Goal: Task Accomplishment & Management: Manage account settings

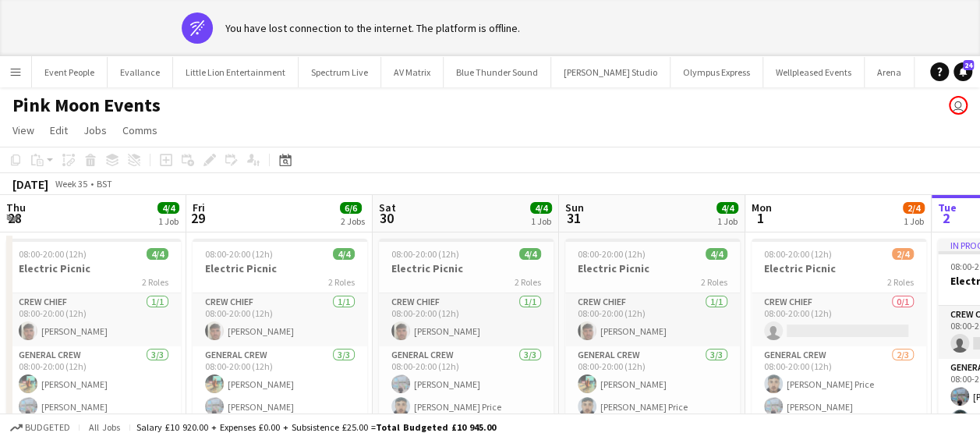
scroll to position [0, 602]
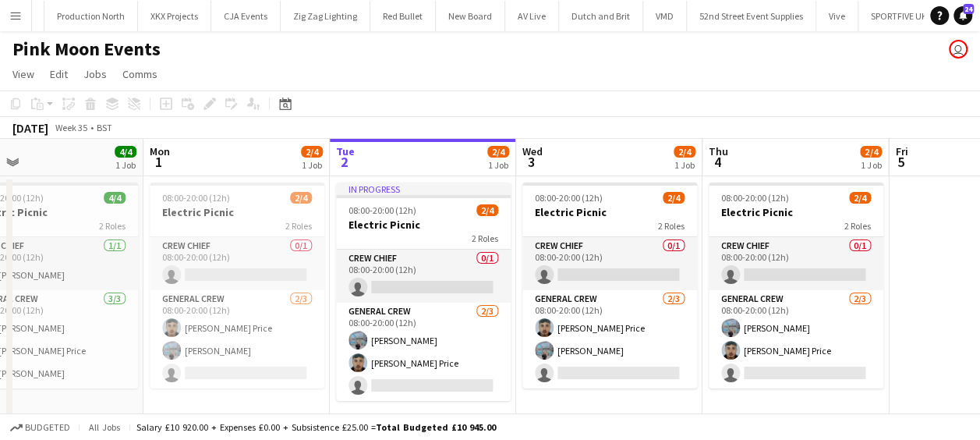
drag, startPoint x: 12, startPoint y: 12, endPoint x: 18, endPoint y: 19, distance: 8.3
click at [12, 12] on app-icon "Menu" at bounding box center [15, 15] width 12 height 12
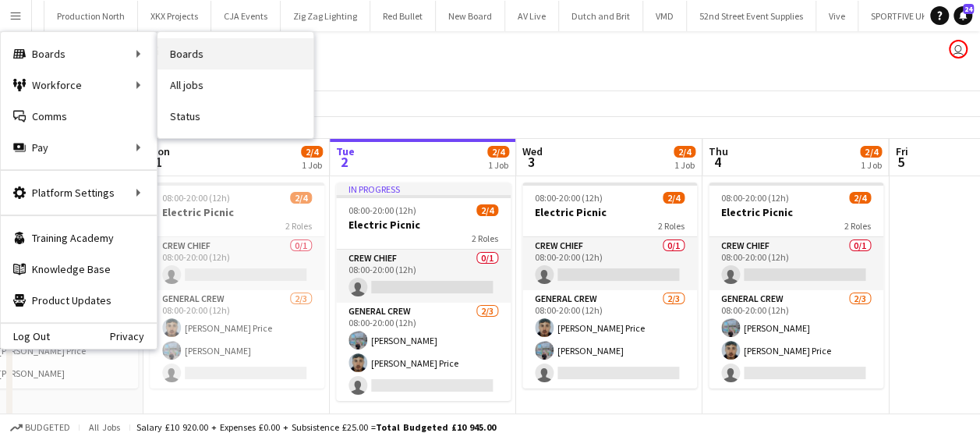
click at [185, 50] on link "Boards" at bounding box center [235, 53] width 156 height 31
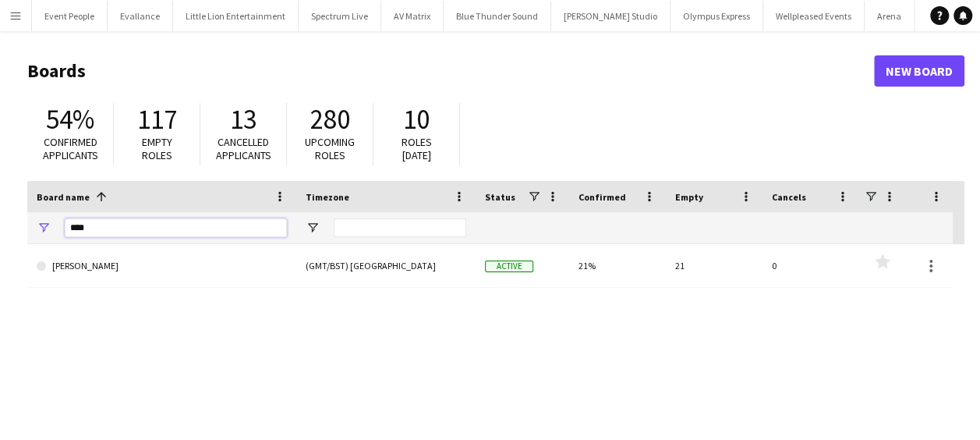
drag, startPoint x: 98, startPoint y: 228, endPoint x: 0, endPoint y: 232, distance: 98.3
click at [0, 235] on html "Menu Boards Boards Boards All jobs Status Workforce Workforce My Workforce Recr…" at bounding box center [490, 297] width 980 height 594
type input "*****"
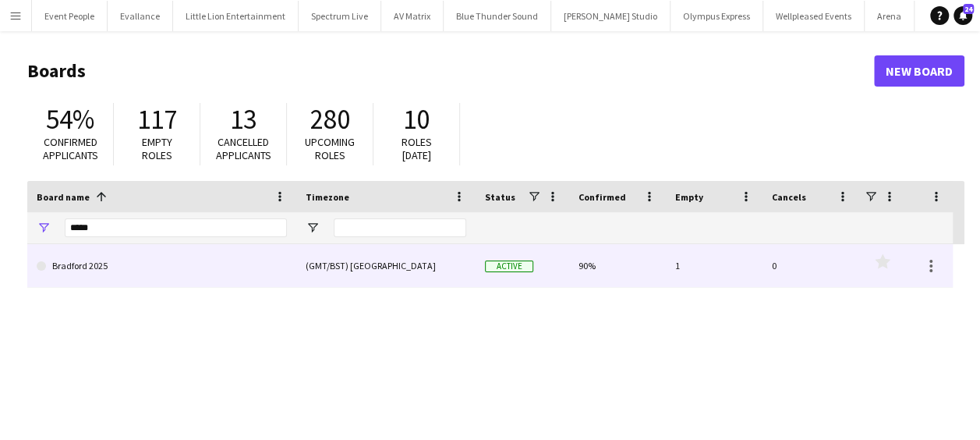
click at [151, 277] on link "Bradford 2025" at bounding box center [162, 266] width 250 height 44
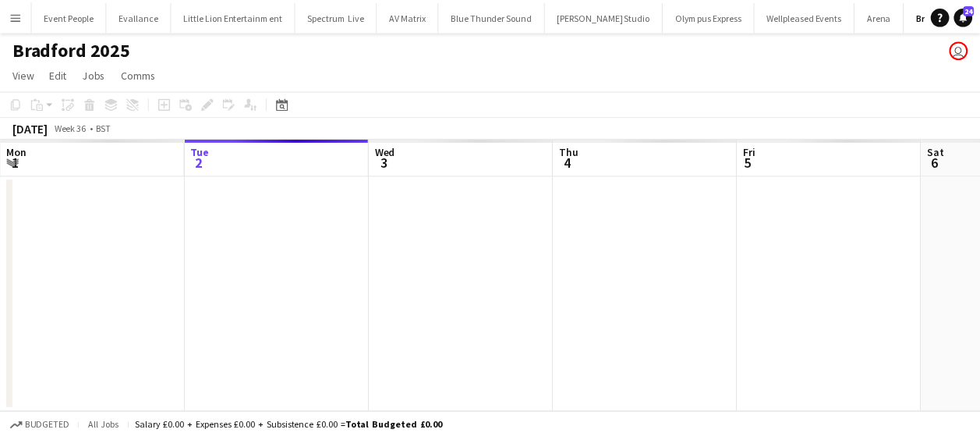
scroll to position [0, 12]
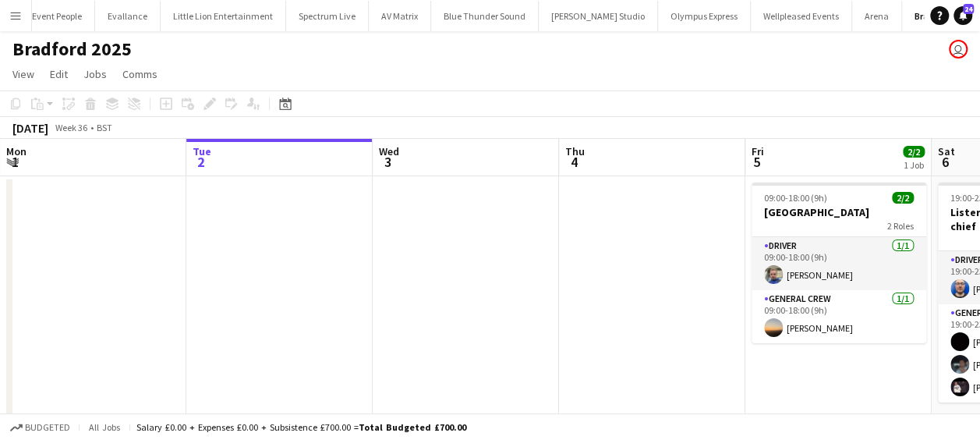
drag, startPoint x: 121, startPoint y: 289, endPoint x: 67, endPoint y: 291, distance: 53.8
click at [73, 290] on app-calendar-viewport "Sat 30 Sun 31 Mon 1 Tue 2 Wed 3 Thu 4 Fri 5 2/2 1 Job Sat 6 4/4 1 Job Sun 7 Mon…" at bounding box center [490, 292] width 980 height 306
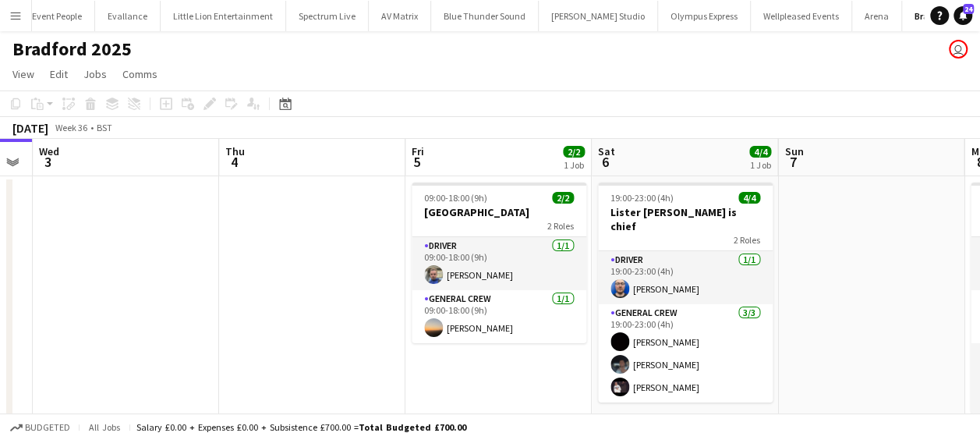
drag, startPoint x: 198, startPoint y: 312, endPoint x: 0, endPoint y: 312, distance: 198.0
click at [0, 312] on html "Menu Boards Boards Boards All jobs Status Workforce Workforce My Workforce Recr…" at bounding box center [490, 235] width 980 height 471
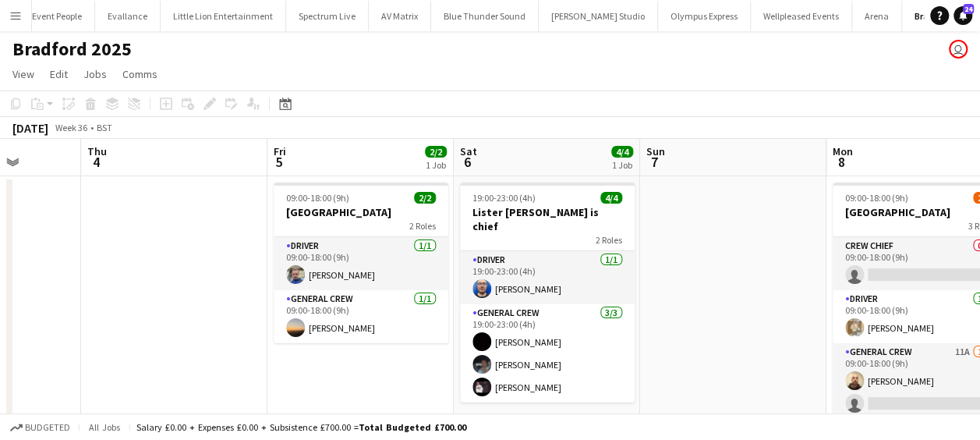
drag, startPoint x: 472, startPoint y: 295, endPoint x: 142, endPoint y: 298, distance: 329.7
click at [142, 298] on app-calendar-viewport "Mon 1 Tue 2 Wed 3 Thu 4 Fri 5 2/2 1 Job Sat 6 4/4 1 Job Sun 7 Mon 8 2/4 1 Job T…" at bounding box center [490, 410] width 980 height 542
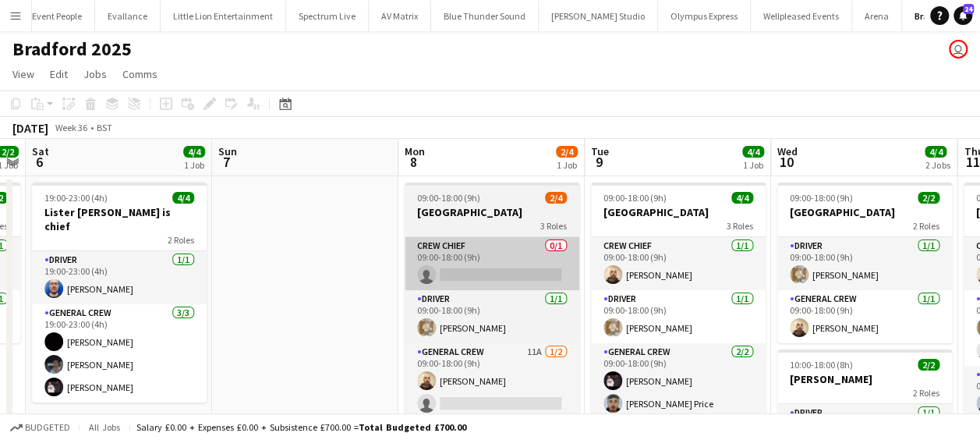
scroll to position [0, 398]
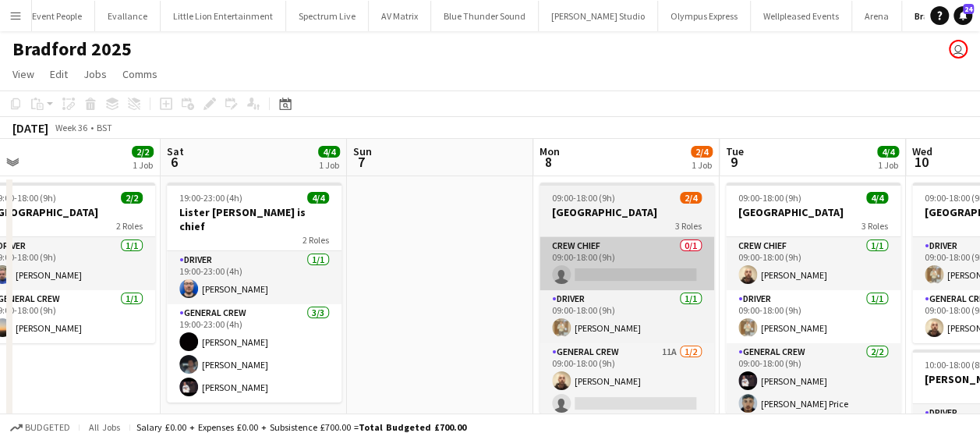
drag, startPoint x: 376, startPoint y: 277, endPoint x: 306, endPoint y: 277, distance: 70.9
click at [299, 278] on app-calendar-viewport "Wed 3 Thu 4 Fri 5 2/2 1 Job Sat 6 4/4 1 Job Sun 7 Mon 8 2/4 1 Job Tue 9 4/4 1 J…" at bounding box center [490, 410] width 980 height 542
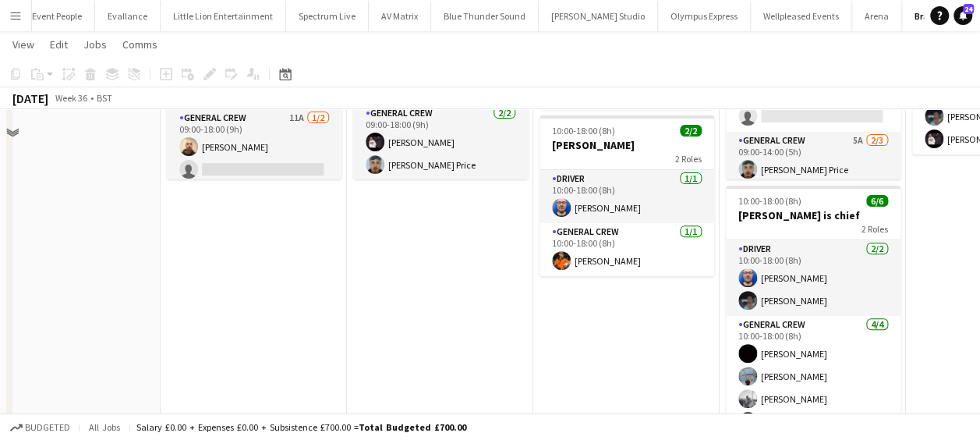
scroll to position [234, 0]
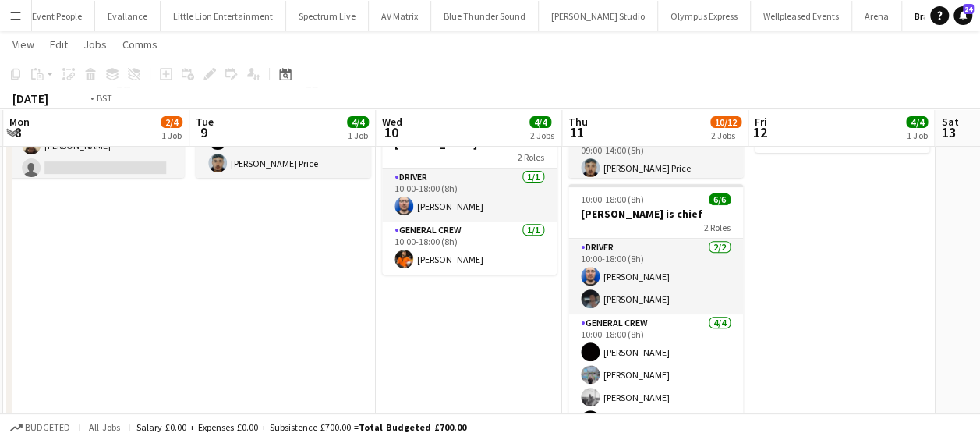
drag, startPoint x: 482, startPoint y: 316, endPoint x: 357, endPoint y: 316, distance: 124.7
click at [363, 316] on app-calendar-viewport "Fri 5 2/2 1 Job Sat 6 4/4 1 Job Sun 7 Mon 8 2/4 1 Job Tue 9 4/4 1 Job Wed 10 4/…" at bounding box center [490, 136] width 980 height 619
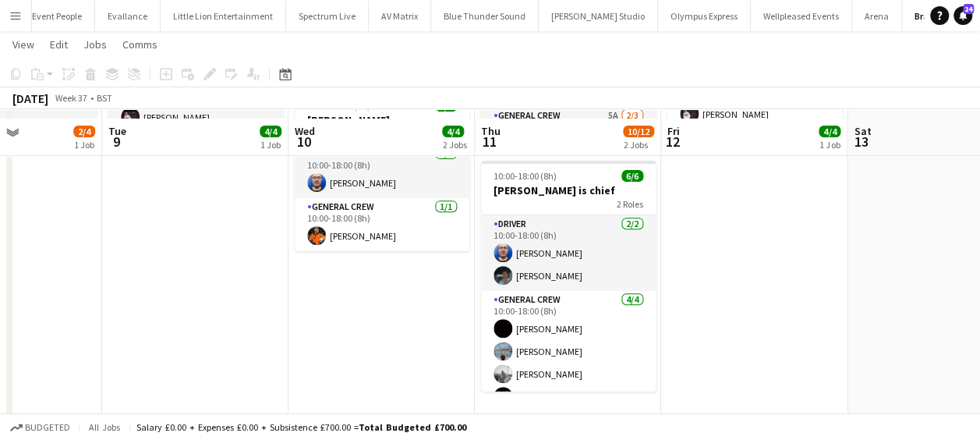
scroll to position [267, 0]
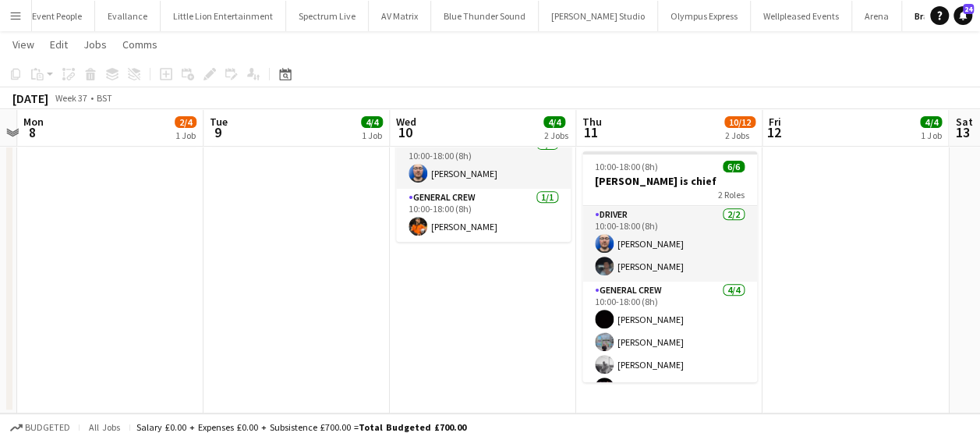
drag, startPoint x: 443, startPoint y: 306, endPoint x: 396, endPoint y: 306, distance: 46.8
click at [396, 306] on app-calendar-viewport "Fri 5 2/2 1 Job Sat 6 4/4 1 Job Sun 7 Mon 8 2/4 1 Job Tue 9 4/4 1 Job Wed 10 4/…" at bounding box center [490, 103] width 980 height 619
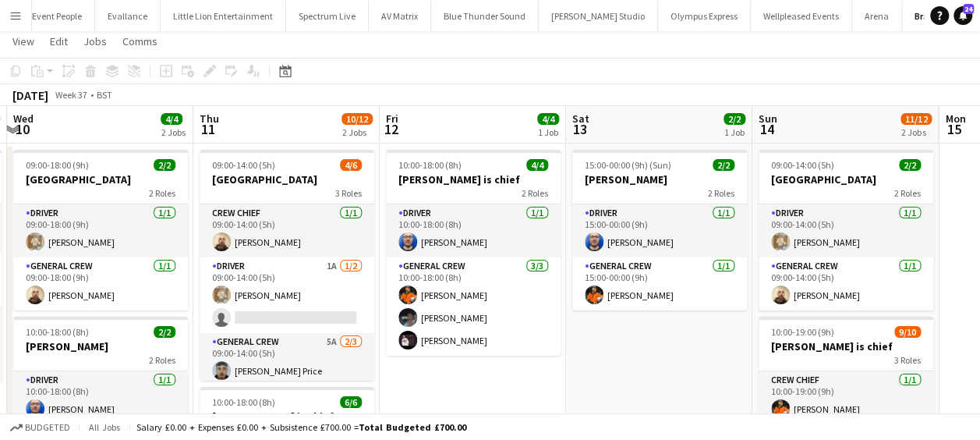
scroll to position [0, 0]
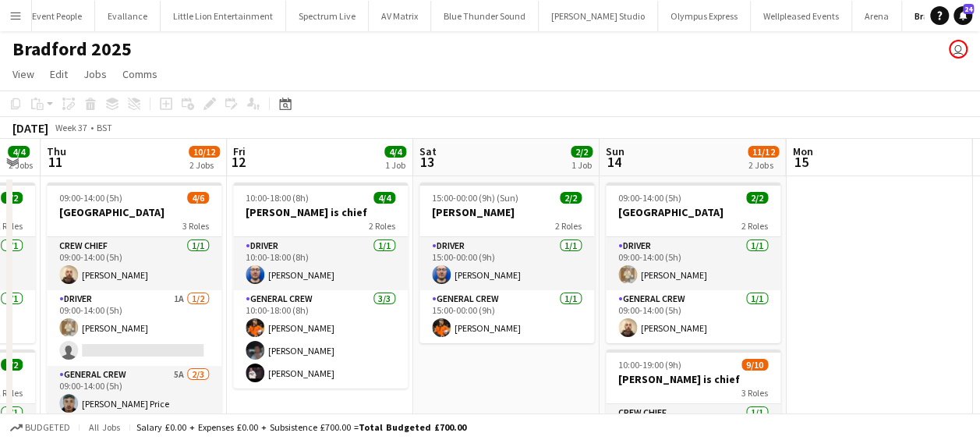
drag, startPoint x: 638, startPoint y: 386, endPoint x: 432, endPoint y: 391, distance: 205.8
click at [434, 392] on app-calendar-viewport "Sun 7 Mon 8 2/4 1 Job Tue 9 4/4 1 Job Wed 10 4/4 2 Jobs Thu 11 10/12 2 Jobs Fri…" at bounding box center [490, 410] width 980 height 542
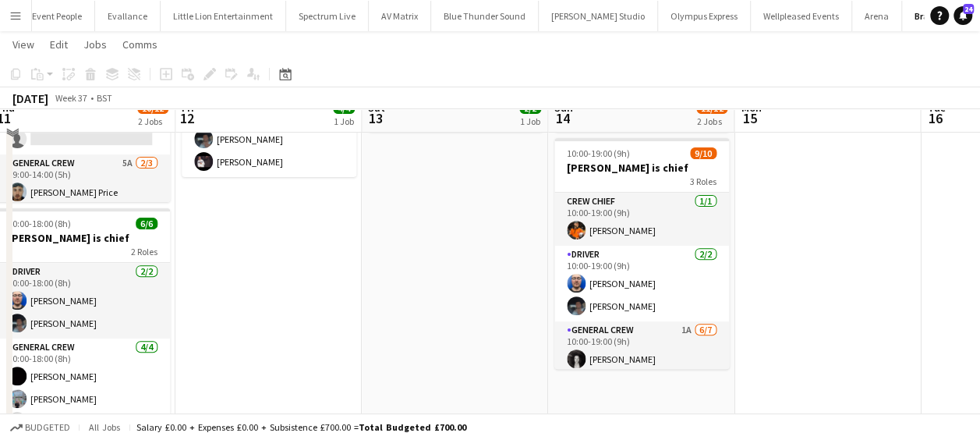
scroll to position [234, 0]
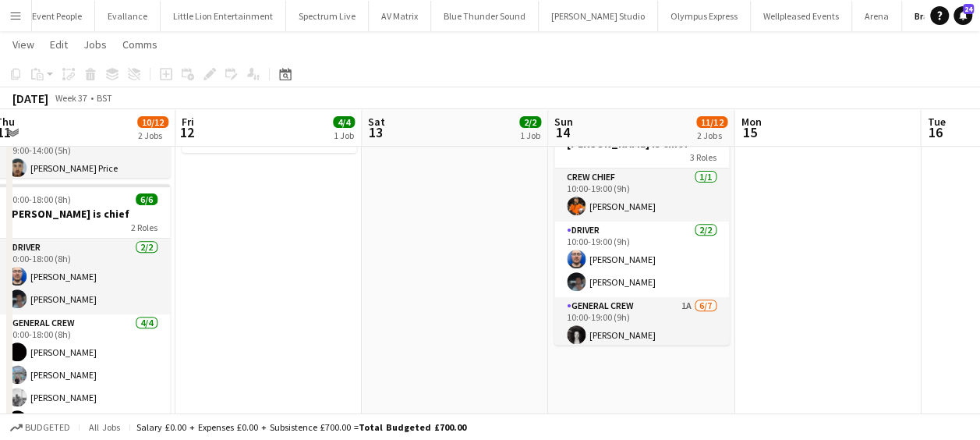
click at [354, 330] on app-calendar-viewport "Sun 7 Mon 8 2/4 1 Job Tue 9 4/4 1 Job Wed 10 4/4 2 Jobs Thu 11 10/12 2 Jobs Fri…" at bounding box center [490, 136] width 980 height 619
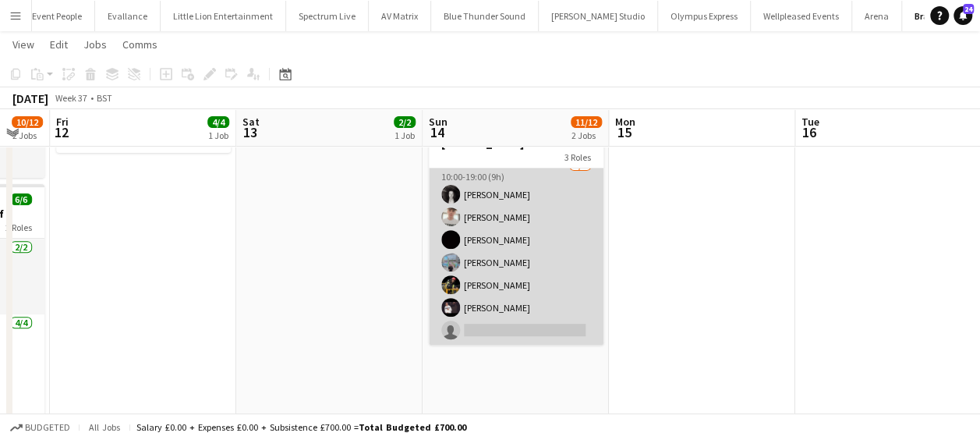
scroll to position [0, 0]
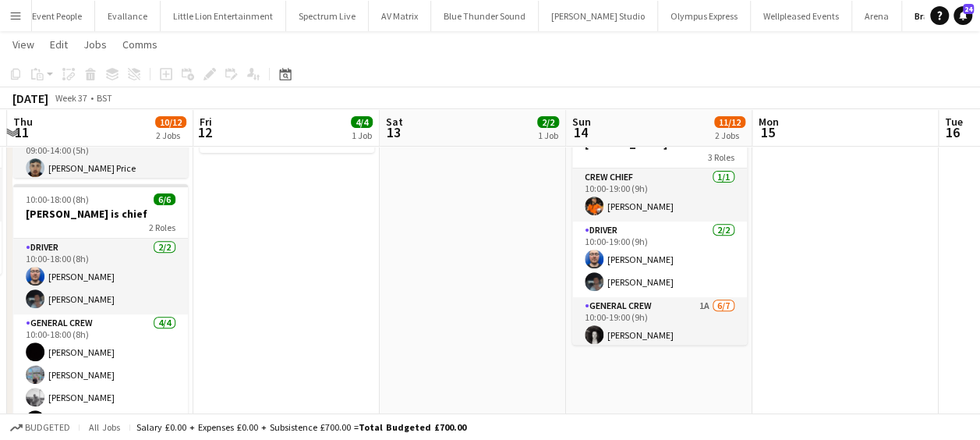
drag, startPoint x: 407, startPoint y: 277, endPoint x: 555, endPoint y: 281, distance: 148.1
click at [555, 281] on app-calendar-viewport "Tue 9 4/4 1 Job Wed 10 4/4 2 Jobs Thu 11 10/12 2 Jobs Fri 12 4/4 1 Job Sat 13 2…" at bounding box center [490, 136] width 980 height 619
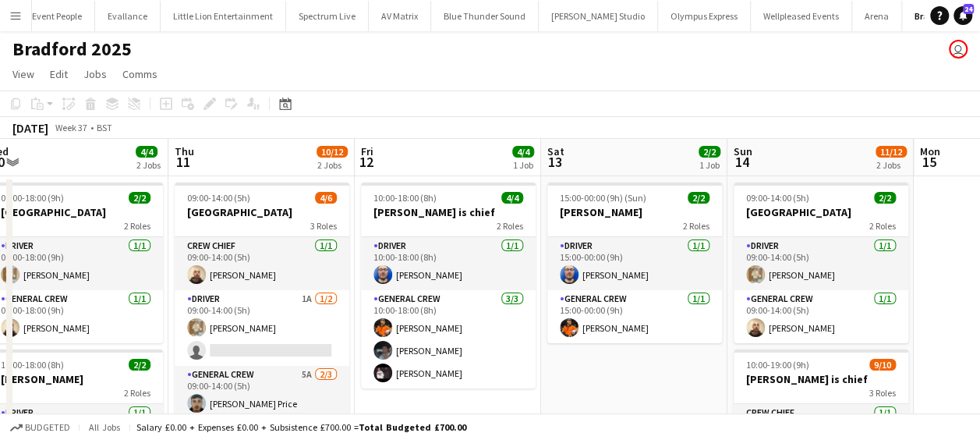
scroll to position [0, 344]
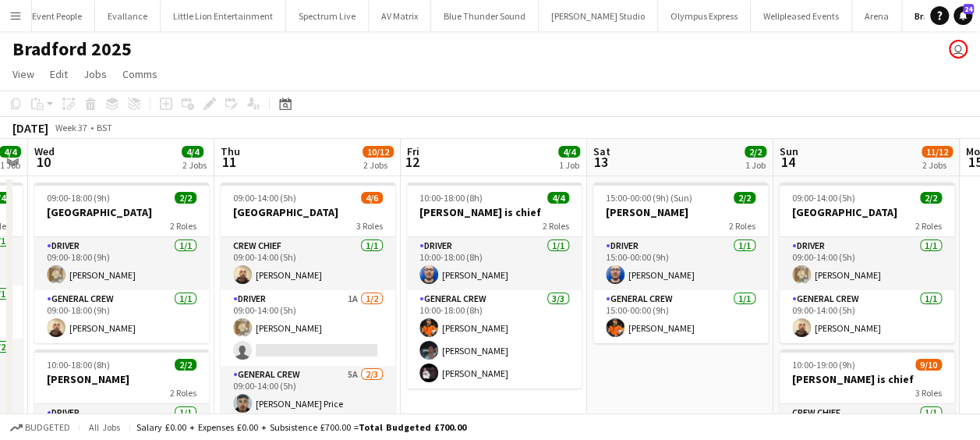
drag, startPoint x: 416, startPoint y: 373, endPoint x: 619, endPoint y: 368, distance: 202.7
click at [619, 368] on app-calendar-viewport "Mon 8 2/4 1 Job Tue 9 4/4 1 Job Wed 10 4/4 2 Jobs Thu 11 10/12 2 Jobs Fri 12 4/…" at bounding box center [490, 410] width 980 height 542
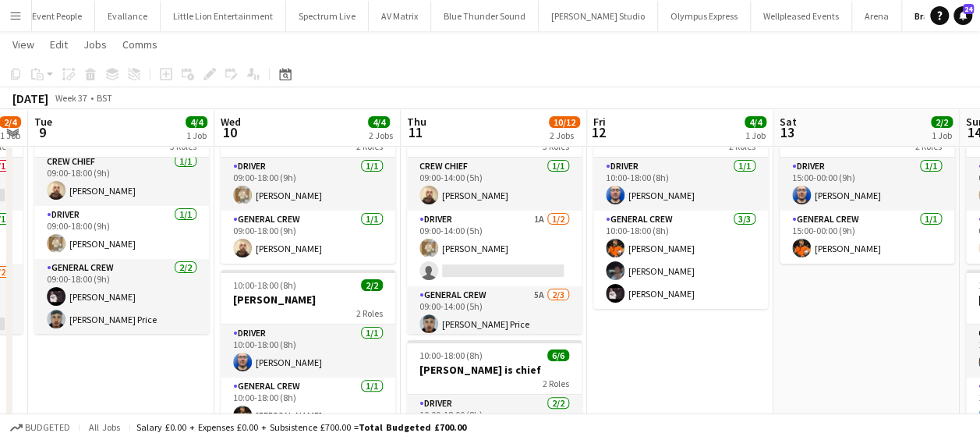
drag, startPoint x: 683, startPoint y: 382, endPoint x: 697, endPoint y: 382, distance: 14.0
click at [697, 382] on app-calendar-viewport "Sun 7 Mon 8 2/4 1 Job Tue 9 4/4 1 Job Wed 10 4/4 2 Jobs Thu 11 10/12 2 Jobs Fri…" at bounding box center [490, 292] width 980 height 619
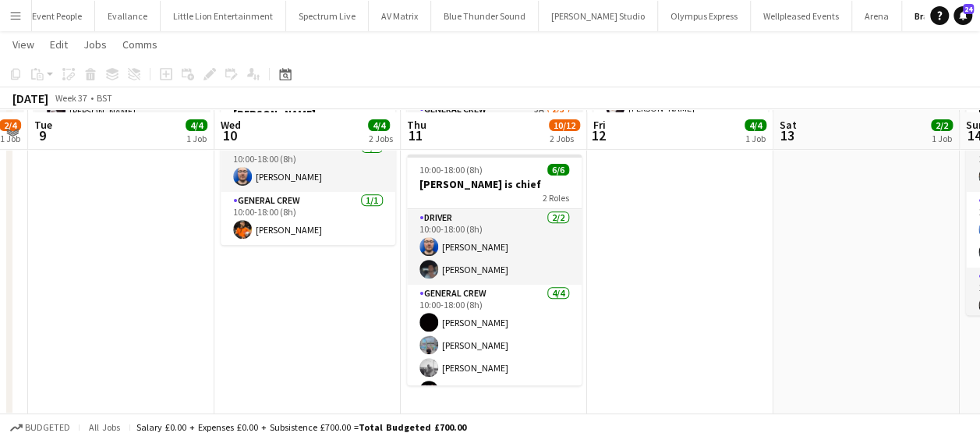
scroll to position [267, 0]
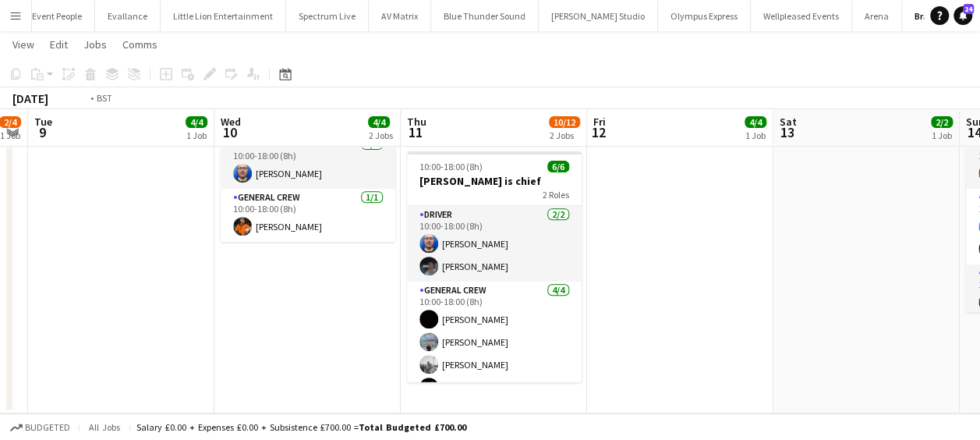
click at [494, 312] on app-calendar-viewport "Sun 7 Mon 8 2/4 1 Job Tue 9 4/4 1 Job Wed 10 4/4 2 Jobs Thu 11 10/12 2 Jobs Fri…" at bounding box center [490, 103] width 980 height 619
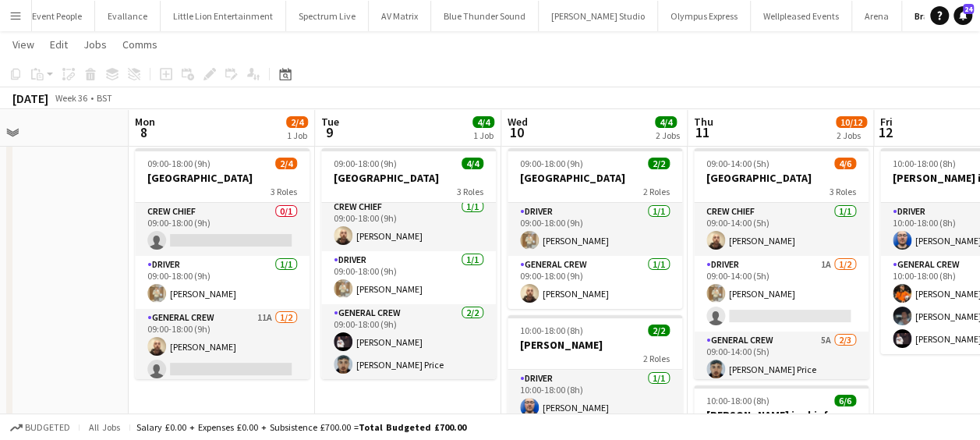
scroll to position [0, 404]
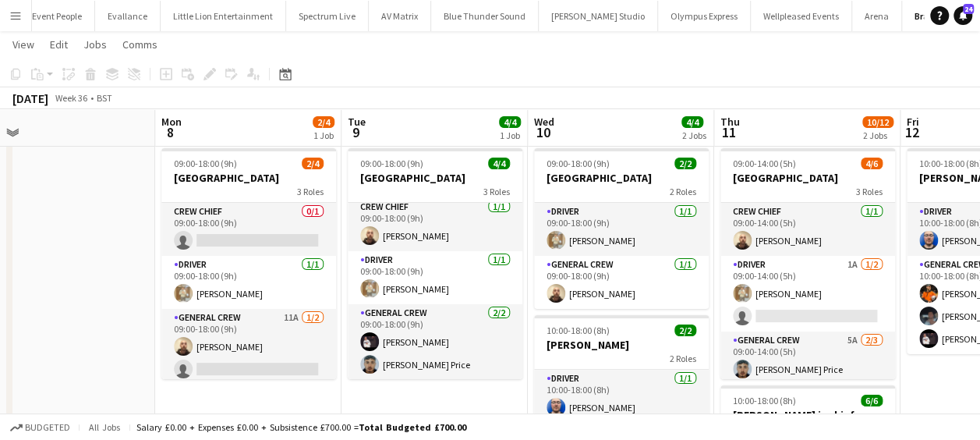
drag, startPoint x: 509, startPoint y: 281, endPoint x: 597, endPoint y: 281, distance: 88.1
click at [597, 281] on app-calendar-viewport "Fri 5 2/2 1 Job Sat 6 4/4 1 Job Sun 7 Mon 8 2/4 1 Job Tue 9 4/4 1 Job Wed 10 4/…" at bounding box center [490, 337] width 980 height 619
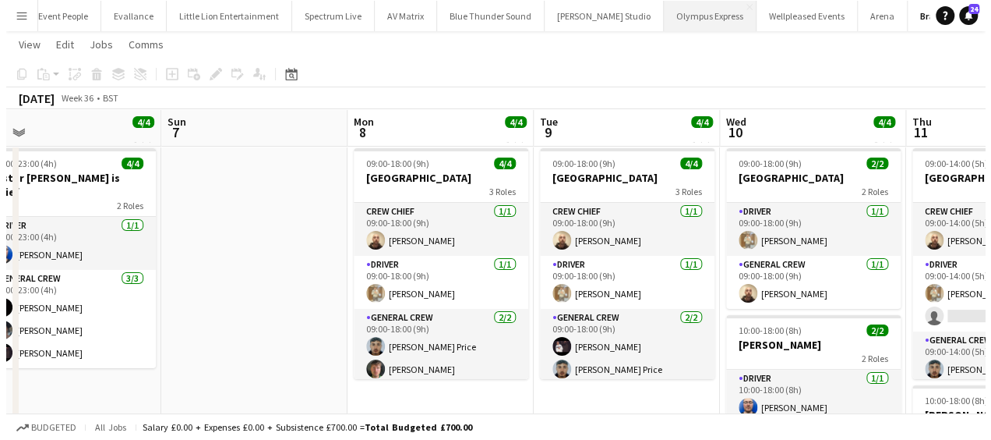
scroll to position [0, 0]
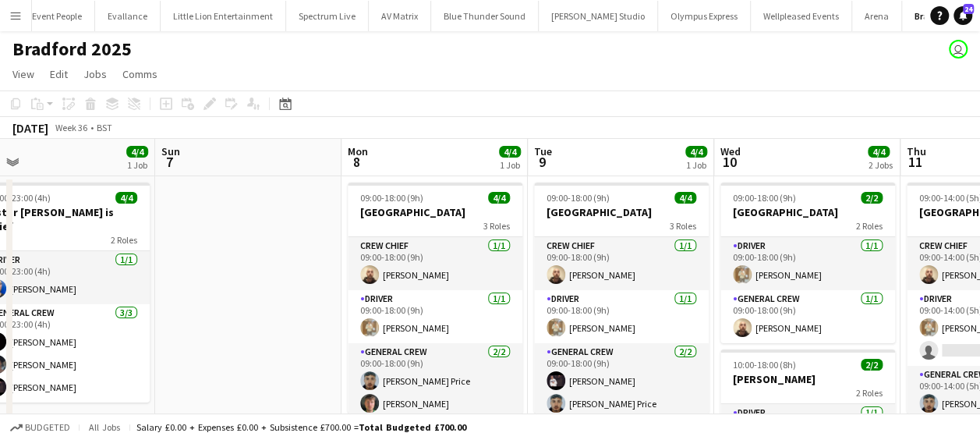
click at [5, 9] on button "Menu" at bounding box center [15, 15] width 31 height 31
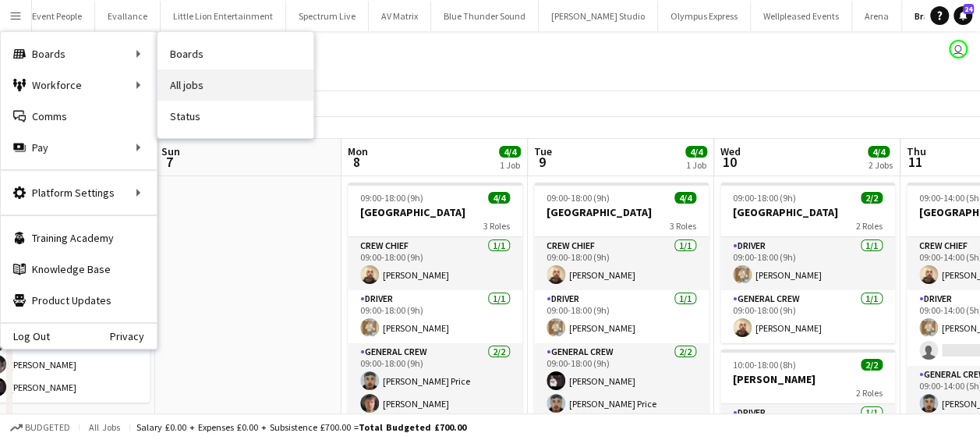
click at [224, 81] on link "All jobs" at bounding box center [235, 84] width 156 height 31
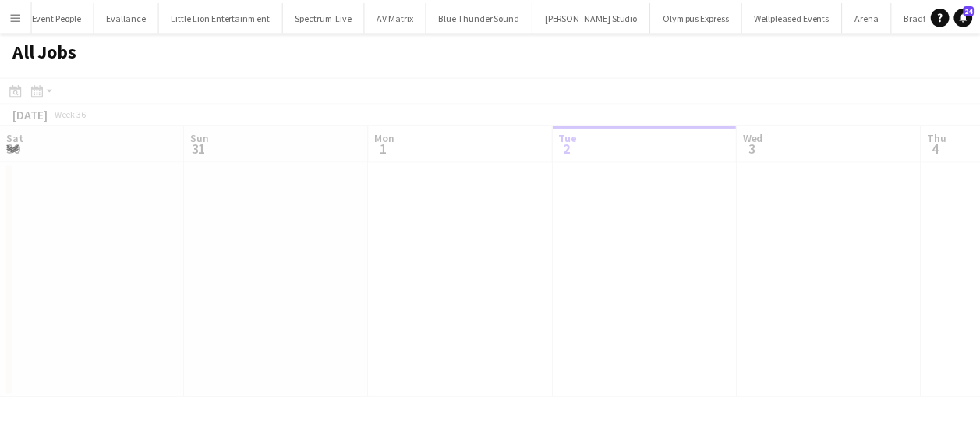
scroll to position [0, 373]
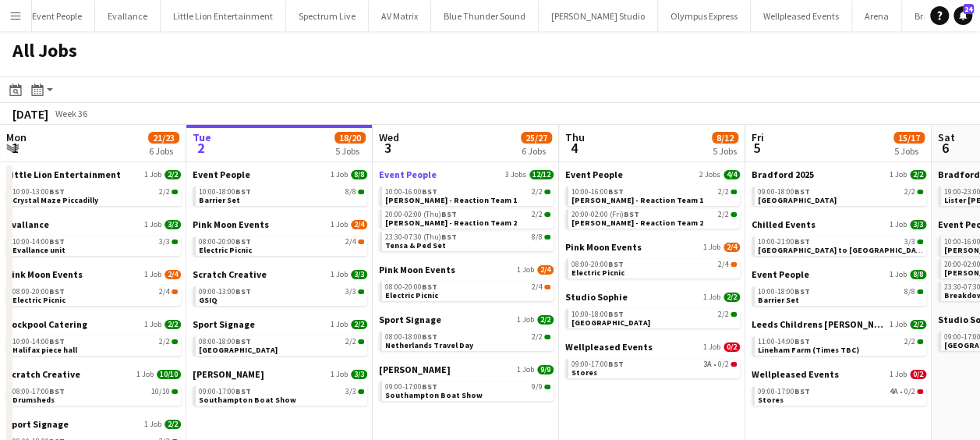
click at [415, 173] on span "Event People" at bounding box center [408, 174] width 58 height 12
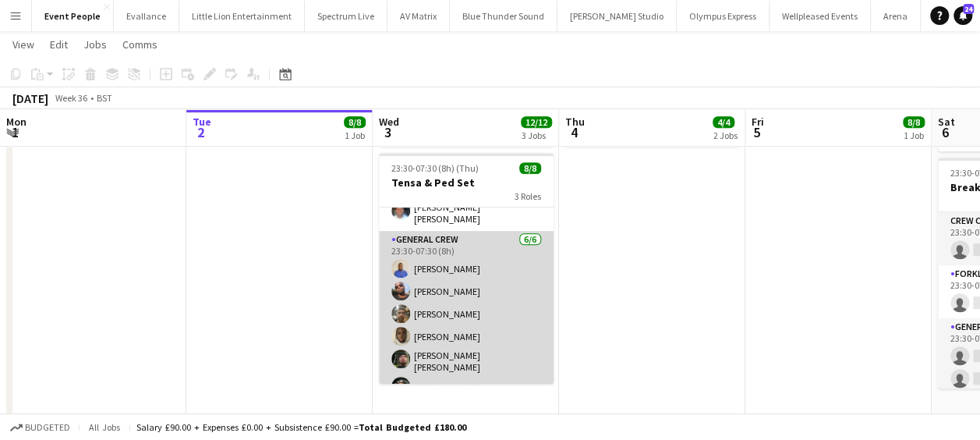
scroll to position [95, 0]
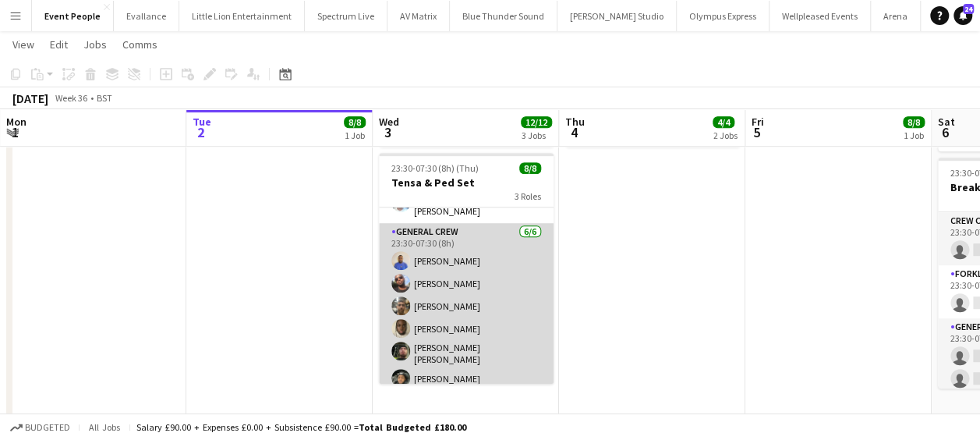
click at [458, 298] on app-card-role "General Crew [DATE] 23:30-07:30 (8h) [PERSON_NAME] [PERSON_NAME] [PERSON_NAME] …" at bounding box center [466, 308] width 175 height 171
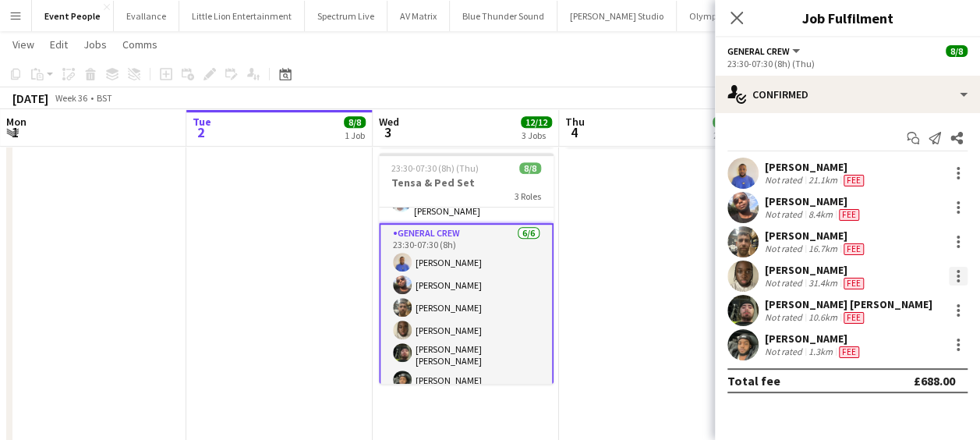
click at [957, 281] on div at bounding box center [957, 280] width 3 height 3
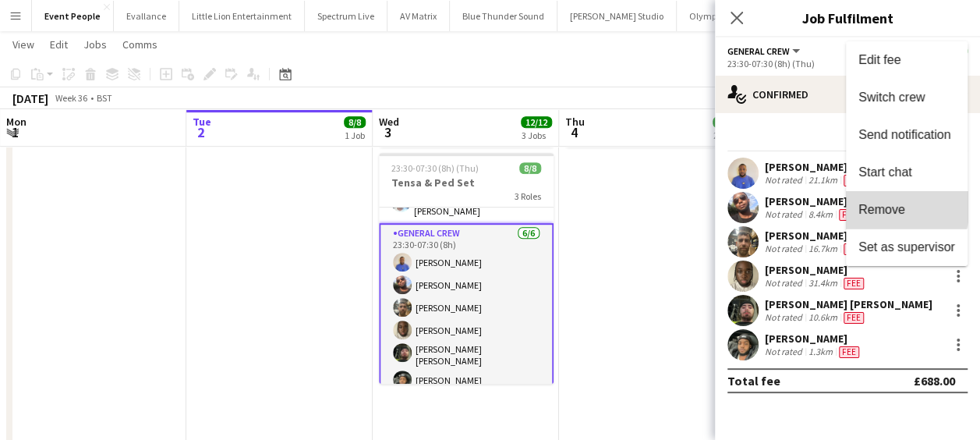
click at [883, 206] on span "Remove" at bounding box center [881, 209] width 47 height 13
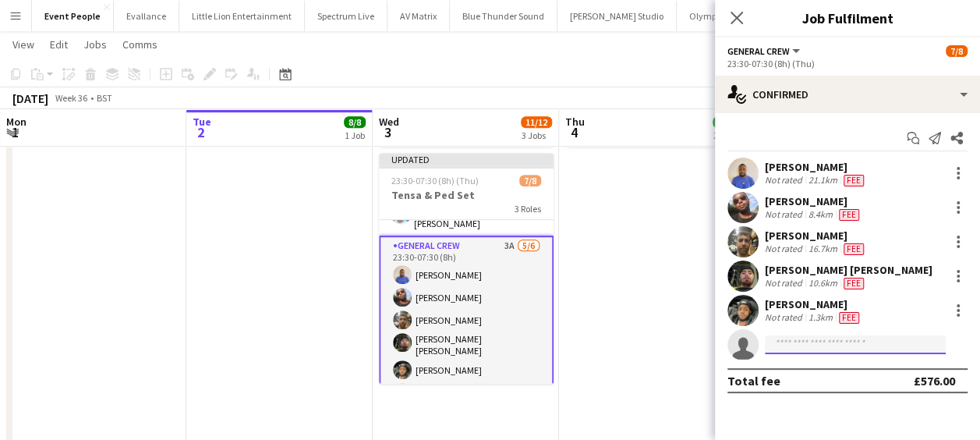
click at [821, 349] on input at bounding box center [855, 344] width 181 height 19
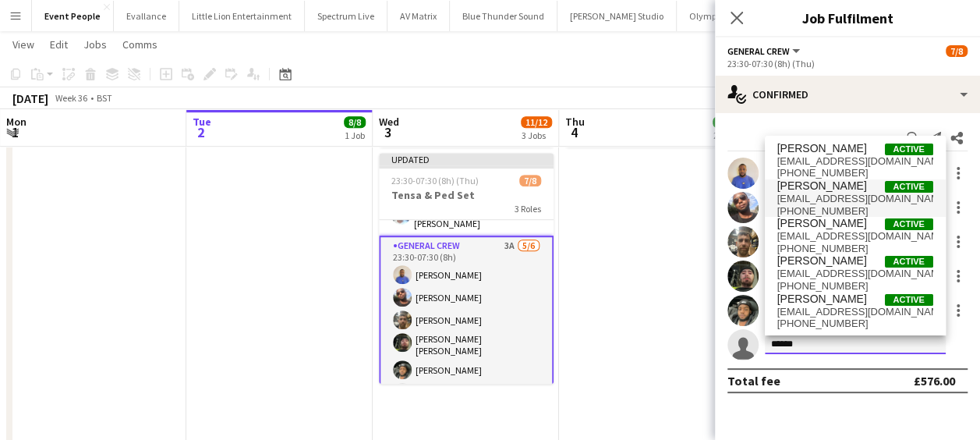
type input "******"
click at [893, 198] on span "thomasjf04@gmail.com" at bounding box center [855, 199] width 156 height 12
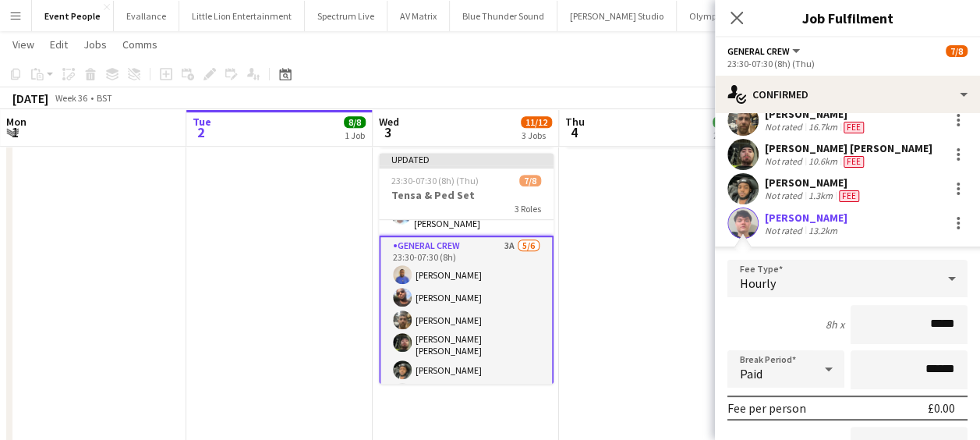
scroll to position [175, 0]
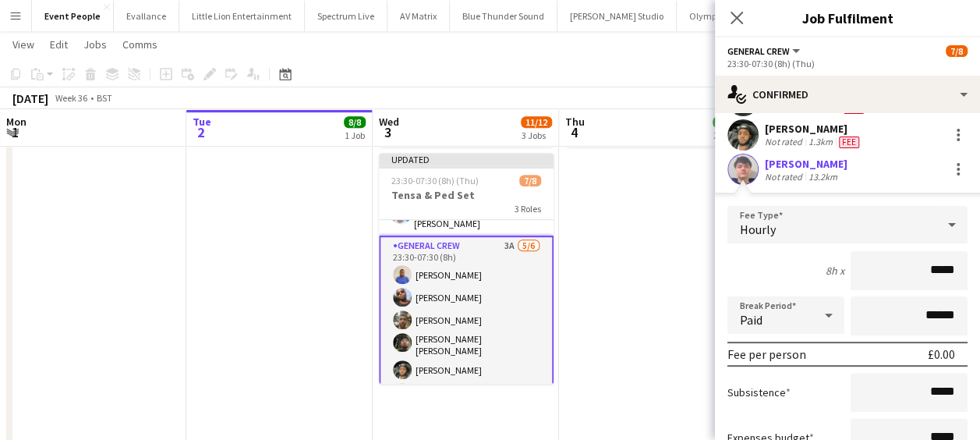
drag, startPoint x: 907, startPoint y: 268, endPoint x: 991, endPoint y: 267, distance: 83.4
click at [980, 267] on html "Menu Boards Boards Boards All jobs Status Workforce Workforce My Workforce Recr…" at bounding box center [490, 110] width 980 height 1001
type input "******"
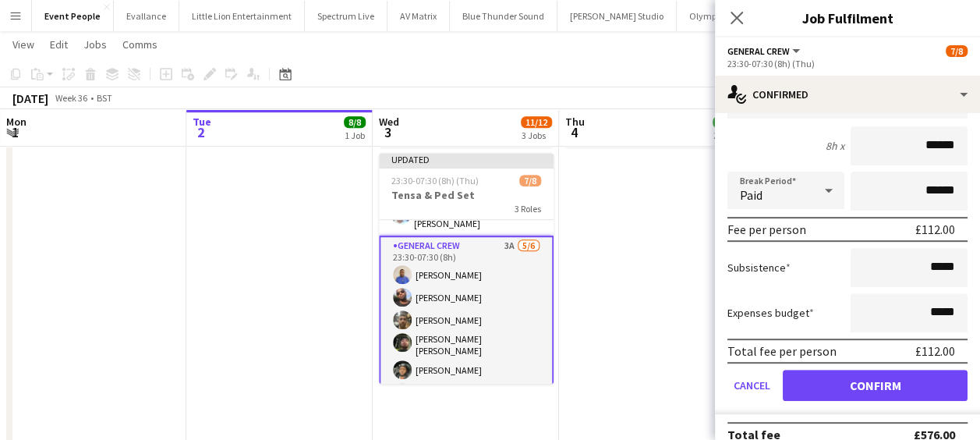
scroll to position [319, 0]
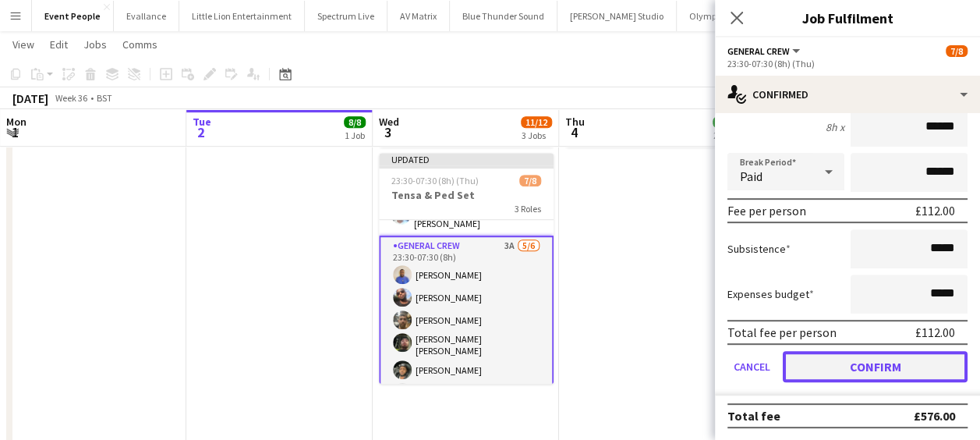
click at [892, 351] on button "Confirm" at bounding box center [874, 366] width 185 height 31
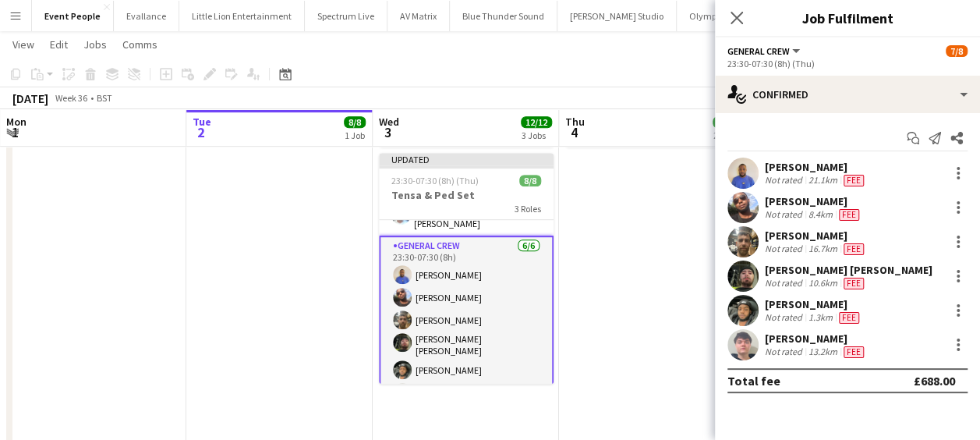
scroll to position [0, 0]
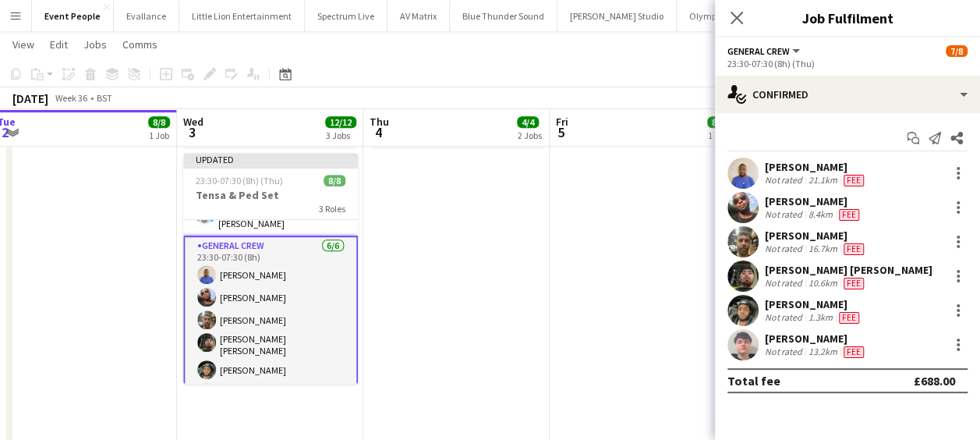
drag, startPoint x: 427, startPoint y: 274, endPoint x: 372, endPoint y: 270, distance: 55.5
click at [374, 271] on app-calendar-viewport "Sat 30 14/14 4 Jobs Sun 31 4/4 2 Jobs Mon 1 Tue 2 8/8 1 Job Wed 3 12/12 3 Jobs …" at bounding box center [490, 128] width 980 height 914
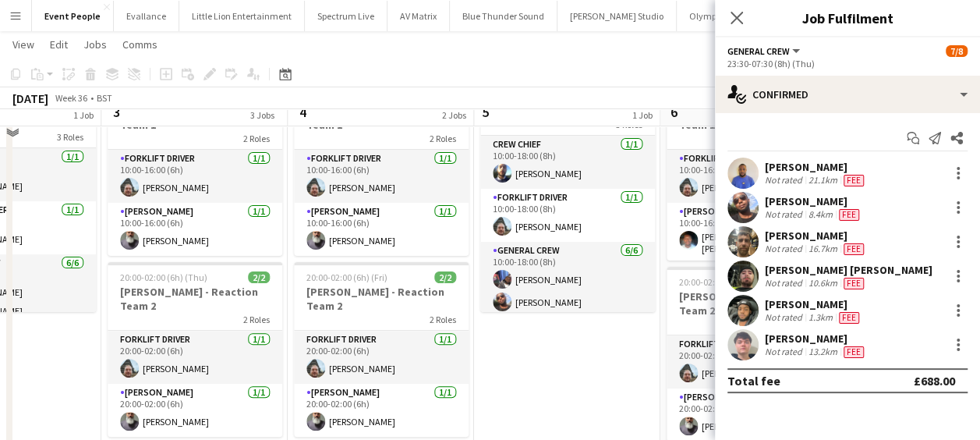
scroll to position [78, 0]
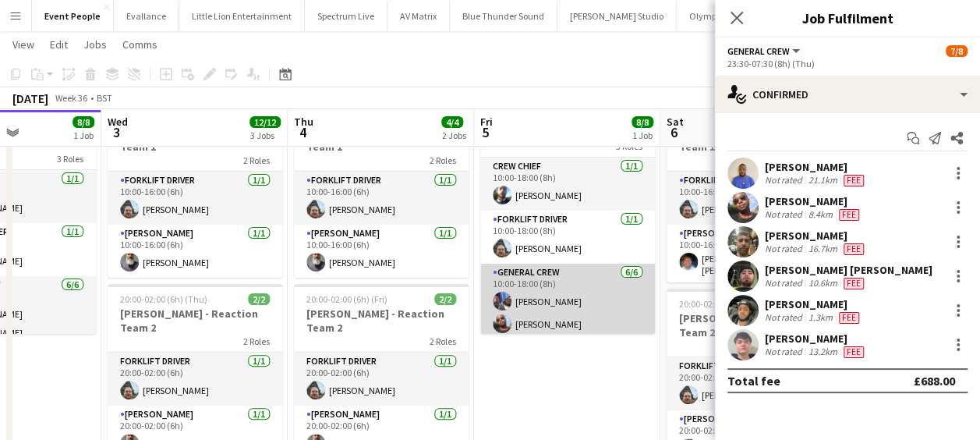
click at [569, 299] on app-card-role "General Crew 6/6 10:00-18:00 (8h) Taoreed Alabi David Ryan Edvardas Draskinis T…" at bounding box center [567, 348] width 175 height 171
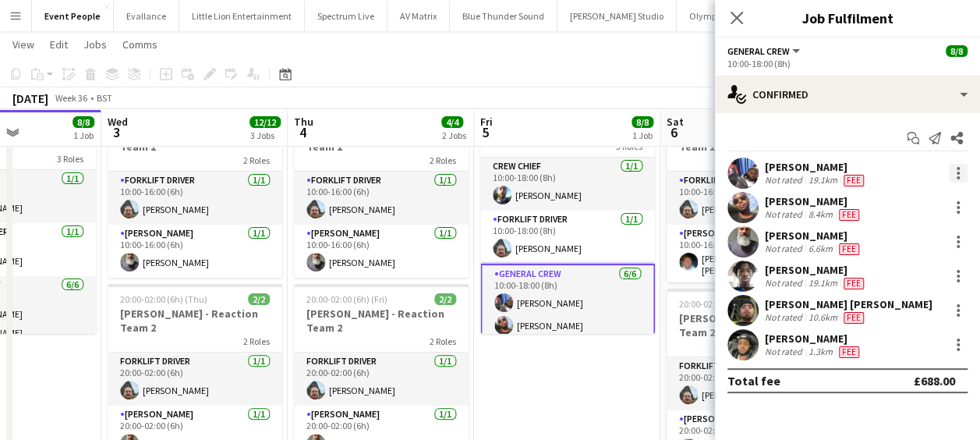
click at [955, 177] on div at bounding box center [957, 173] width 19 height 19
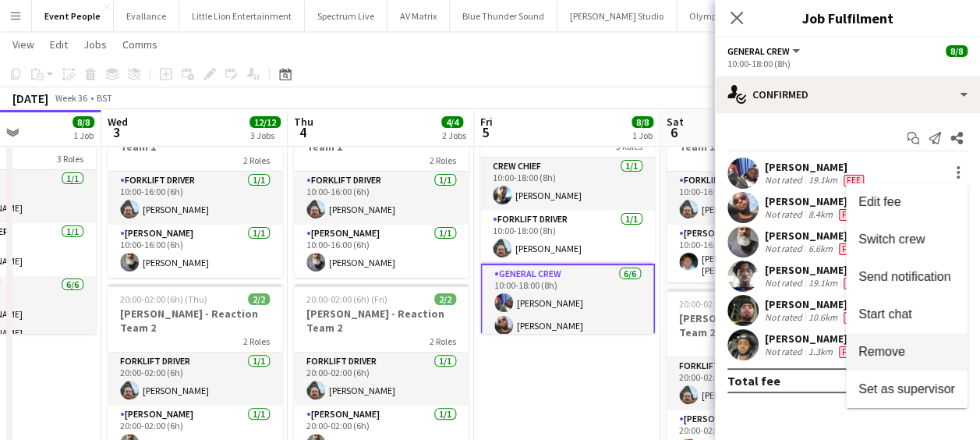
click at [891, 346] on span "Remove" at bounding box center [881, 350] width 47 height 13
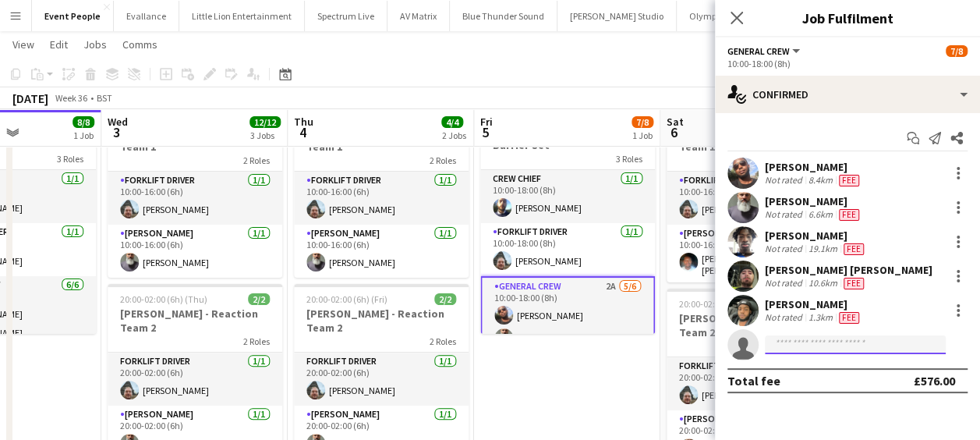
click at [811, 344] on input at bounding box center [855, 344] width 181 height 19
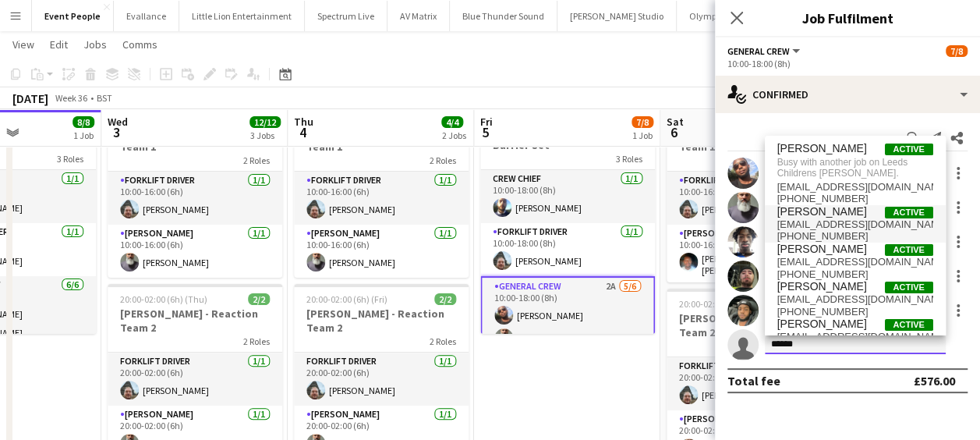
type input "******"
click at [832, 215] on span "[PERSON_NAME]" at bounding box center [822, 211] width 90 height 13
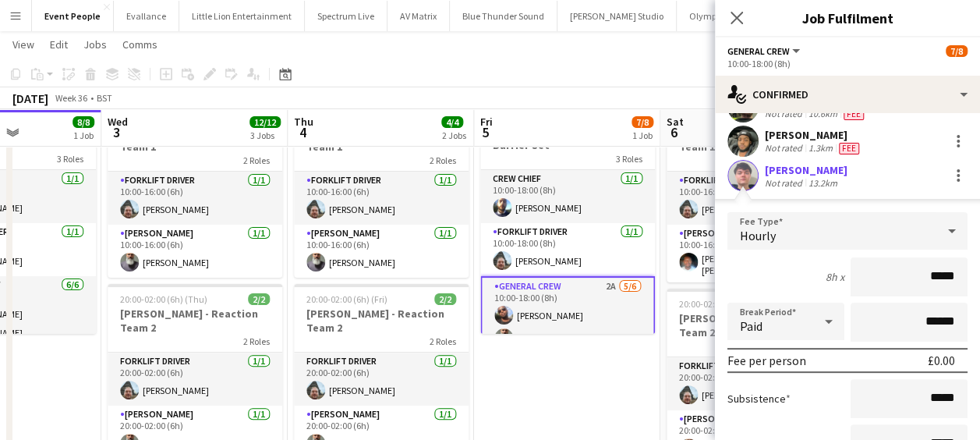
scroll to position [175, 0]
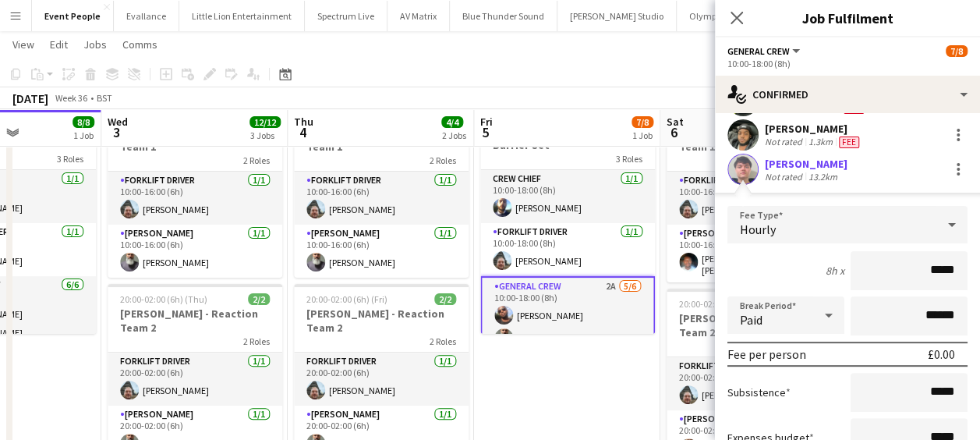
drag, startPoint x: 926, startPoint y: 264, endPoint x: 991, endPoint y: 267, distance: 64.7
click at [980, 268] on html "Menu Boards Boards Boards All jobs Status Workforce Workforce My Workforce Recr…" at bounding box center [490, 422] width 980 height 1001
type input "******"
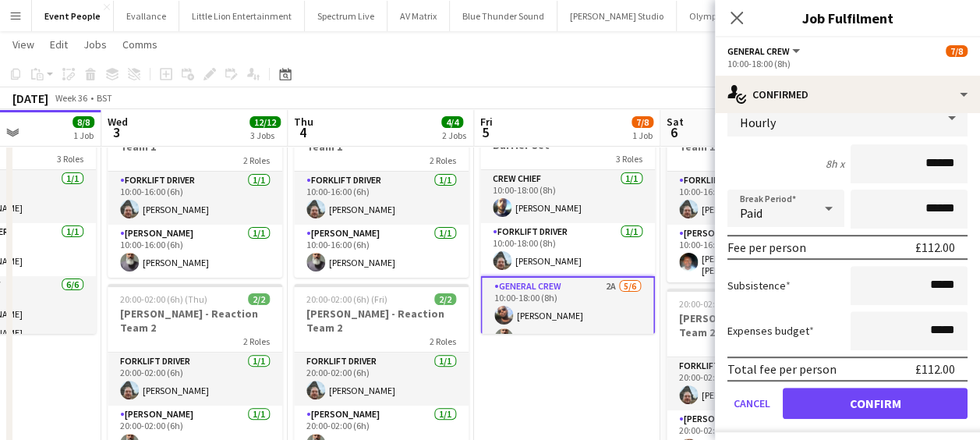
scroll to position [319, 0]
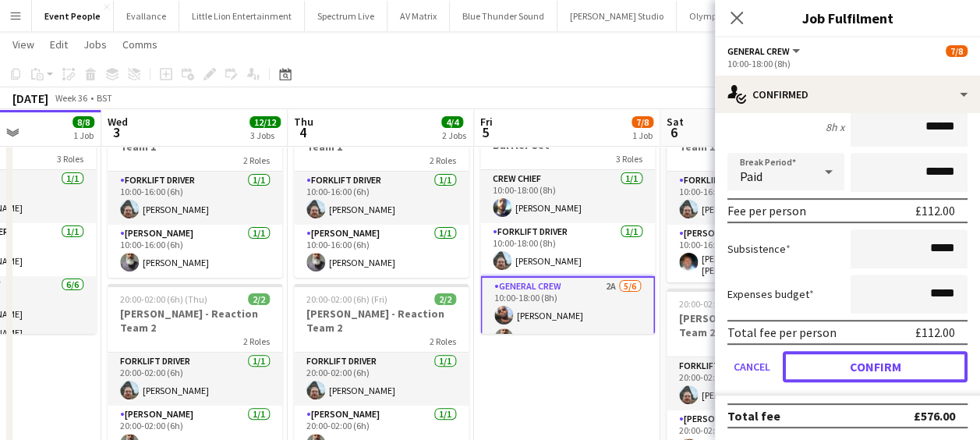
click at [896, 366] on button "Confirm" at bounding box center [874, 366] width 185 height 31
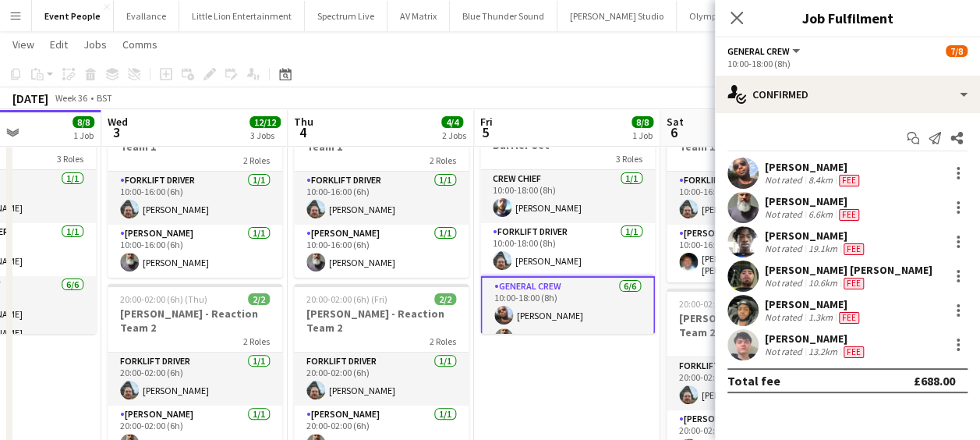
scroll to position [0, 0]
drag, startPoint x: 734, startPoint y: 18, endPoint x: 747, endPoint y: 30, distance: 17.1
click at [735, 18] on icon "Close pop-in" at bounding box center [736, 18] width 12 height 12
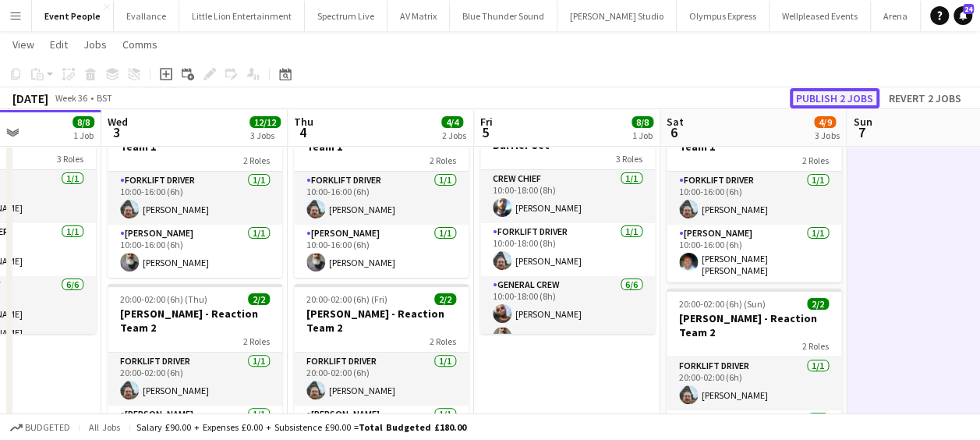
click at [846, 90] on button "Publish 2 jobs" at bounding box center [834, 98] width 90 height 20
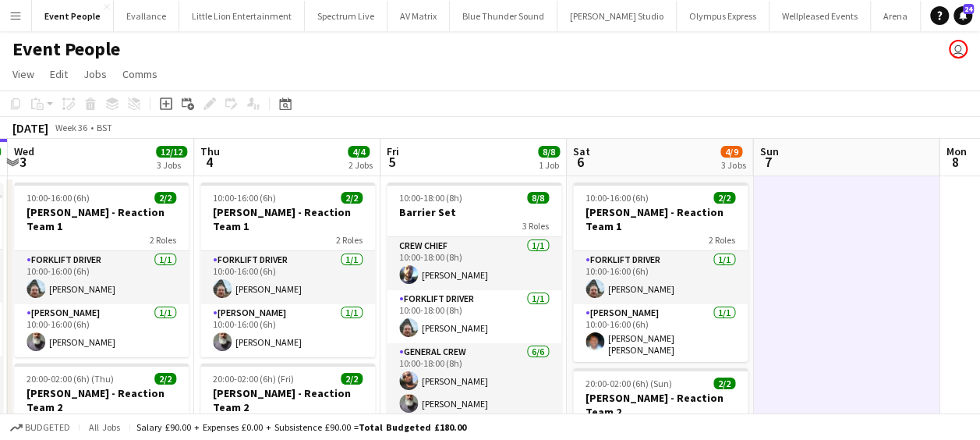
scroll to position [0, 505]
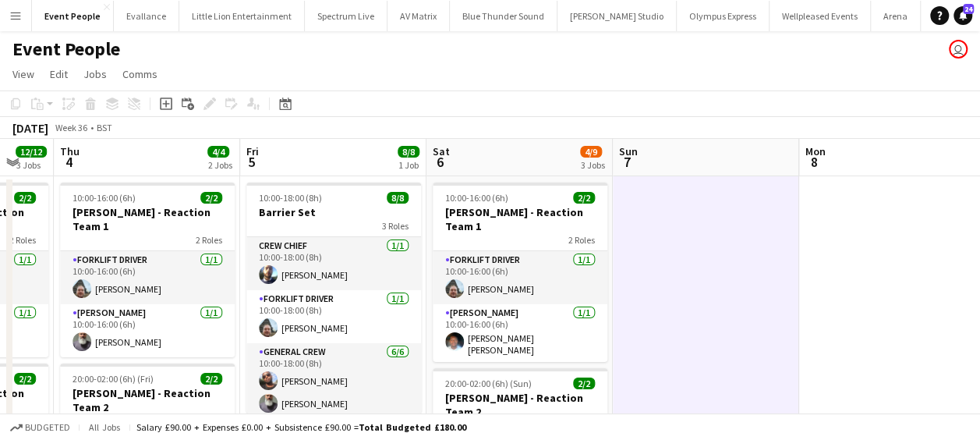
drag, startPoint x: 377, startPoint y: 235, endPoint x: 196, endPoint y: 237, distance: 180.8
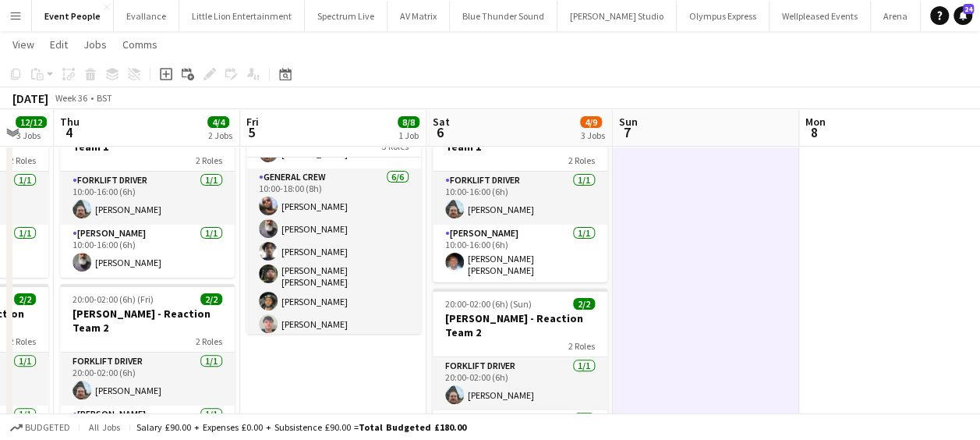
scroll to position [0, 706]
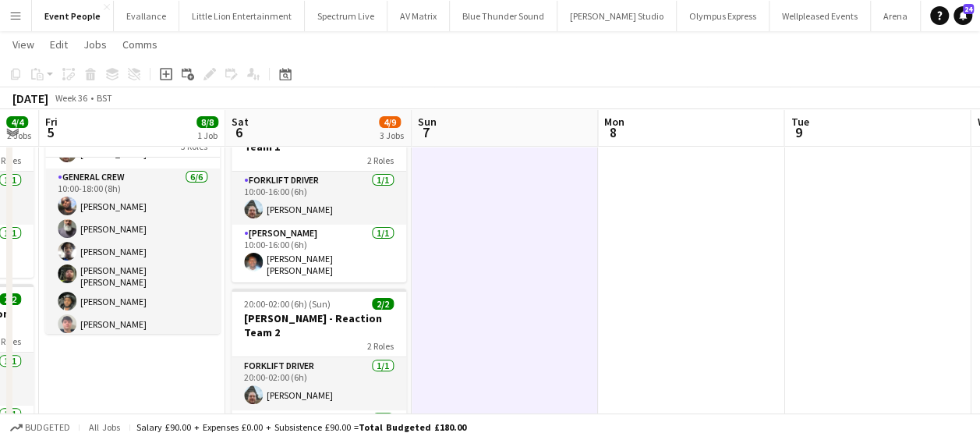
drag, startPoint x: 680, startPoint y: 330, endPoint x: 479, endPoint y: 317, distance: 201.5
click at [479, 317] on app-calendar-viewport "Mon 1 Tue 2 8/8 1 Job Wed 3 12/12 3 Jobs Thu 4 4/4 2 Jobs Fri 5 8/8 1 Job Sat 6…" at bounding box center [490, 440] width 980 height 914
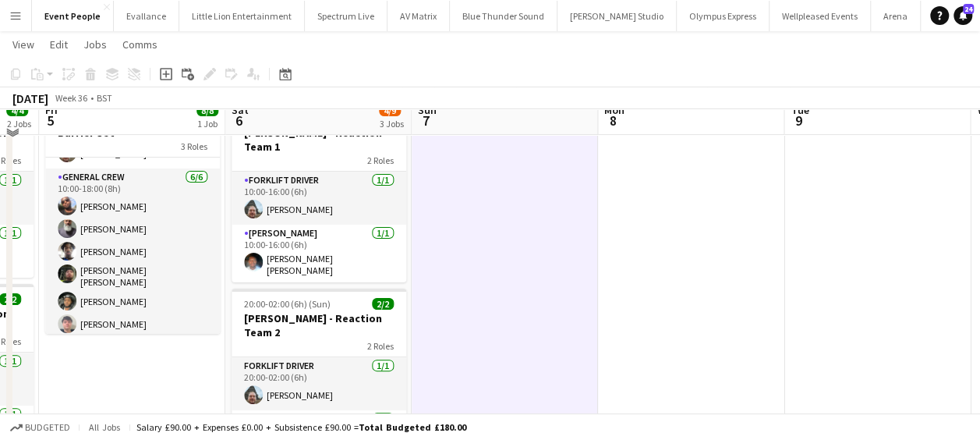
scroll to position [0, 0]
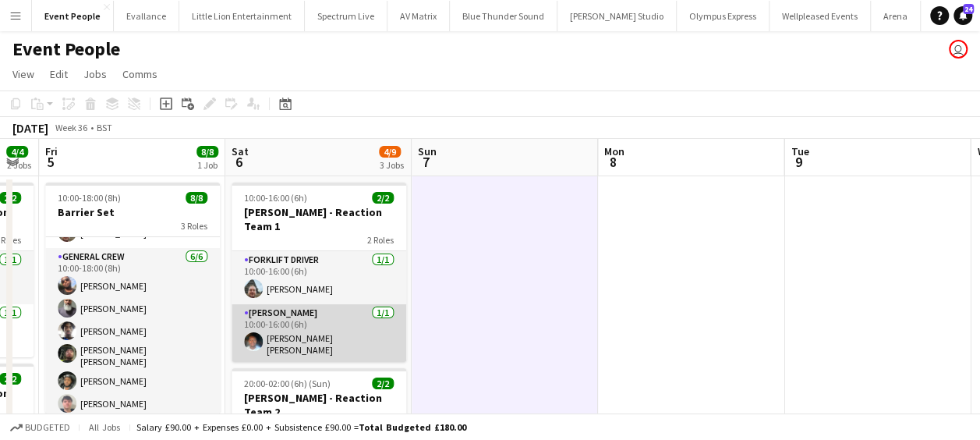
click at [314, 327] on app-card-role "Van Driver 1/1 10:00-16:00 (6h) Fitzgerald Williams-Owens" at bounding box center [318, 333] width 175 height 58
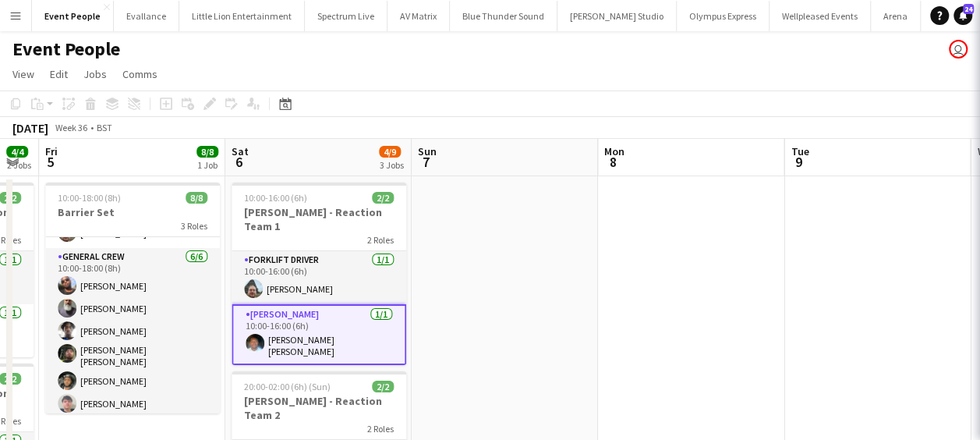
scroll to position [0, 707]
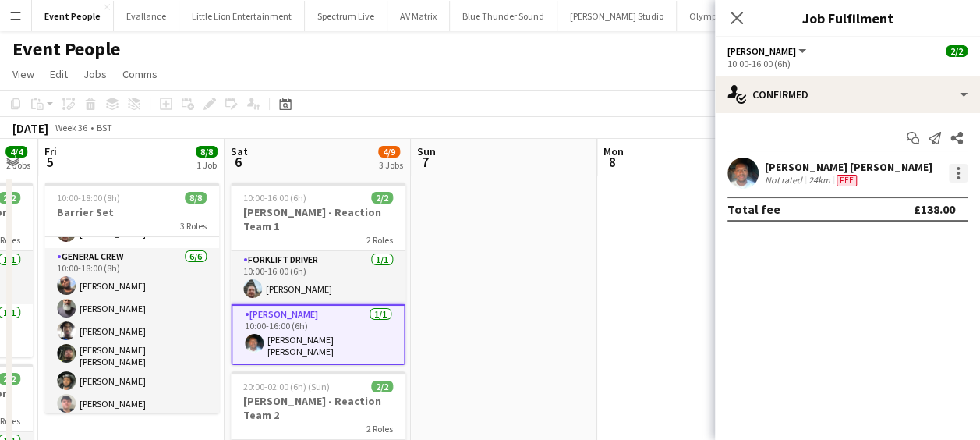
click at [959, 172] on div at bounding box center [957, 172] width 3 height 3
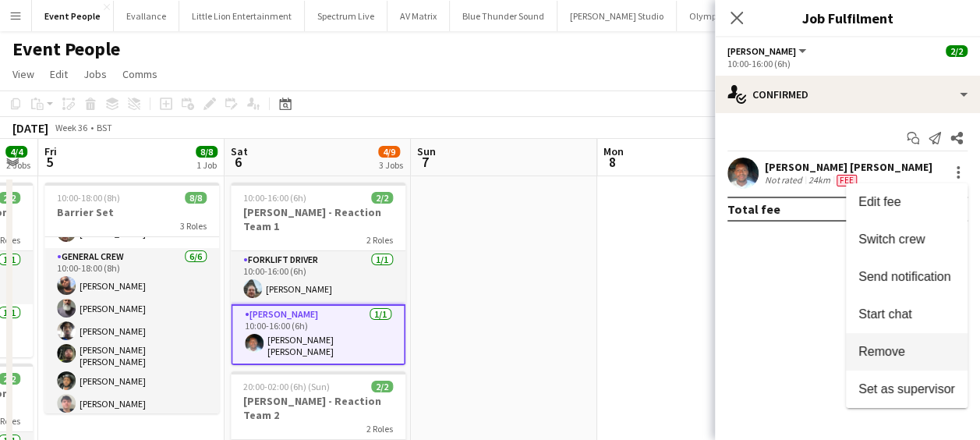
click at [884, 352] on span "Remove" at bounding box center [881, 350] width 47 height 13
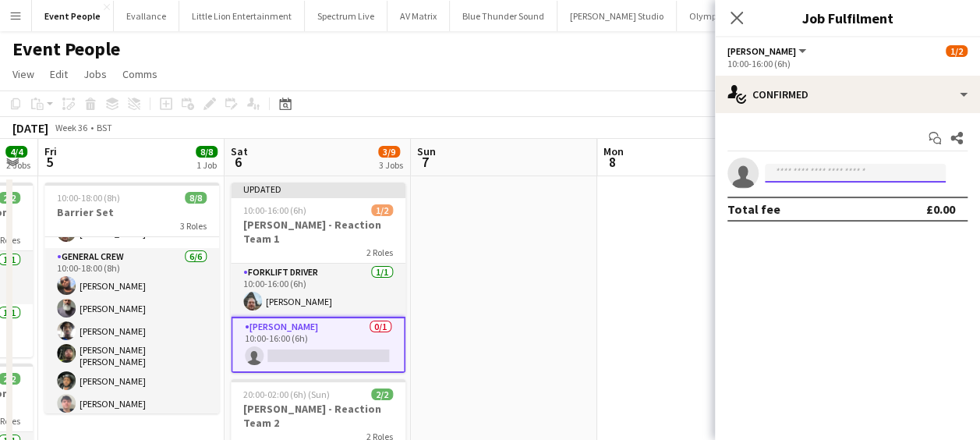
click at [846, 175] on input at bounding box center [855, 173] width 181 height 19
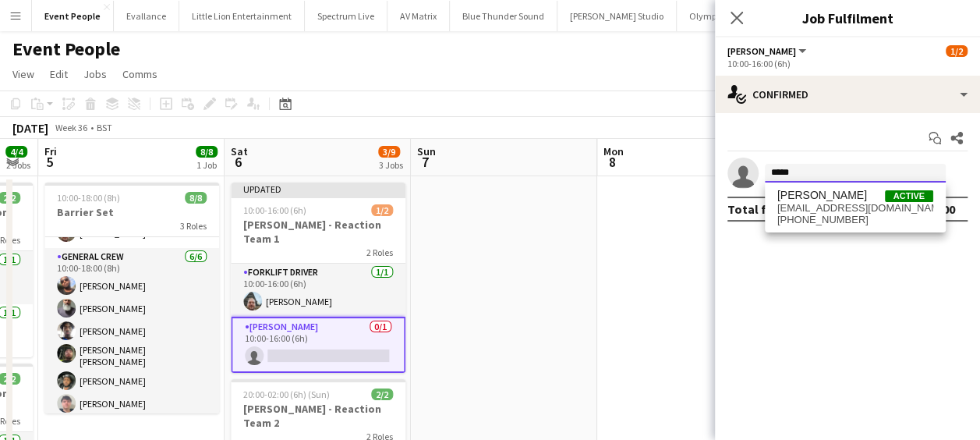
type input "*****"
click at [814, 199] on span "[PERSON_NAME]" at bounding box center [822, 195] width 90 height 13
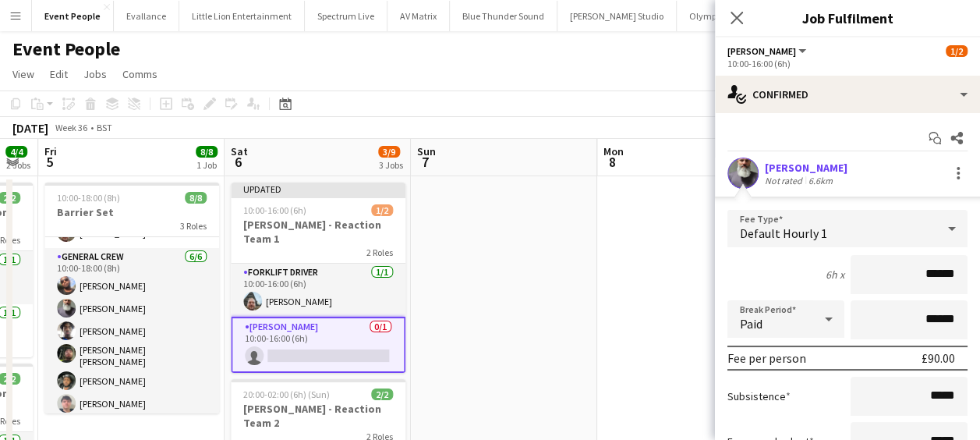
drag, startPoint x: 906, startPoint y: 275, endPoint x: 990, endPoint y: 265, distance: 84.0
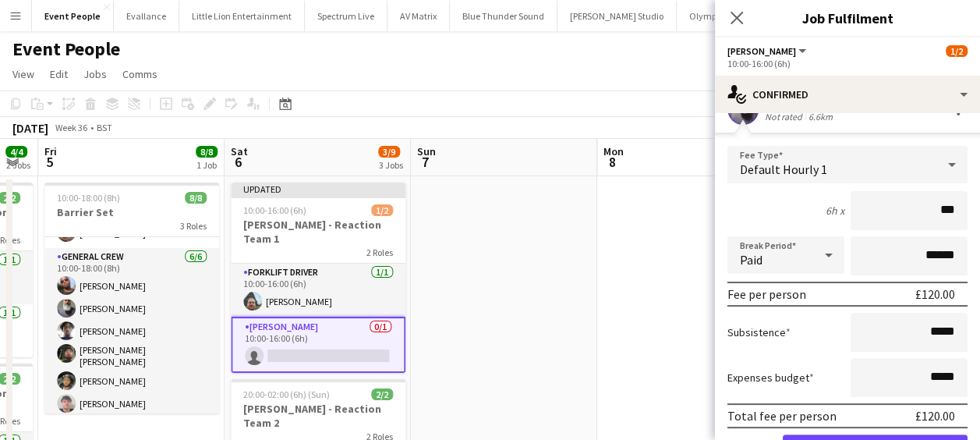
scroll to position [147, 0]
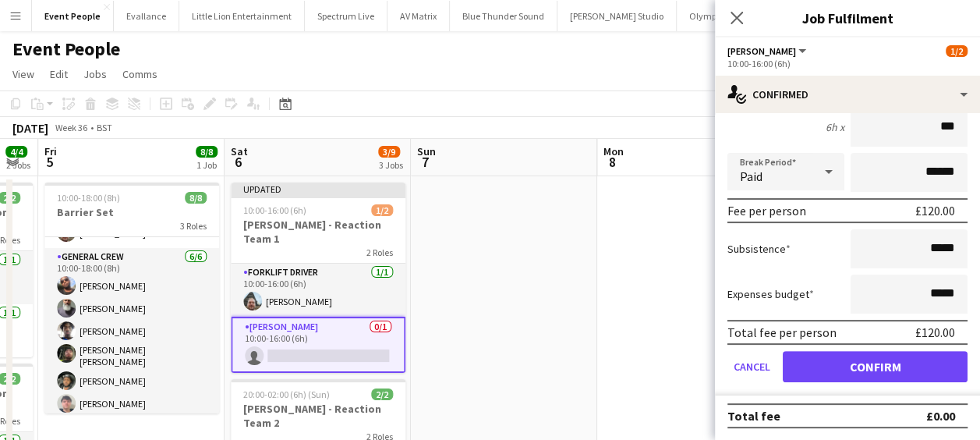
type input "***"
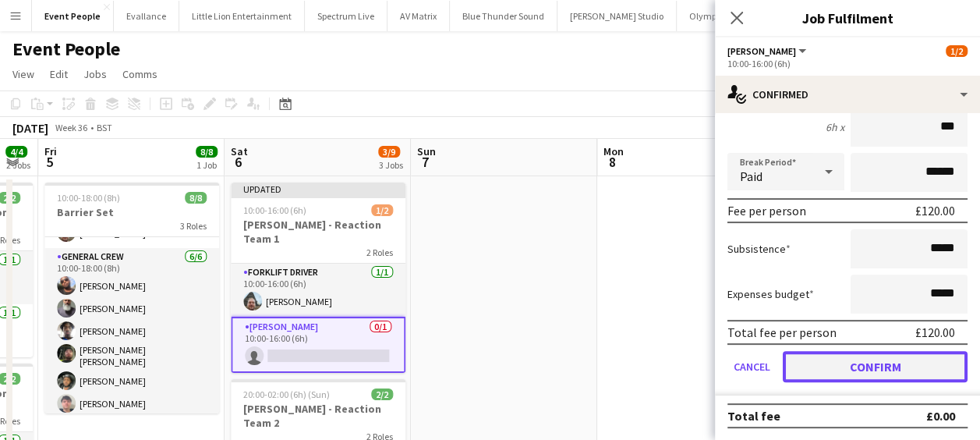
click at [892, 365] on button "Confirm" at bounding box center [874, 366] width 185 height 31
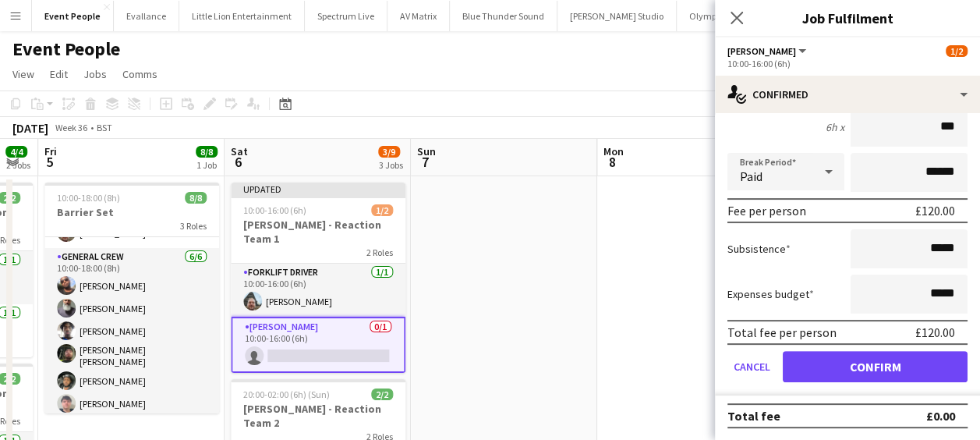
scroll to position [0, 0]
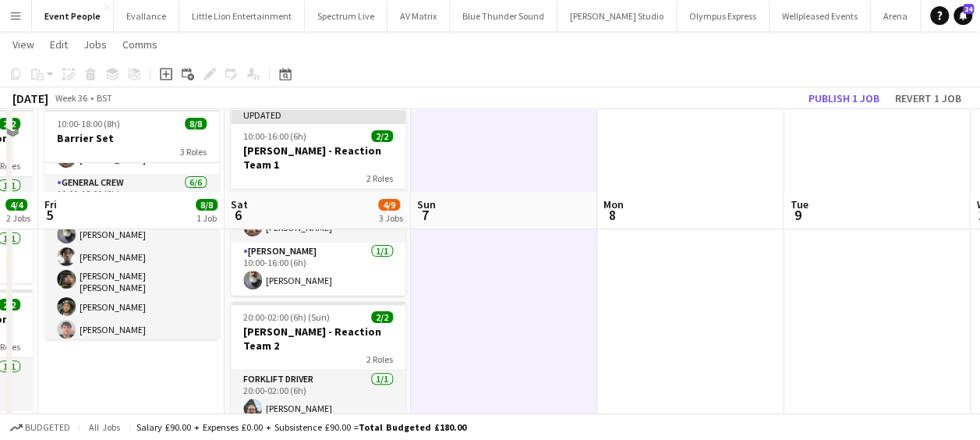
scroll to position [156, 0]
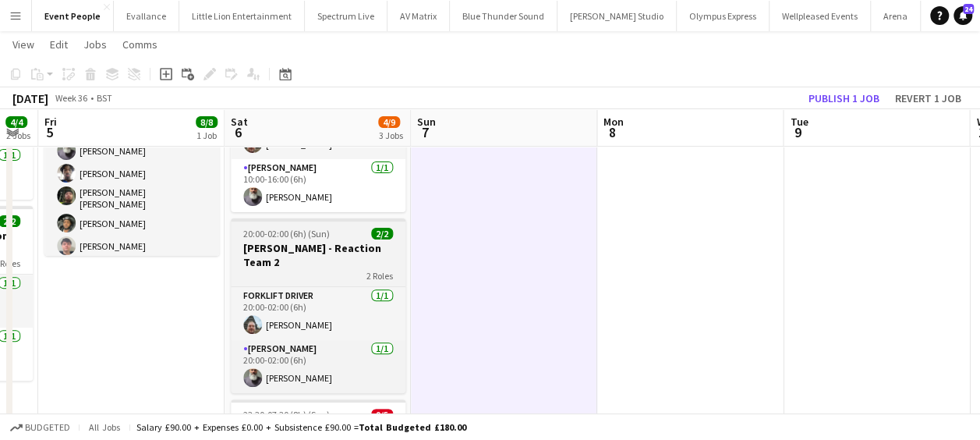
click at [305, 241] on h3 "[PERSON_NAME] - Reaction Team 2" at bounding box center [318, 255] width 175 height 28
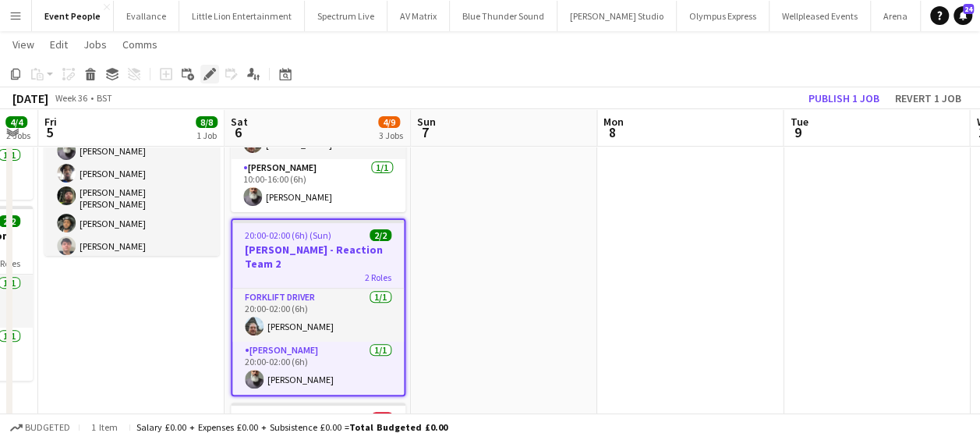
drag, startPoint x: 214, startPoint y: 75, endPoint x: 227, endPoint y: 81, distance: 14.6
click at [214, 74] on icon "Edit" at bounding box center [209, 74] width 12 height 12
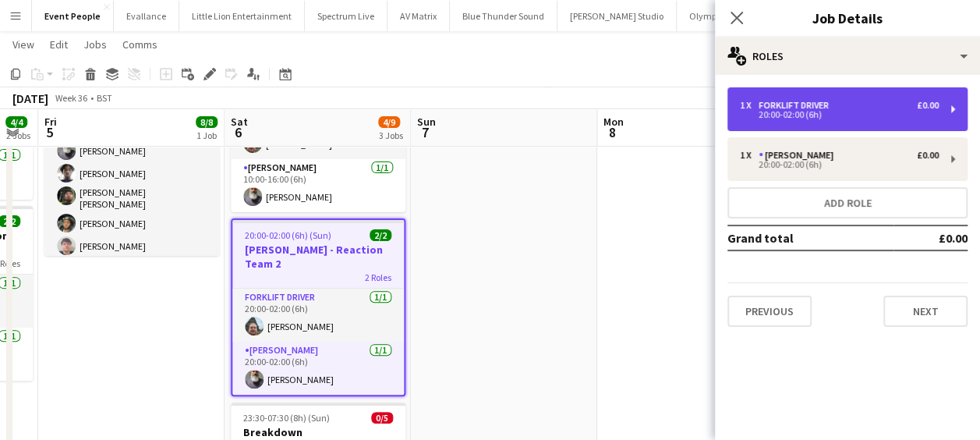
click at [843, 122] on div "1 x Forklift Driver £0.00 20:00-02:00 (6h)" at bounding box center [847, 109] width 240 height 44
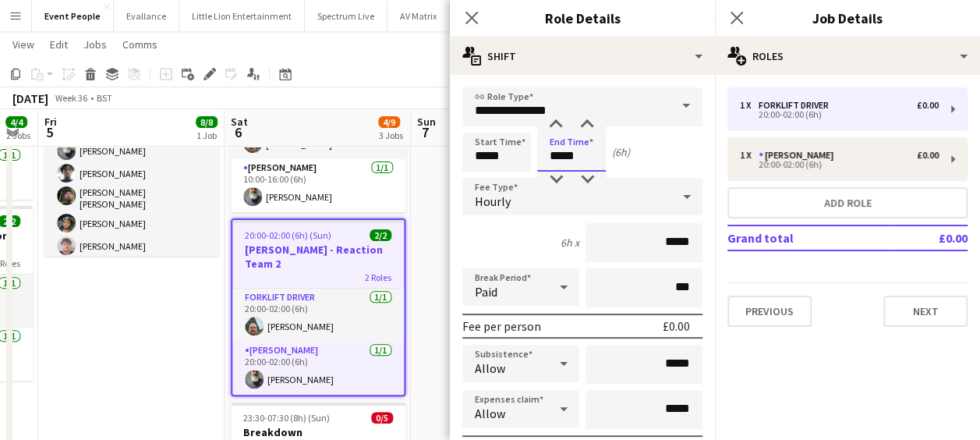
drag, startPoint x: 560, startPoint y: 161, endPoint x: 522, endPoint y: 167, distance: 37.9
click at [522, 167] on div "Start Time ***** End Time ***** (6h)" at bounding box center [582, 151] width 240 height 39
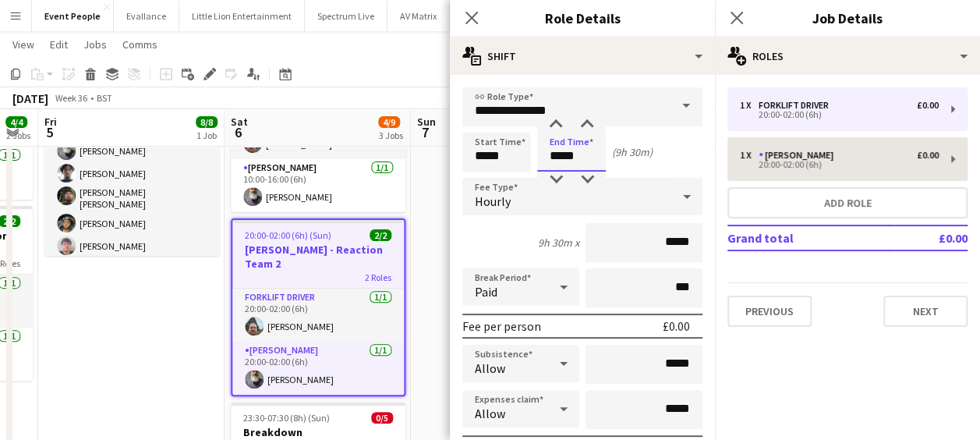
type input "*****"
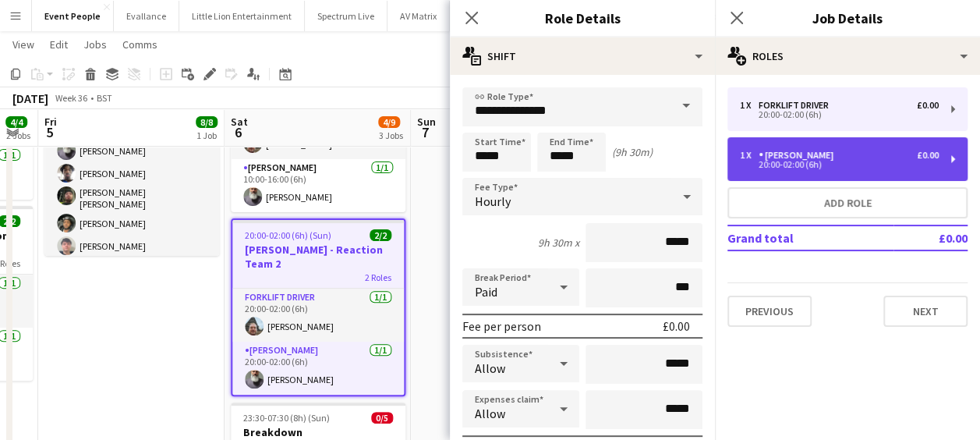
click at [792, 156] on div "[PERSON_NAME]" at bounding box center [798, 155] width 81 height 11
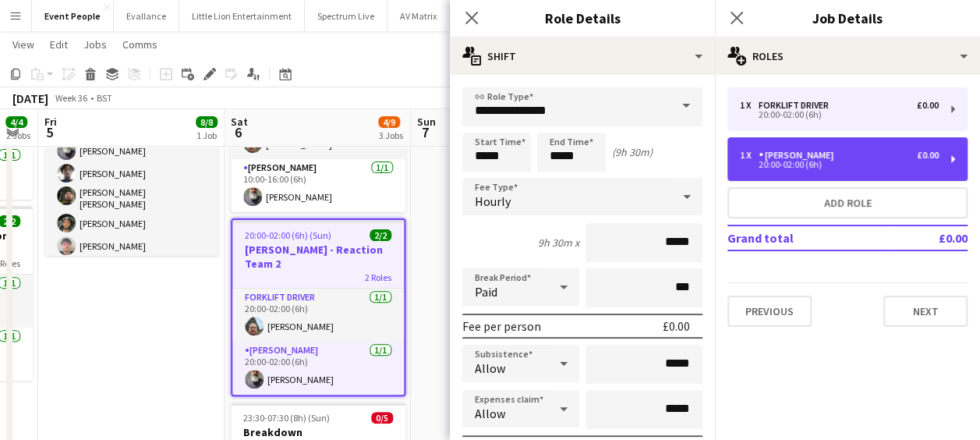
type input "**********"
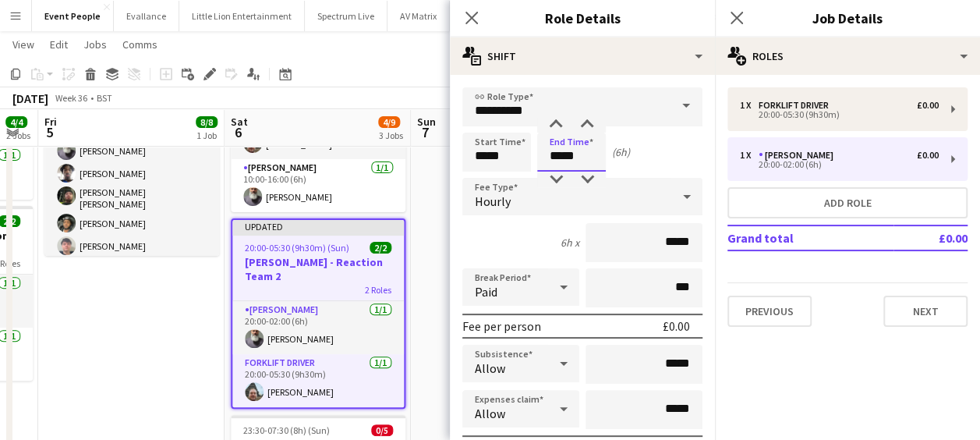
drag, startPoint x: 583, startPoint y: 159, endPoint x: 493, endPoint y: 162, distance: 89.7
click at [493, 162] on div "Start Time ***** End Time ***** (6h)" at bounding box center [582, 151] width 240 height 39
type input "*****"
click at [475, 16] on icon at bounding box center [471, 17] width 15 height 15
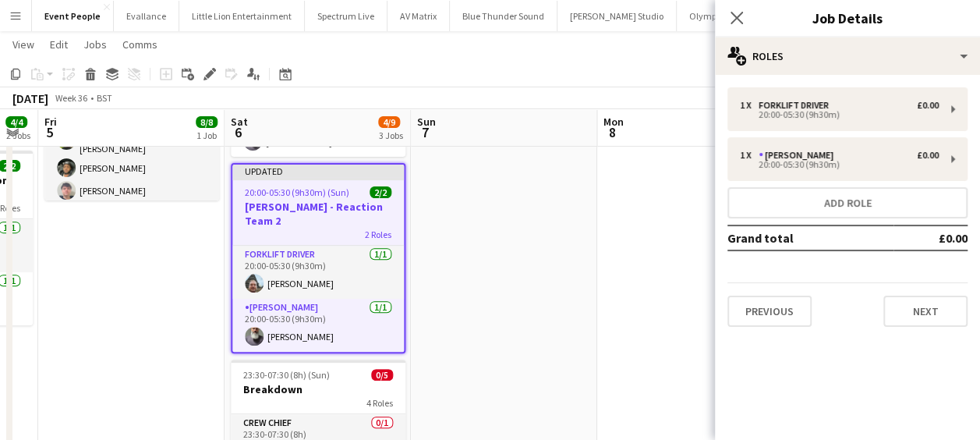
scroll to position [234, 0]
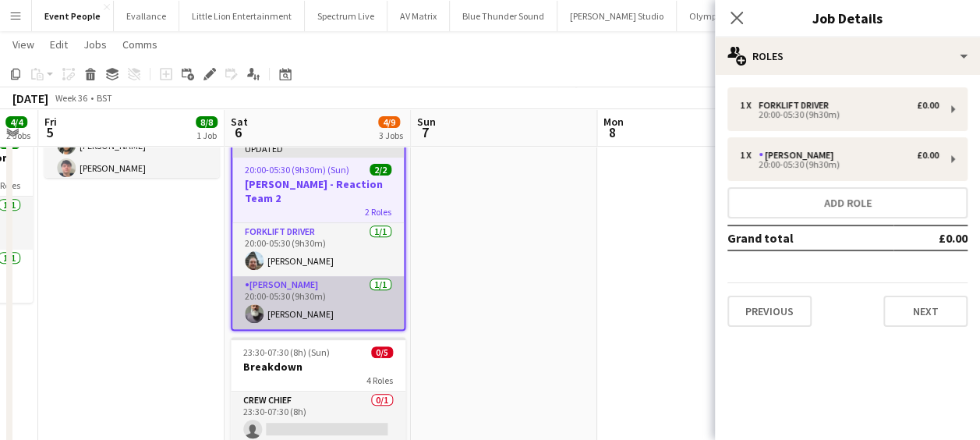
click at [310, 276] on app-card-role "Van Driver 1/1 20:00-05:30 (9h30m) Edvardas Draskinis" at bounding box center [317, 302] width 171 height 53
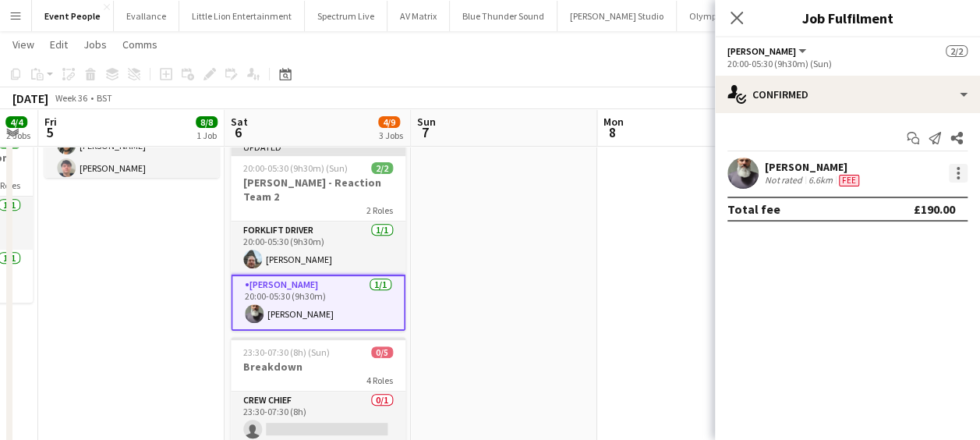
click at [959, 176] on div at bounding box center [957, 173] width 19 height 19
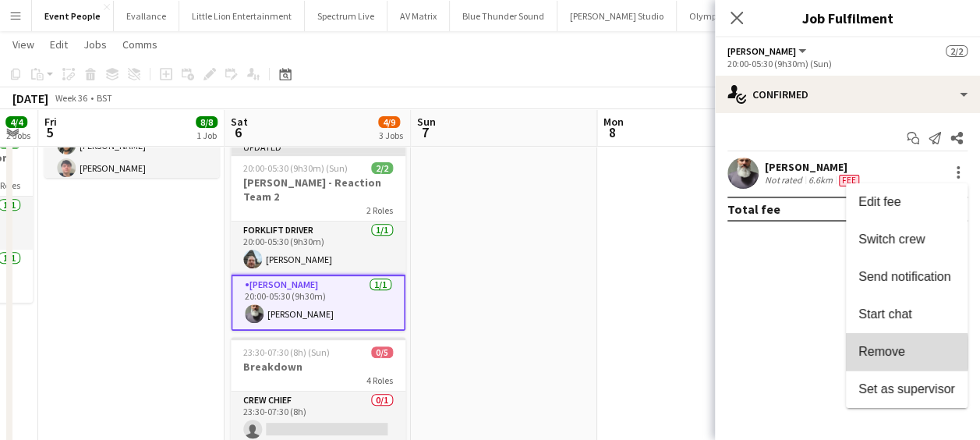
click at [895, 352] on span "Remove" at bounding box center [881, 350] width 47 height 13
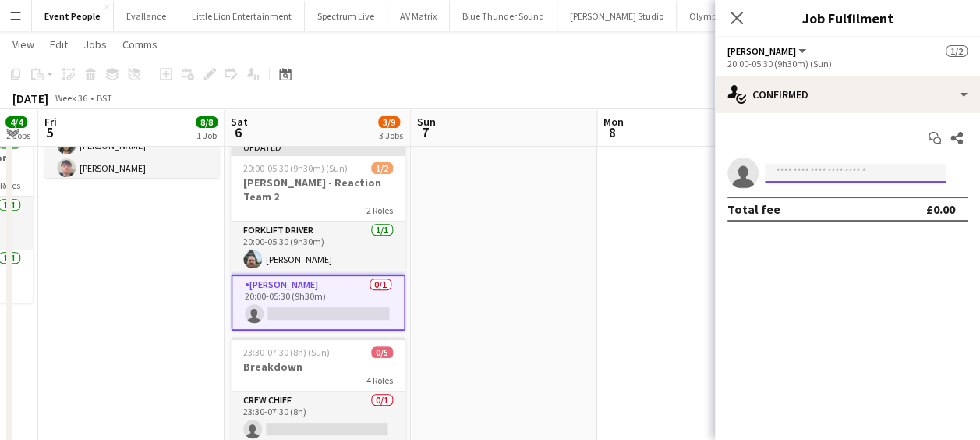
click at [858, 176] on input at bounding box center [855, 173] width 181 height 19
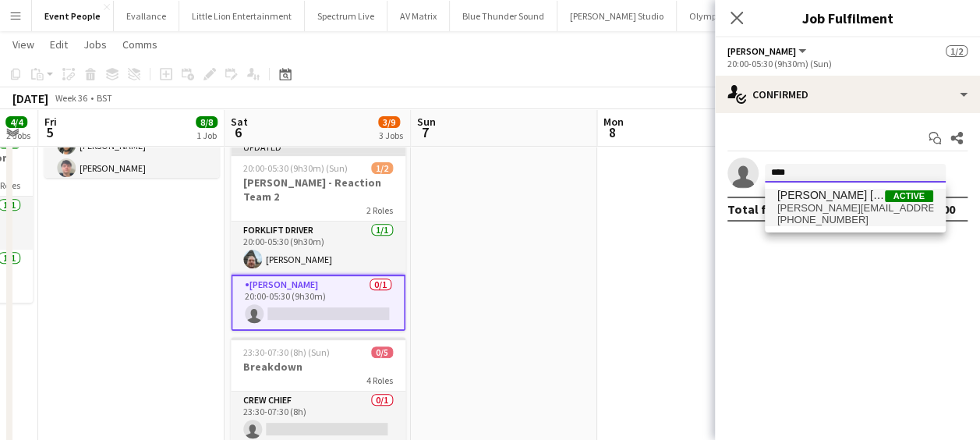
type input "****"
click at [858, 210] on span "[PERSON_NAME][EMAIL_ADDRESS][PERSON_NAME][PERSON_NAME][DOMAIN_NAME]" at bounding box center [855, 208] width 156 height 12
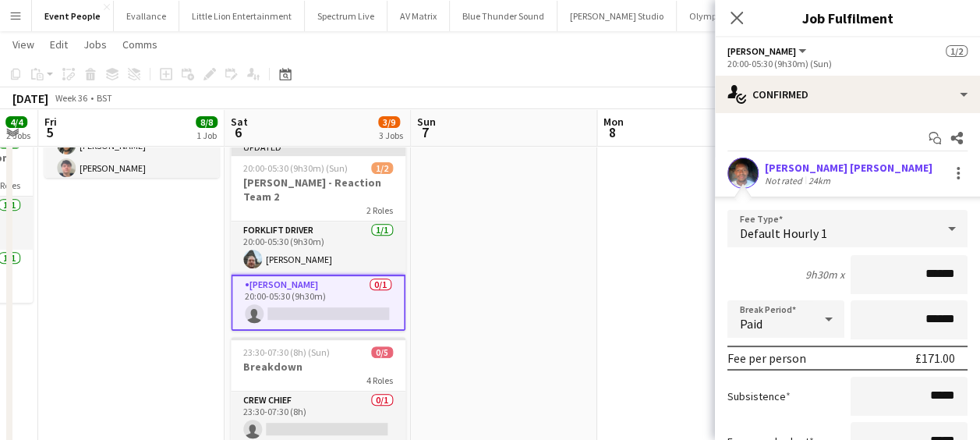
drag, startPoint x: 893, startPoint y: 279, endPoint x: 971, endPoint y: 277, distance: 78.0
click at [965, 280] on form "Fee Type Default Hourly 1 9h30m x ****** Break Period Paid ****** Fee per perso…" at bounding box center [847, 376] width 265 height 333
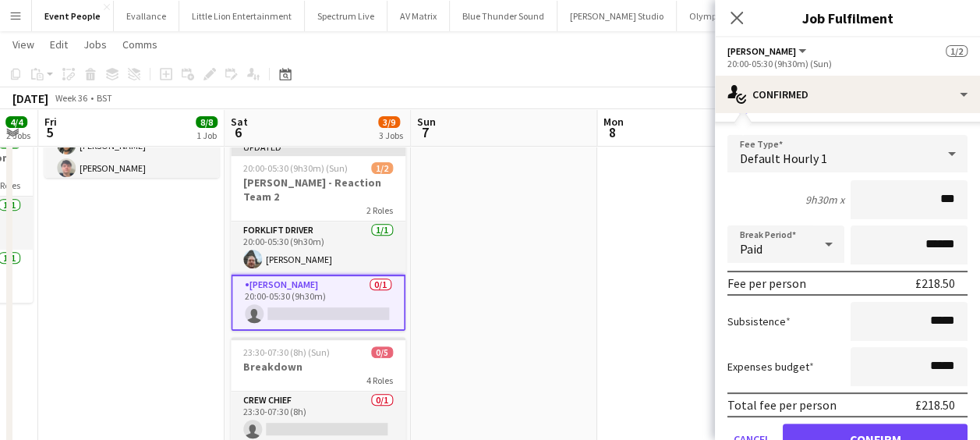
scroll to position [147, 0]
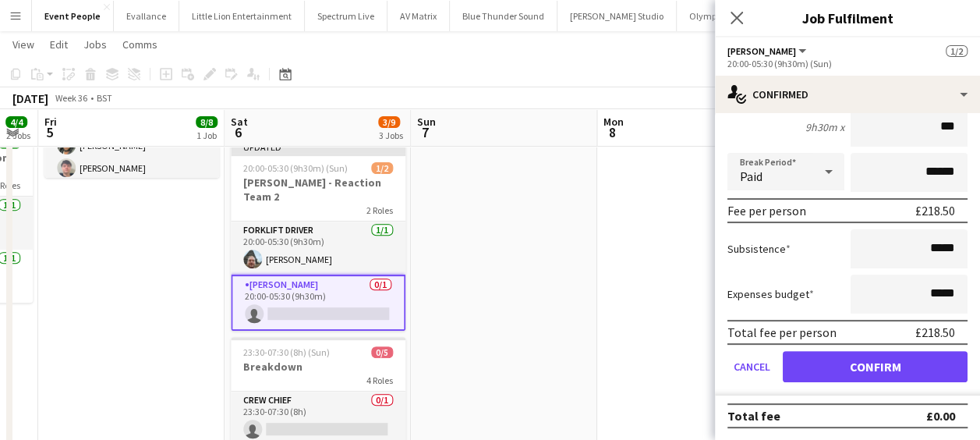
type input "***"
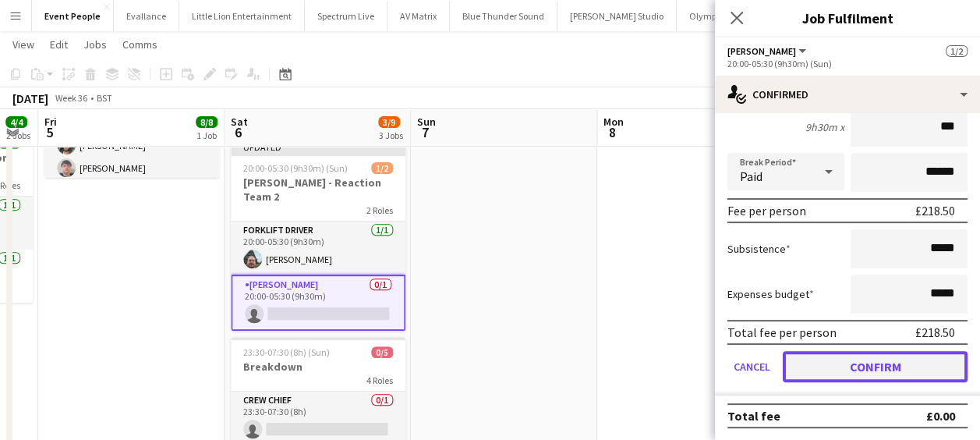
click at [918, 364] on button "Confirm" at bounding box center [874, 366] width 185 height 31
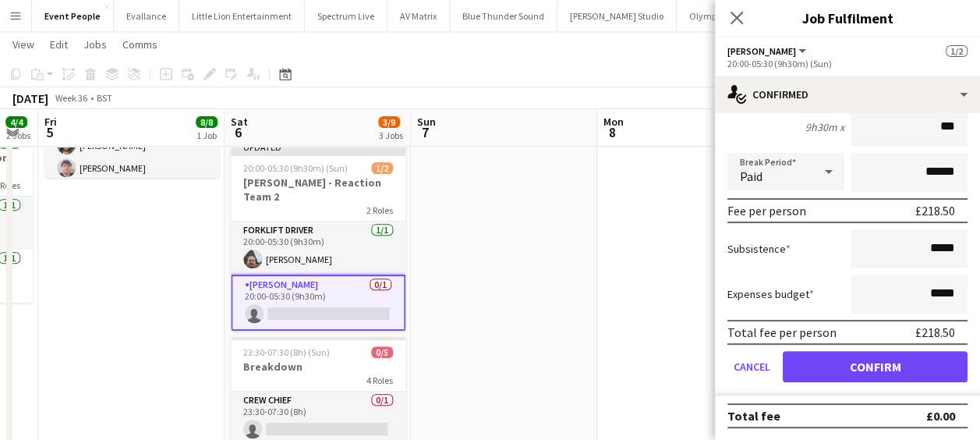
scroll to position [0, 0]
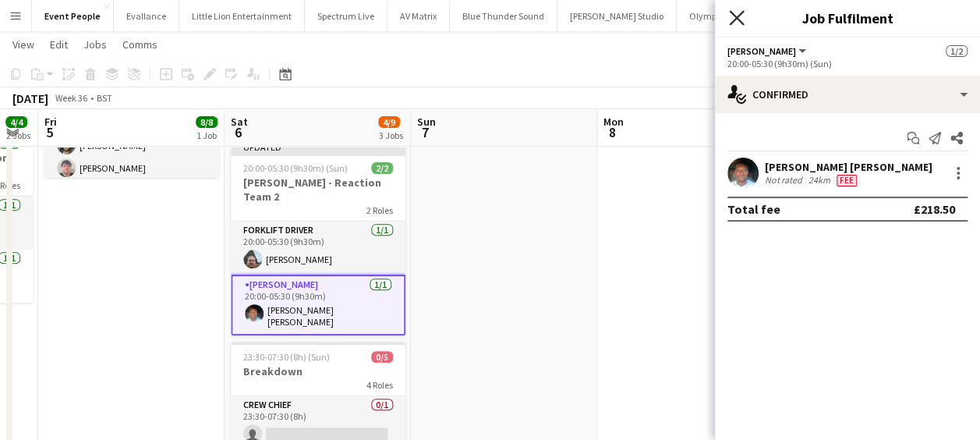
click at [736, 17] on icon at bounding box center [736, 17] width 15 height 15
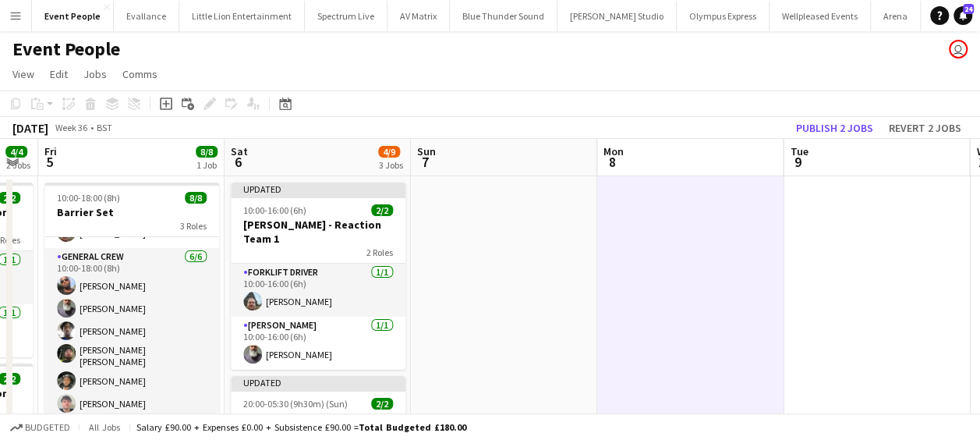
scroll to position [0, 706]
click at [853, 131] on button "Publish 2 jobs" at bounding box center [834, 128] width 90 height 20
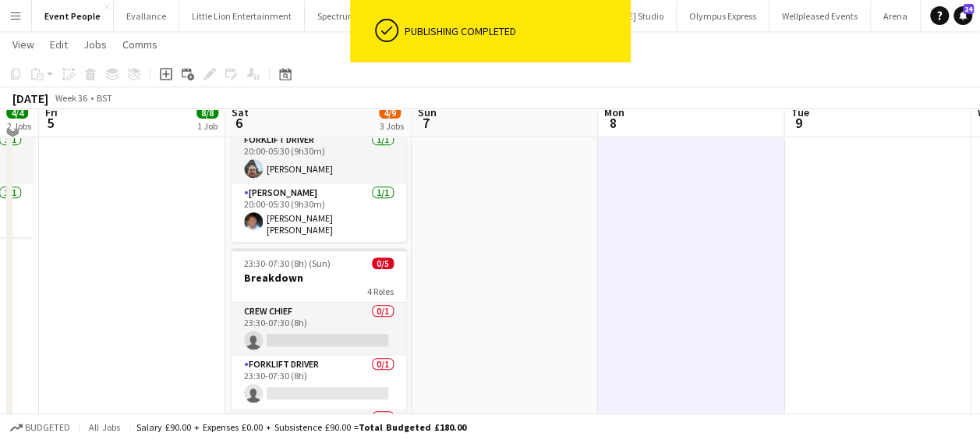
scroll to position [312, 0]
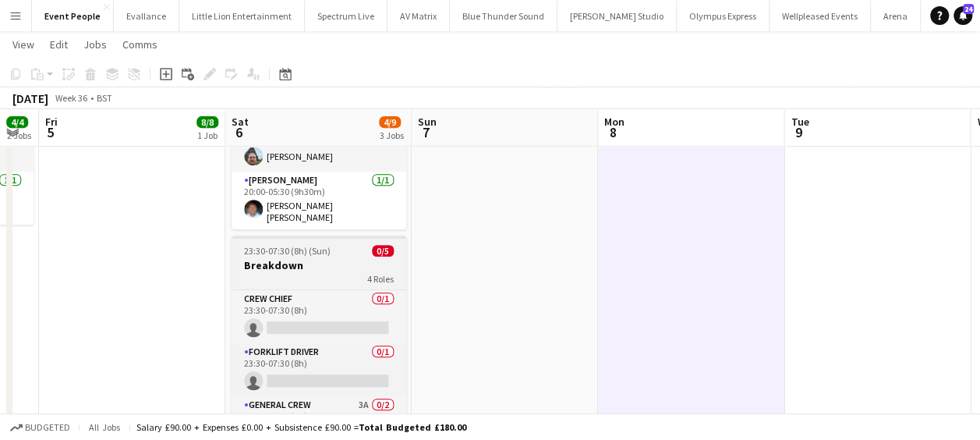
click at [323, 245] on span "23:30-07:30 (8h) (Sun)" at bounding box center [287, 251] width 87 height 12
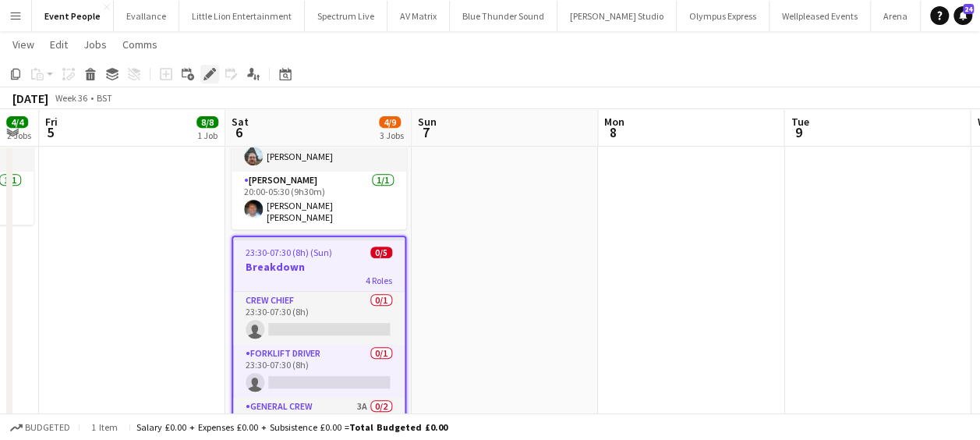
click at [214, 75] on icon "Edit" at bounding box center [209, 74] width 12 height 12
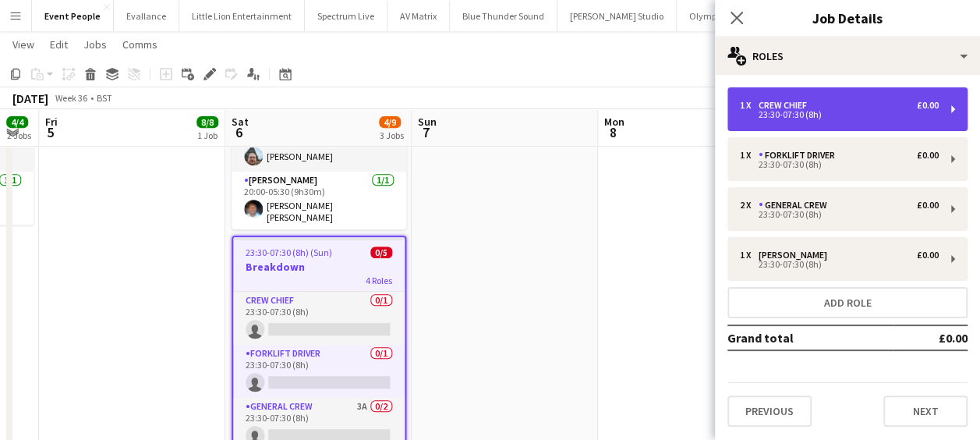
click at [830, 104] on div "1 x Crew Chief £0.00" at bounding box center [839, 105] width 199 height 11
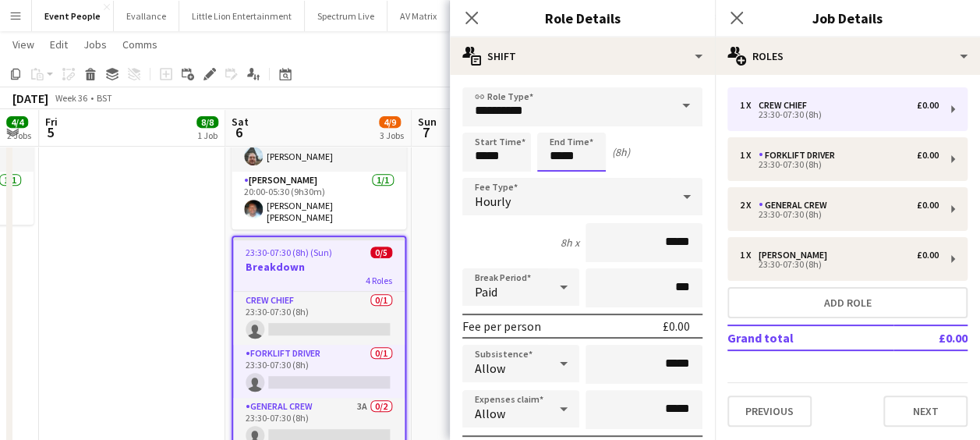
click at [550, 150] on input "*****" at bounding box center [571, 151] width 69 height 39
click at [557, 176] on div at bounding box center [555, 179] width 31 height 16
type input "*****"
click at [557, 176] on div at bounding box center [555, 179] width 31 height 16
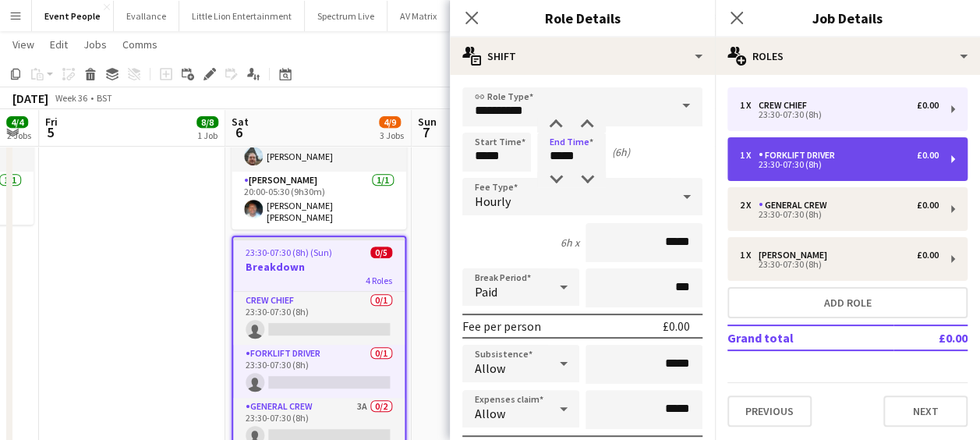
click at [779, 154] on div "Forklift Driver" at bounding box center [799, 155] width 83 height 11
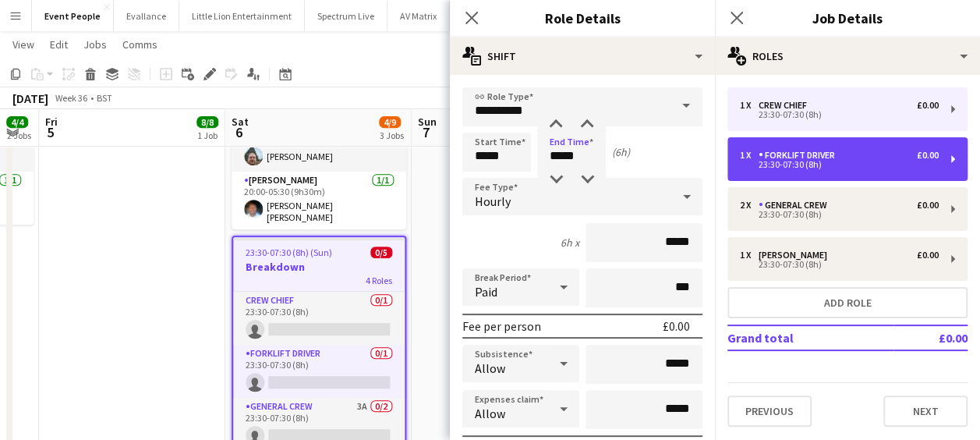
type input "**********"
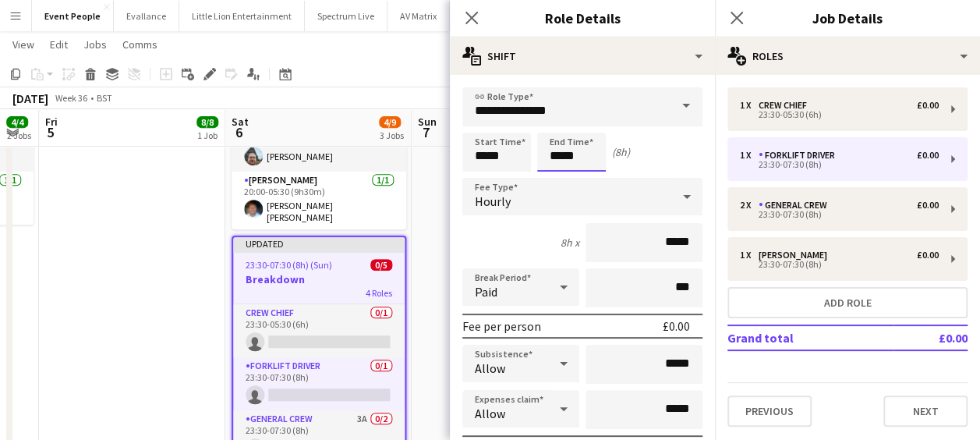
click at [585, 147] on input "*****" at bounding box center [571, 151] width 69 height 39
click at [556, 176] on div at bounding box center [555, 179] width 31 height 16
type input "*****"
click at [556, 176] on div at bounding box center [555, 179] width 31 height 16
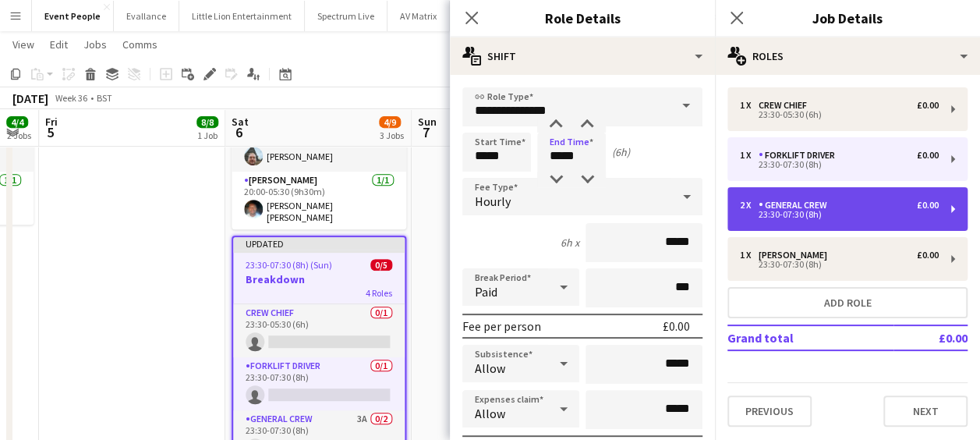
click at [775, 197] on div "2 x General Crew £0.00 23:30-07:30 (8h)" at bounding box center [847, 209] width 240 height 44
type input "**********"
type input "*****"
type input "*"
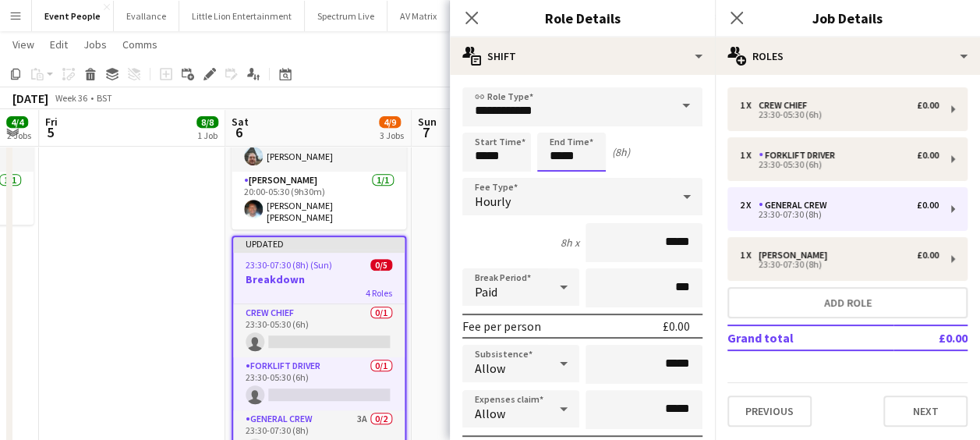
click at [552, 161] on input "*****" at bounding box center [571, 151] width 69 height 39
click at [561, 171] on input "*****" at bounding box center [571, 151] width 69 height 39
click at [560, 175] on div at bounding box center [555, 179] width 31 height 16
type input "*****"
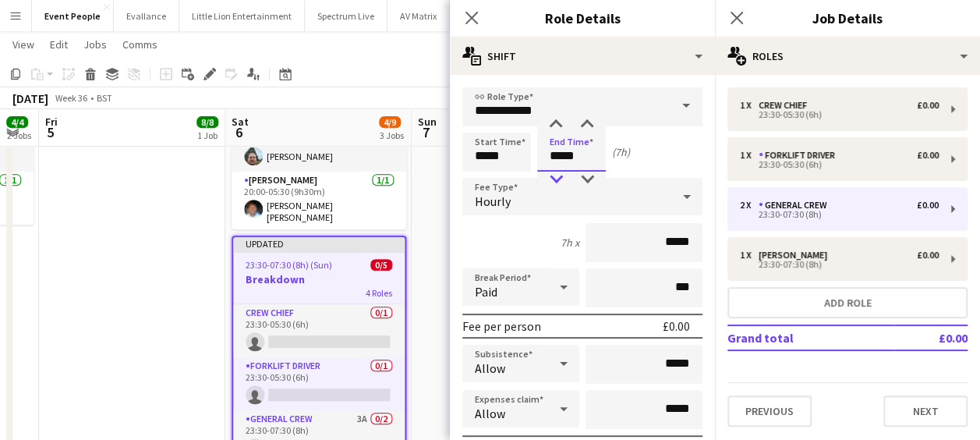
click at [560, 175] on div at bounding box center [555, 179] width 31 height 16
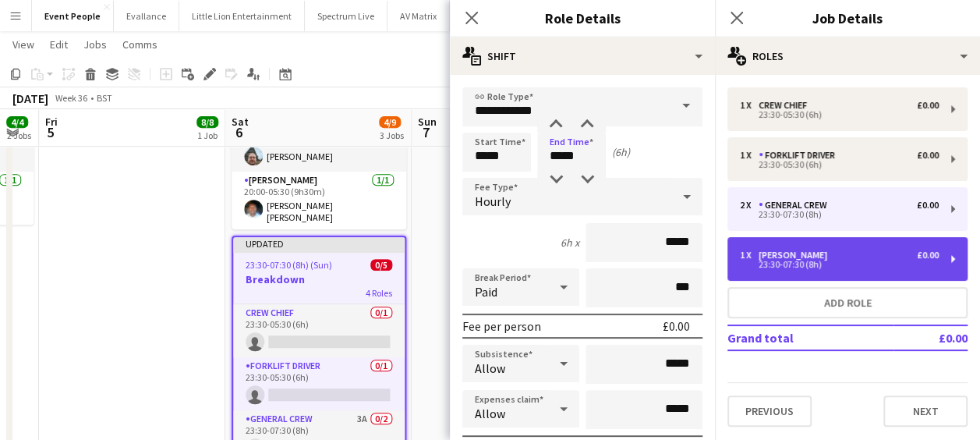
click at [804, 247] on div "1 x Van Driver £0.00 23:30-07:30 (8h)" at bounding box center [847, 259] width 240 height 44
type input "**********"
type input "*****"
type input "*"
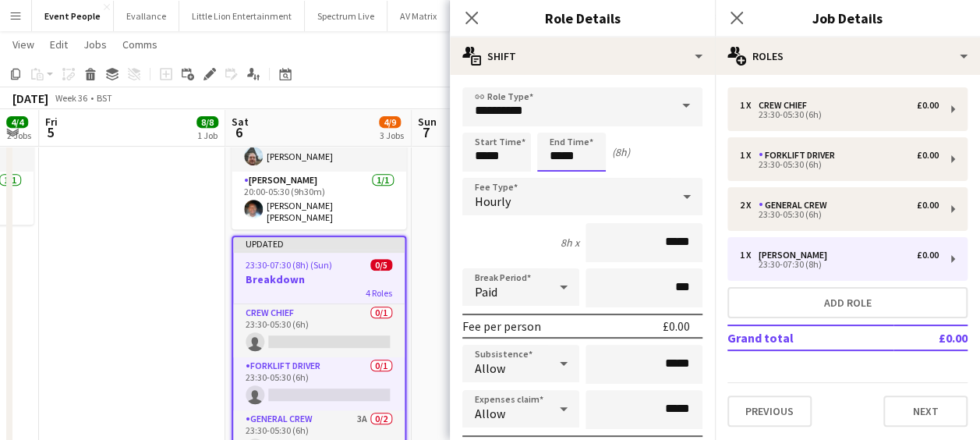
click at [558, 147] on input "*****" at bounding box center [571, 151] width 69 height 39
click at [554, 175] on div at bounding box center [555, 179] width 31 height 16
type input "*****"
click at [554, 175] on div at bounding box center [555, 179] width 31 height 16
click at [475, 17] on icon "Close pop-in" at bounding box center [471, 17] width 15 height 15
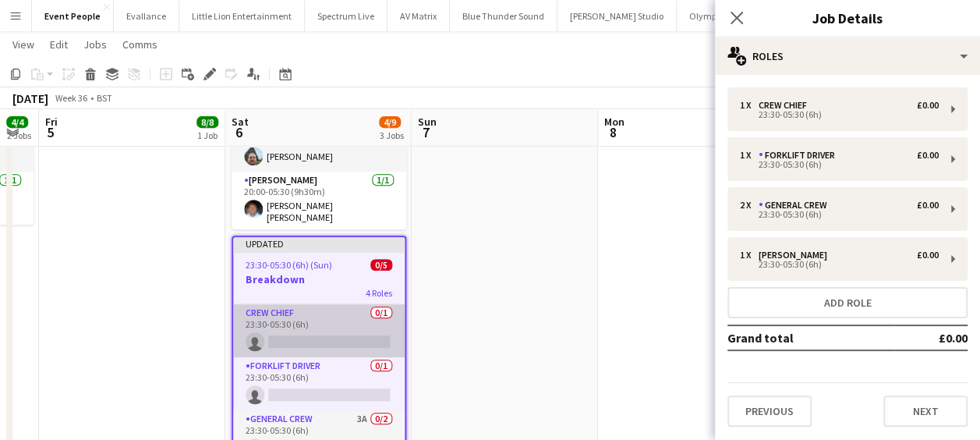
click at [312, 304] on app-card-role "Crew Chief 0/1 23:30-05:30 (6h) single-neutral-actions" at bounding box center [318, 330] width 171 height 53
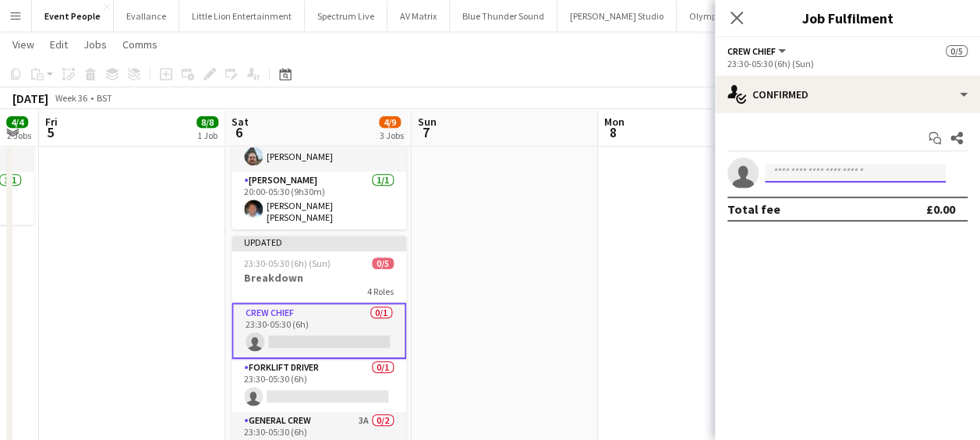
click at [828, 179] on input at bounding box center [855, 173] width 181 height 19
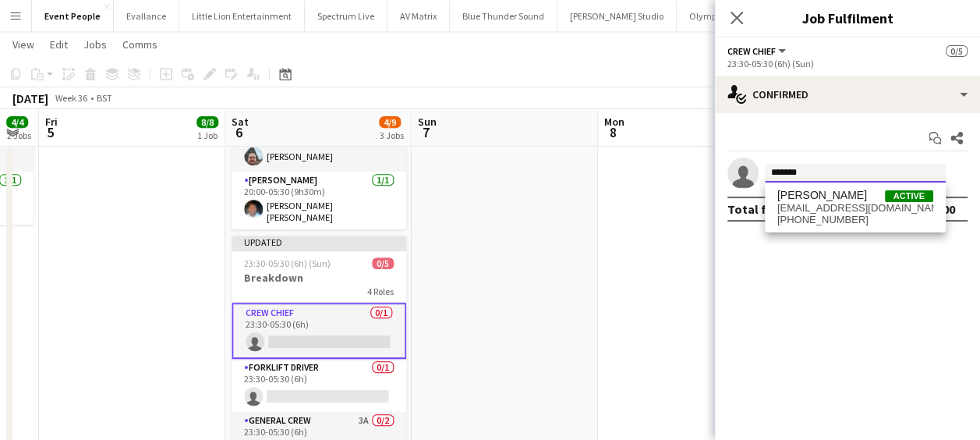
scroll to position [0, 0]
type input "*******"
click at [854, 204] on span "[EMAIL_ADDRESS][DOMAIN_NAME]" at bounding box center [855, 208] width 156 height 12
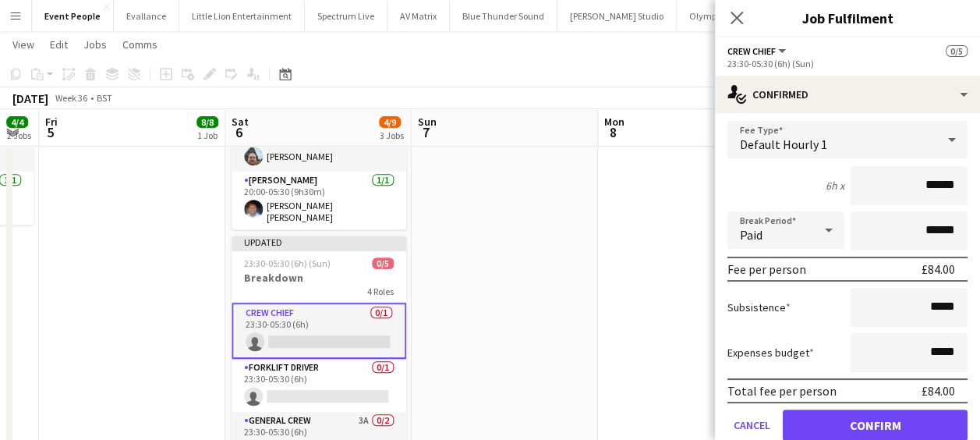
scroll to position [147, 0]
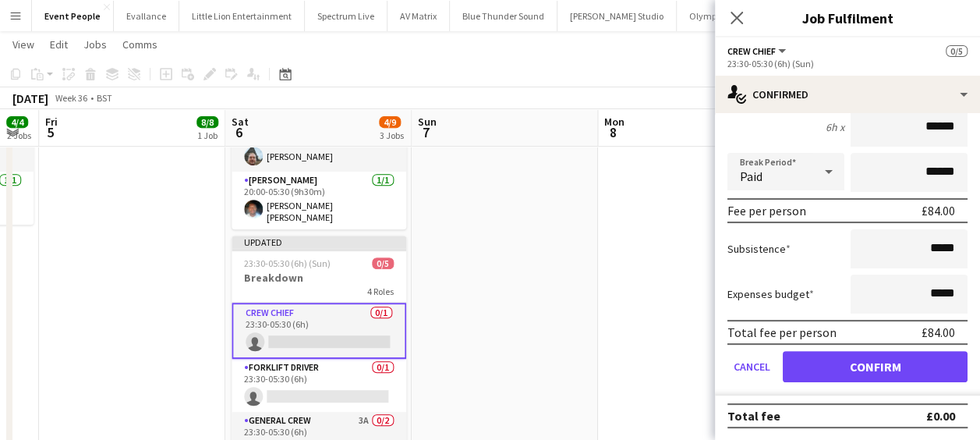
drag, startPoint x: 901, startPoint y: 139, endPoint x: 962, endPoint y: 136, distance: 60.8
click at [959, 137] on form "Fee Type Default Hourly 1 6h x ****** Break Period Paid ****** Fee per person £…" at bounding box center [847, 228] width 265 height 333
type input "******"
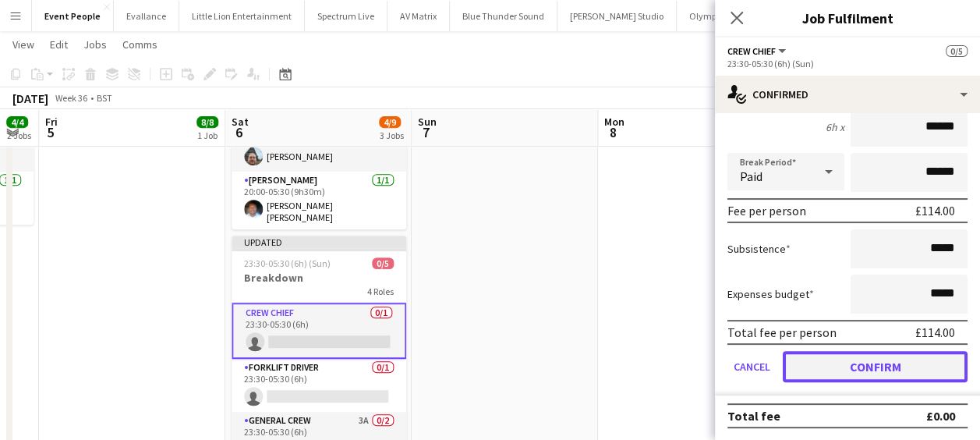
click at [882, 379] on button "Confirm" at bounding box center [874, 366] width 185 height 31
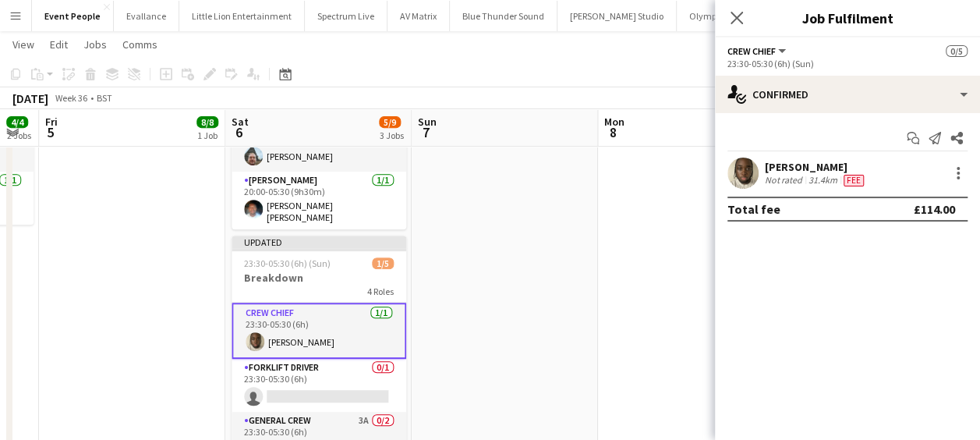
scroll to position [0, 0]
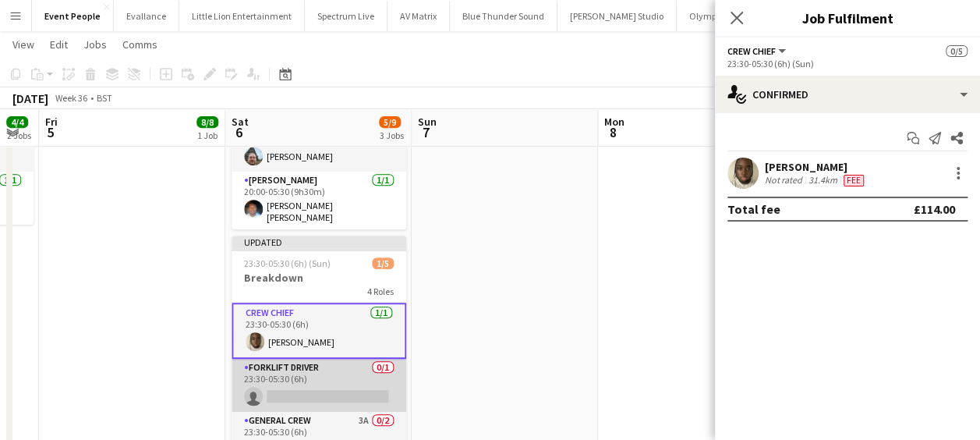
click at [273, 362] on app-card-role "Forklift Driver 0/1 23:30-05:30 (6h) single-neutral-actions" at bounding box center [318, 385] width 175 height 53
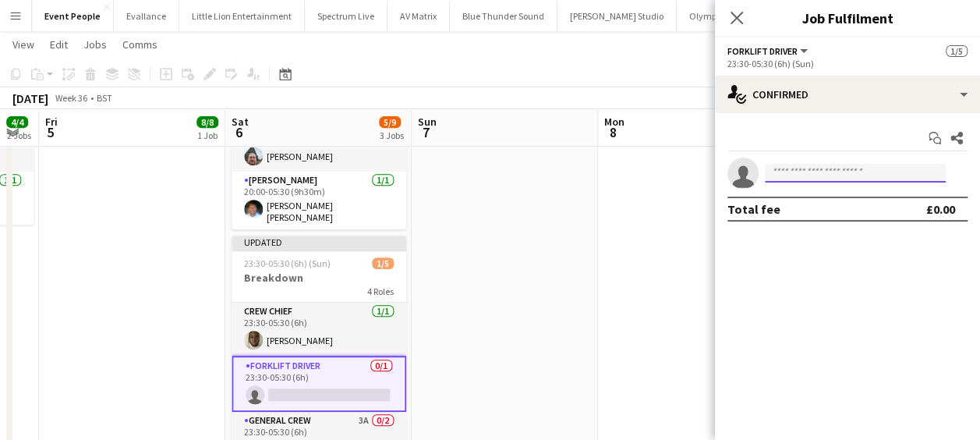
click at [825, 165] on input at bounding box center [855, 173] width 181 height 19
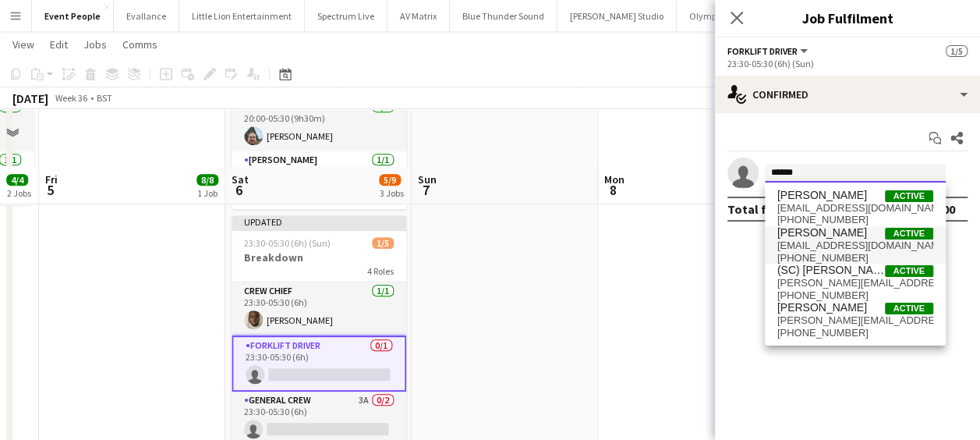
scroll to position [312, 0]
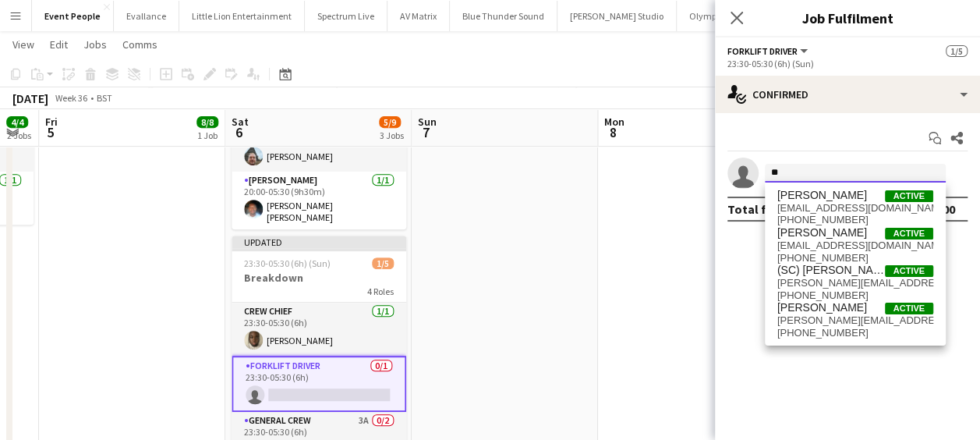
type input "*"
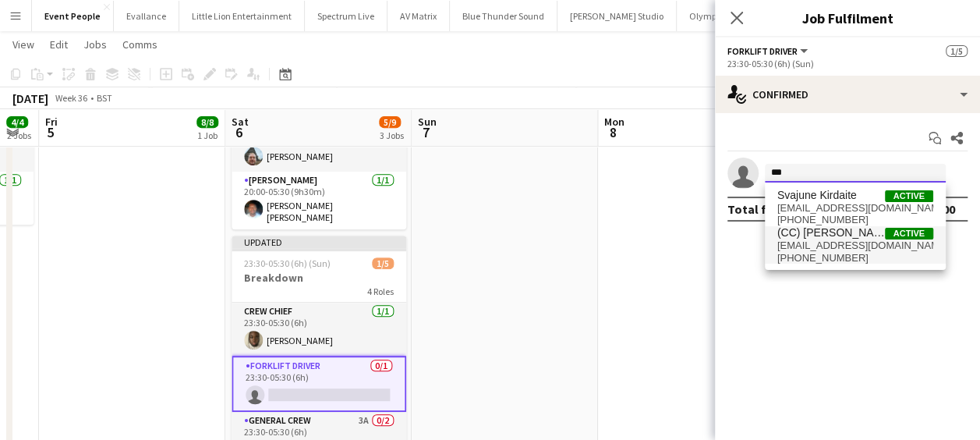
type input "***"
click at [831, 235] on span "(CC) [PERSON_NAME]" at bounding box center [831, 232] width 108 height 13
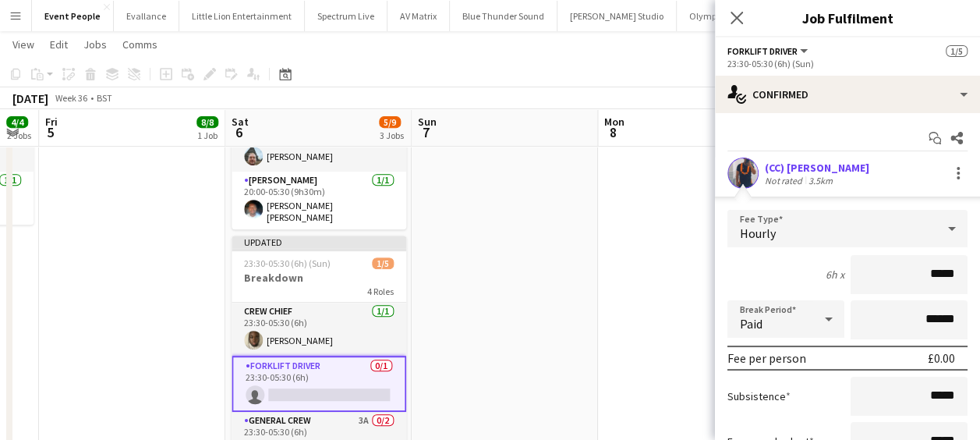
drag, startPoint x: 898, startPoint y: 273, endPoint x: 975, endPoint y: 269, distance: 77.3
click at [980, 271] on html "Menu Boards Boards Boards All jobs Status Workforce Workforce My Workforce Recr…" at bounding box center [490, 188] width 980 height 1001
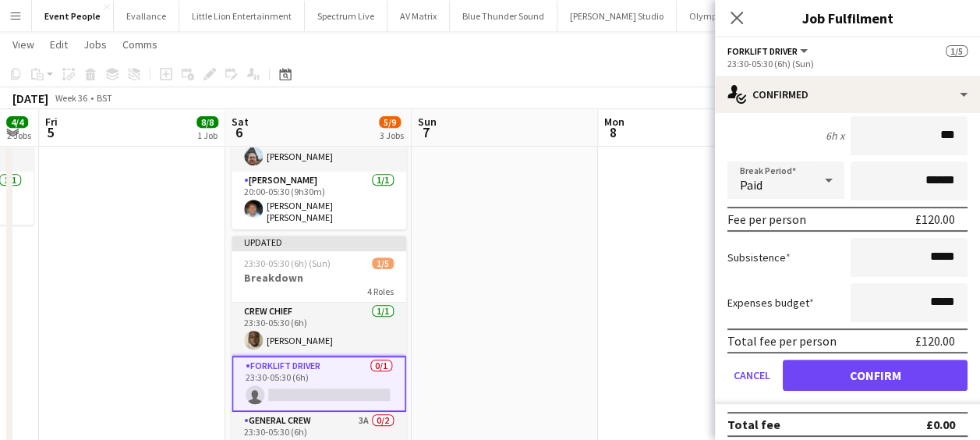
scroll to position [147, 0]
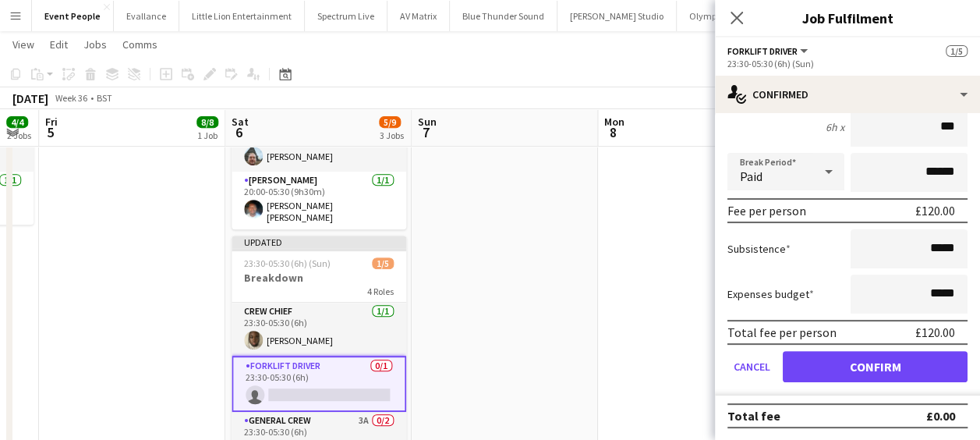
type input "***"
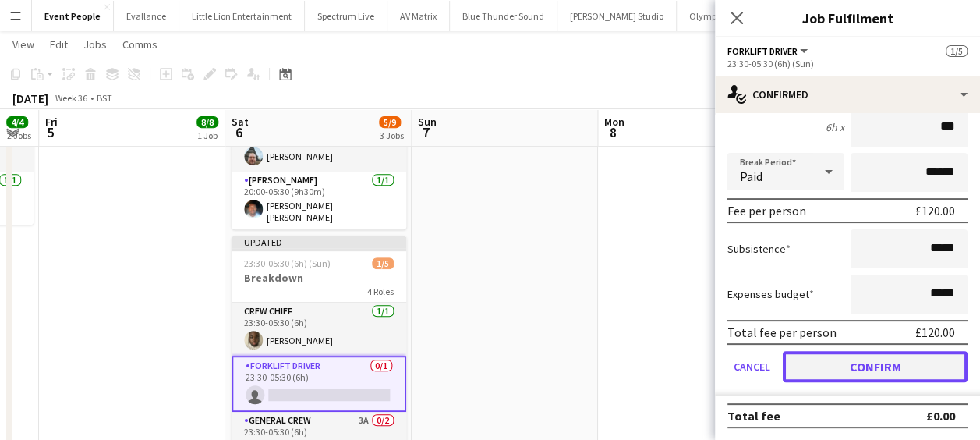
click at [858, 357] on button "Confirm" at bounding box center [874, 366] width 185 height 31
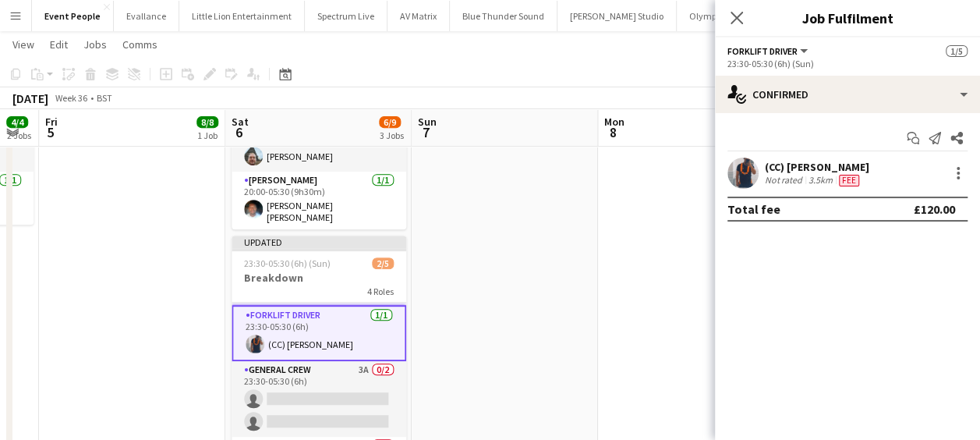
scroll to position [73, 0]
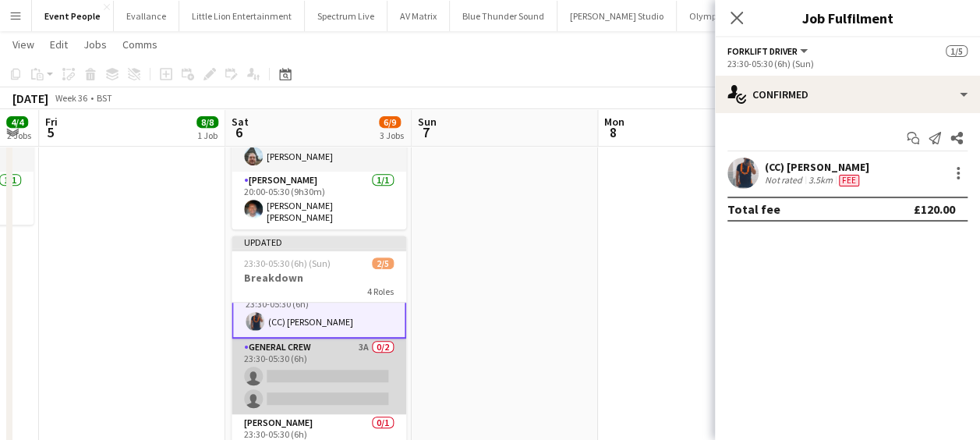
click at [312, 345] on app-card-role "General Crew 3A 0/2 23:30-05:30 (6h) single-neutral-actions single-neutral-acti…" at bounding box center [318, 376] width 175 height 76
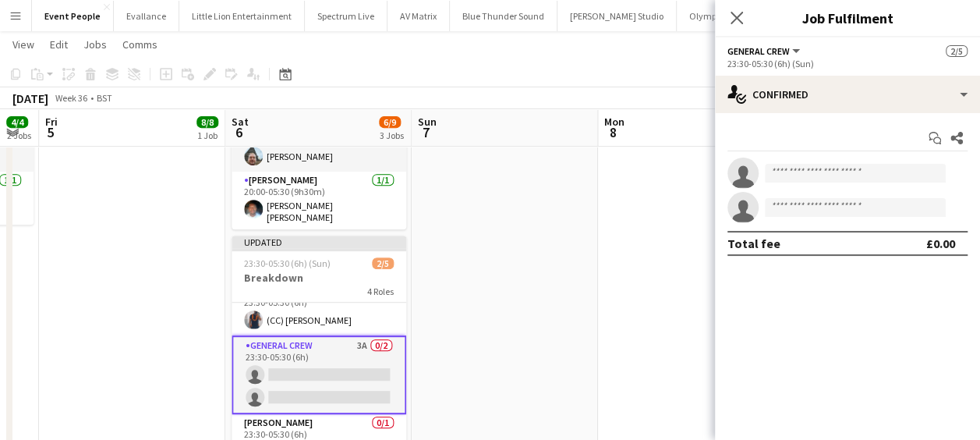
scroll to position [72, 0]
click at [830, 168] on input at bounding box center [855, 173] width 181 height 19
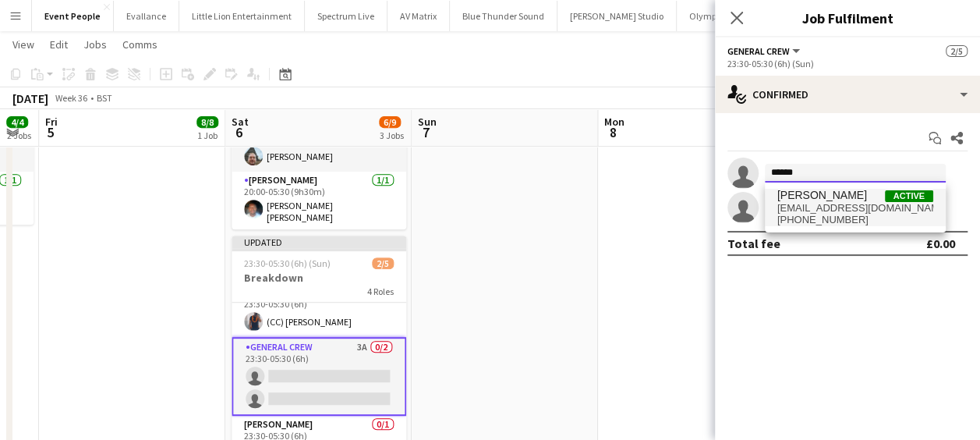
type input "******"
click at [849, 205] on span "[EMAIL_ADDRESS][DOMAIN_NAME]" at bounding box center [855, 208] width 156 height 12
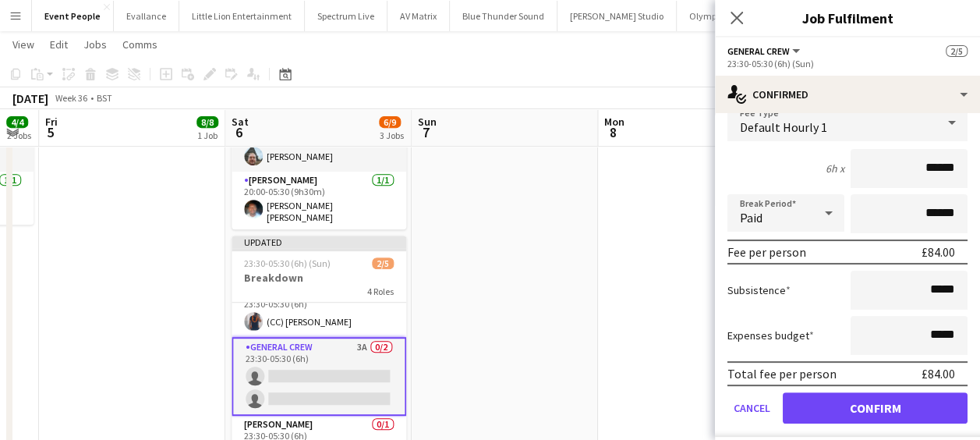
scroll to position [182, 0]
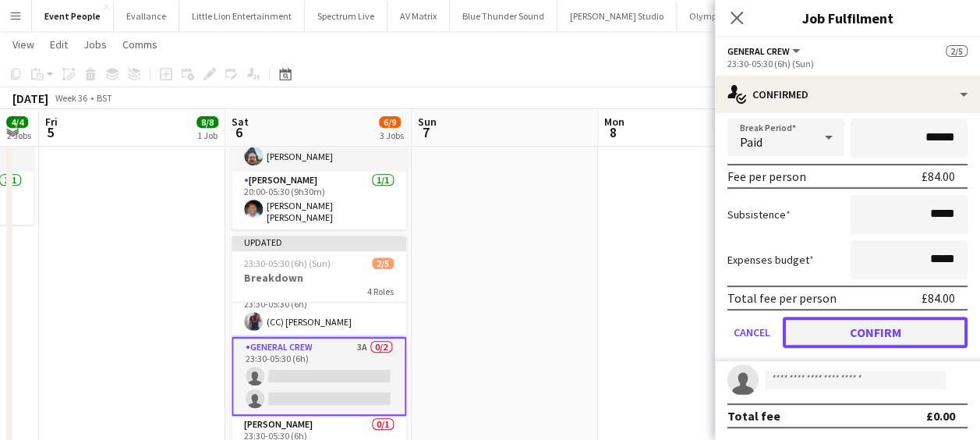
click at [871, 329] on button "Confirm" at bounding box center [874, 331] width 185 height 31
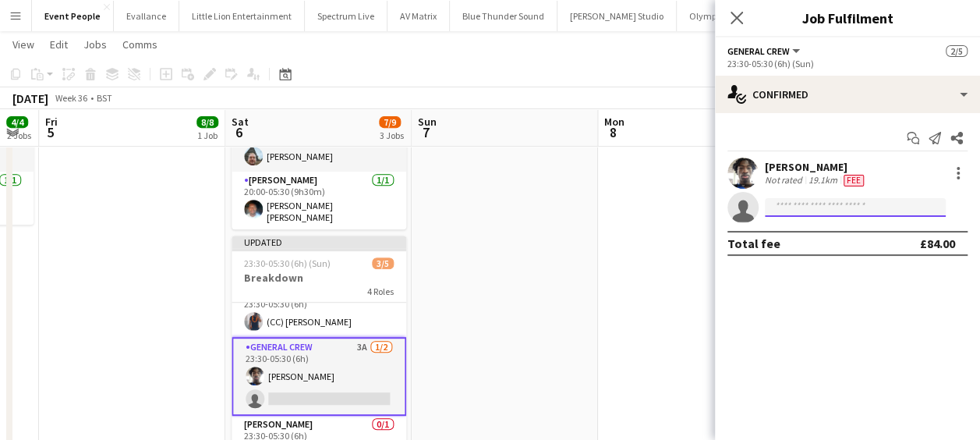
click at [824, 207] on input at bounding box center [855, 207] width 181 height 19
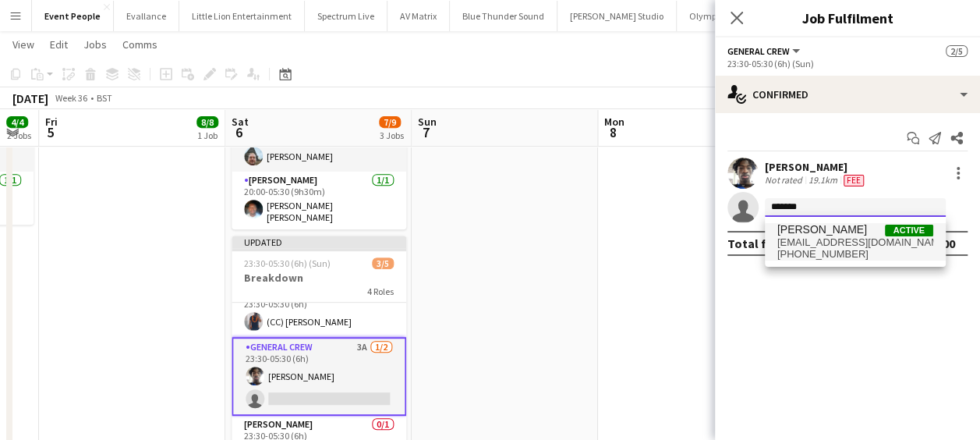
type input "*******"
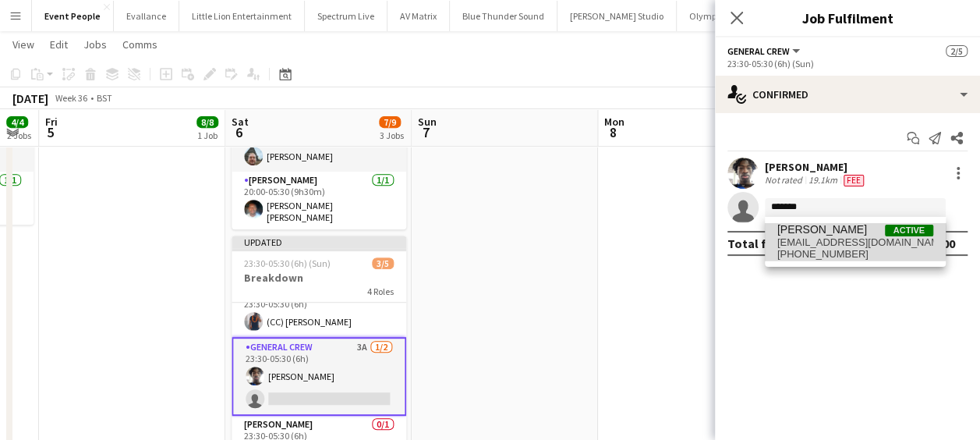
click at [818, 236] on span "[EMAIL_ADDRESS][DOMAIN_NAME]" at bounding box center [855, 242] width 156 height 12
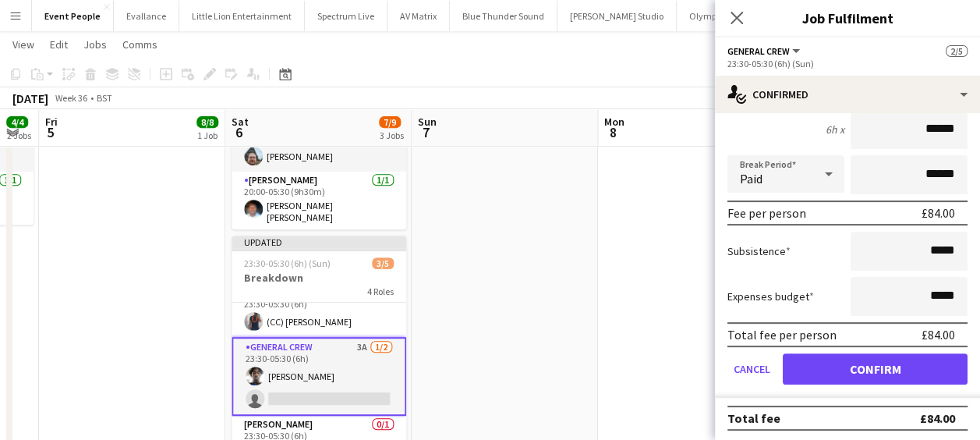
scroll to position [182, 0]
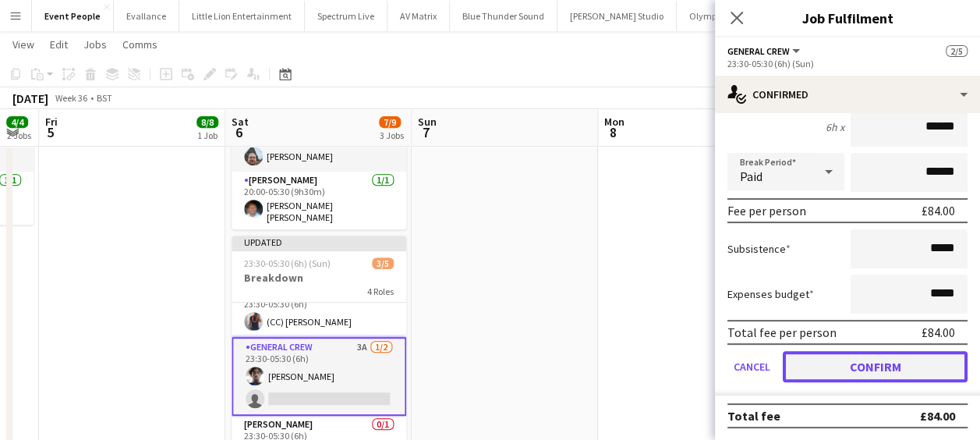
click at [839, 356] on button "Confirm" at bounding box center [874, 366] width 185 height 31
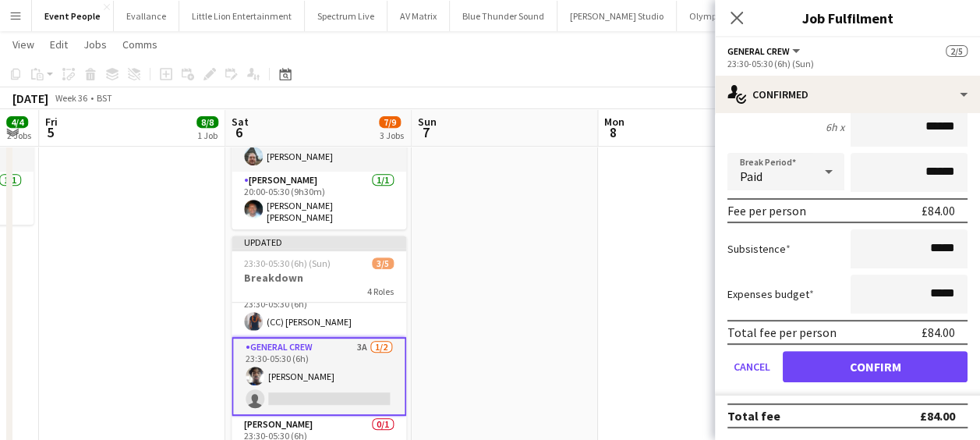
scroll to position [0, 0]
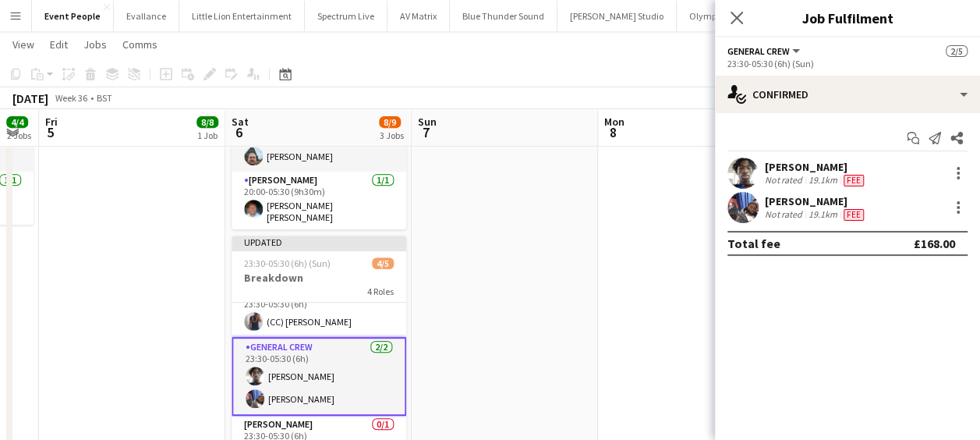
click at [738, 175] on app-user-avatar at bounding box center [742, 172] width 31 height 31
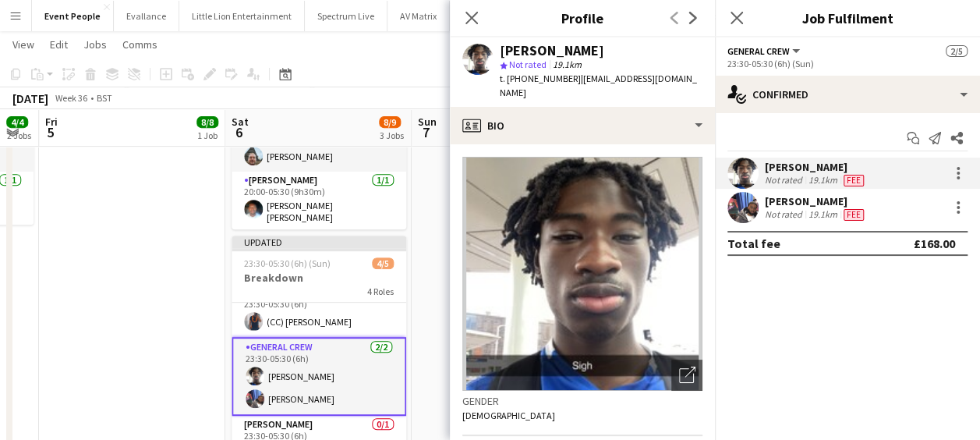
click at [741, 210] on app-user-avatar at bounding box center [742, 207] width 31 height 31
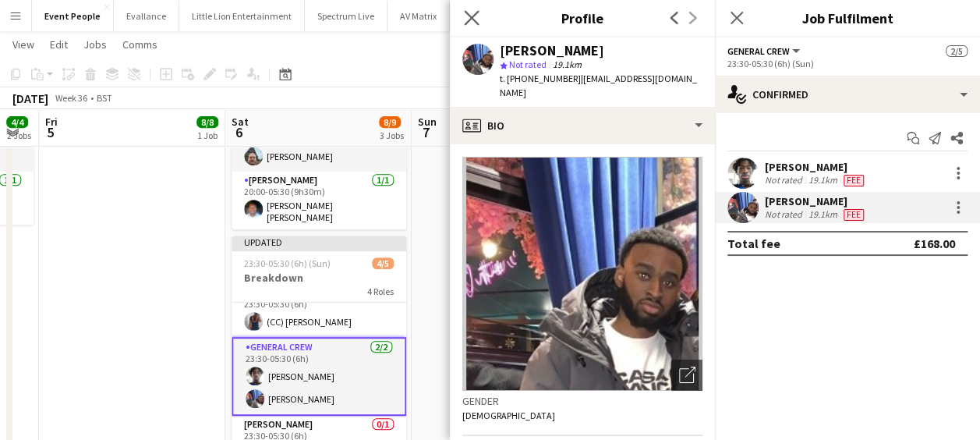
click at [479, 22] on app-icon "Close pop-in" at bounding box center [472, 18] width 23 height 23
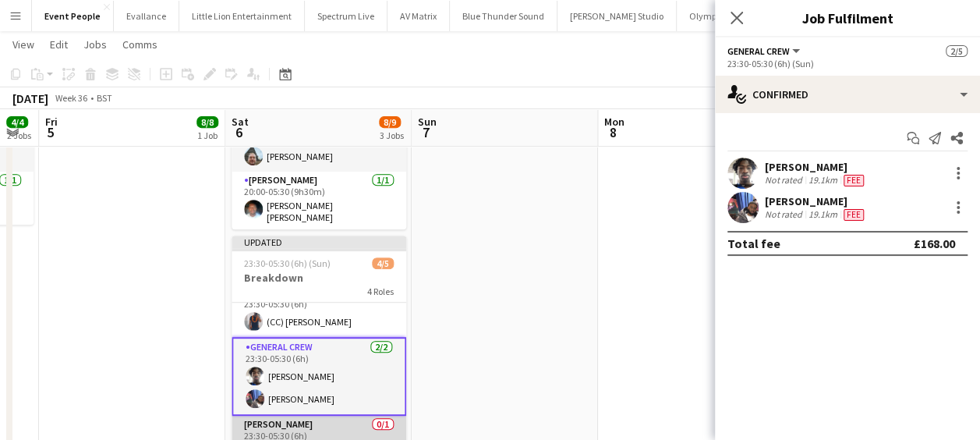
click at [325, 428] on app-card-role "Van Driver 0/1 23:30-05:30 (6h) single-neutral-actions" at bounding box center [318, 441] width 175 height 53
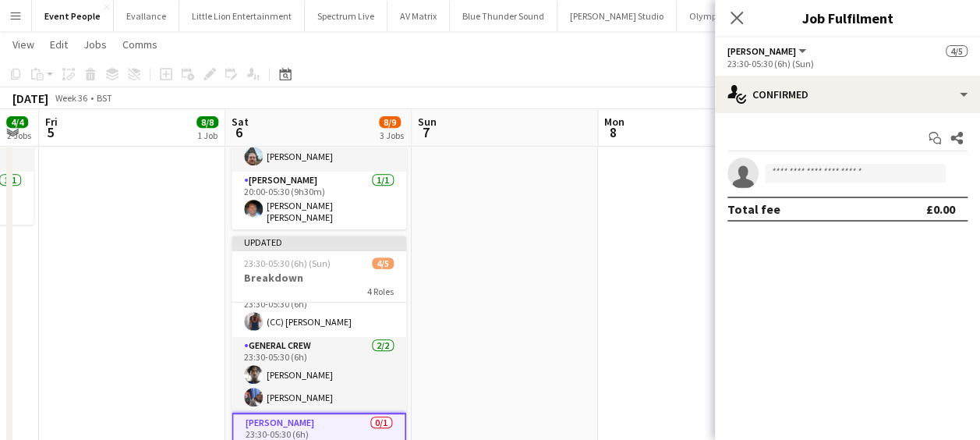
click at [857, 161] on app-invite-slot "single-neutral-actions" at bounding box center [847, 172] width 265 height 31
click at [855, 169] on input at bounding box center [855, 173] width 181 height 19
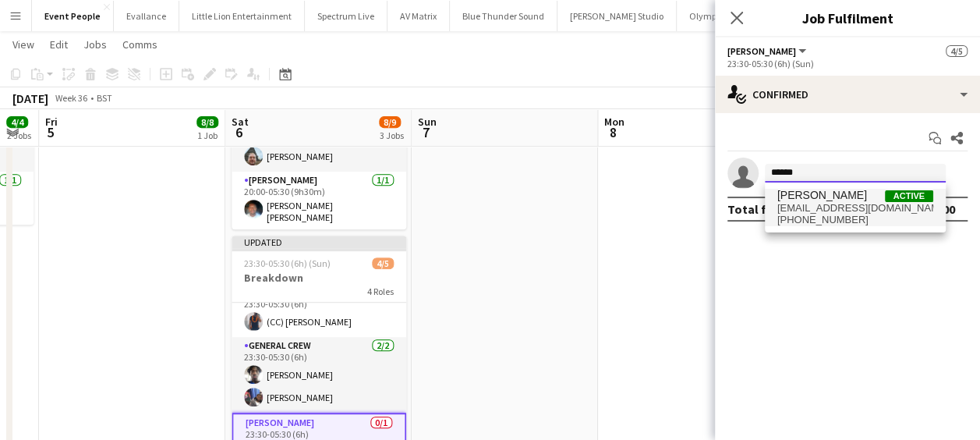
type input "******"
click at [849, 212] on span "[EMAIL_ADDRESS][DOMAIN_NAME]" at bounding box center [855, 208] width 156 height 12
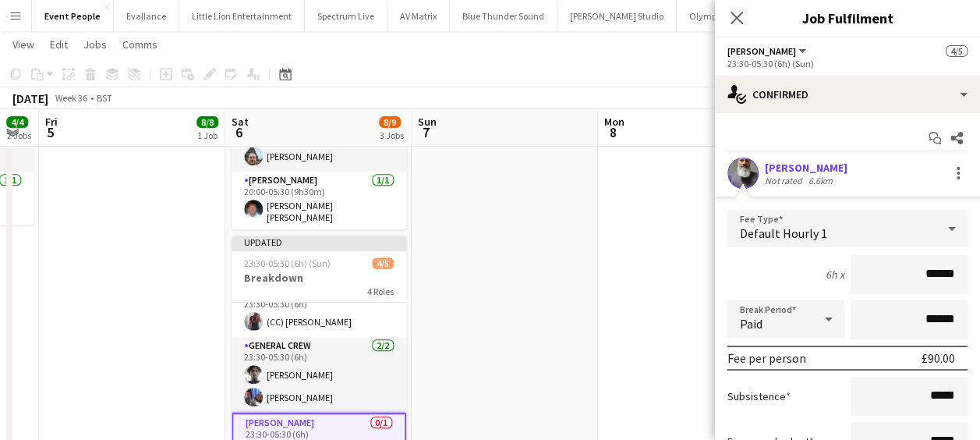
drag, startPoint x: 906, startPoint y: 283, endPoint x: 973, endPoint y: 286, distance: 67.1
click at [973, 286] on mat-expansion-panel "check Confirmed Start chat Share Edvardas Draskinis Not rated 6.6km Fee Type De…" at bounding box center [847, 276] width 265 height 327
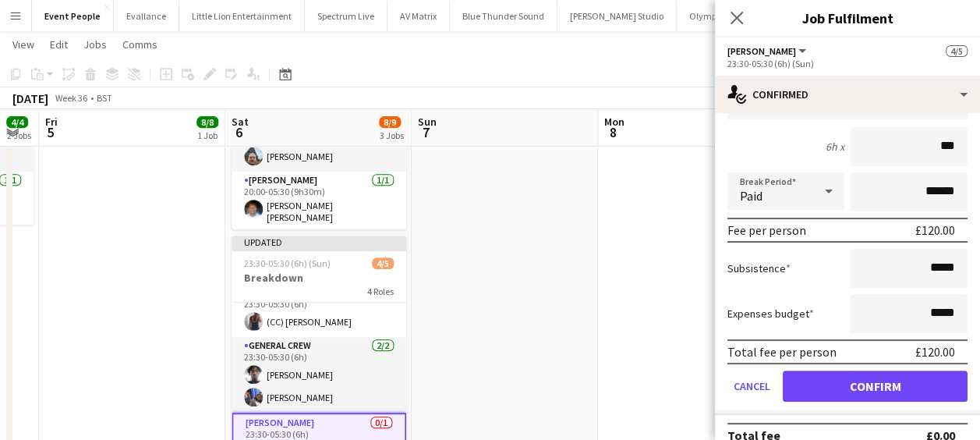
scroll to position [147, 0]
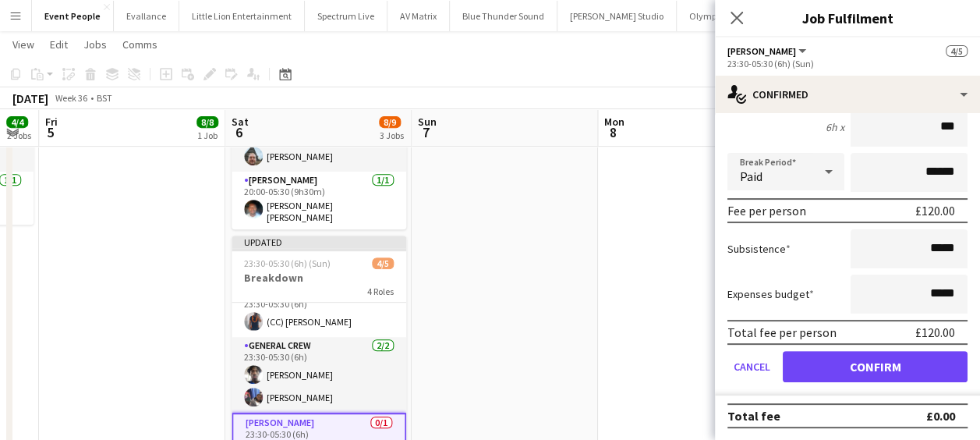
type input "***"
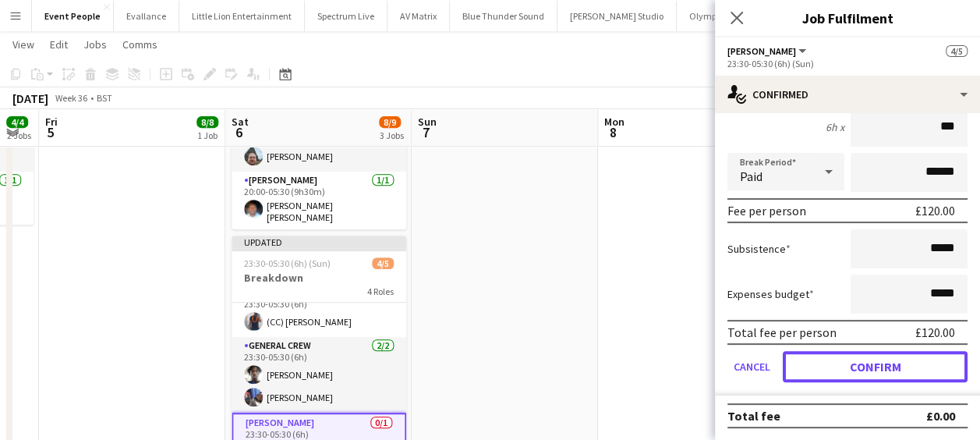
click at [890, 355] on button "Confirm" at bounding box center [874, 366] width 185 height 31
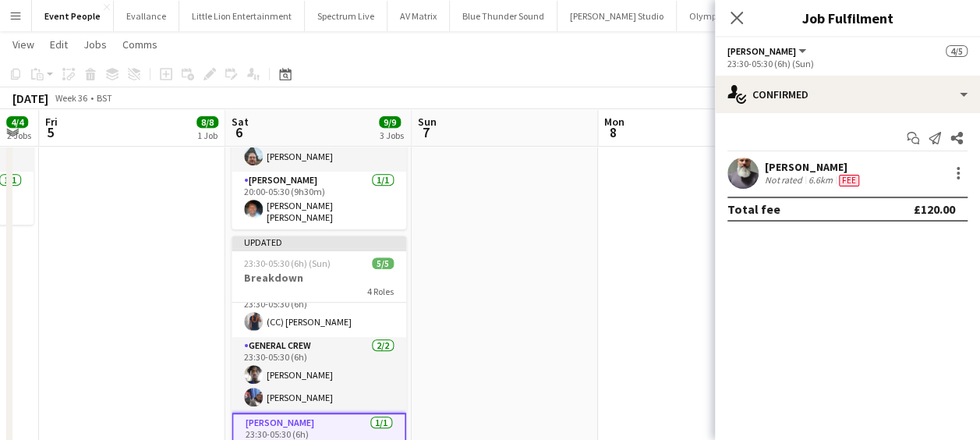
scroll to position [0, 0]
click at [735, 23] on icon "Close pop-in" at bounding box center [736, 18] width 12 height 12
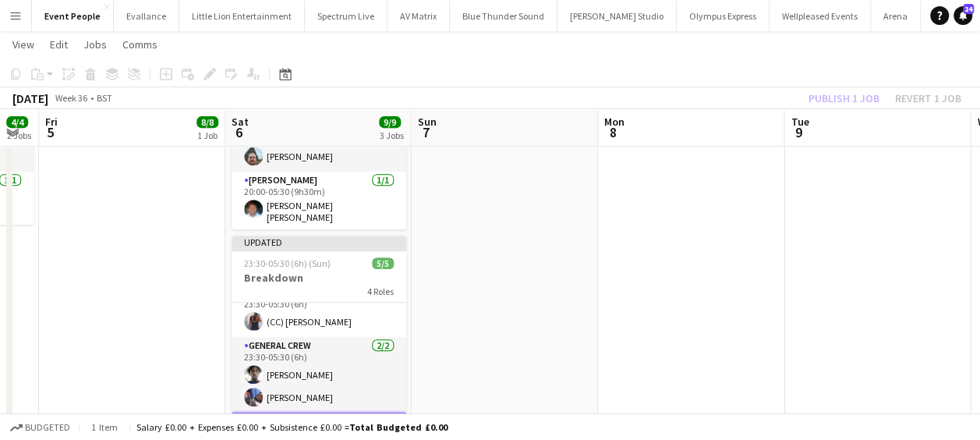
drag, startPoint x: 611, startPoint y: 237, endPoint x: 818, endPoint y: 140, distance: 228.7
click at [612, 237] on app-date-cell at bounding box center [691, 263] width 186 height 800
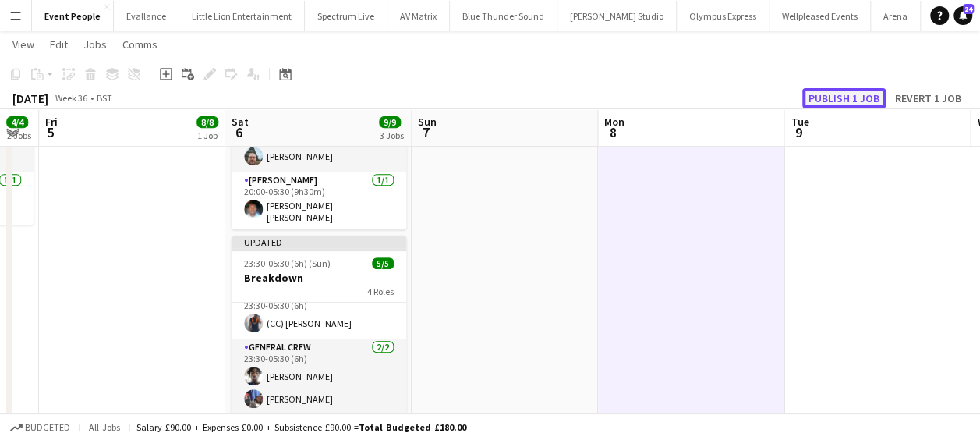
click at [864, 100] on button "Publish 1 job" at bounding box center [843, 98] width 83 height 20
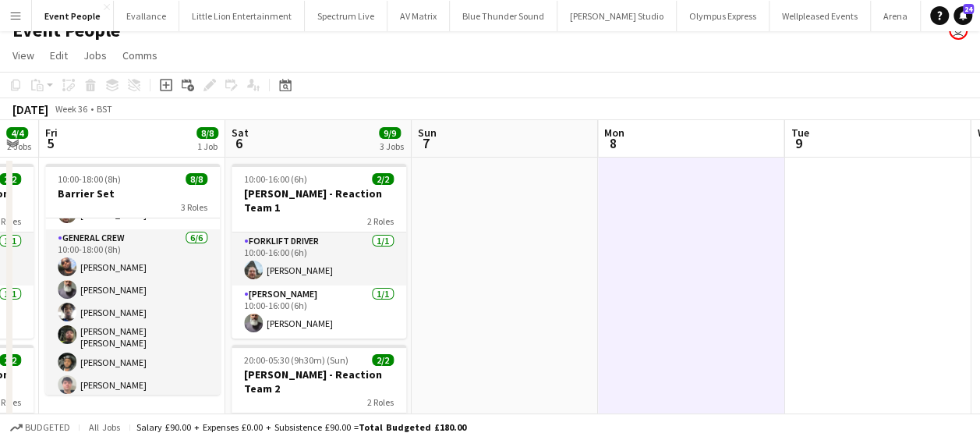
scroll to position [0, 0]
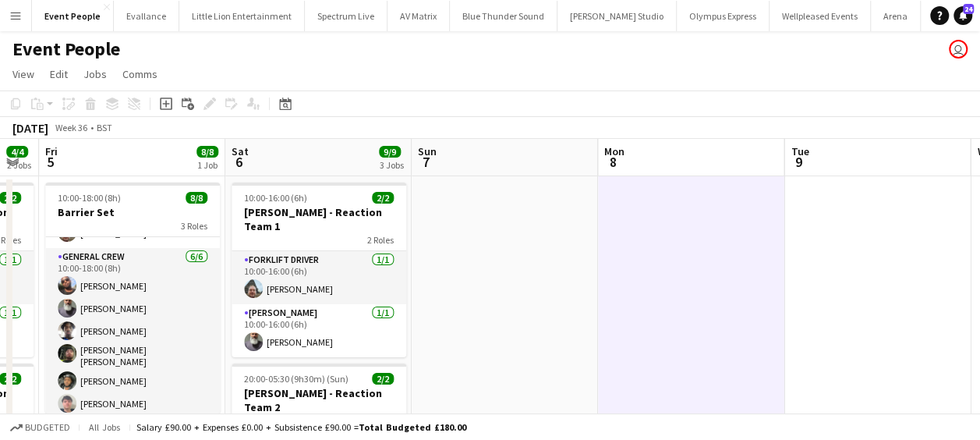
drag, startPoint x: 638, startPoint y: 269, endPoint x: 485, endPoint y: 243, distance: 155.7
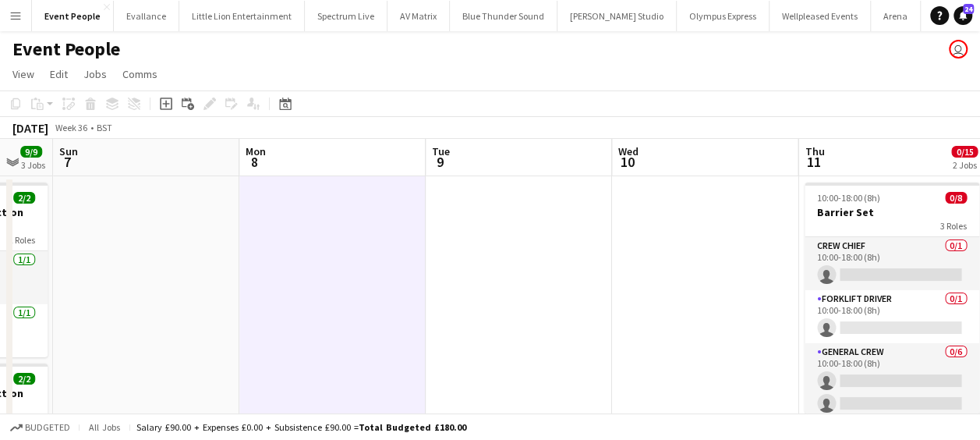
drag, startPoint x: 568, startPoint y: 279, endPoint x: 379, endPoint y: 245, distance: 192.3
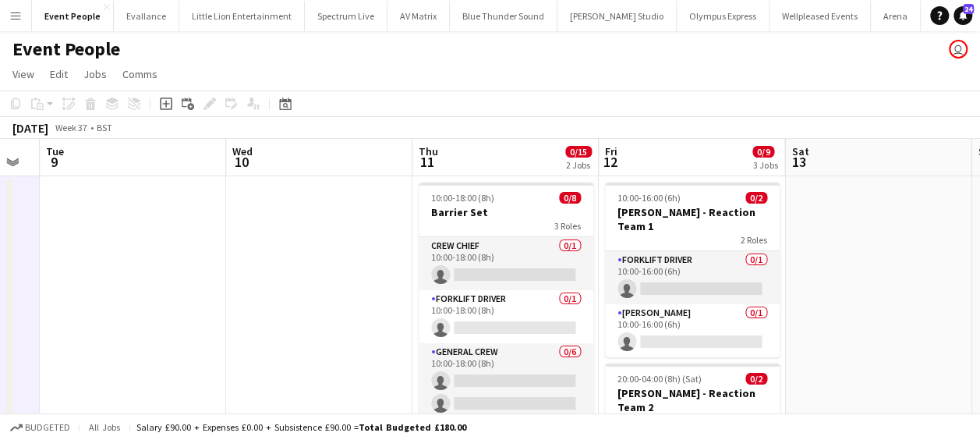
drag, startPoint x: 424, startPoint y: 245, endPoint x: 263, endPoint y: 214, distance: 163.7
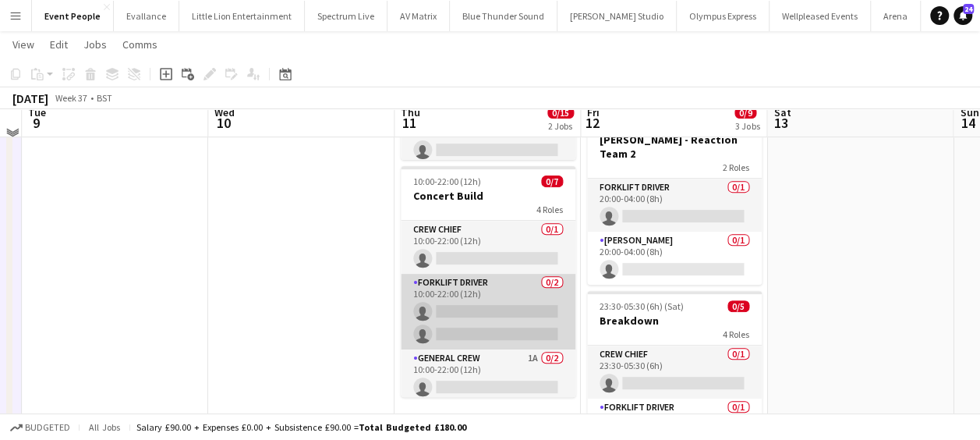
scroll to position [234, 0]
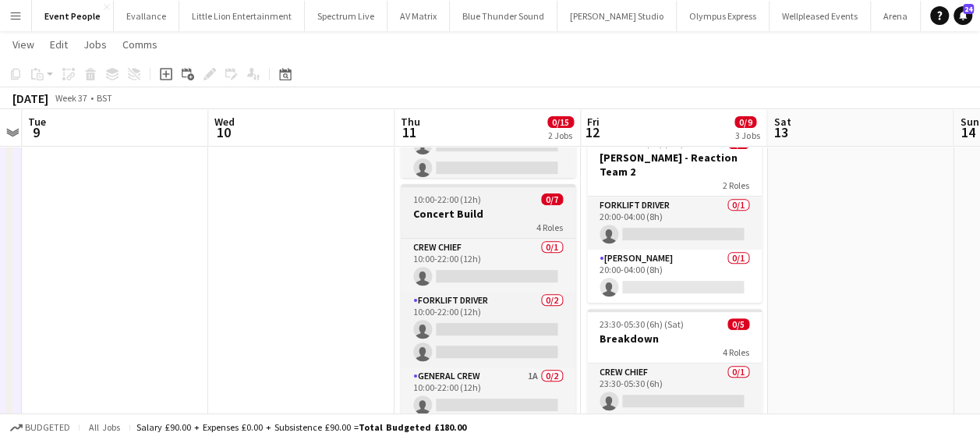
click at [482, 215] on h3 "Concert Build" at bounding box center [488, 214] width 175 height 14
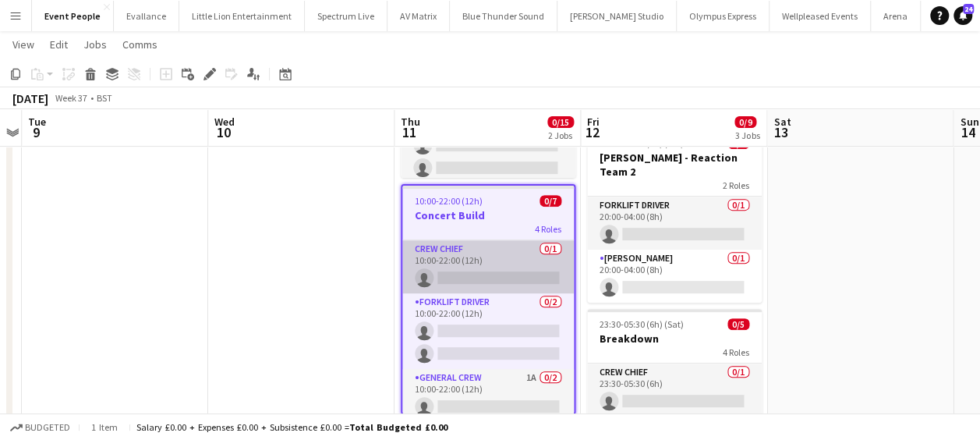
click at [508, 263] on app-card-role "Crew Chief 0/1 10:00-22:00 (12h) single-neutral-actions" at bounding box center [487, 266] width 171 height 53
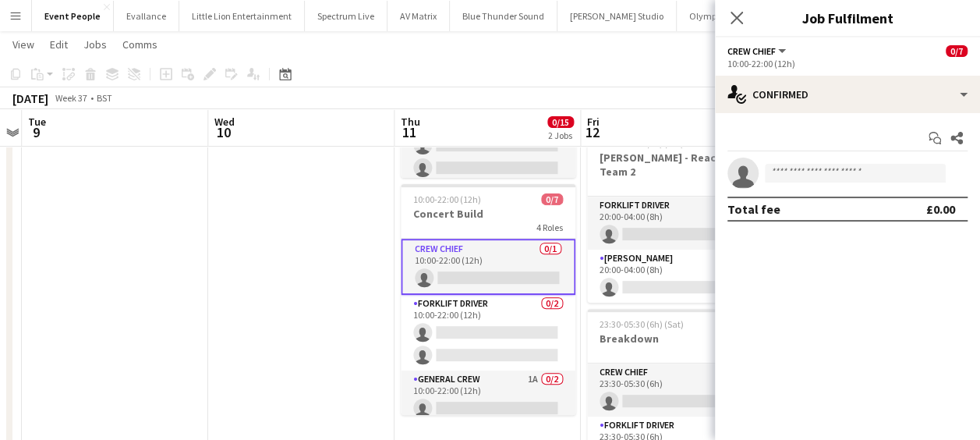
click at [859, 162] on app-invite-slot "single-neutral-actions" at bounding box center [847, 172] width 265 height 31
click at [857, 173] on input at bounding box center [855, 173] width 181 height 19
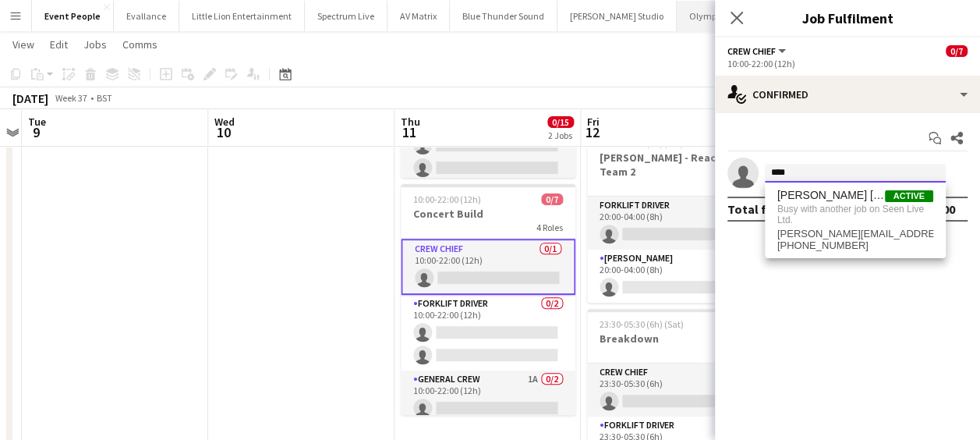
type input "****"
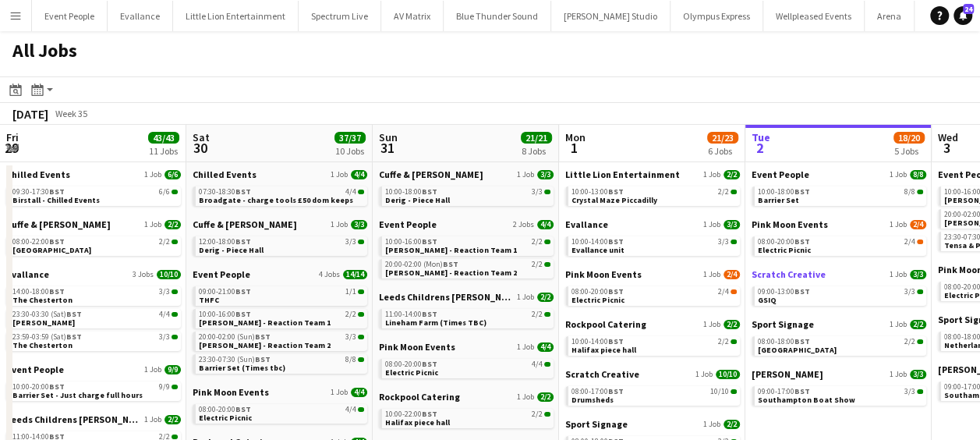
scroll to position [0, 3517]
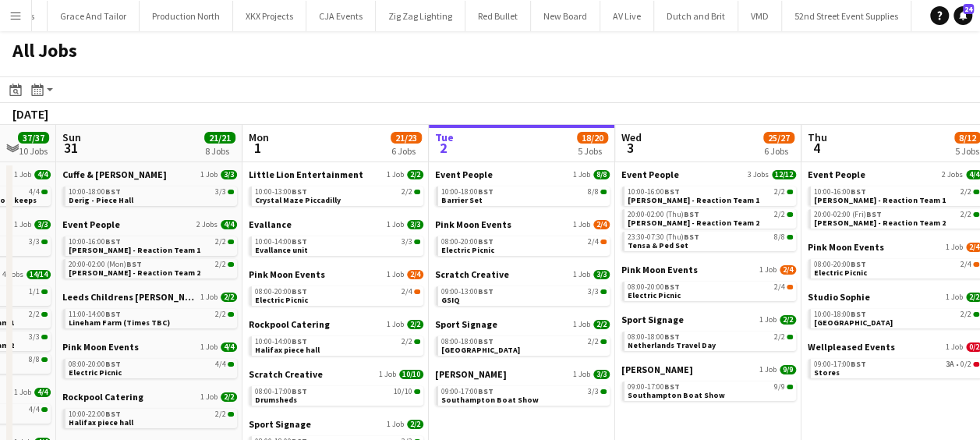
click at [177, 274] on app-calendar-viewport "Fri 29 43/43 11 Jobs Sat 30 37/37 10 Jobs Sun 31 21/21 8 Jobs Mon 1 21/23 6 Job…" at bounding box center [490, 392] width 980 height 535
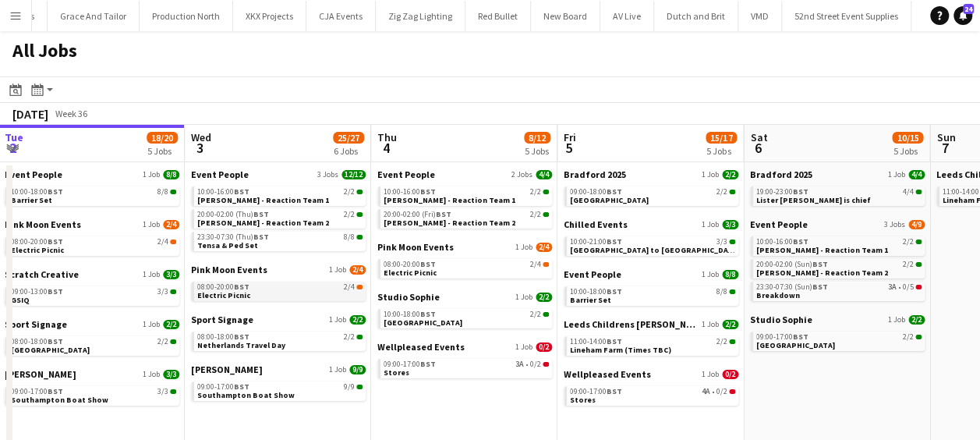
scroll to position [0, 374]
click at [597, 175] on span "Bradford 2025" at bounding box center [594, 174] width 62 height 12
drag, startPoint x: 664, startPoint y: 243, endPoint x: 334, endPoint y: 232, distance: 329.8
click at [335, 232] on app-calendar-viewport "Sun 31 21/21 8 Jobs Mon 1 21/23 6 Jobs Tue 2 18/20 5 Jobs Wed 3 25/27 6 Jobs Th…" at bounding box center [490, 392] width 980 height 535
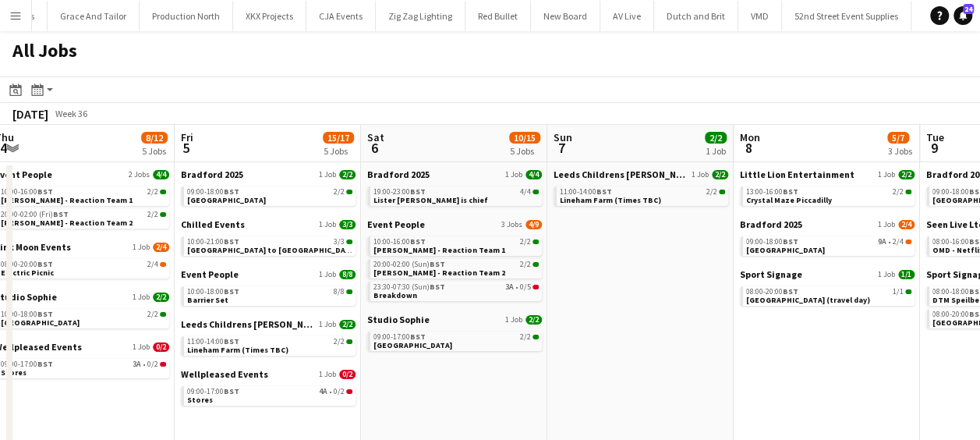
click at [231, 224] on app-all-jobs "All Jobs Date picker SEP 2025 SEP 2025 Monday M Tuesday T Wednesday W Thursday …" at bounding box center [490, 345] width 980 height 629
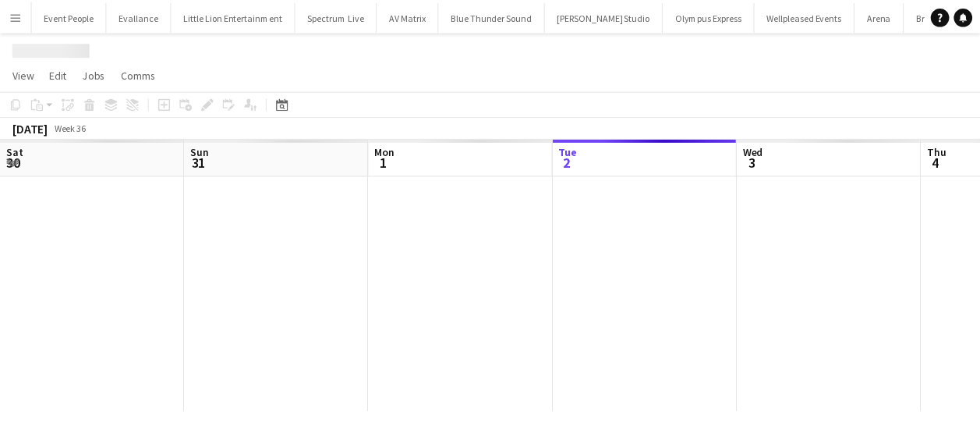
scroll to position [0, 12]
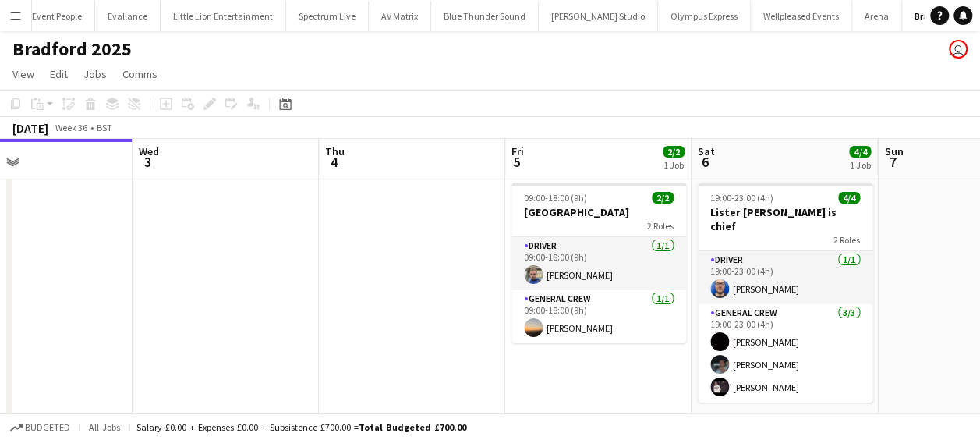
drag, startPoint x: 226, startPoint y: 291, endPoint x: 68, endPoint y: 288, distance: 158.2
click at [143, 288] on app-calendar-viewport "Sat 30 Sun 31 Mon 1 Tue 2 Wed 3 Thu 4 Fri 5 2/2 1 Job Sat 6 4/4 1 Job Sun 7 Mon…" at bounding box center [490, 292] width 980 height 306
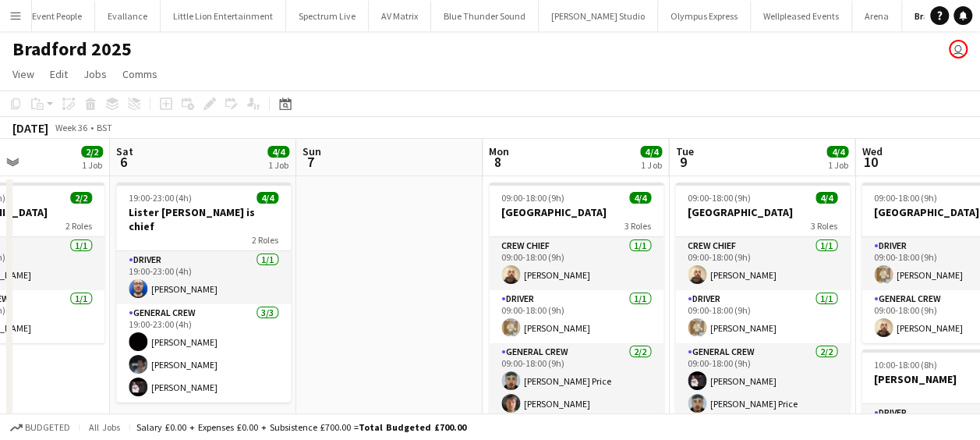
drag, startPoint x: 238, startPoint y: 348, endPoint x: 0, endPoint y: 297, distance: 243.8
click at [0, 297] on html "Menu Boards Boards Boards All jobs Status Workforce Workforce My Workforce Recr…" at bounding box center [490, 354] width 980 height 708
click at [40, 295] on app-calendar-viewport "Wed 3 Thu 4 Fri 5 2/2 1 Job Sat 6 4/4 1 Job Sun 7 Mon 8 4/4 1 Job Tue 9 4/4 1 J…" at bounding box center [490, 410] width 980 height 542
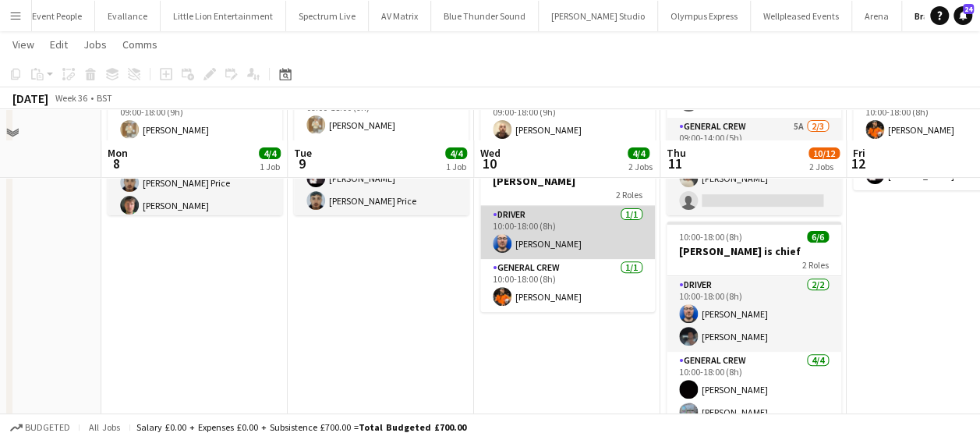
scroll to position [156, 0]
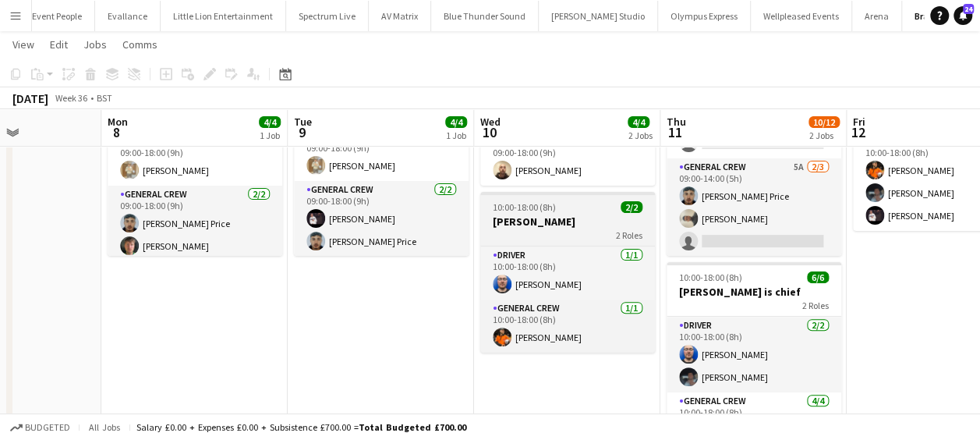
click at [564, 221] on h3 "[PERSON_NAME]" at bounding box center [567, 221] width 175 height 14
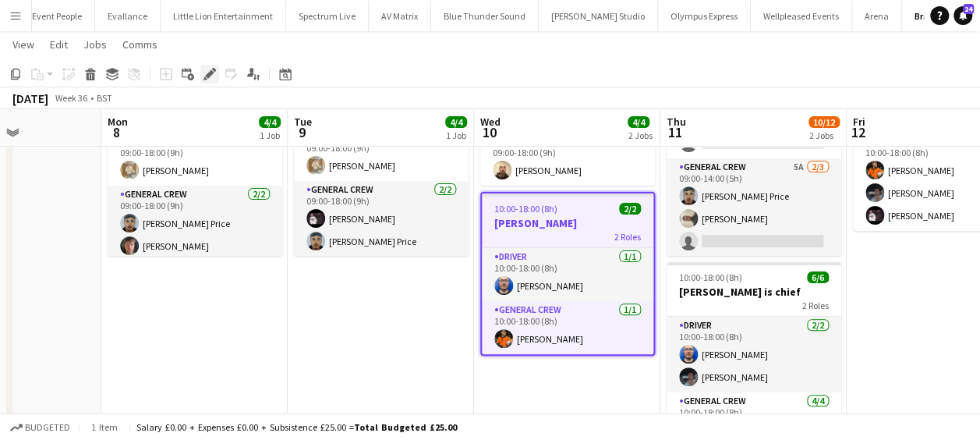
click at [209, 70] on icon "Edit" at bounding box center [209, 74] width 12 height 12
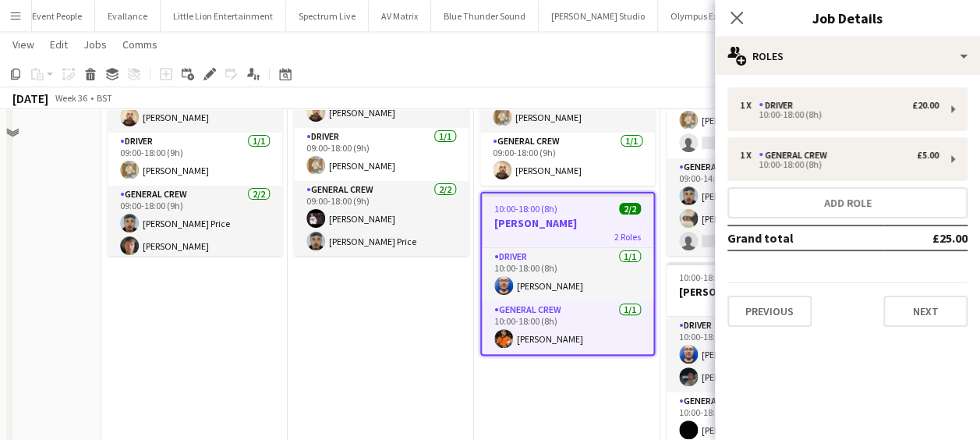
scroll to position [0, 0]
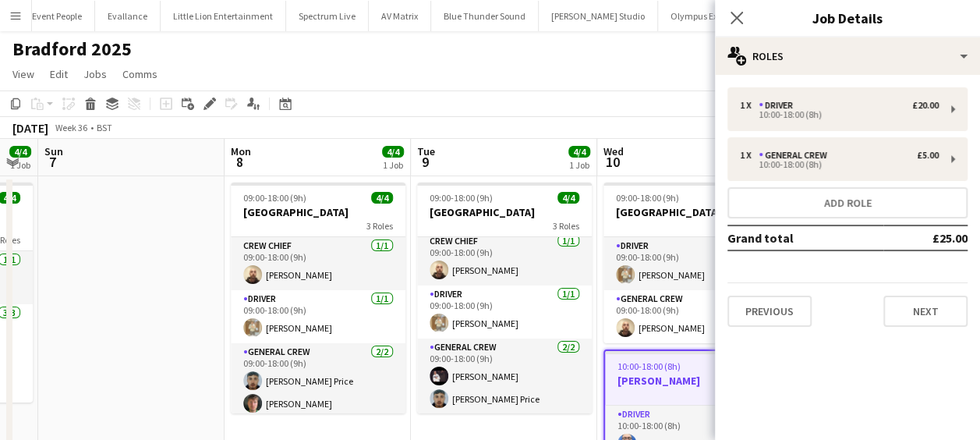
click at [574, 281] on app-calendar-viewport "Fri 5 2/2 1 Job Sat 6 4/4 1 Job Sun 7 Mon 8 4/4 1 Job Tue 9 4/4 1 Job Wed 10 4/…" at bounding box center [490, 410] width 980 height 542
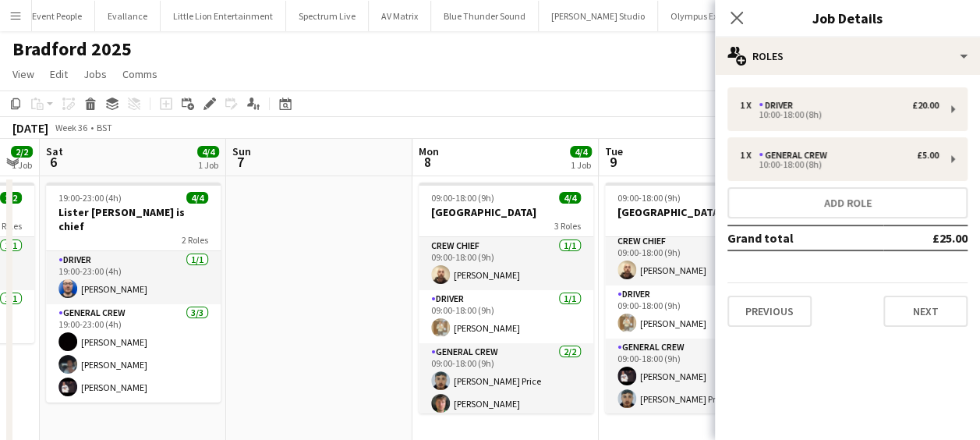
drag, startPoint x: 299, startPoint y: 277, endPoint x: 623, endPoint y: 280, distance: 324.2
click at [623, 280] on app-calendar-viewport "Thu 4 Fri 5 2/2 1 Job Sat 6 4/4 1 Job Sun 7 Mon 8 4/4 1 Job Tue 9 4/4 1 Job Wed…" at bounding box center [490, 410] width 980 height 542
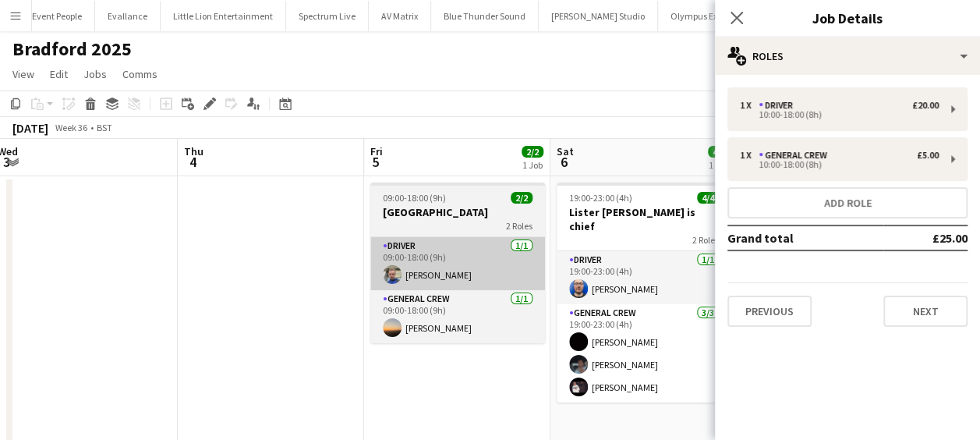
drag, startPoint x: 367, startPoint y: 279, endPoint x: 488, endPoint y: 279, distance: 120.8
click at [549, 279] on app-calendar-viewport "Mon 1 Tue 2 Wed 3 Thu 4 Fri 5 2/2 1 Job Sat 6 4/4 1 Job Sun 7 Mon 8 4/4 1 Job T…" at bounding box center [490, 410] width 980 height 542
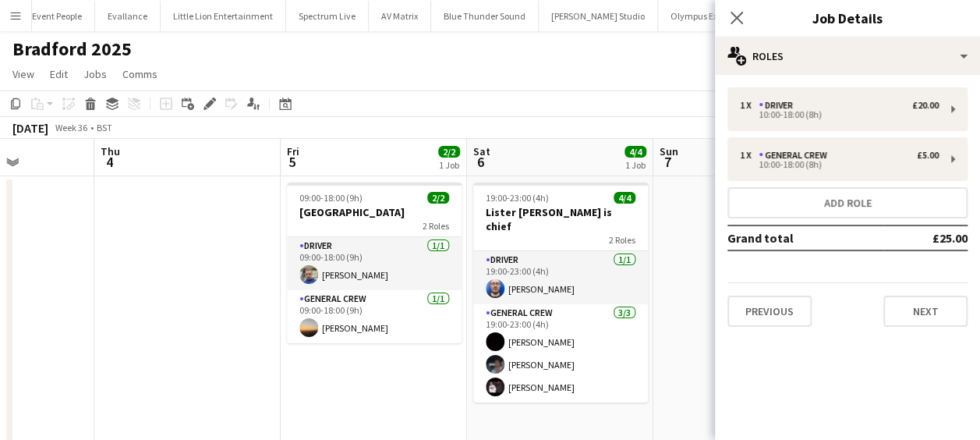
drag, startPoint x: 373, startPoint y: 279, endPoint x: 432, endPoint y: 279, distance: 59.2
click at [552, 279] on app-calendar-viewport "Mon 1 Tue 2 Wed 3 Thu 4 Fri 5 2/2 1 Job Sat 6 4/4 1 Job Sun 7 Mon 8 4/4 1 Job T…" at bounding box center [490, 410] width 980 height 542
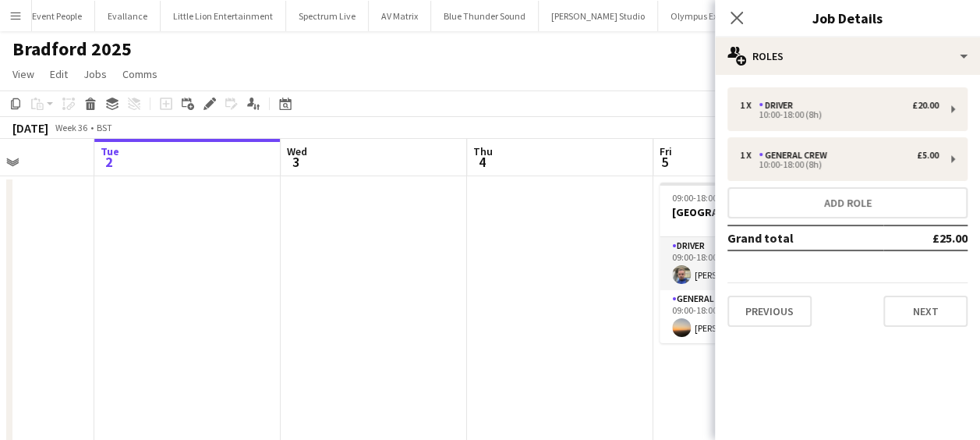
drag, startPoint x: 623, startPoint y: 282, endPoint x: 636, endPoint y: 282, distance: 13.2
click at [659, 282] on app-calendar-viewport "Sat 30 Sun 31 Mon 1 Tue 2 Wed 3 Thu 4 Fri 5 2/2 1 Job Sat 6 4/4 1 Job Sun 7 Mon…" at bounding box center [490, 410] width 980 height 542
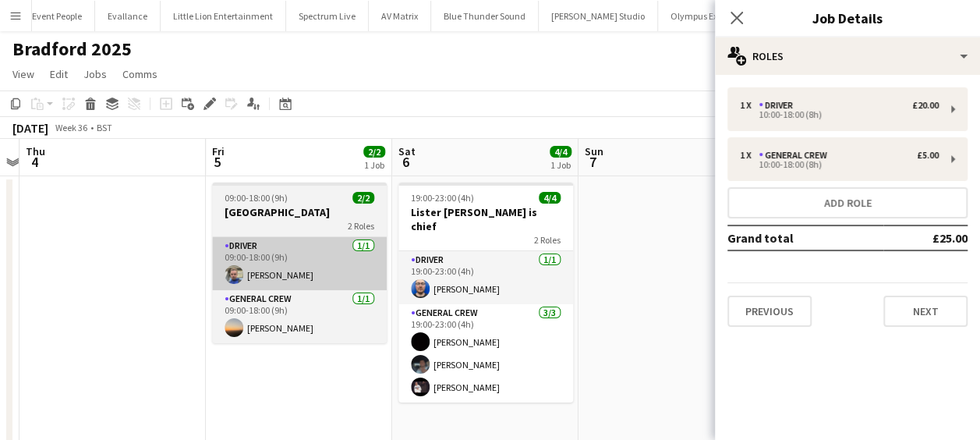
drag, startPoint x: 131, startPoint y: 278, endPoint x: 242, endPoint y: 279, distance: 111.5
click at [99, 278] on app-calendar-viewport "Mon 1 Tue 2 Wed 3 Thu 4 Fri 5 2/2 1 Job Sat 6 4/4 1 Job Sun 7 Mon 8 4/4 1 Job T…" at bounding box center [490, 410] width 980 height 542
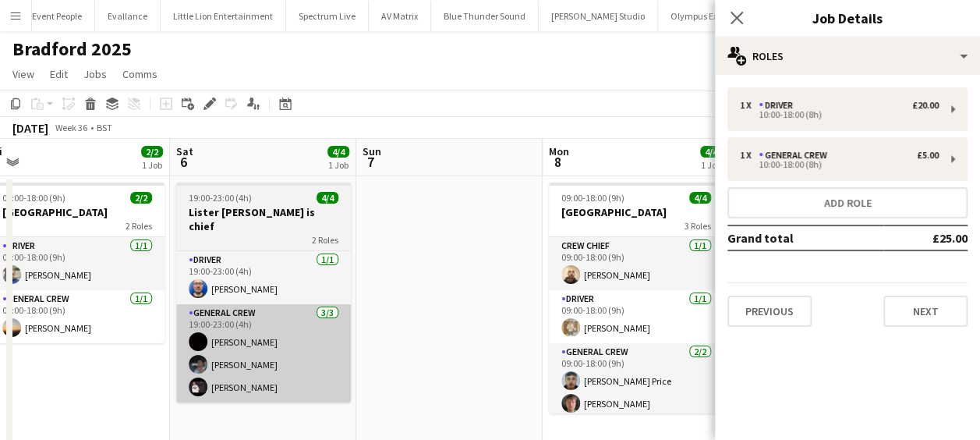
drag, startPoint x: 315, startPoint y: 284, endPoint x: 287, endPoint y: 290, distance: 28.7
click at [104, 284] on app-calendar-viewport "Wed 3 Thu 4 Fri 5 2/2 1 Job Sat 6 4/4 1 Job Sun 7 Mon 8 4/4 1 Job Tue 9 4/4 1 J…" at bounding box center [490, 410] width 980 height 542
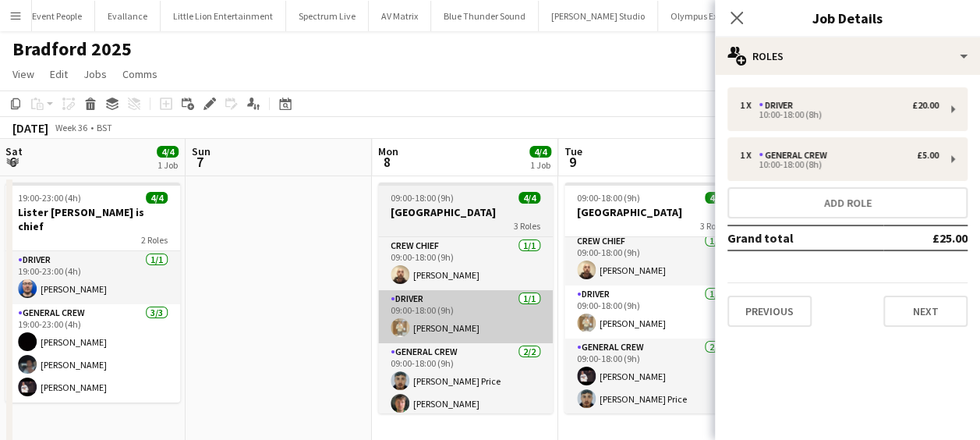
drag, startPoint x: 287, startPoint y: 290, endPoint x: 391, endPoint y: 295, distance: 104.6
click at [112, 288] on app-calendar-viewport "Wed 3 Thu 4 Fri 5 2/2 1 Job Sat 6 4/4 1 Job Sun 7 Mon 8 4/4 1 Job Tue 9 4/4 1 J…" at bounding box center [490, 410] width 980 height 542
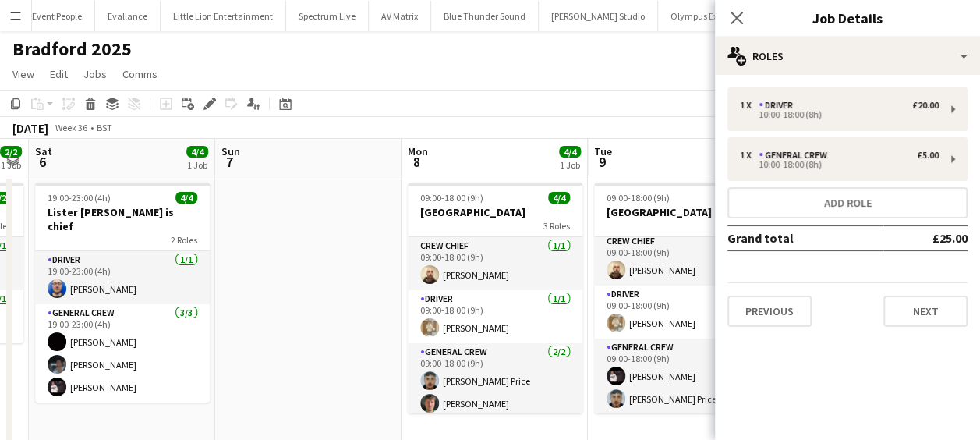
drag, startPoint x: 135, startPoint y: 290, endPoint x: 160, endPoint y: 291, distance: 25.0
click at [141, 290] on app-calendar-viewport "Wed 3 Thu 4 Fri 5 2/2 1 Job Sat 6 4/4 1 Job Sun 7 Mon 8 4/4 1 Job Tue 9 4/4 1 J…" at bounding box center [490, 410] width 980 height 542
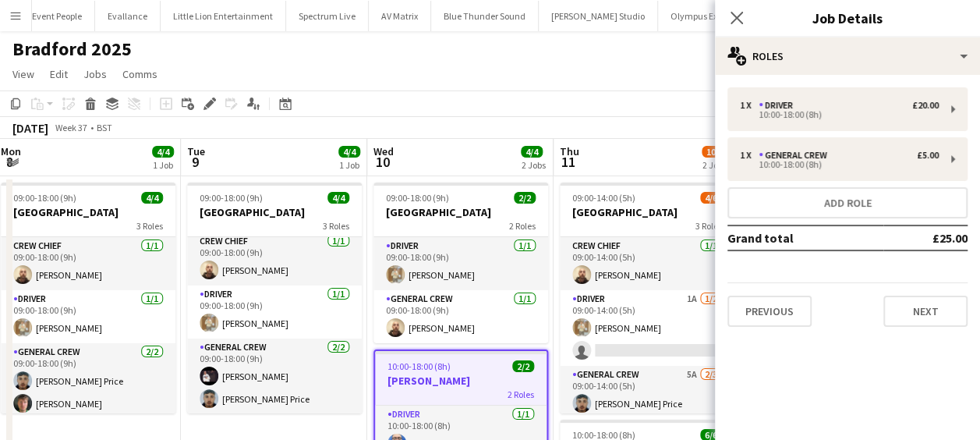
click at [277, 294] on app-calendar-viewport "Fri 5 2/2 1 Job Sat 6 4/4 1 Job Sun 7 Mon 8 4/4 1 Job Tue 9 4/4 1 Job Wed 10 4/…" at bounding box center [490, 410] width 980 height 542
drag, startPoint x: 270, startPoint y: 298, endPoint x: 191, endPoint y: 298, distance: 79.5
click at [191, 298] on app-calendar-viewport "Fri 5 2/2 1 Job Sat 6 4/4 1 Job Sun 7 Mon 8 4/4 1 Job Tue 9 4/4 1 Job Wed 10 4/…" at bounding box center [490, 410] width 980 height 542
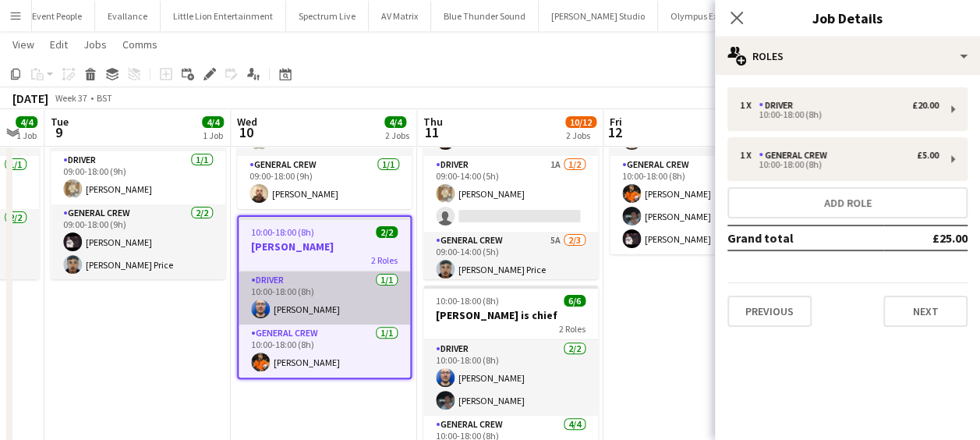
scroll to position [156, 0]
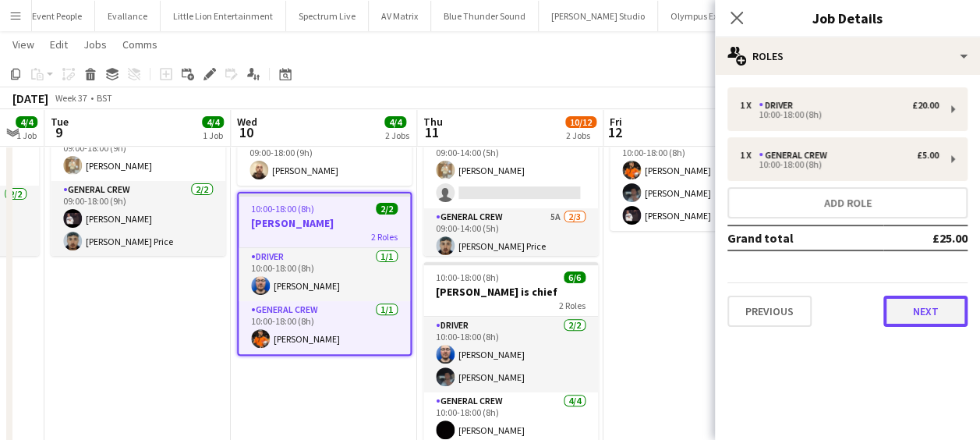
click at [916, 309] on button "Next" at bounding box center [925, 310] width 84 height 31
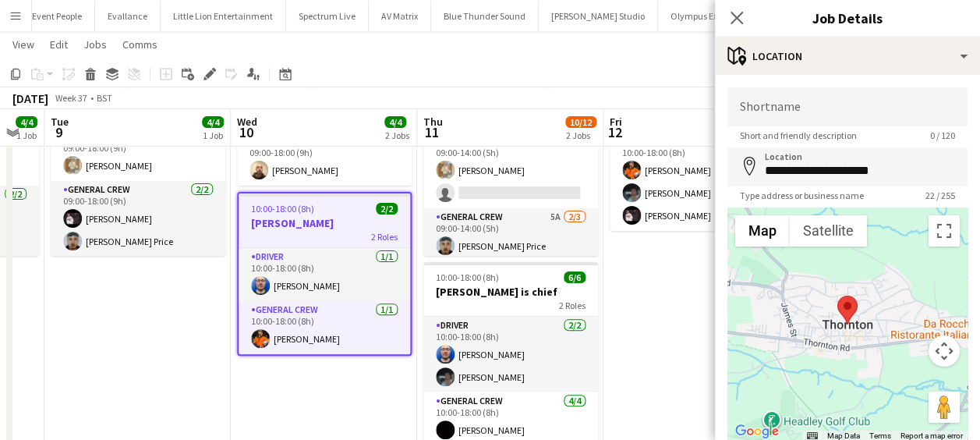
click at [326, 332] on app-card-role "General Crew 1/1 10:00-18:00 (8h) Peter Stevenson" at bounding box center [323, 327] width 171 height 53
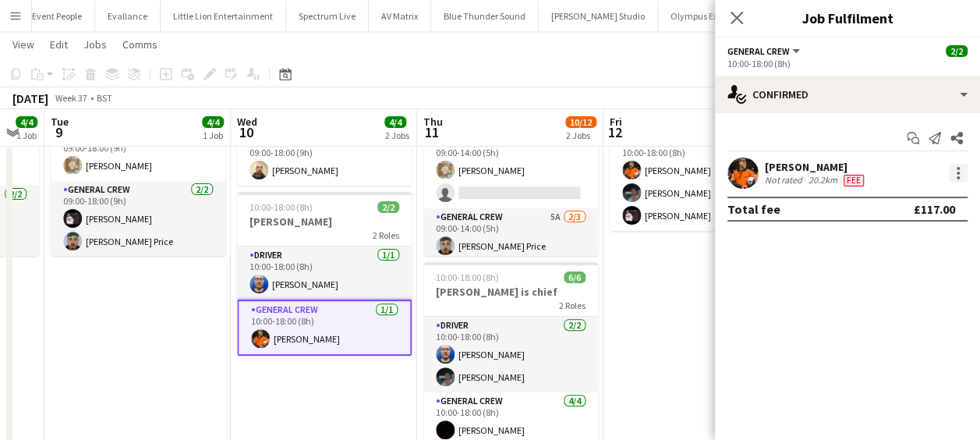
click at [959, 173] on div at bounding box center [957, 173] width 19 height 19
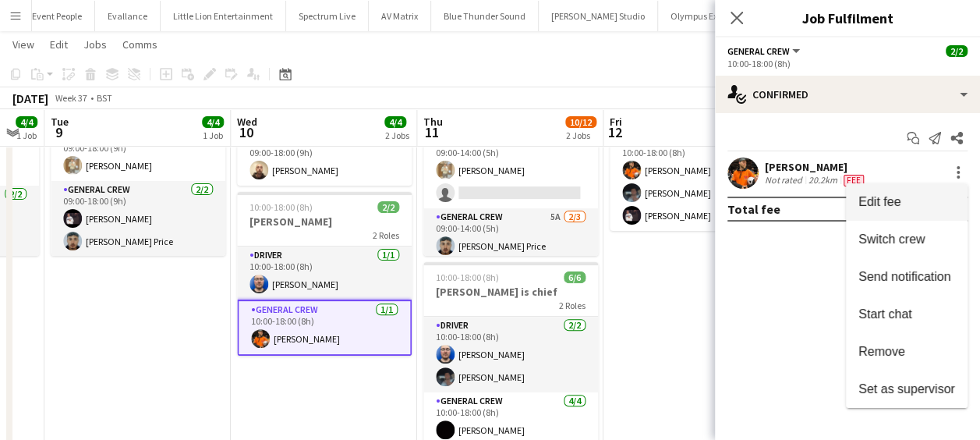
click at [907, 200] on span "Edit fee" at bounding box center [906, 202] width 97 height 14
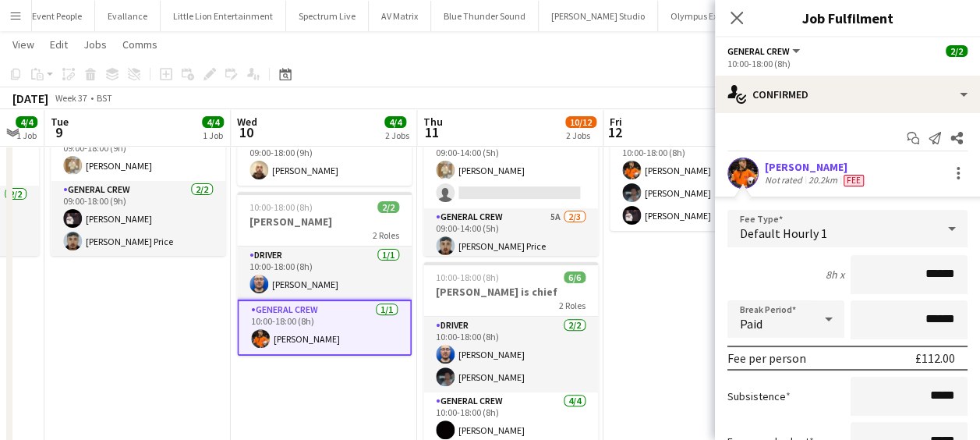
scroll to position [78, 0]
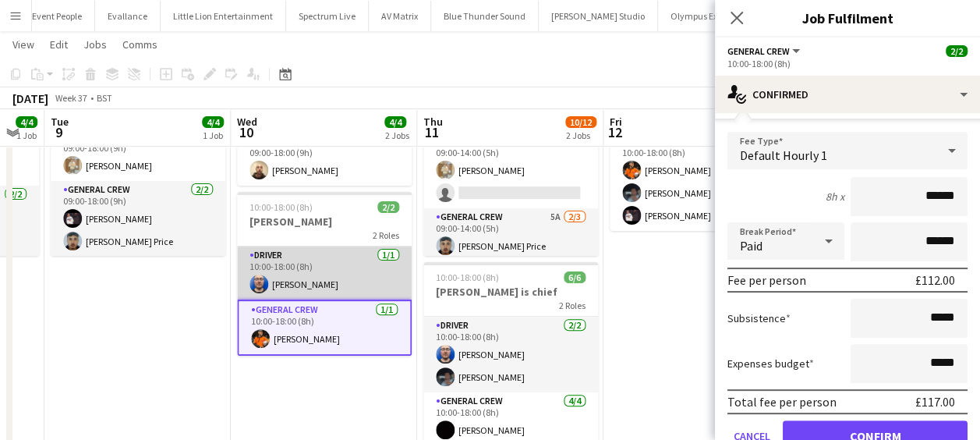
click at [323, 281] on app-card-role "Driver 1/1 10:00-18:00 (8h) Thomas Barker" at bounding box center [324, 272] width 175 height 53
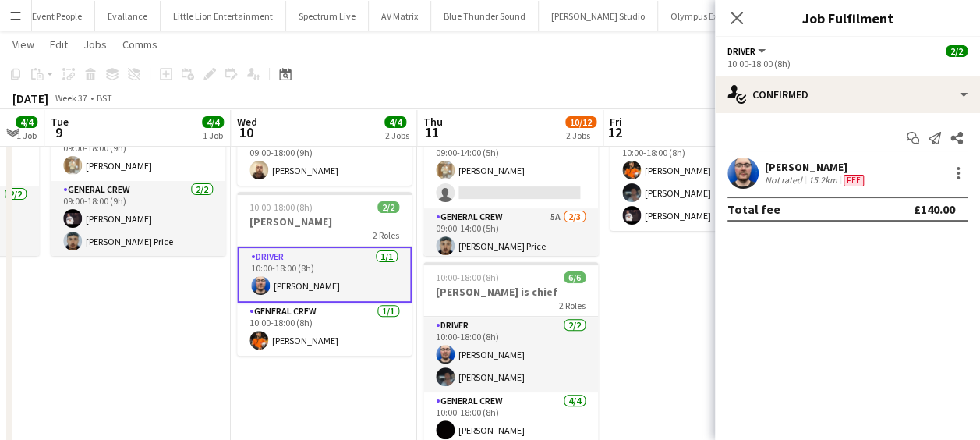
scroll to position [0, 0]
click at [962, 176] on div at bounding box center [957, 173] width 19 height 19
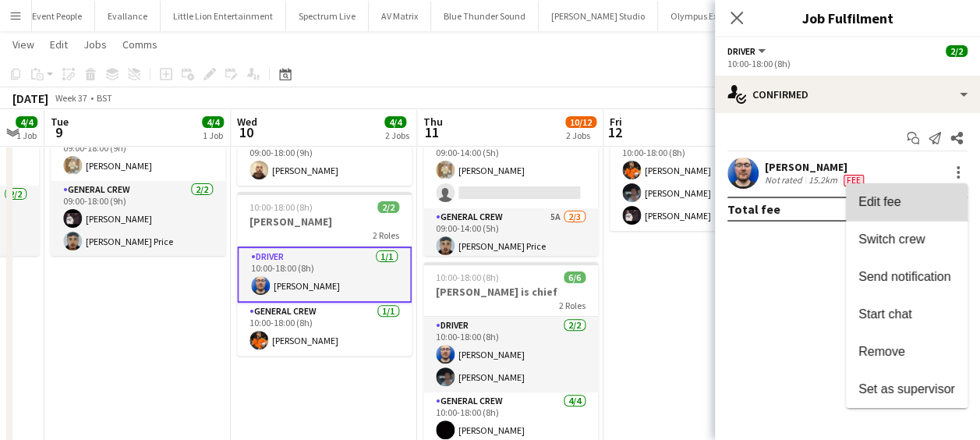
click at [876, 196] on span "Edit fee" at bounding box center [879, 201] width 42 height 13
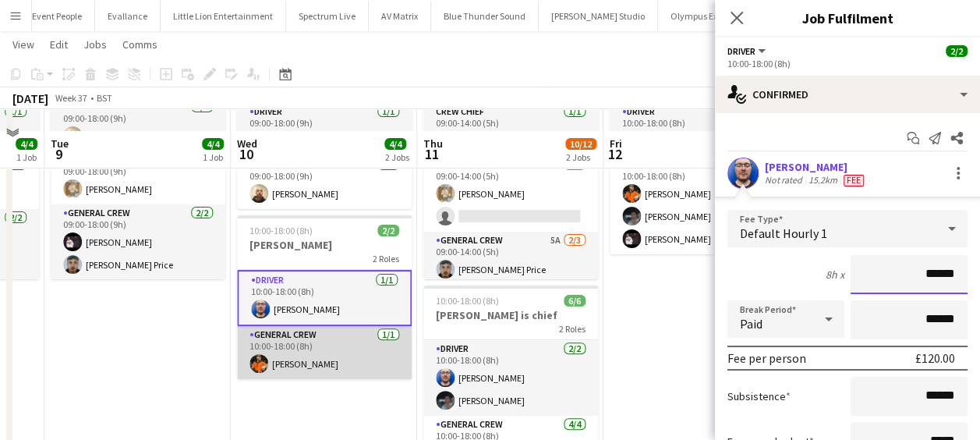
scroll to position [156, 0]
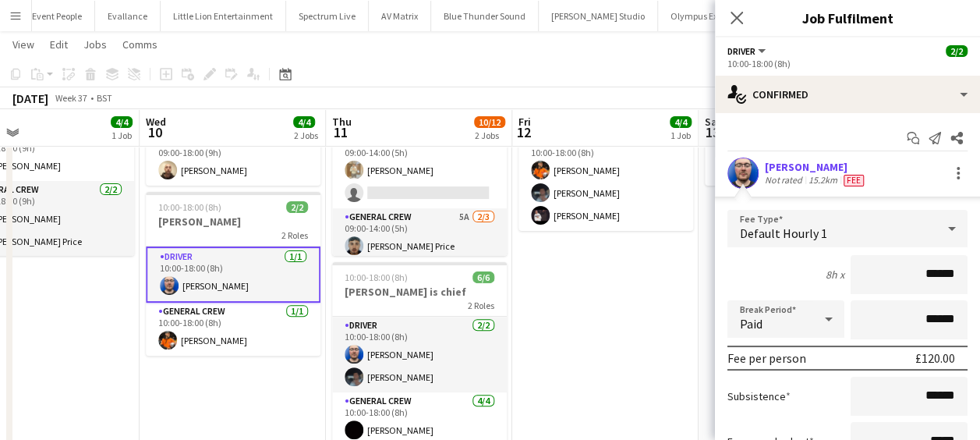
drag, startPoint x: 263, startPoint y: 341, endPoint x: 237, endPoint y: 335, distance: 27.1
click at [242, 337] on app-calendar-viewport "Sun 7 Mon 8 4/4 1 Job Tue 9 4/4 1 Job Wed 10 4/4 2 Jobs Thu 11 10/12 2 Jobs Fri…" at bounding box center [490, 214] width 980 height 619
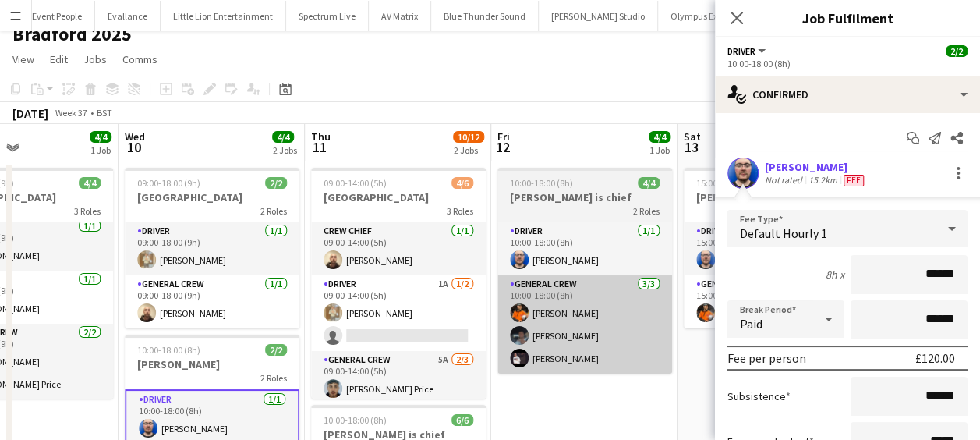
scroll to position [0, 0]
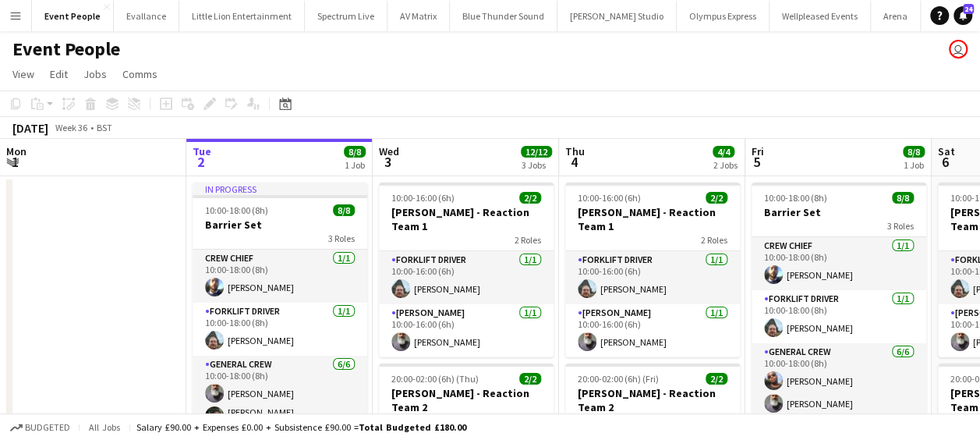
click at [26, 16] on button "Menu" at bounding box center [15, 15] width 31 height 31
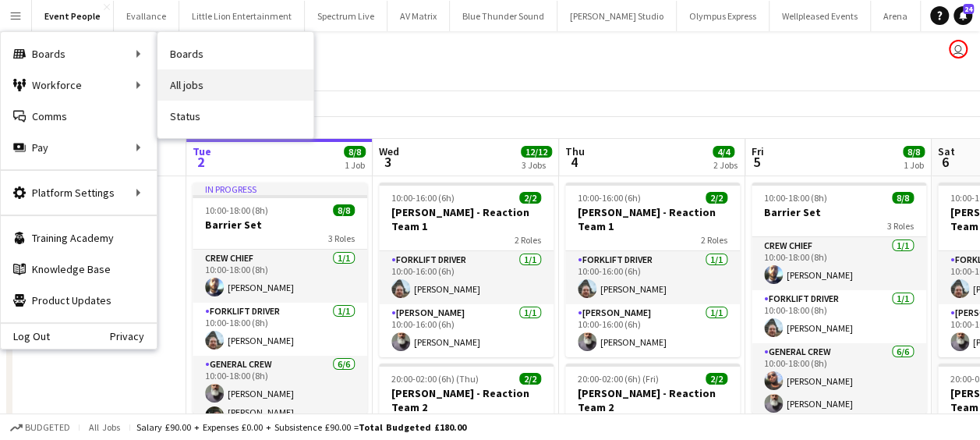
click at [210, 84] on link "All jobs" at bounding box center [235, 84] width 156 height 31
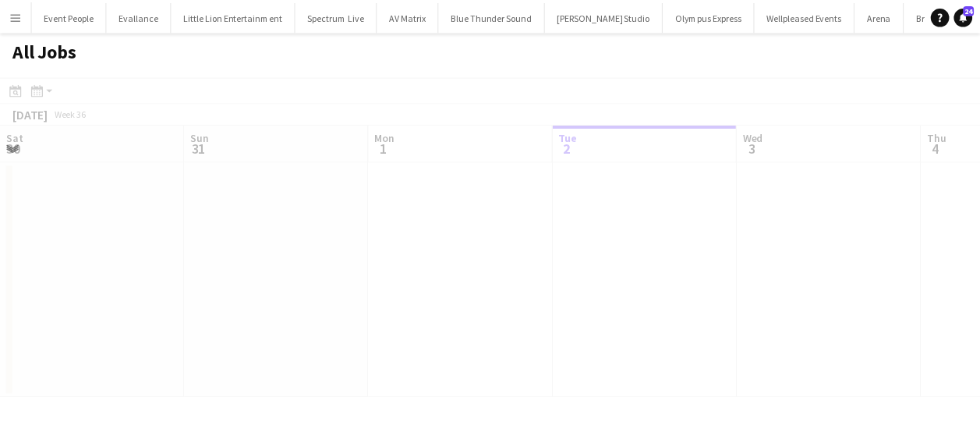
scroll to position [0, 373]
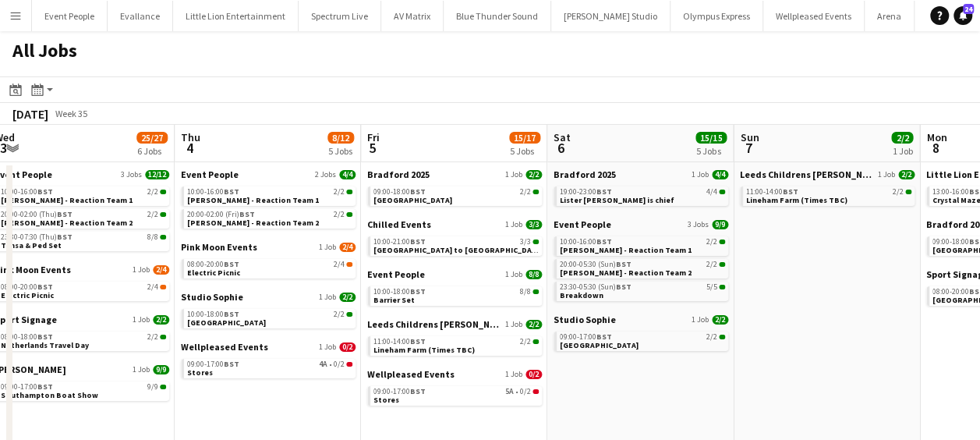
drag, startPoint x: 481, startPoint y: 218, endPoint x: 129, endPoint y: 248, distance: 353.5
click at [104, 248] on app-calendar-viewport "Sat 30 37/37 10 Jobs Sun 31 21/21 8 Jobs Mon 1 21/23 6 Jobs Tue 2 18/20 5 Jobs …" at bounding box center [490, 392] width 980 height 535
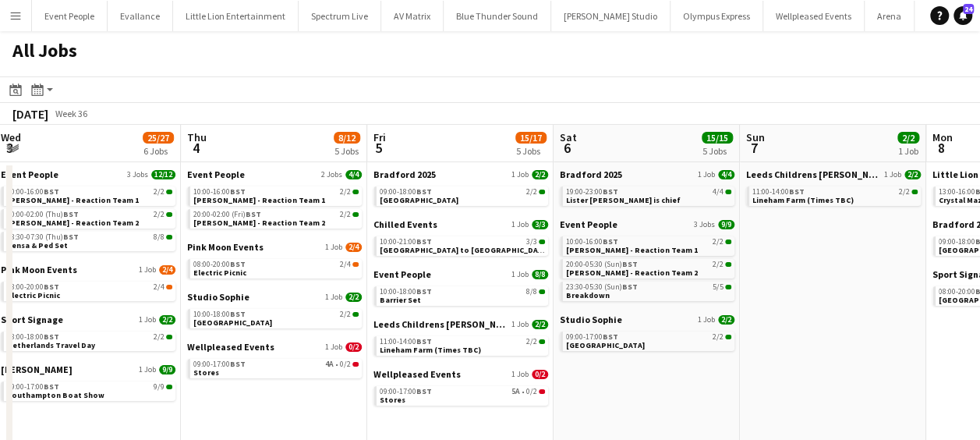
click at [285, 246] on app-all-jobs "All Jobs Date picker [DATE] [DATE] [DATE] M [DATE] T [DATE] W [DATE] T [DATE] F…" at bounding box center [490, 345] width 980 height 629
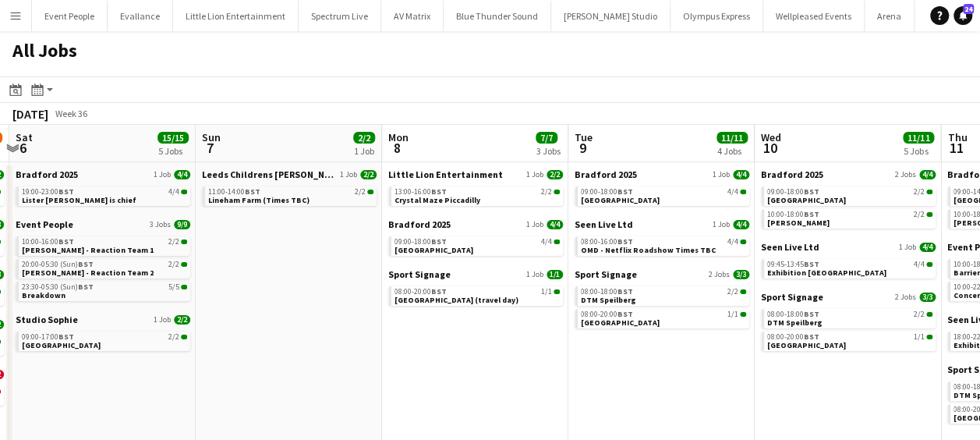
drag, startPoint x: 316, startPoint y: 251, endPoint x: 299, endPoint y: 253, distance: 17.3
click at [302, 251] on app-calendar-viewport "Wed 3 25/27 6 Jobs Thu 4 8/12 5 Jobs Fri 5 15/17 5 Jobs Sat 6 15/15 5 Jobs Sun …" at bounding box center [490, 392] width 980 height 535
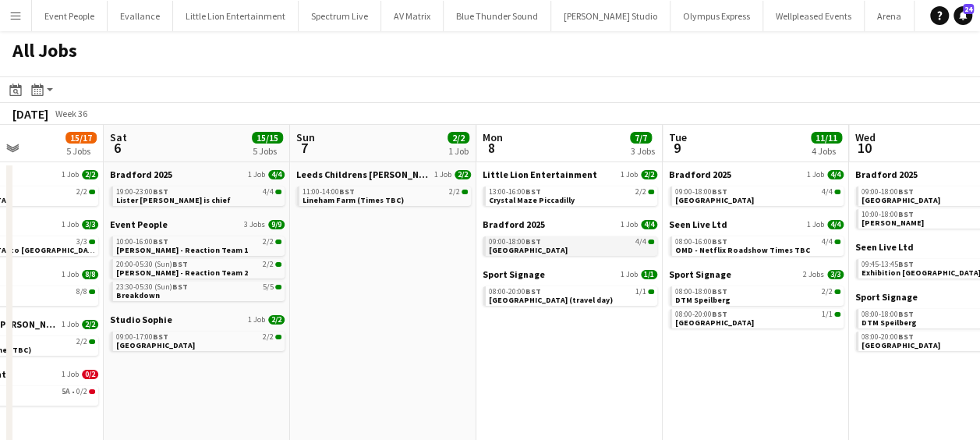
drag, startPoint x: 463, startPoint y: 250, endPoint x: 211, endPoint y: 245, distance: 251.8
click at [185, 245] on app-calendar-viewport "Wed 3 25/27 6 Jobs Thu 4 8/12 5 Jobs Fri 5 15/17 5 Jobs Sat 6 15/15 5 Jobs Sun …" at bounding box center [490, 392] width 980 height 535
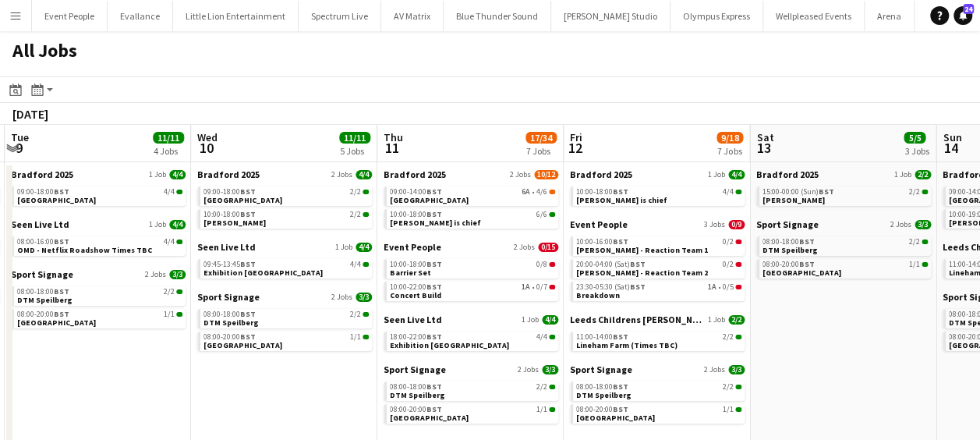
drag, startPoint x: 480, startPoint y: 249, endPoint x: 284, endPoint y: 249, distance: 196.4
click at [284, 249] on app-calendar-viewport "Fri 5 15/17 5 Jobs Sat 6 15/15 5 Jobs Sun 7 2/2 1 Job Mon 8 7/7 3 Jobs Tue 9 11…" at bounding box center [490, 392] width 980 height 535
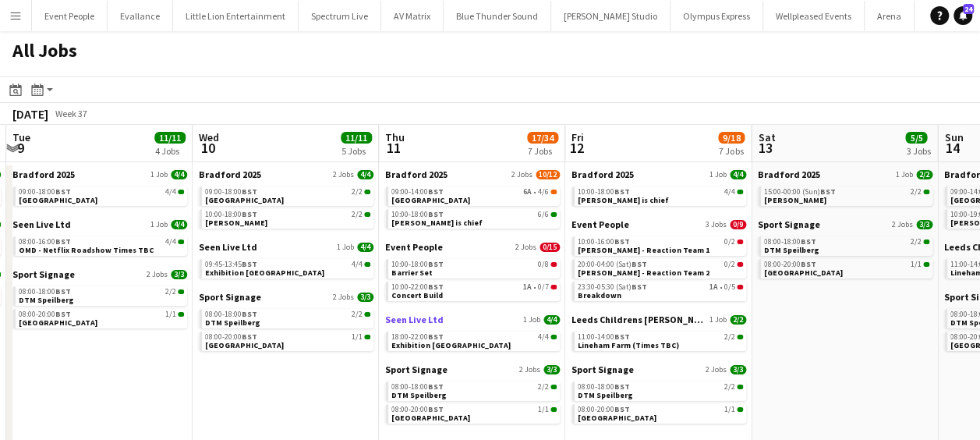
scroll to position [78, 0]
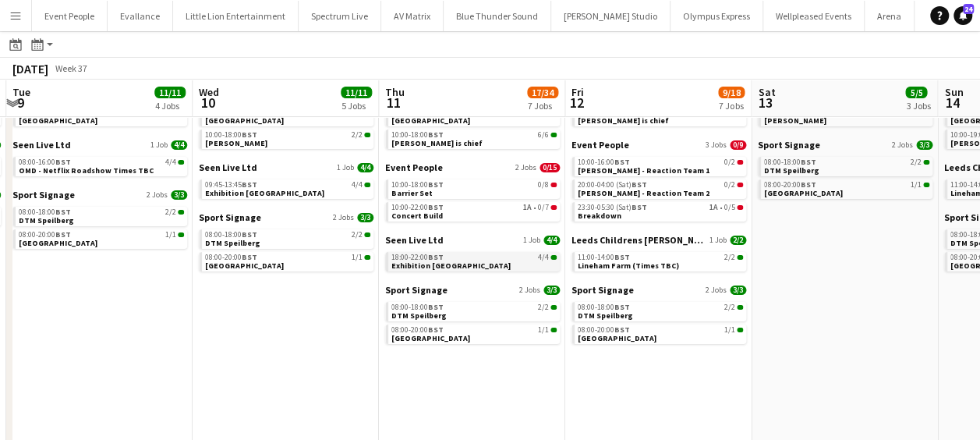
click at [427, 260] on span "Exhibition [GEOGRAPHIC_DATA]" at bounding box center [450, 265] width 119 height 10
click at [425, 161] on span "Event People" at bounding box center [414, 167] width 58 height 12
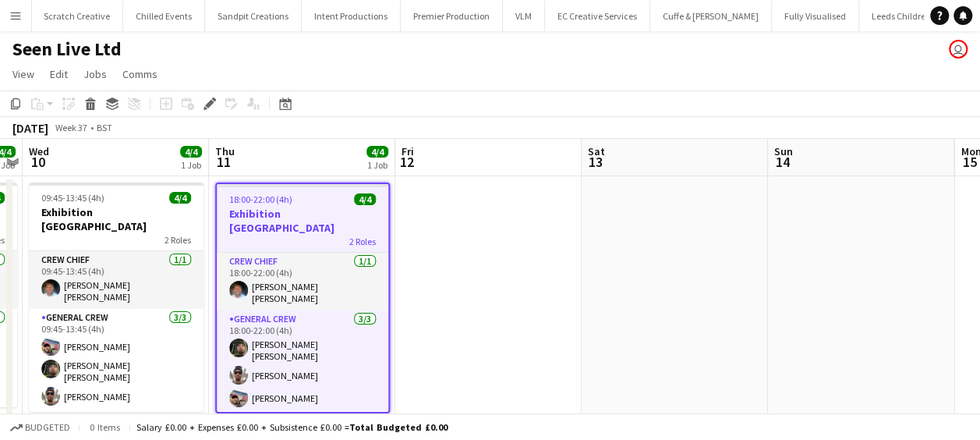
scroll to position [0, 1768]
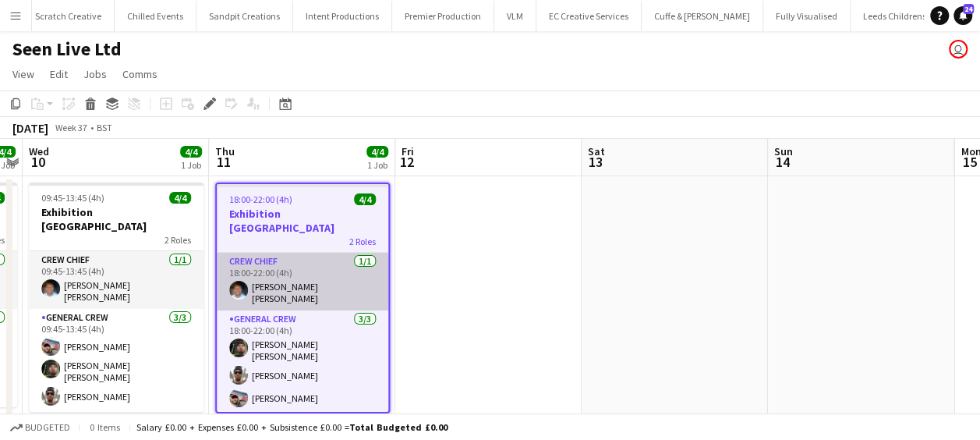
click at [339, 270] on app-card-role "Crew Chief [DATE] 18:00-22:00 (4h) [PERSON_NAME] [PERSON_NAME]" at bounding box center [302, 282] width 171 height 58
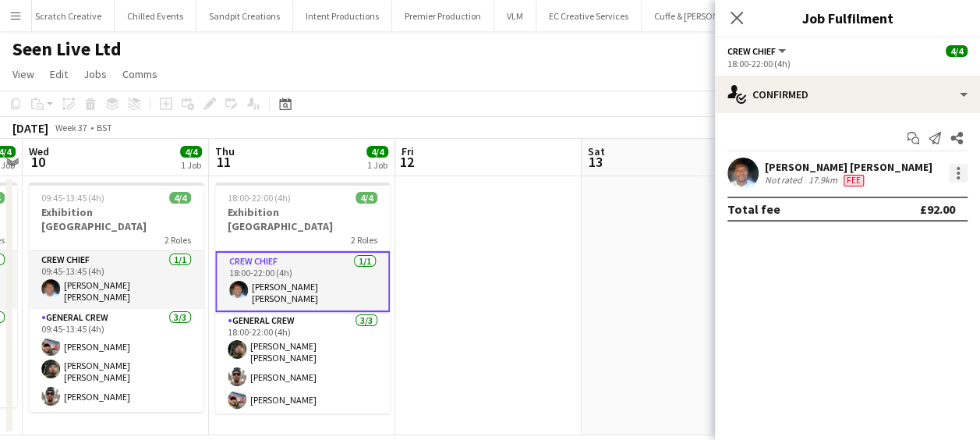
click at [955, 176] on div at bounding box center [957, 173] width 19 height 19
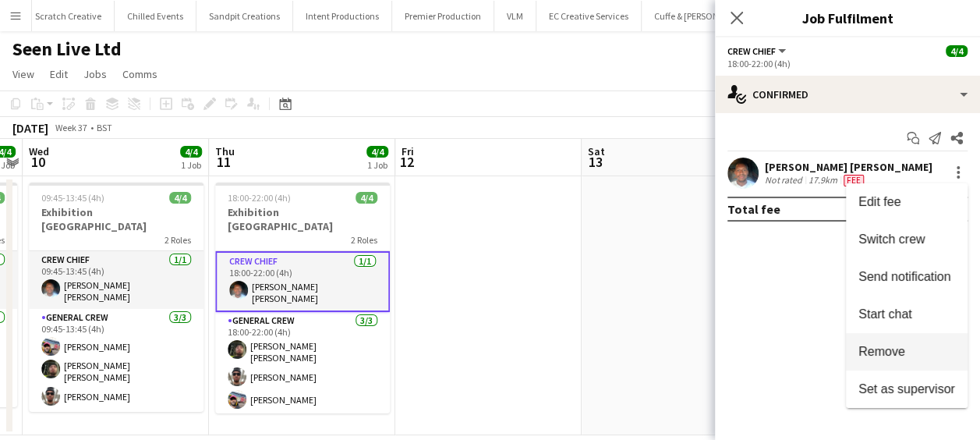
click at [891, 357] on span "Remove" at bounding box center [881, 350] width 47 height 13
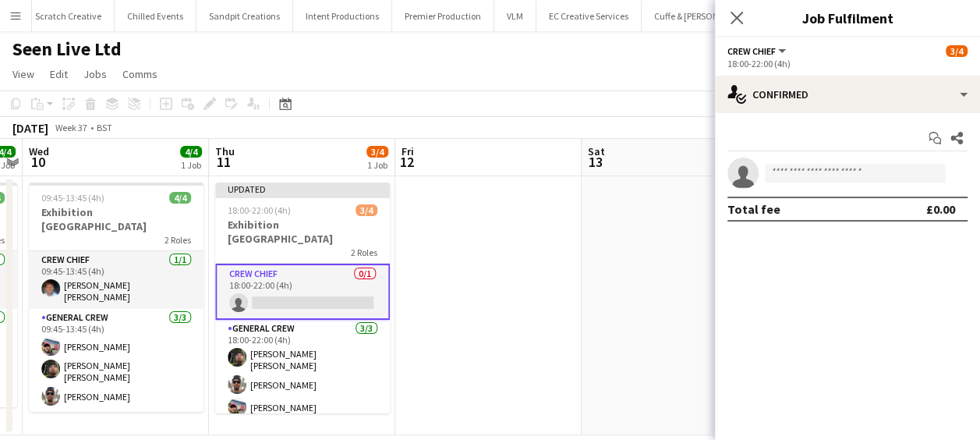
click at [818, 162] on app-invite-slot "single-neutral-actions" at bounding box center [847, 172] width 265 height 31
click at [821, 175] on input at bounding box center [855, 173] width 181 height 19
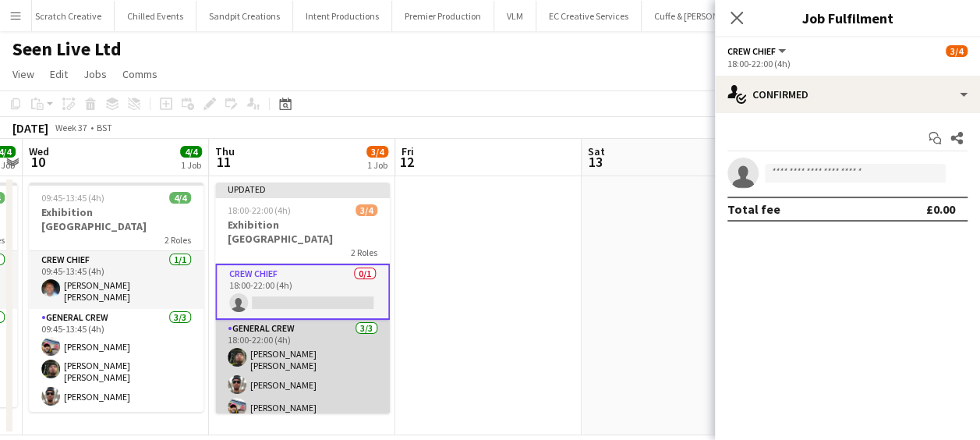
click at [300, 387] on app-card-role "General Crew [DATE] 18:00-22:00 (4h) [PERSON_NAME] [PERSON_NAME] [PERSON_NAME] …" at bounding box center [302, 371] width 175 height 103
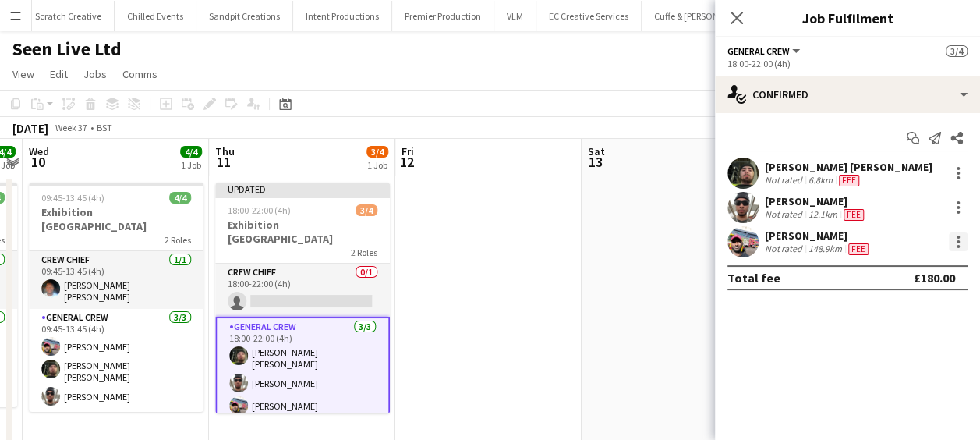
click at [956, 242] on div at bounding box center [957, 241] width 3 height 3
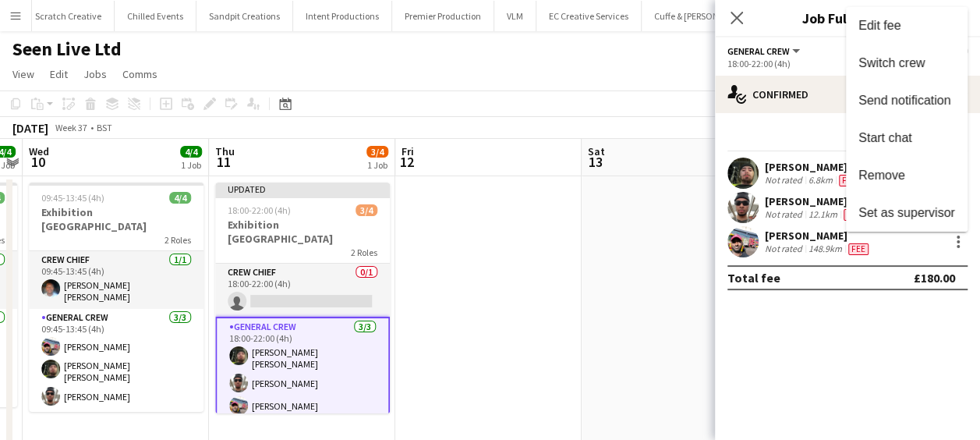
click at [884, 168] on span "Remove" at bounding box center [881, 174] width 47 height 13
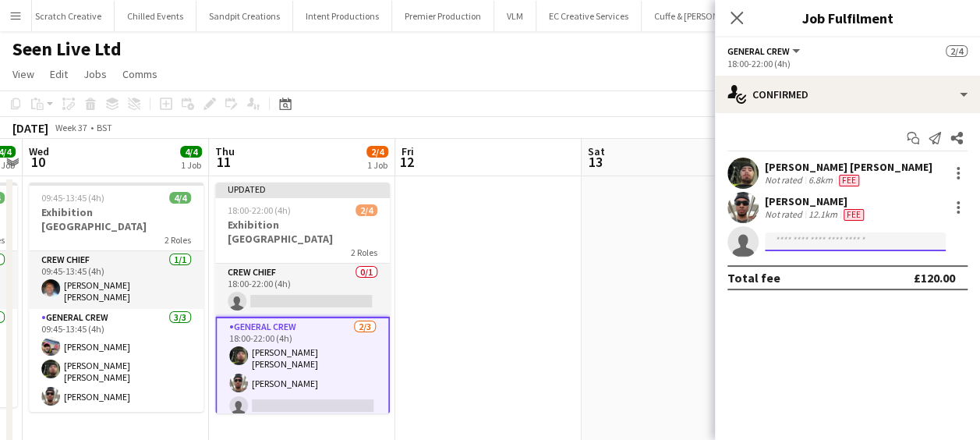
click at [787, 242] on input at bounding box center [855, 241] width 181 height 19
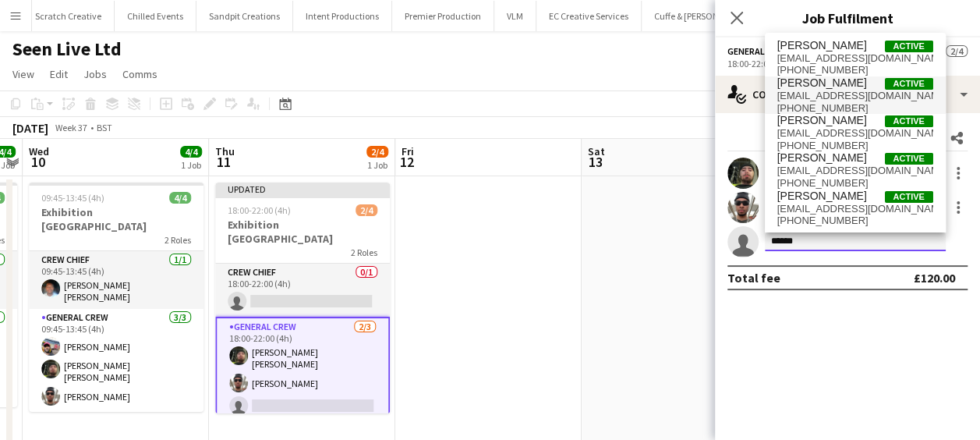
type input "******"
click at [850, 83] on span "[PERSON_NAME] Active" at bounding box center [855, 82] width 156 height 13
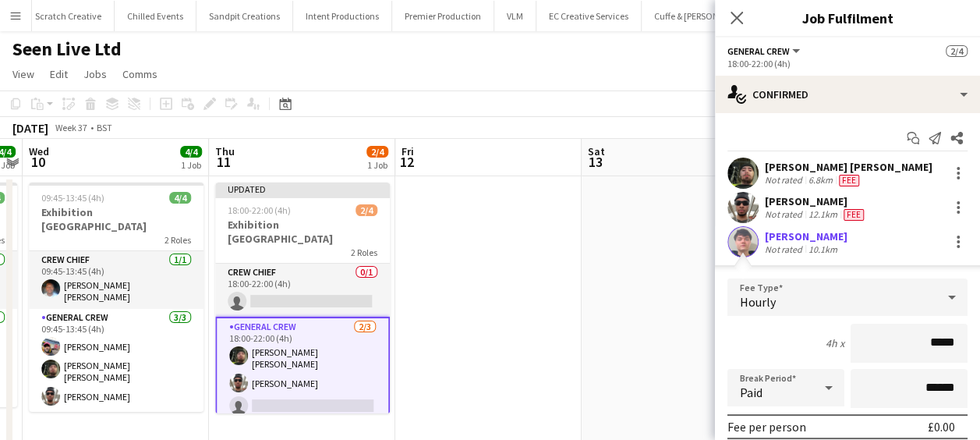
scroll to position [78, 0]
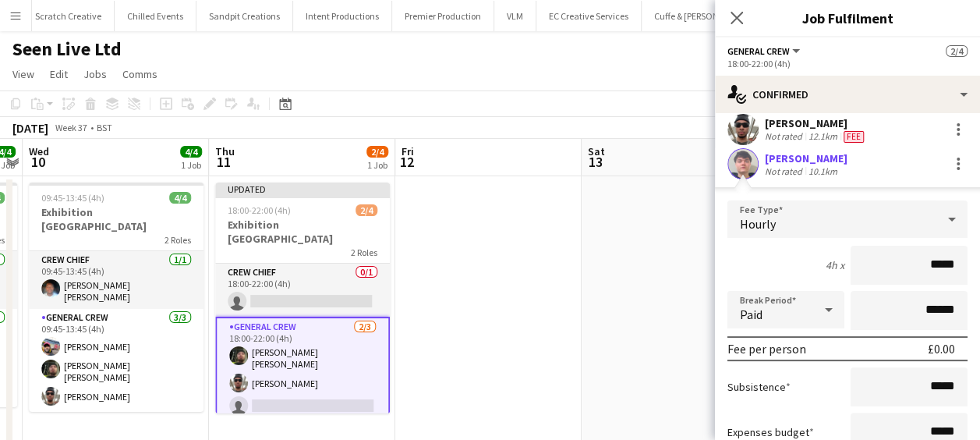
drag, startPoint x: 904, startPoint y: 270, endPoint x: 974, endPoint y: 270, distance: 70.1
click at [974, 270] on mat-expansion-panel "check Confirmed Start chat Send notification Share [PERSON_NAME] [PERSON_NAME] …" at bounding box center [847, 276] width 265 height 327
type input "******"
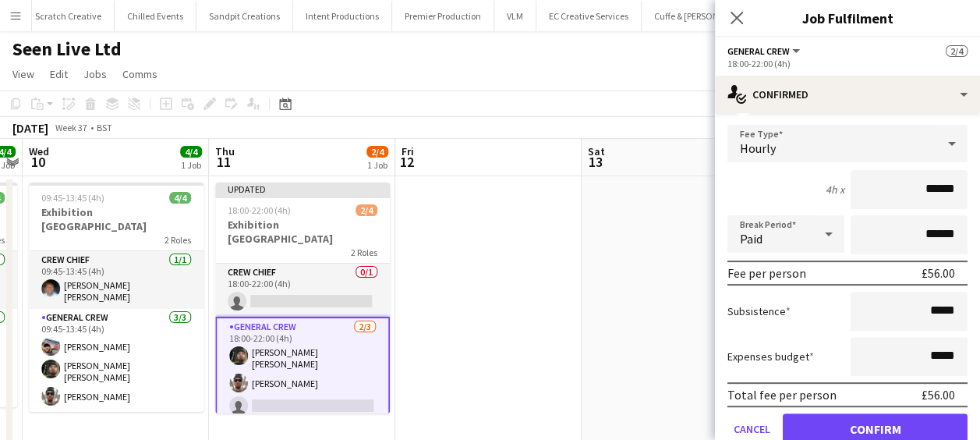
scroll to position [216, 0]
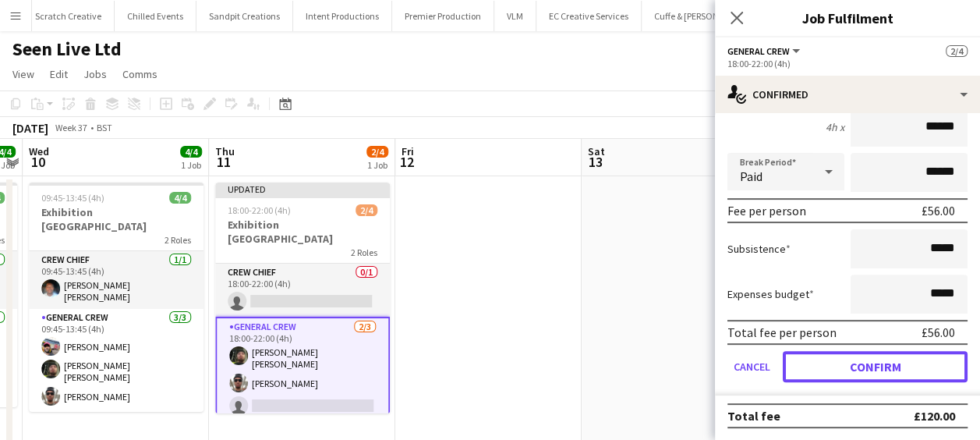
click at [849, 359] on button "Confirm" at bounding box center [874, 366] width 185 height 31
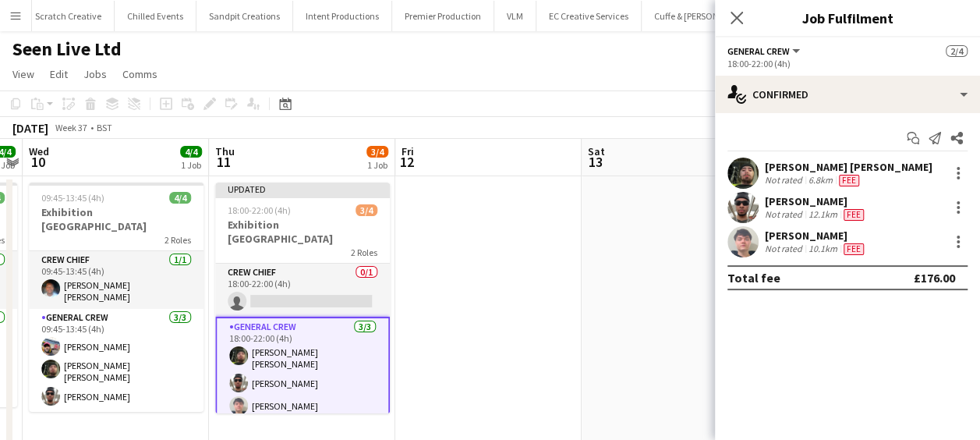
scroll to position [0, 0]
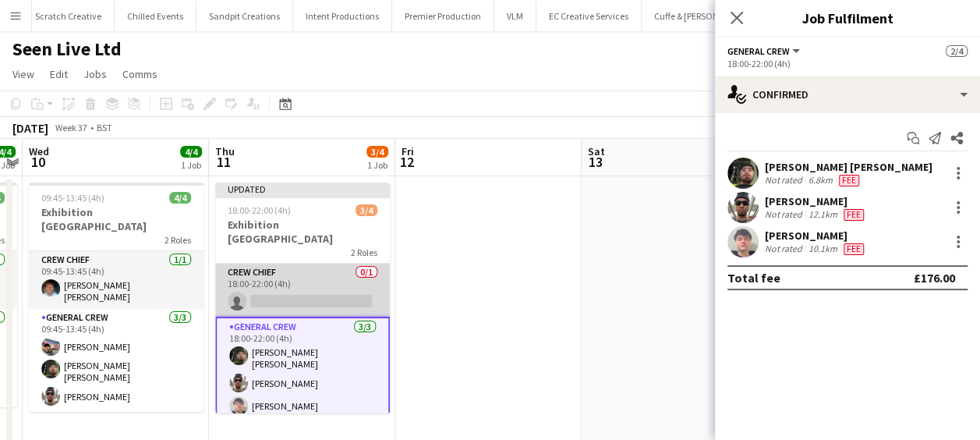
click at [321, 279] on app-card-role "Crew Chief 0/1 18:00-22:00 (4h) single-neutral-actions" at bounding box center [302, 289] width 175 height 53
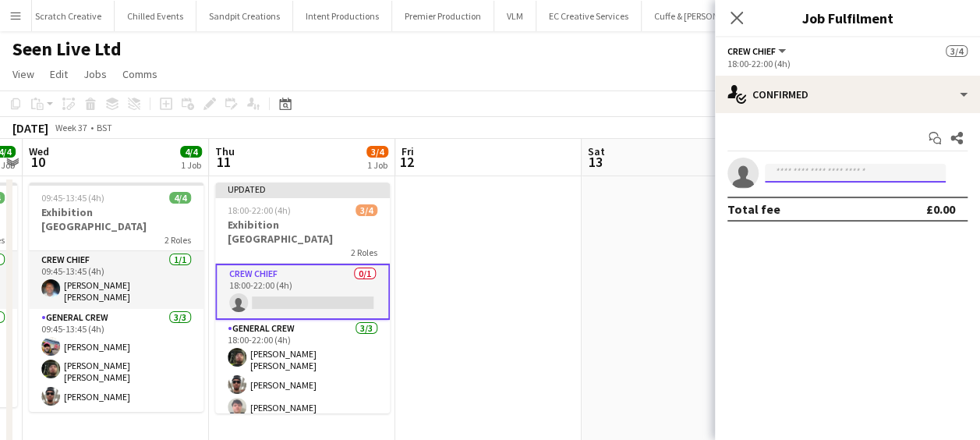
click at [814, 175] on input at bounding box center [855, 173] width 181 height 19
type input "******"
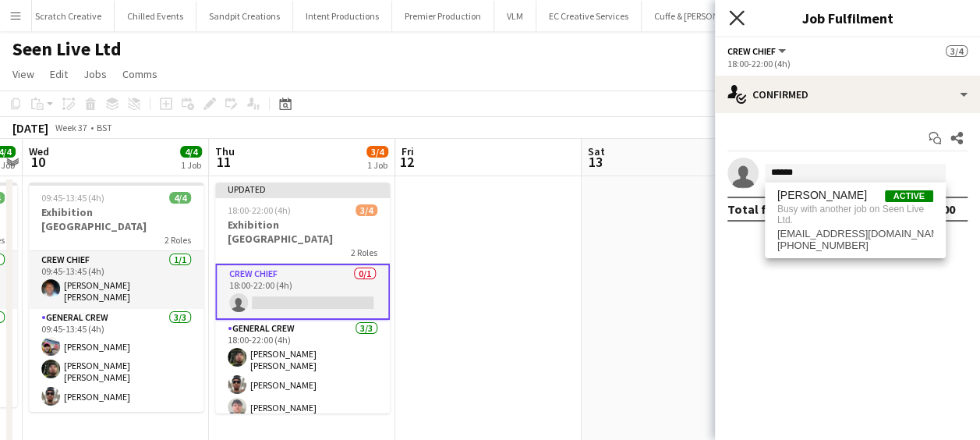
click at [731, 17] on icon "Close pop-in" at bounding box center [736, 17] width 15 height 15
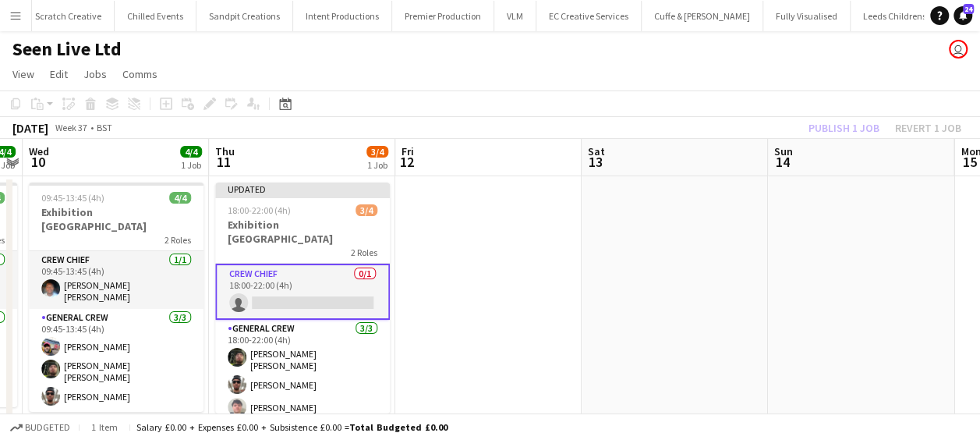
click at [731, 251] on app-date-cell at bounding box center [674, 310] width 186 height 268
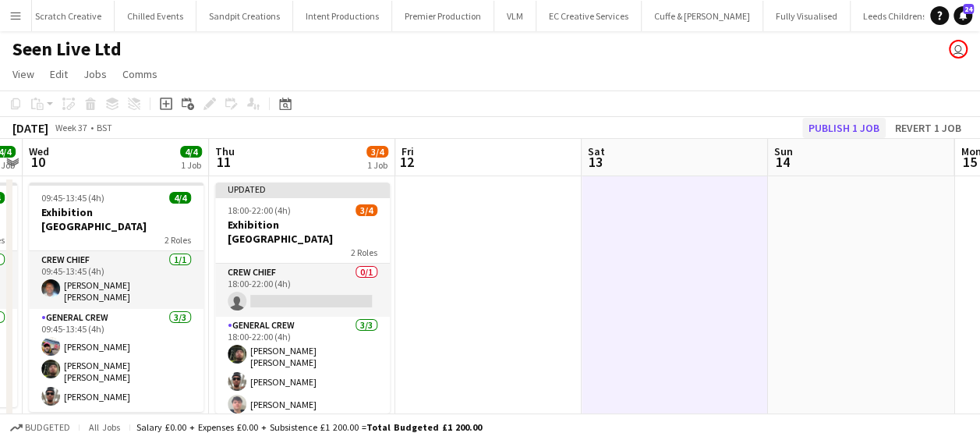
scroll to position [0, 533]
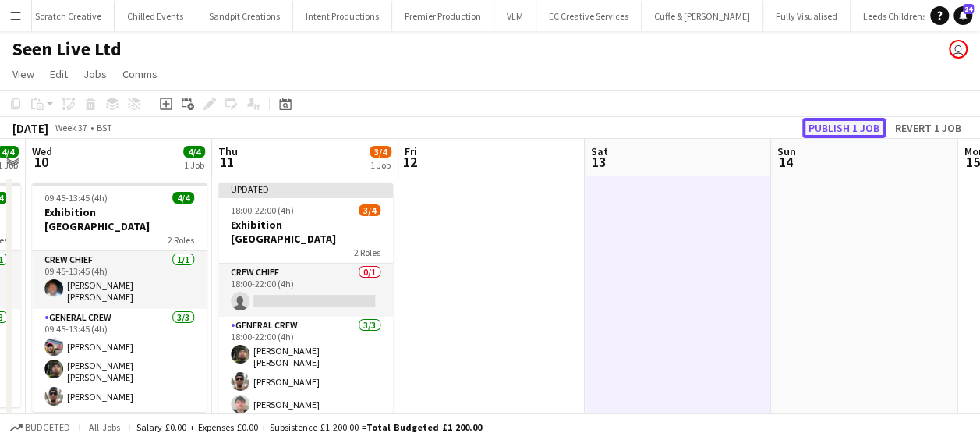
click at [862, 124] on button "Publish 1 job" at bounding box center [843, 128] width 83 height 20
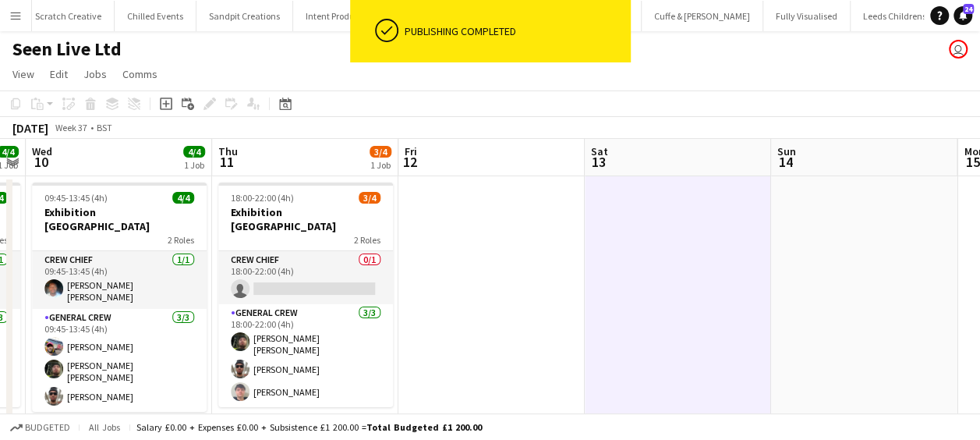
click at [302, 286] on app-card-role "Crew Chief 0/1 18:00-22:00 (4h) single-neutral-actions" at bounding box center [305, 277] width 175 height 53
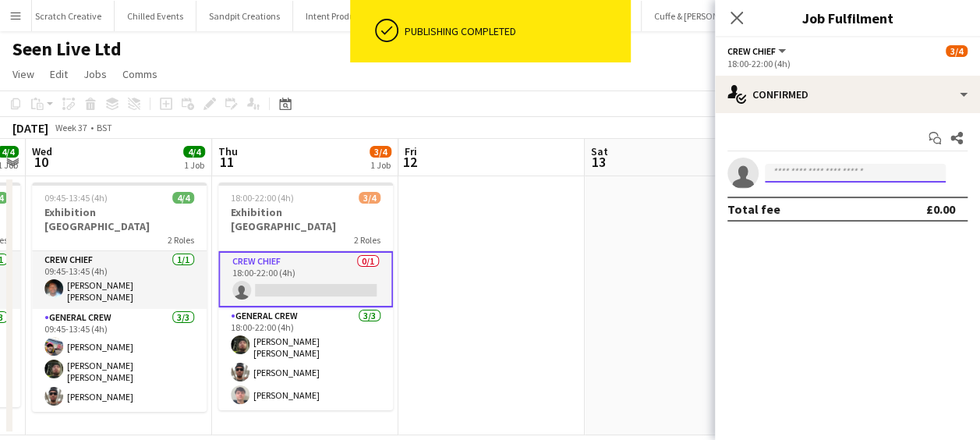
click at [818, 176] on input at bounding box center [855, 173] width 181 height 19
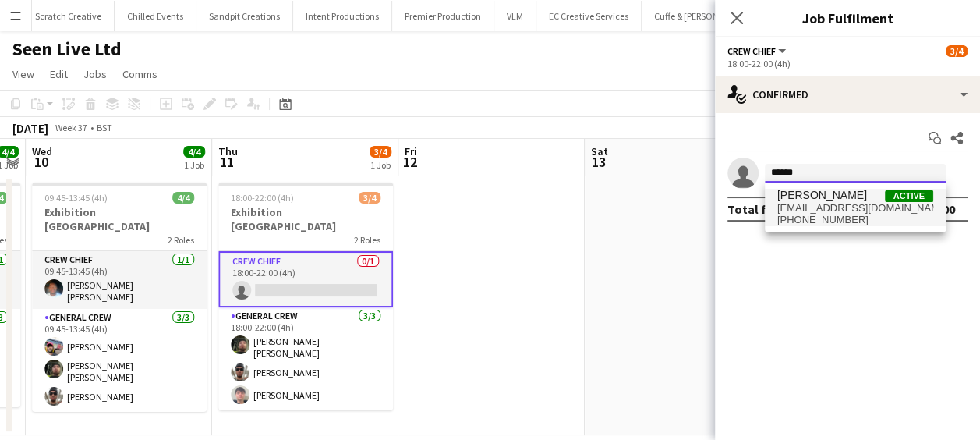
type input "******"
click at [844, 193] on span "Tyrone Green Active" at bounding box center [855, 195] width 156 height 13
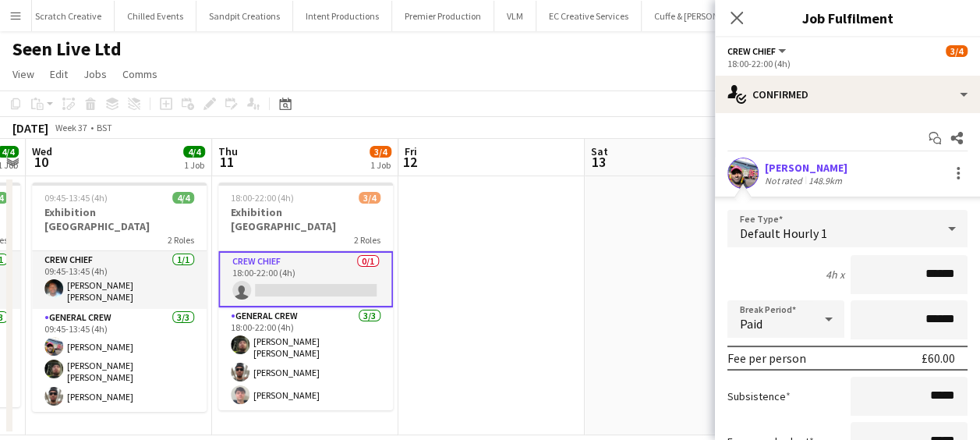
drag, startPoint x: 877, startPoint y: 280, endPoint x: 953, endPoint y: 292, distance: 77.4
click at [952, 292] on input "******" at bounding box center [908, 274] width 117 height 39
type input "***"
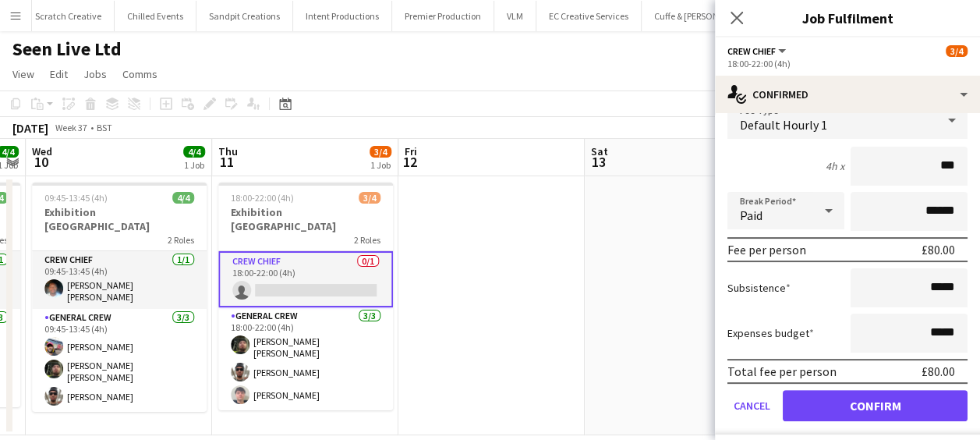
scroll to position [147, 0]
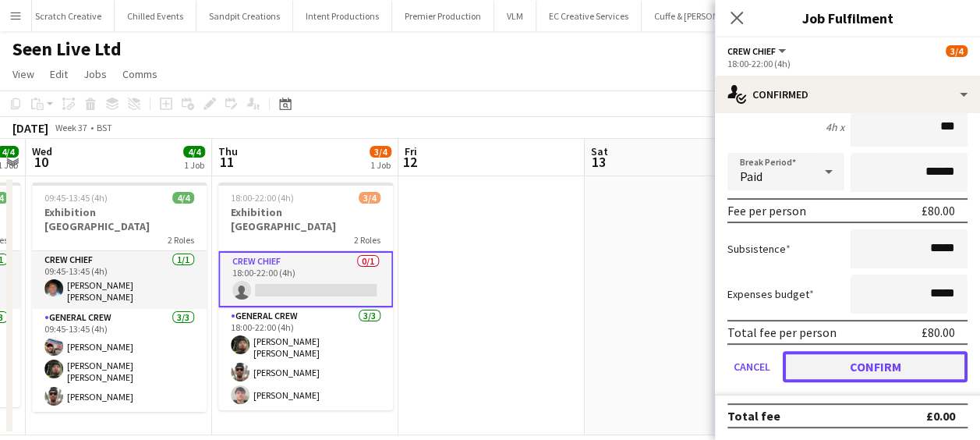
click at [871, 363] on button "Confirm" at bounding box center [874, 366] width 185 height 31
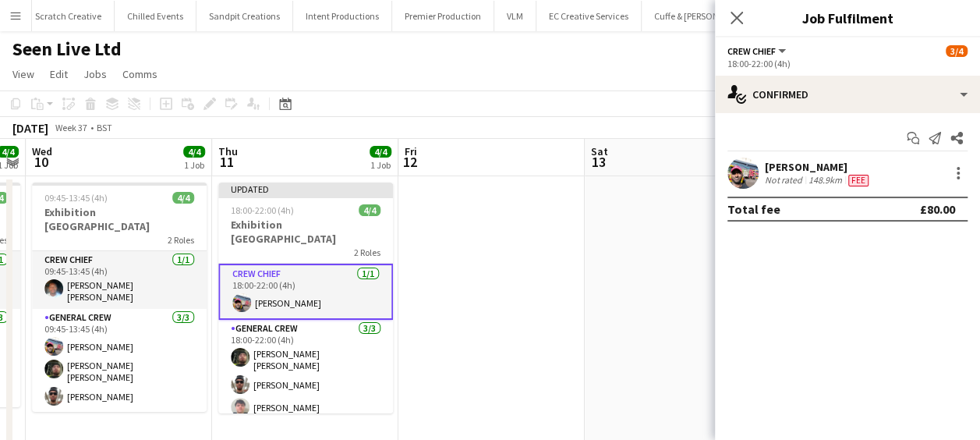
scroll to position [0, 0]
click at [616, 284] on app-date-cell at bounding box center [678, 310] width 186 height 268
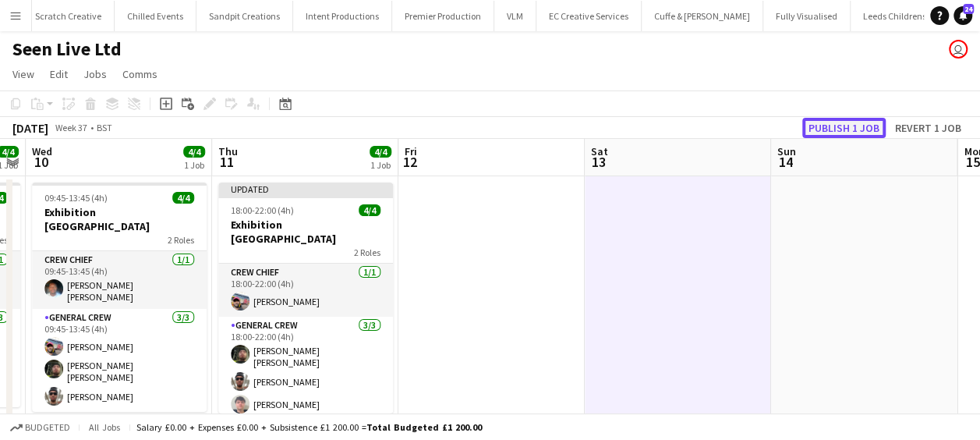
click at [859, 123] on button "Publish 1 job" at bounding box center [843, 128] width 83 height 20
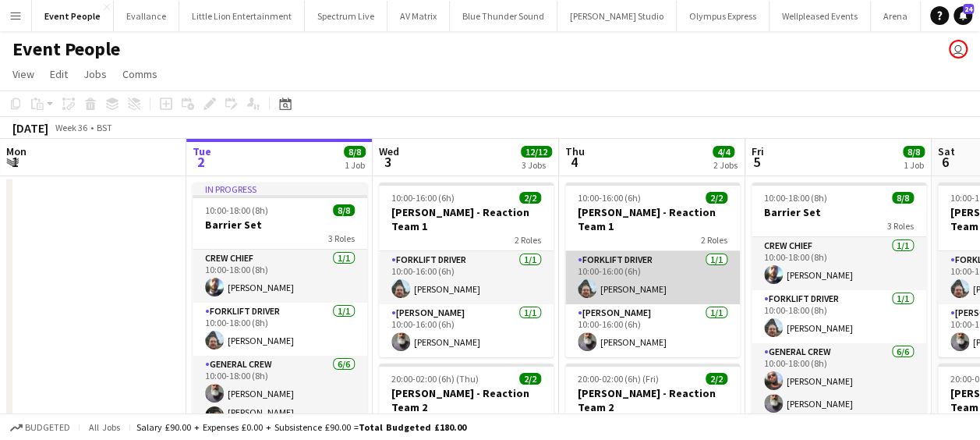
drag, startPoint x: 464, startPoint y: 278, endPoint x: 373, endPoint y: 263, distance: 93.1
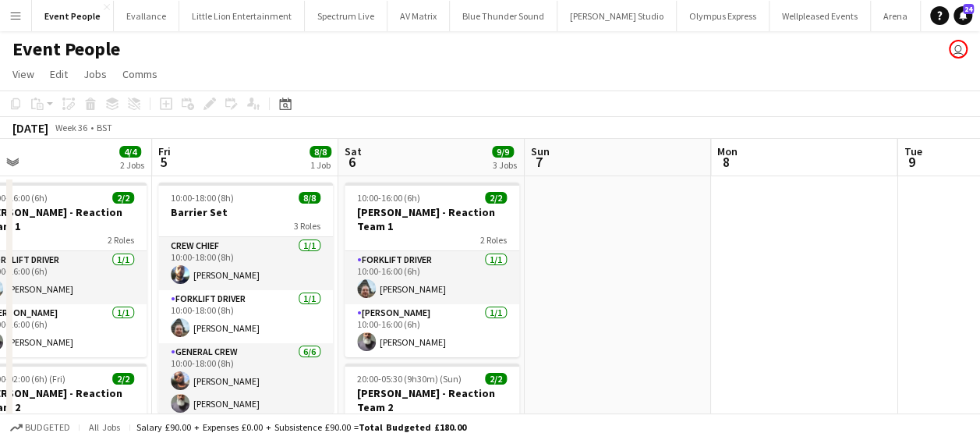
drag, startPoint x: 464, startPoint y: 284, endPoint x: 285, endPoint y: 270, distance: 179.8
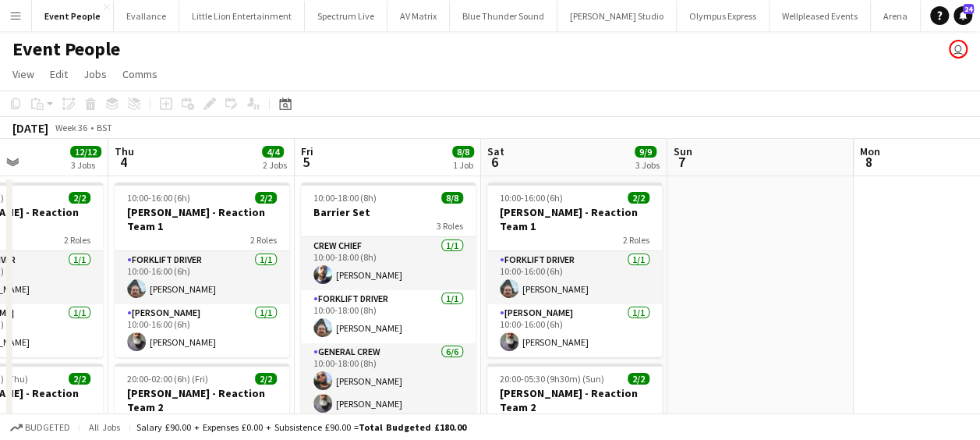
drag, startPoint x: 334, startPoint y: 270, endPoint x: 209, endPoint y: 267, distance: 125.5
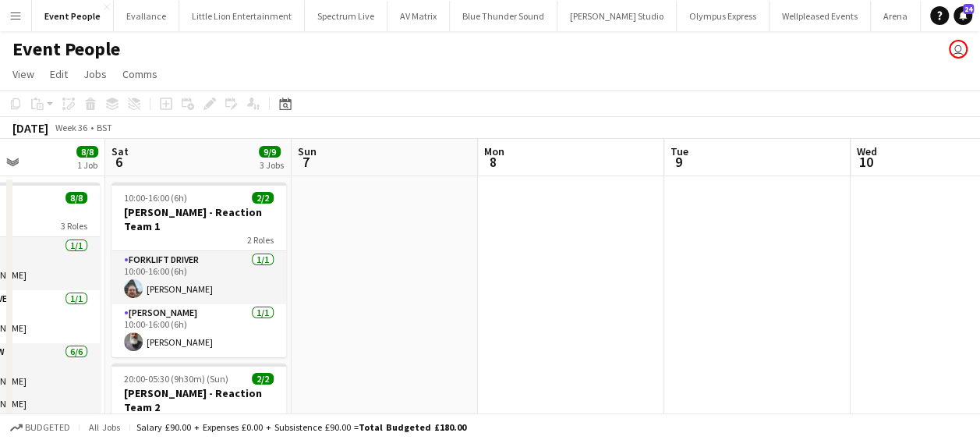
drag, startPoint x: 268, startPoint y: 268, endPoint x: 460, endPoint y: 268, distance: 191.7
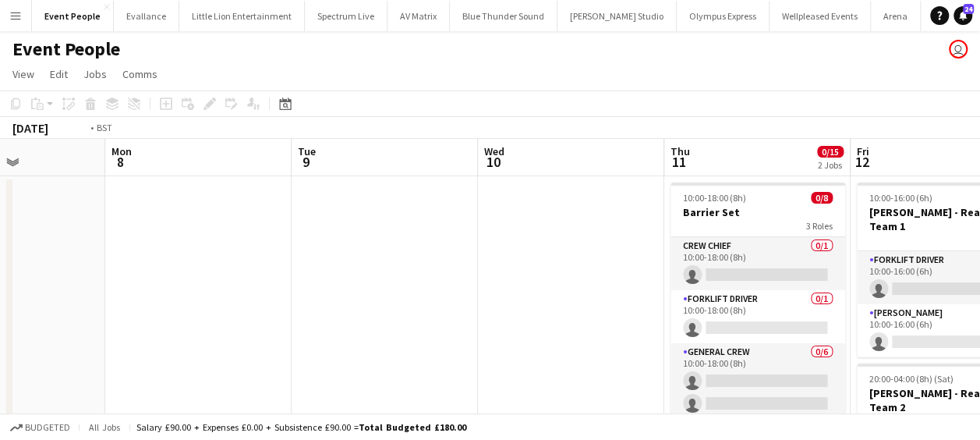
scroll to position [0, 742]
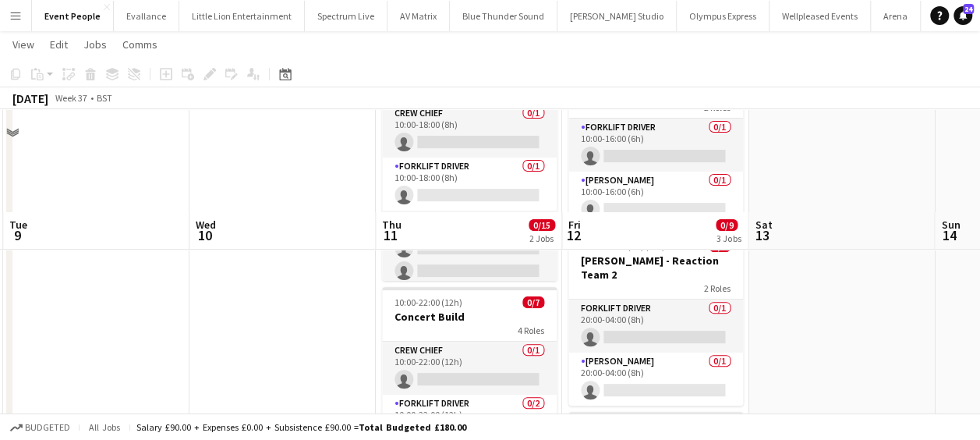
scroll to position [234, 0]
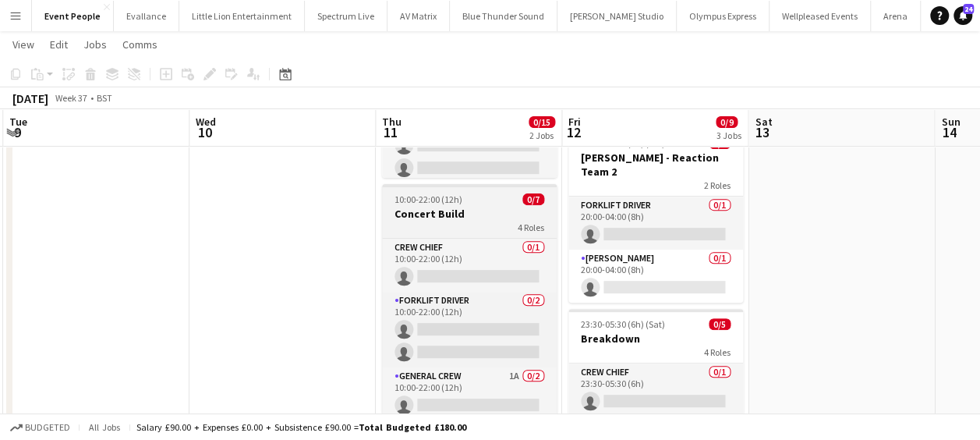
click at [468, 214] on h3 "Concert Build" at bounding box center [469, 214] width 175 height 14
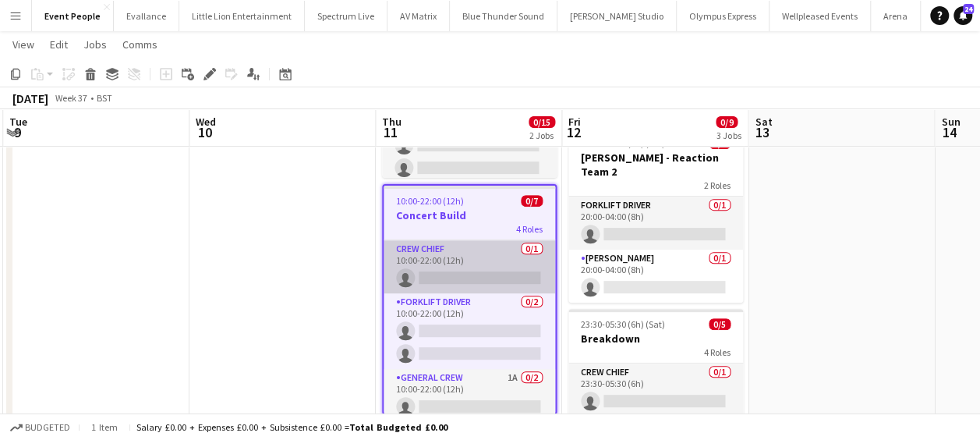
click at [482, 270] on app-card-role "Crew Chief 0/1 10:00-22:00 (12h) single-neutral-actions" at bounding box center [468, 266] width 171 height 53
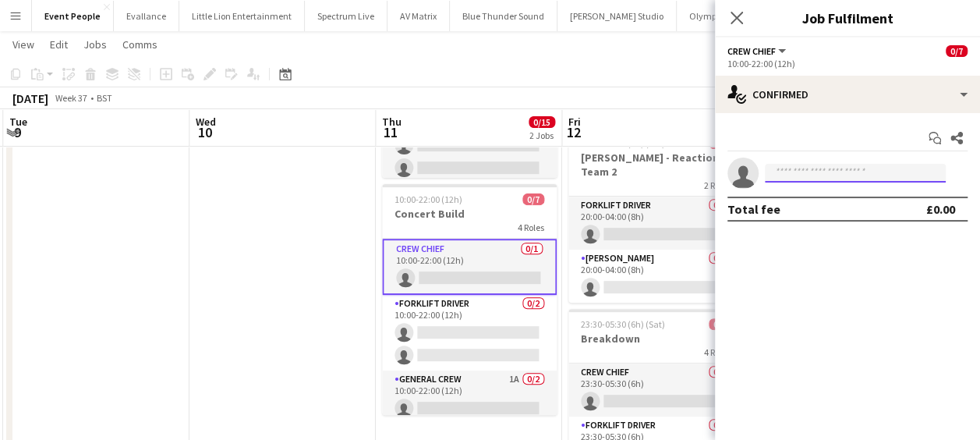
click at [884, 175] on input at bounding box center [855, 173] width 181 height 19
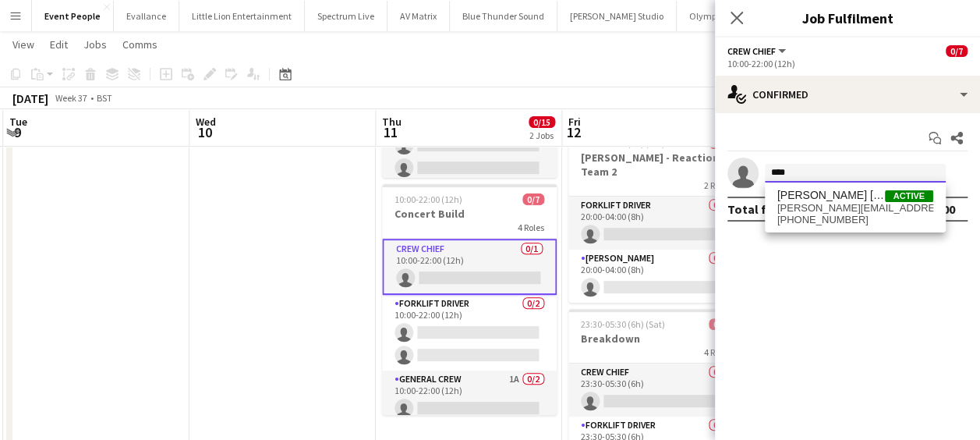
type input "****"
click at [857, 227] on div "[PERSON_NAME] [PERSON_NAME] Active [PERSON_NAME][EMAIL_ADDRESS][PERSON_NAME][PE…" at bounding box center [855, 207] width 181 height 50
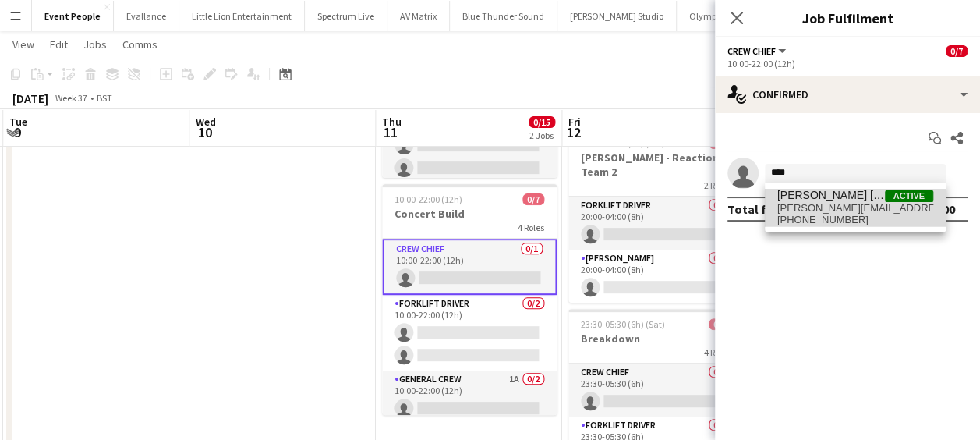
click at [876, 210] on span "[PERSON_NAME][EMAIL_ADDRESS][PERSON_NAME][PERSON_NAME][DOMAIN_NAME]" at bounding box center [855, 208] width 156 height 12
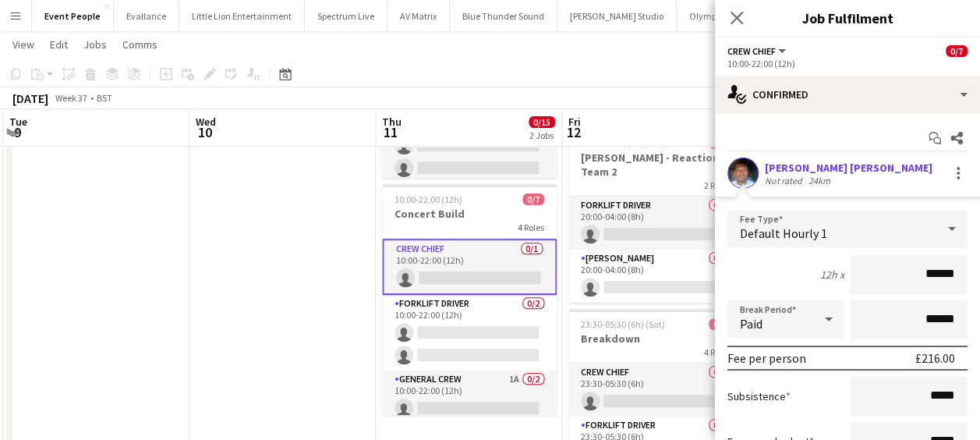
drag, startPoint x: 905, startPoint y: 268, endPoint x: 943, endPoint y: 276, distance: 39.0
click at [976, 284] on mat-expansion-panel "check Confirmed Start chat Share [PERSON_NAME] [PERSON_NAME] Not rated 24km Fee…" at bounding box center [847, 276] width 265 height 327
type input "******"
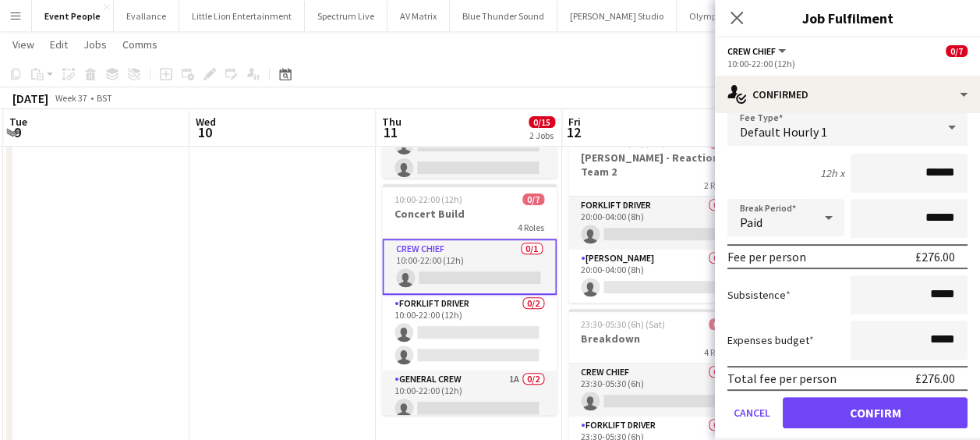
scroll to position [147, 0]
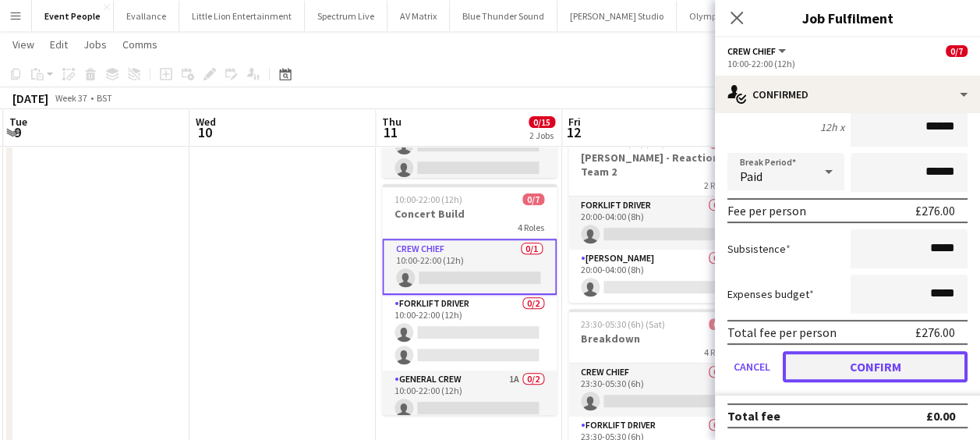
click at [901, 366] on button "Confirm" at bounding box center [874, 366] width 185 height 31
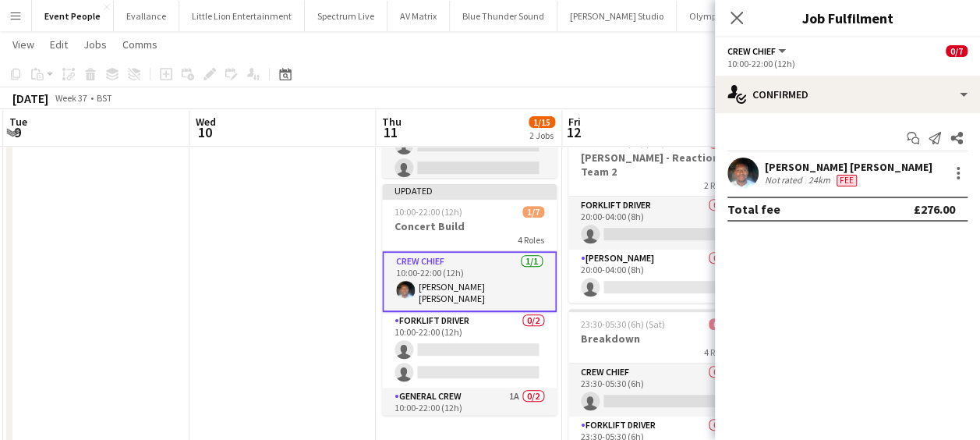
scroll to position [0, 0]
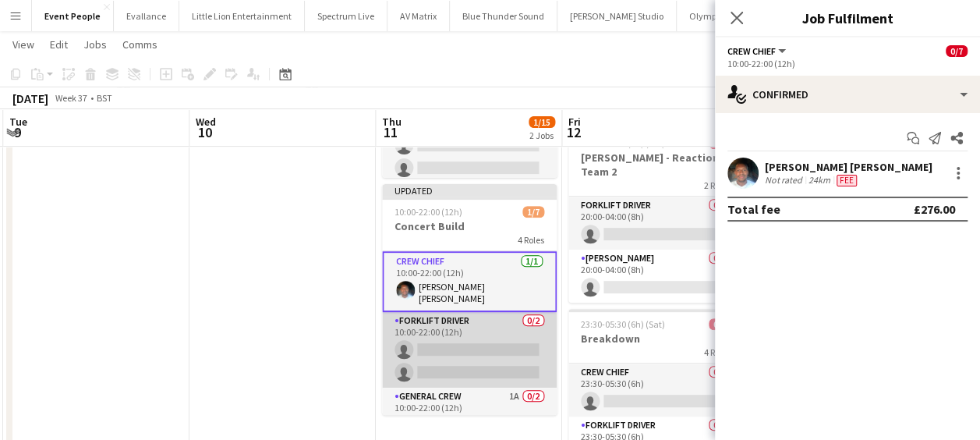
click at [472, 332] on app-card-role "Forklift Driver 0/2 10:00-22:00 (12h) single-neutral-actions single-neutral-act…" at bounding box center [469, 350] width 175 height 76
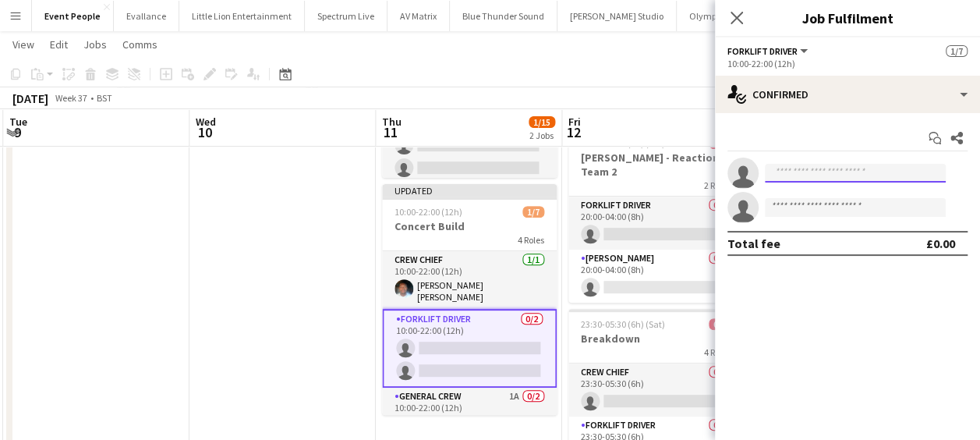
click at [849, 168] on input at bounding box center [855, 173] width 181 height 19
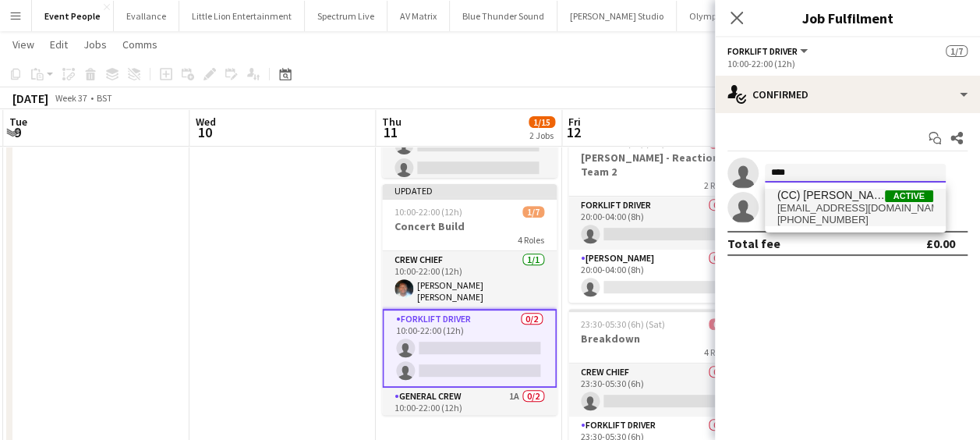
type input "****"
click at [844, 198] on span "(CC) [PERSON_NAME]" at bounding box center [831, 195] width 108 height 13
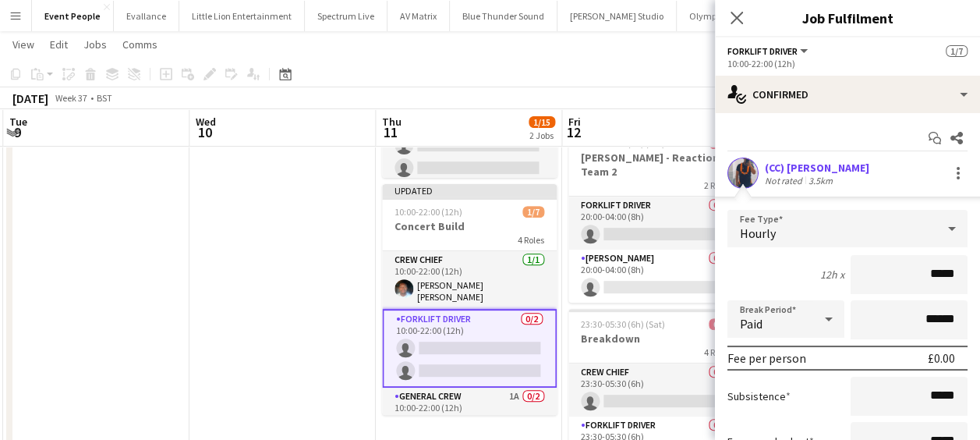
drag, startPoint x: 909, startPoint y: 280, endPoint x: 951, endPoint y: 285, distance: 42.4
click at [950, 285] on input "*****" at bounding box center [908, 274] width 117 height 39
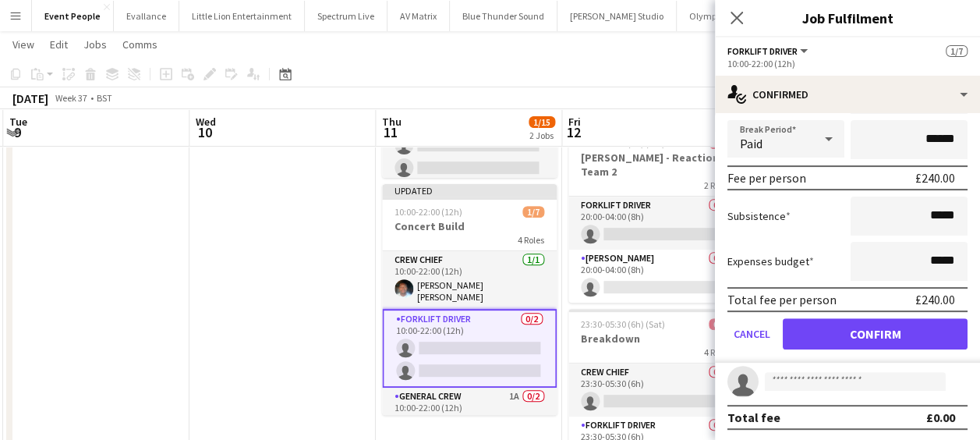
scroll to position [182, 0]
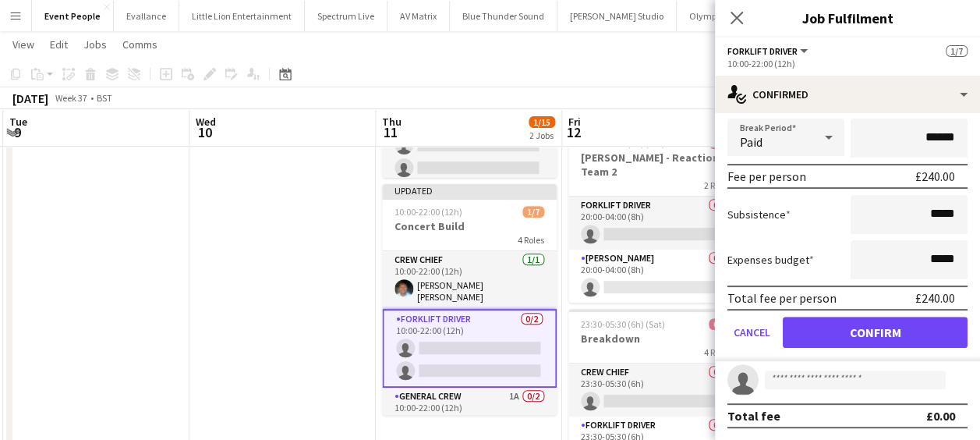
type input "***"
click at [893, 337] on button "Confirm" at bounding box center [874, 331] width 185 height 31
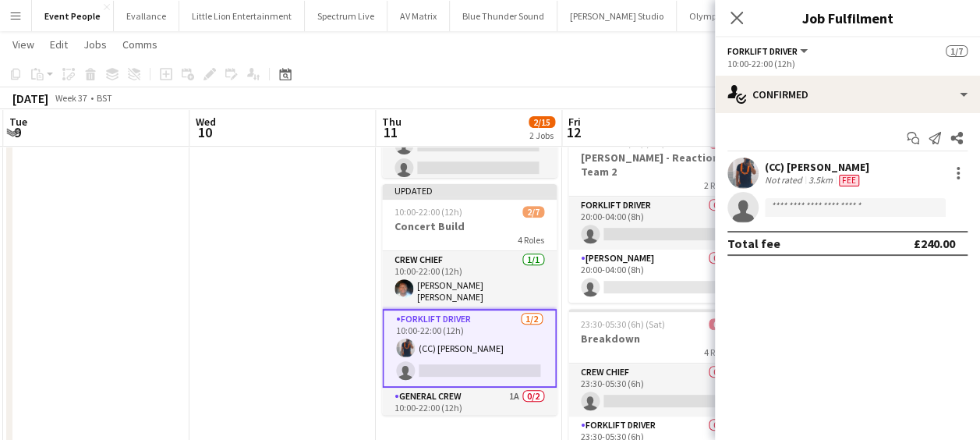
scroll to position [0, 0]
click at [826, 192] on app-invite-slot "single-neutral-actions" at bounding box center [847, 207] width 265 height 31
click at [826, 200] on input at bounding box center [855, 207] width 181 height 19
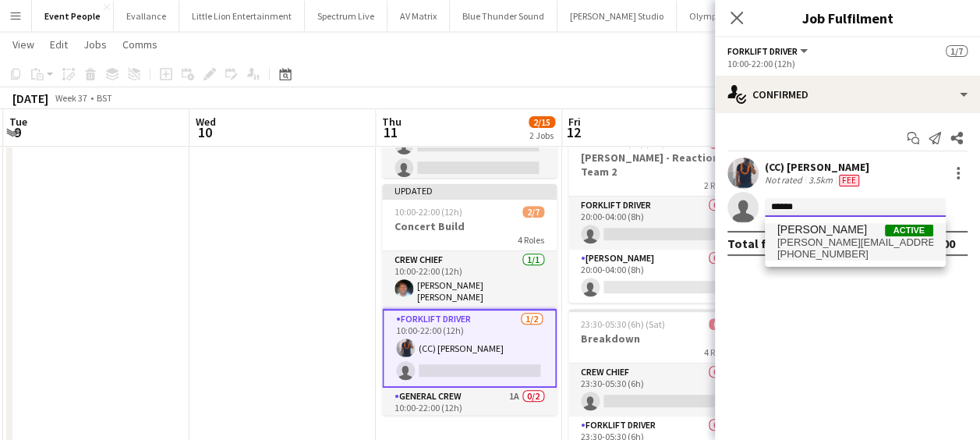
type input "******"
click at [888, 243] on span "[PERSON_NAME][EMAIL_ADDRESS][DOMAIN_NAME]" at bounding box center [855, 242] width 156 height 12
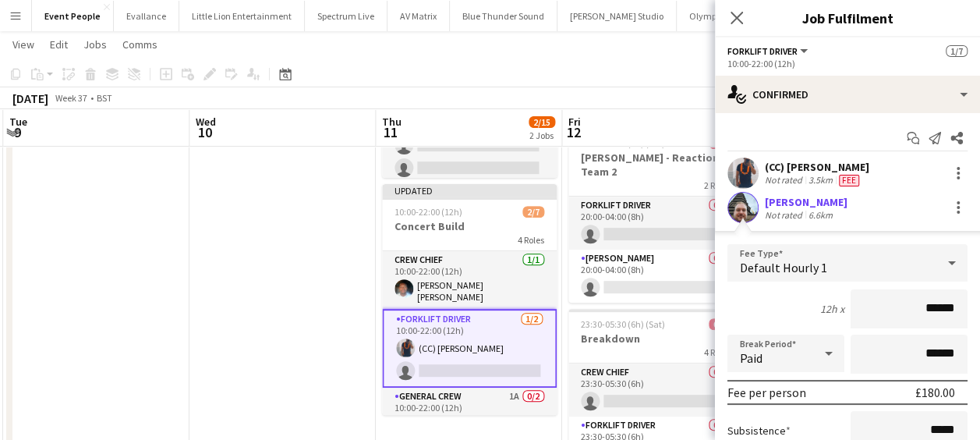
drag, startPoint x: 890, startPoint y: 310, endPoint x: 977, endPoint y: 310, distance: 86.5
click at [975, 310] on mat-expansion-panel "check Confirmed Start chat Send notification Share (CC) [PERSON_NAME] Not rated…" at bounding box center [847, 276] width 265 height 327
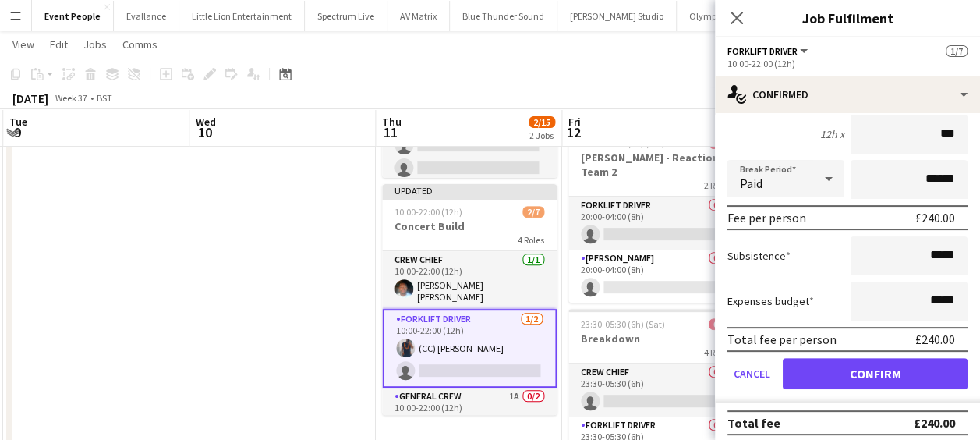
scroll to position [182, 0]
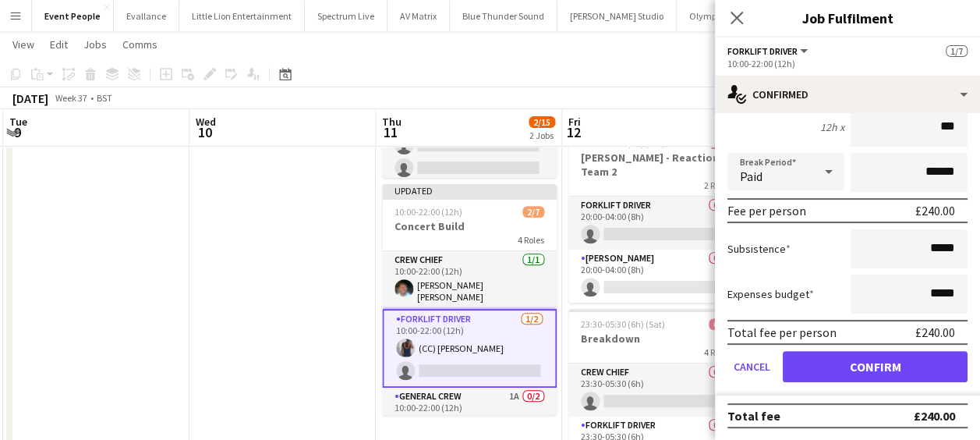
type input "***"
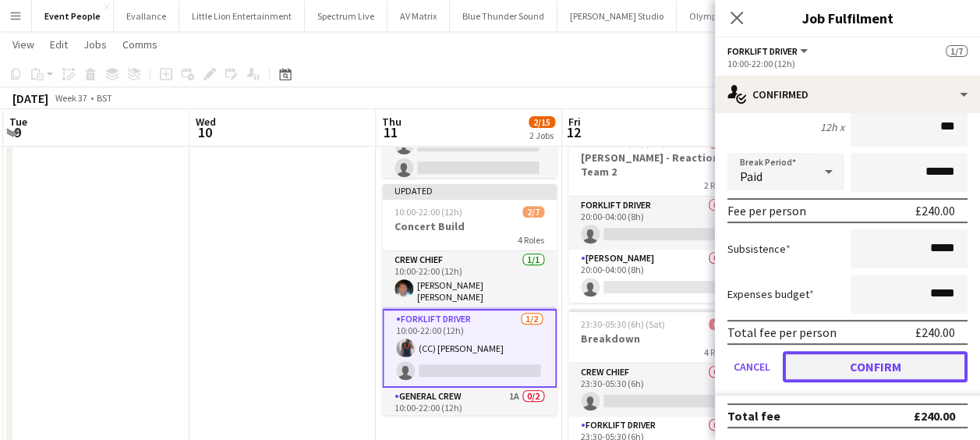
click at [899, 356] on button "Confirm" at bounding box center [874, 366] width 185 height 31
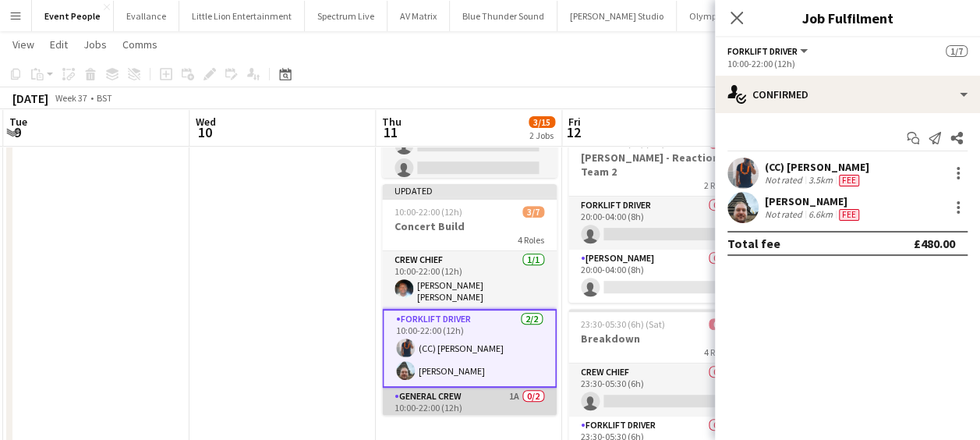
scroll to position [78, 0]
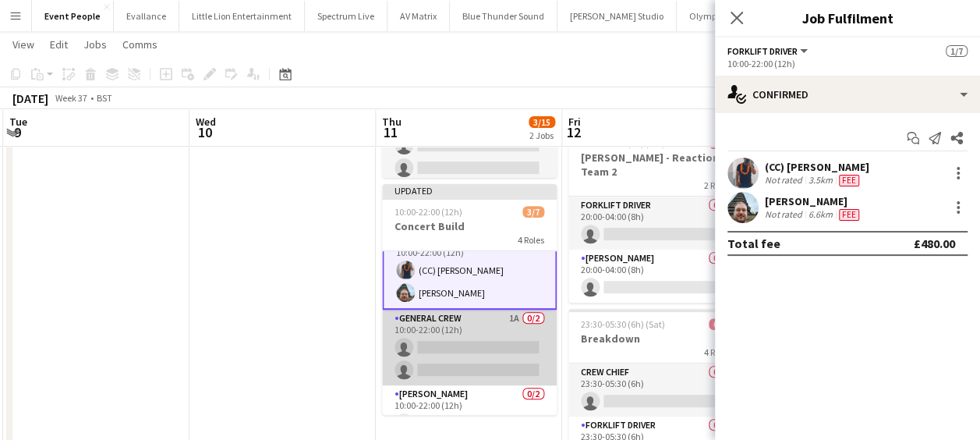
click at [502, 339] on app-card-role "General Crew 1A 0/2 10:00-22:00 (12h) single-neutral-actions single-neutral-act…" at bounding box center [469, 347] width 175 height 76
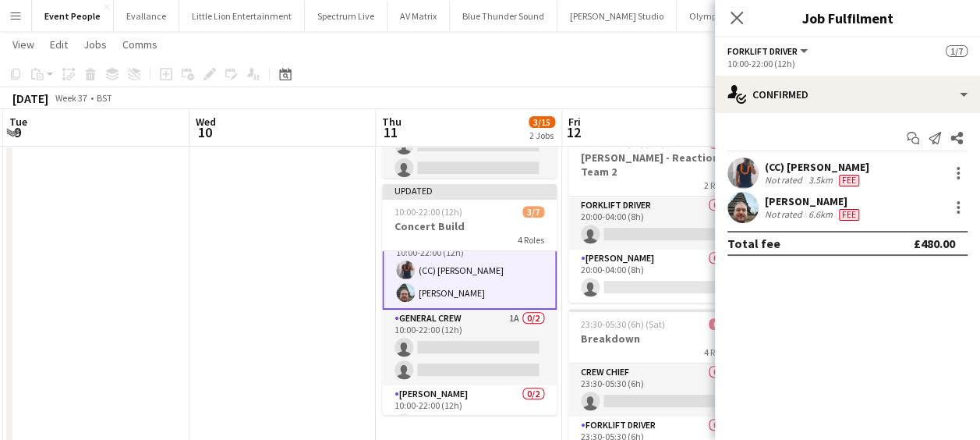
scroll to position [76, 0]
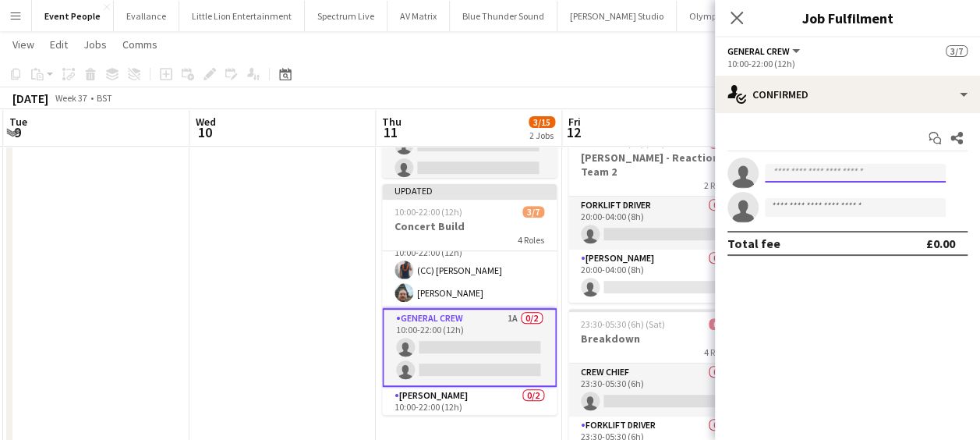
click at [829, 176] on input at bounding box center [855, 173] width 181 height 19
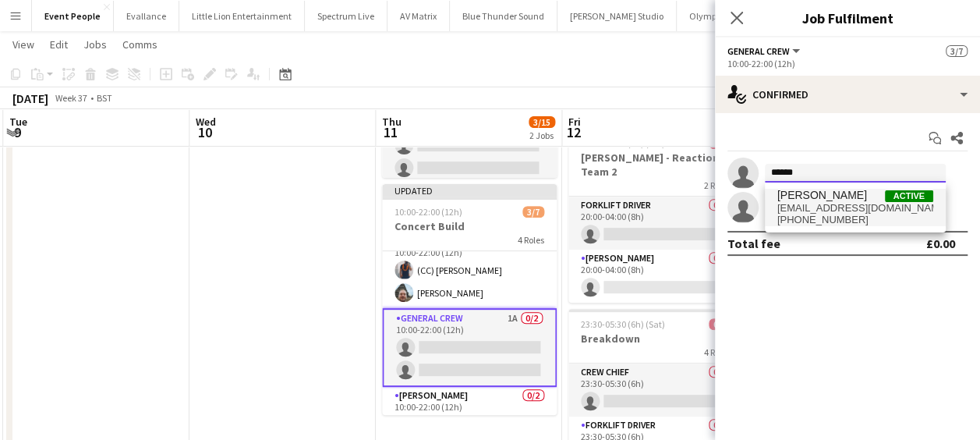
type input "******"
click at [843, 202] on span "[EMAIL_ADDRESS][DOMAIN_NAME]" at bounding box center [855, 208] width 156 height 12
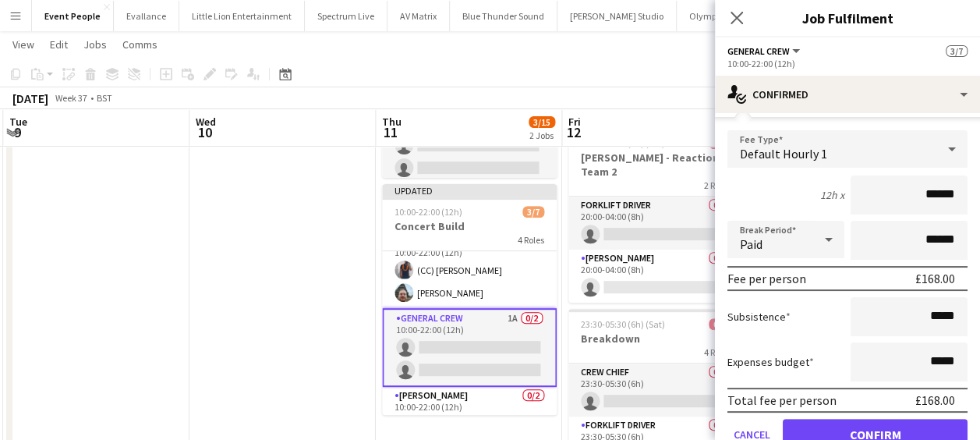
scroll to position [182, 0]
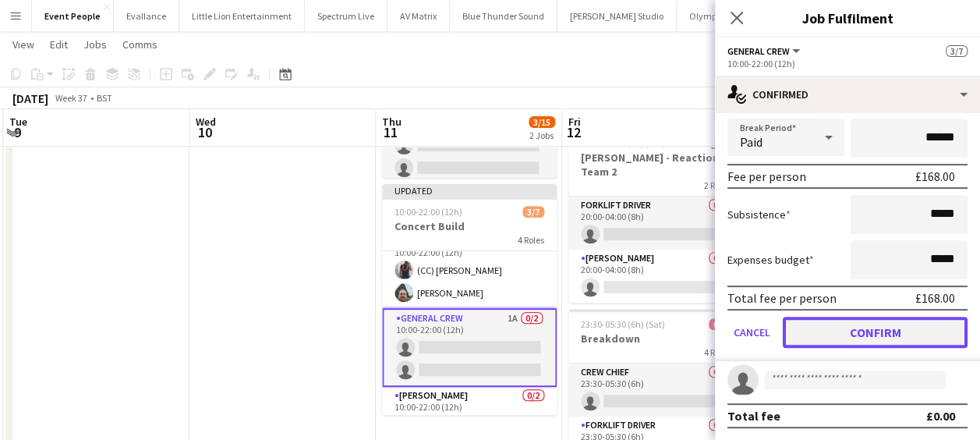
click at [912, 320] on button "Confirm" at bounding box center [874, 331] width 185 height 31
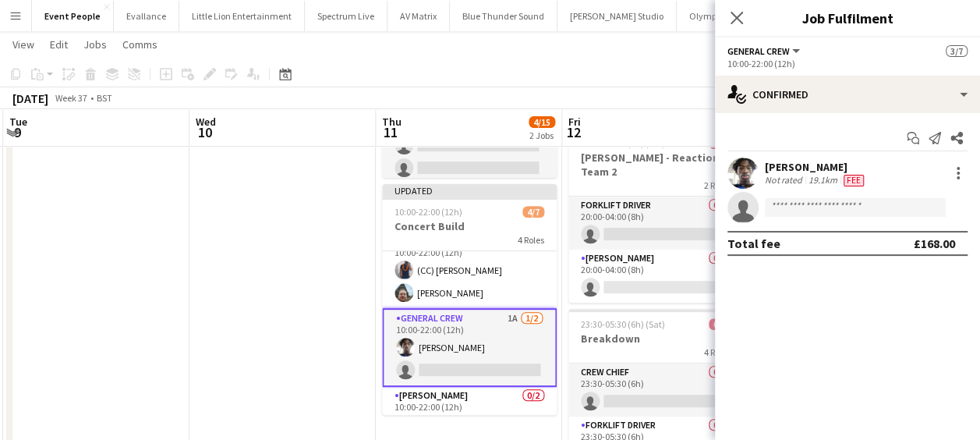
scroll to position [0, 0]
click at [830, 203] on input at bounding box center [855, 207] width 181 height 19
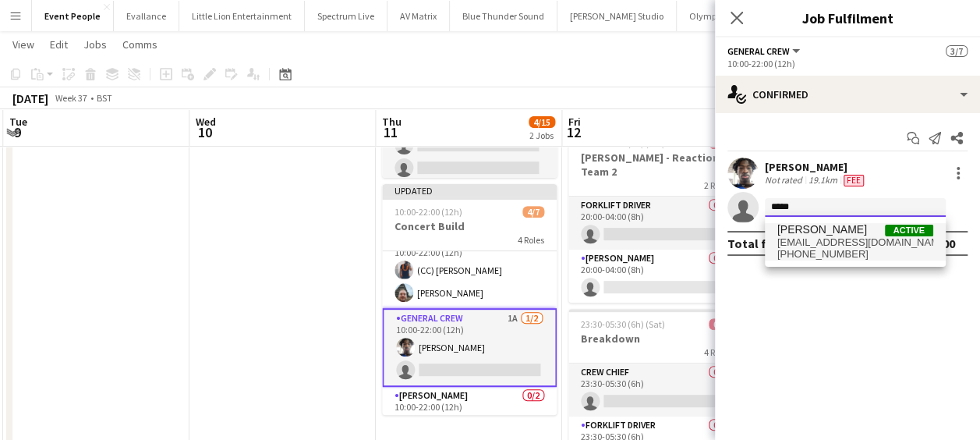
type input "*****"
click at [853, 228] on span "[PERSON_NAME]" at bounding box center [822, 229] width 90 height 13
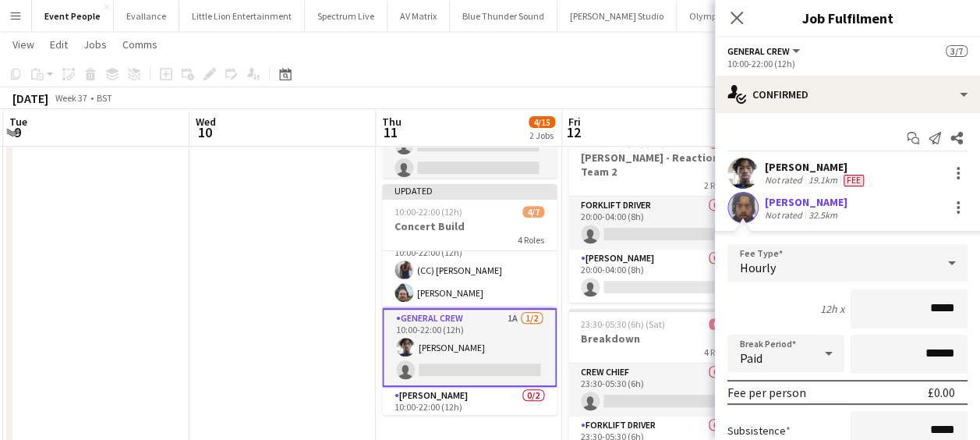
drag, startPoint x: 943, startPoint y: 309, endPoint x: 955, endPoint y: 307, distance: 12.6
click at [959, 309] on form "Fee Type Hourly 12h x ***** Break Period Paid ****** Fee per person £0.00 Subsi…" at bounding box center [847, 410] width 265 height 333
type input "******"
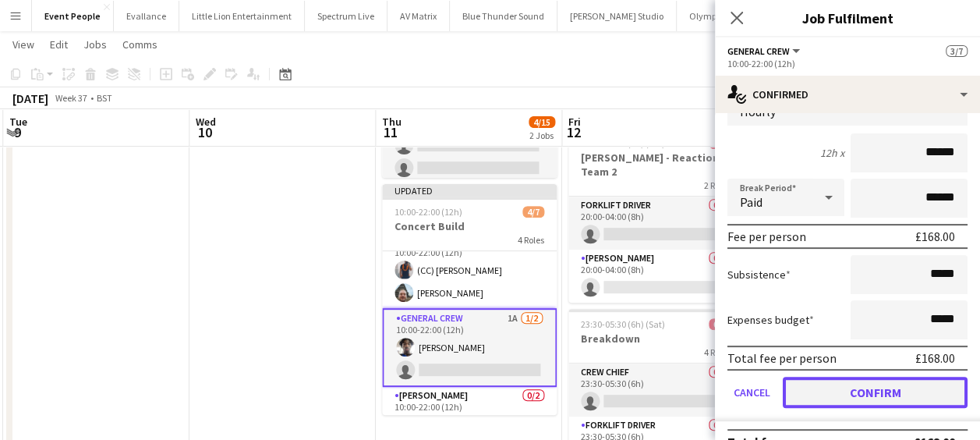
click at [861, 382] on button "Confirm" at bounding box center [874, 391] width 185 height 31
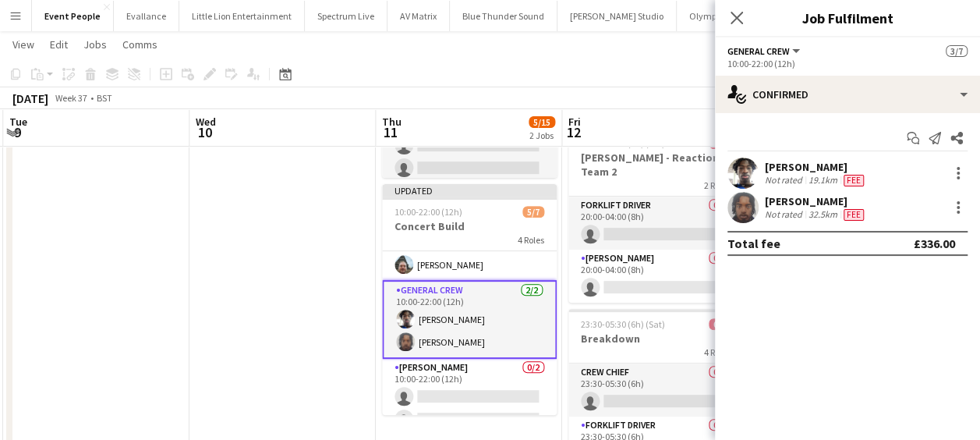
scroll to position [118, 0]
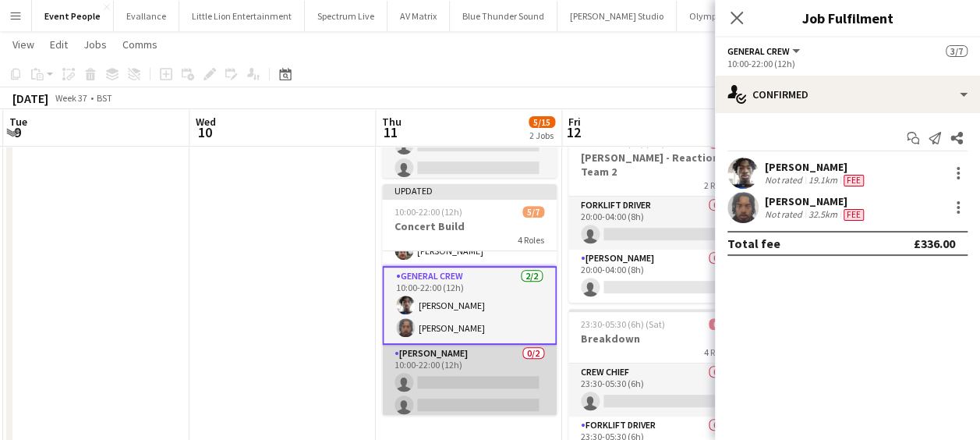
click at [482, 371] on app-card-role "Van Driver 0/2 10:00-22:00 (12h) single-neutral-actions single-neutral-actions" at bounding box center [469, 382] width 175 height 76
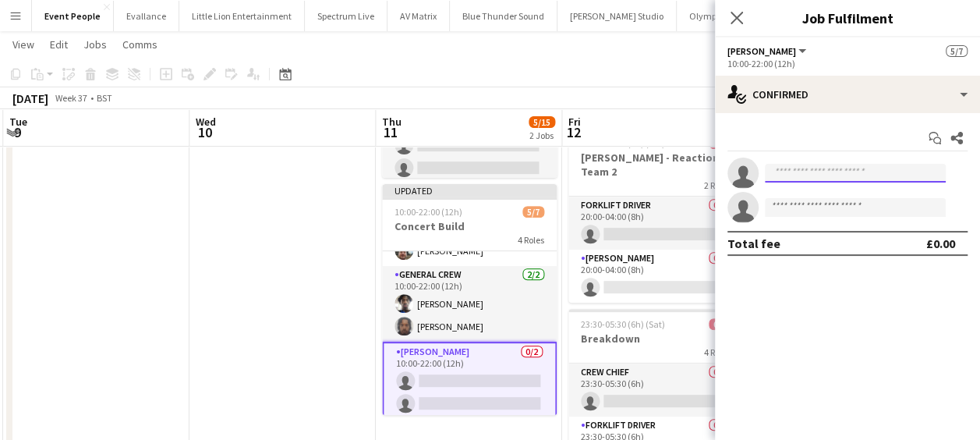
click at [787, 176] on input at bounding box center [855, 173] width 181 height 19
drag, startPoint x: 261, startPoint y: 233, endPoint x: 284, endPoint y: 248, distance: 27.7
click at [263, 232] on app-date-cell at bounding box center [282, 341] width 186 height 800
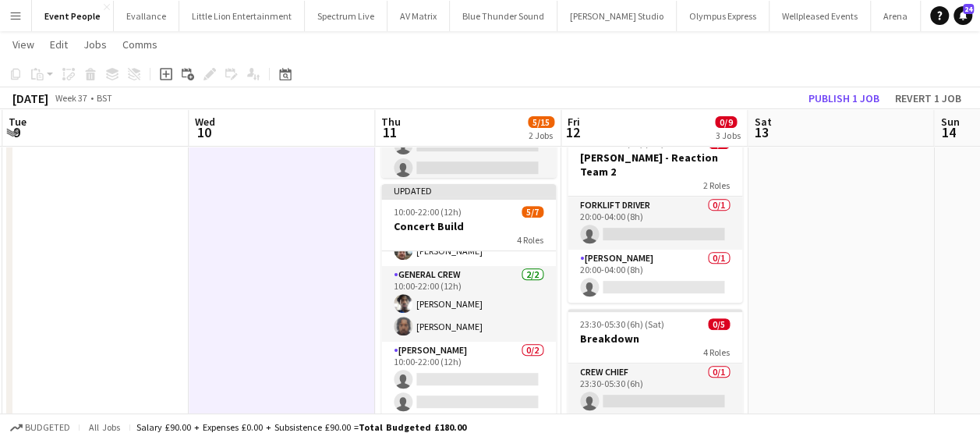
scroll to position [115, 0]
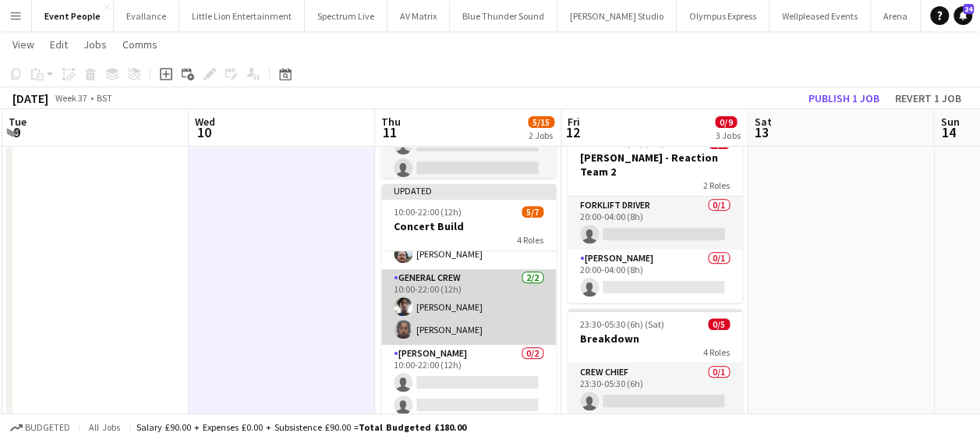
click at [448, 302] on app-card-role "General Crew [DATE] 10:00-22:00 (12h) [PERSON_NAME] [PERSON_NAME]" at bounding box center [468, 307] width 175 height 76
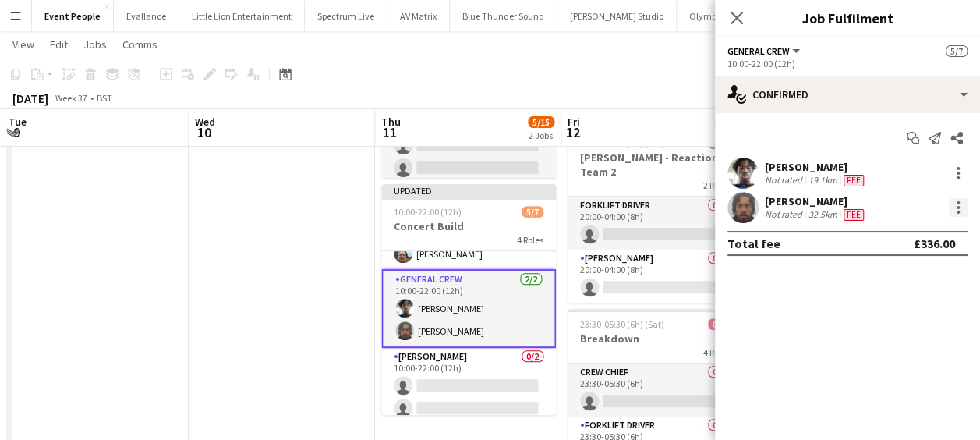
click at [961, 214] on div at bounding box center [957, 207] width 19 height 19
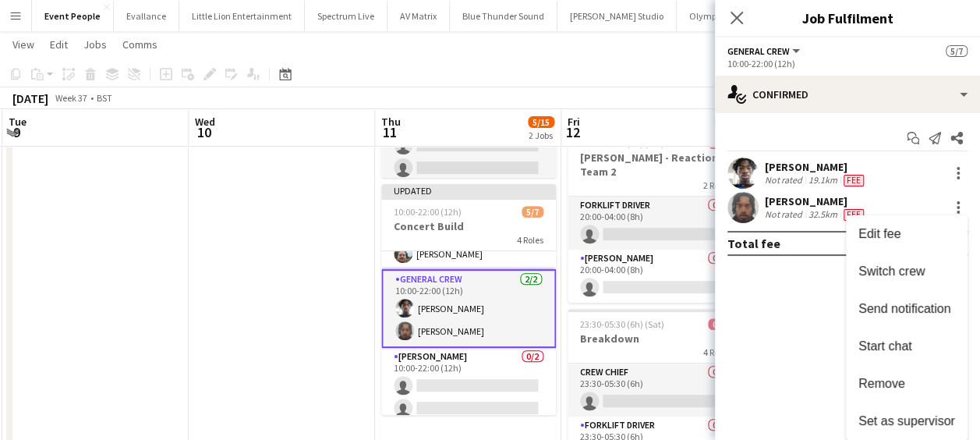
click at [882, 380] on span "Remove" at bounding box center [881, 382] width 47 height 13
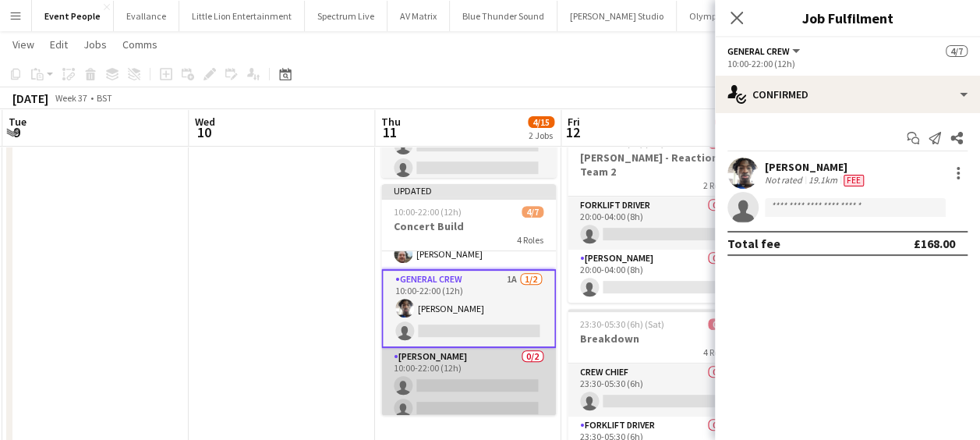
drag, startPoint x: 500, startPoint y: 375, endPoint x: 536, endPoint y: 374, distance: 36.6
click at [500, 373] on app-card-role "Van Driver 0/2 10:00-22:00 (12h) single-neutral-actions single-neutral-actions" at bounding box center [468, 386] width 175 height 76
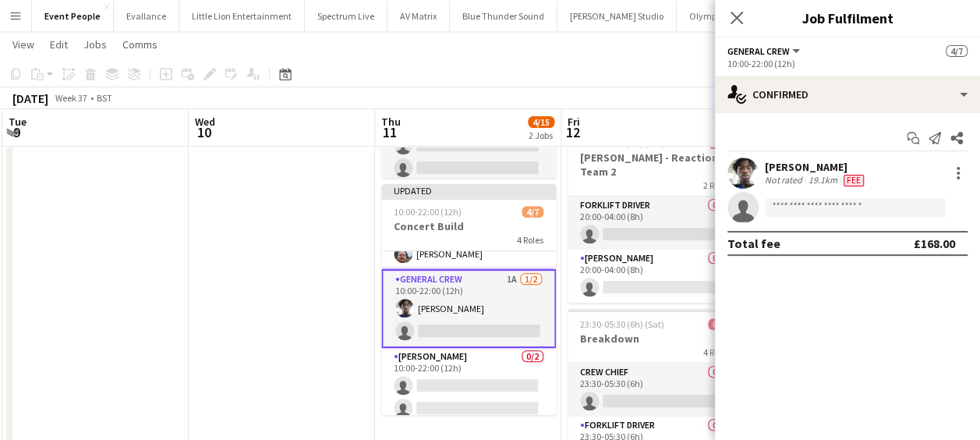
scroll to position [0, 742]
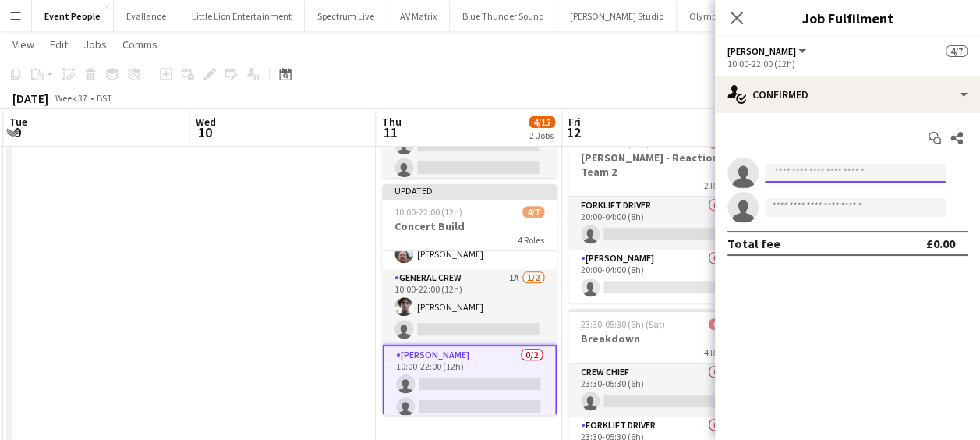
click at [839, 167] on input at bounding box center [855, 173] width 181 height 19
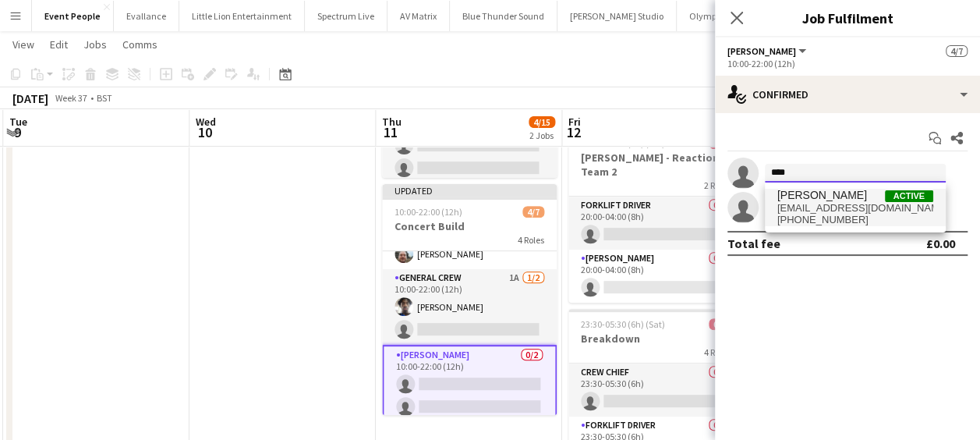
type input "****"
click at [846, 221] on span "[PHONE_NUMBER]" at bounding box center [855, 220] width 156 height 12
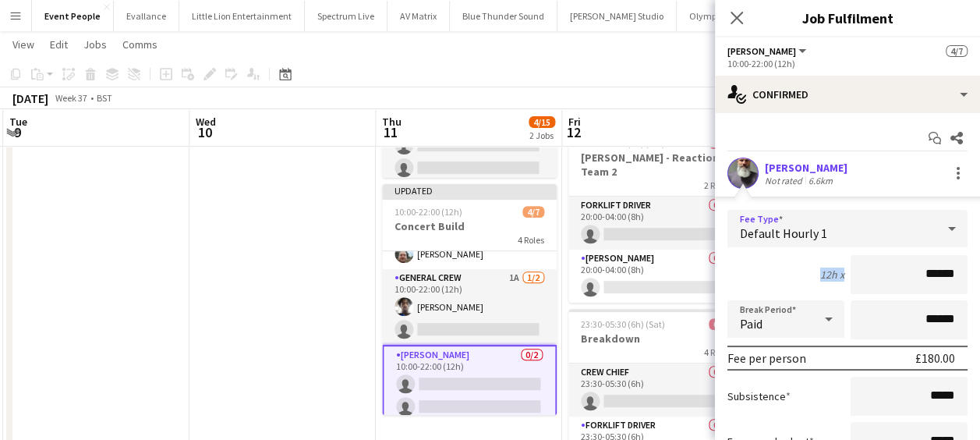
drag, startPoint x: 914, startPoint y: 264, endPoint x: 973, endPoint y: 290, distance: 63.9
click at [973, 290] on mat-expansion-panel "check Confirmed Start chat Share [PERSON_NAME] Not rated 6.6km Fee Type Default…" at bounding box center [847, 276] width 265 height 327
drag, startPoint x: 973, startPoint y: 290, endPoint x: 930, endPoint y: 277, distance: 44.9
click at [930, 277] on input "******" at bounding box center [908, 274] width 117 height 39
drag, startPoint x: 926, startPoint y: 281, endPoint x: 895, endPoint y: 279, distance: 30.5
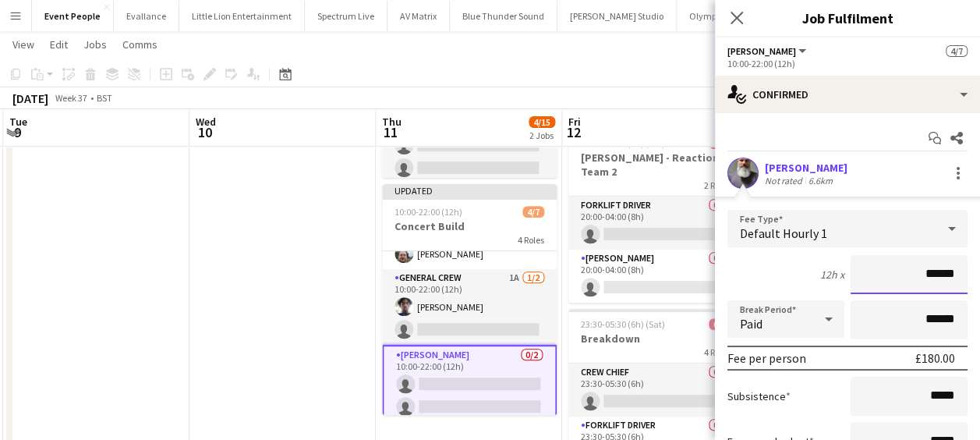
click at [895, 279] on input "******" at bounding box center [908, 274] width 117 height 39
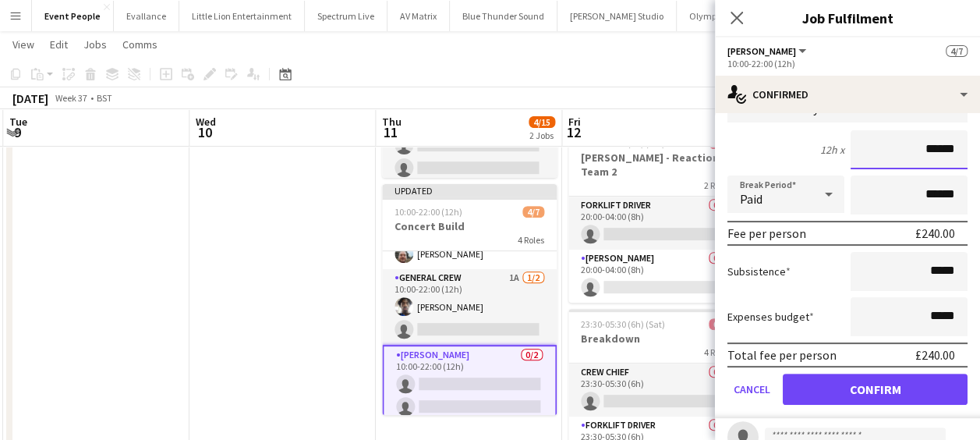
scroll to position [156, 0]
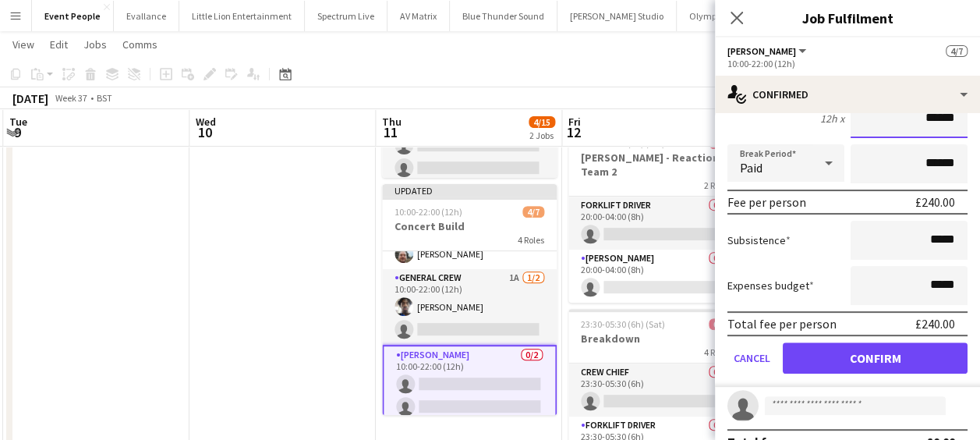
type input "******"
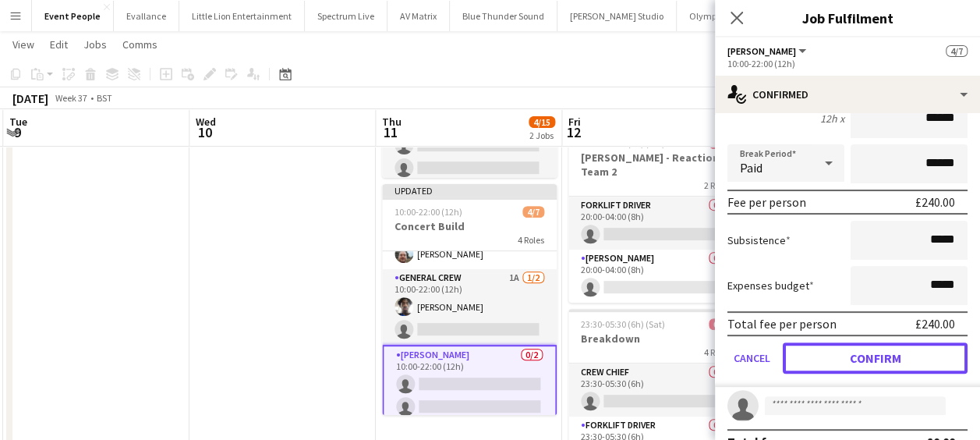
click at [920, 358] on button "Confirm" at bounding box center [874, 357] width 185 height 31
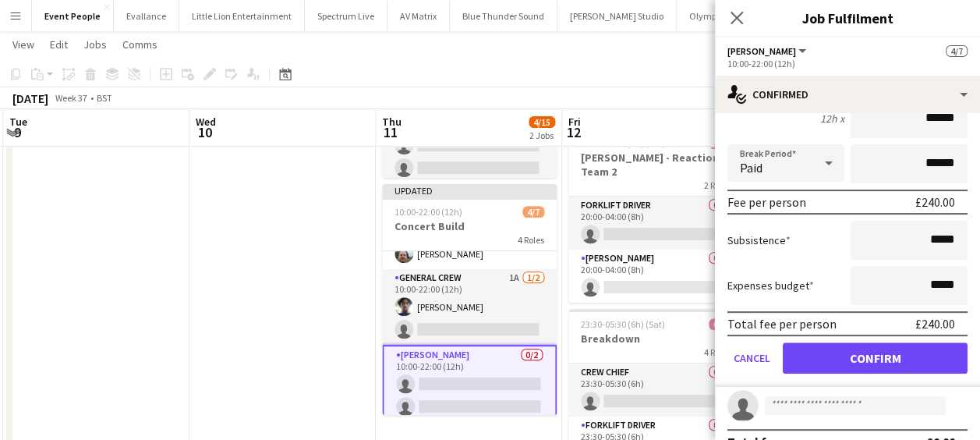
scroll to position [0, 0]
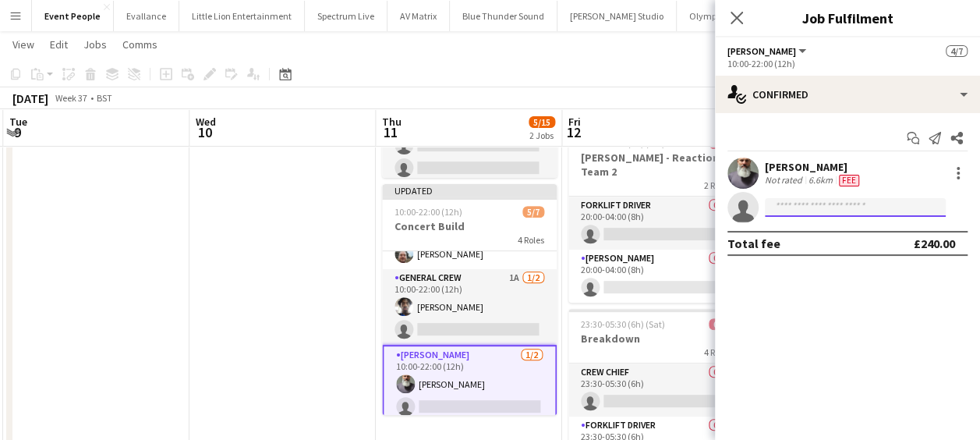
click at [818, 204] on input at bounding box center [855, 207] width 181 height 19
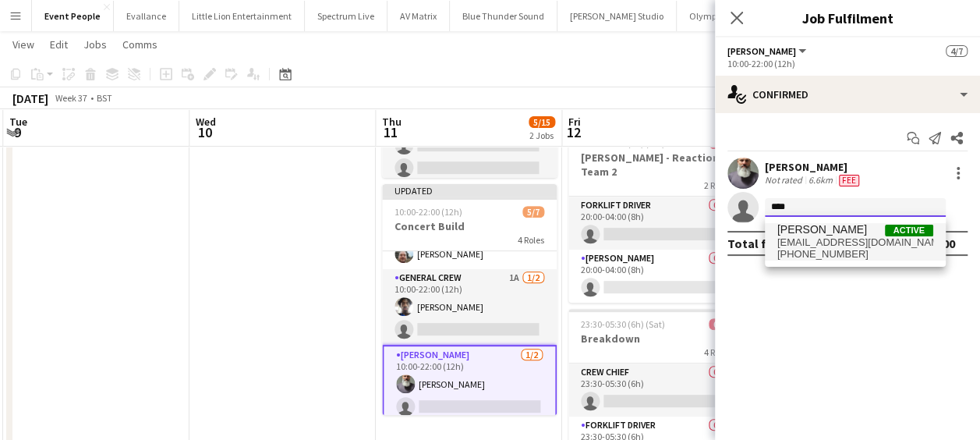
type input "****"
click at [834, 236] on span "[EMAIL_ADDRESS][DOMAIN_NAME]" at bounding box center [855, 242] width 156 height 12
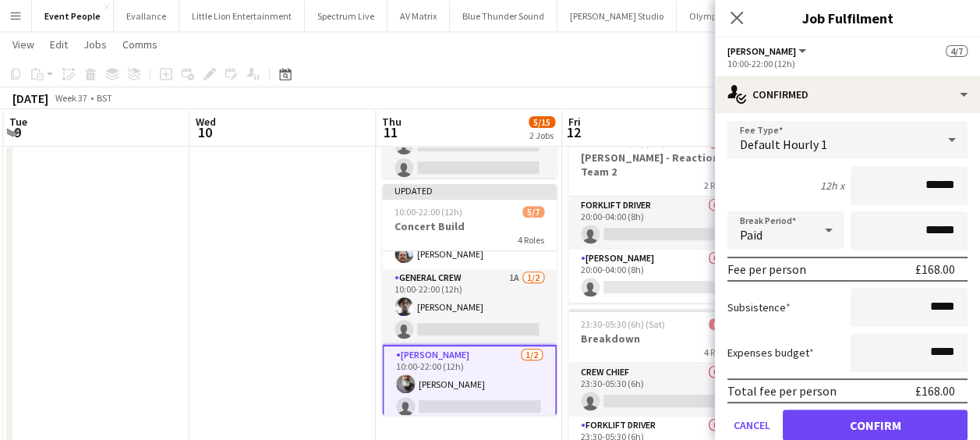
scroll to position [156, 0]
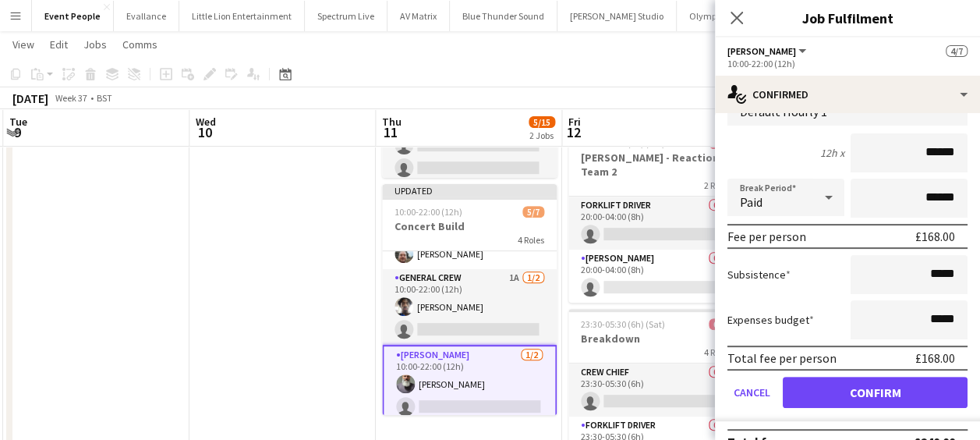
drag, startPoint x: 895, startPoint y: 155, endPoint x: 964, endPoint y: 158, distance: 69.4
click at [964, 158] on form "Fee Type Default Hourly 1 12h x ****** Break Period Paid ****** Fee per person …" at bounding box center [847, 254] width 265 height 333
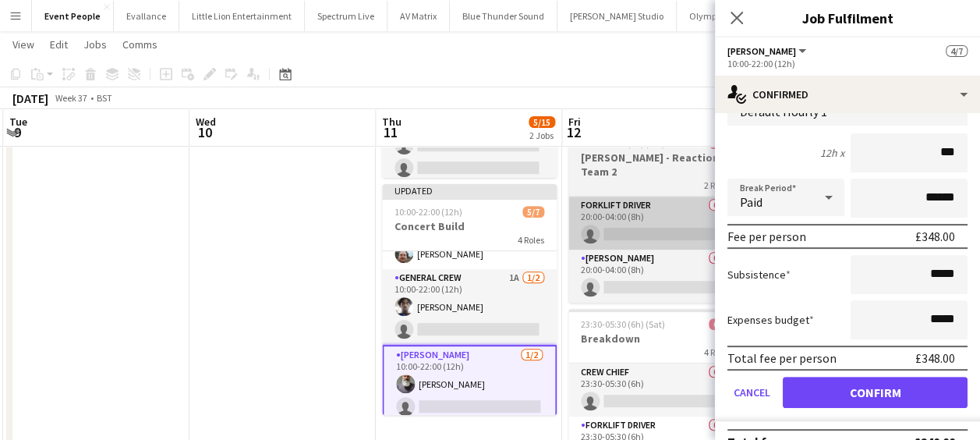
type input "******"
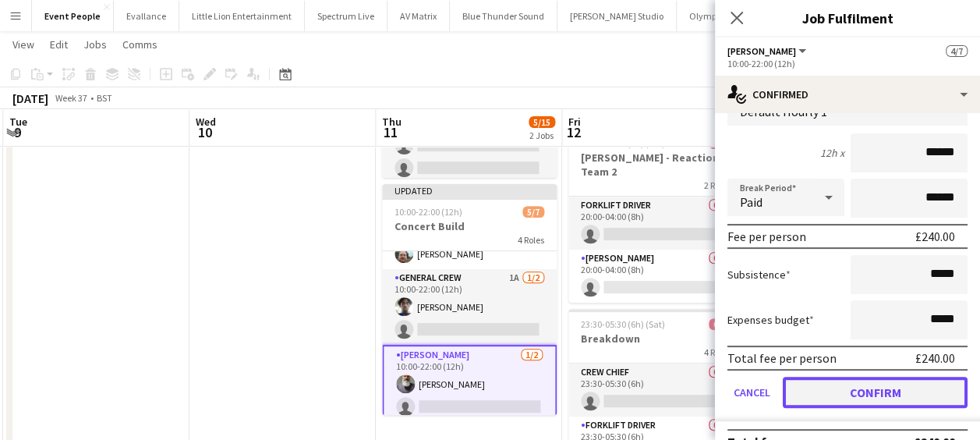
click at [882, 382] on button "Confirm" at bounding box center [874, 391] width 185 height 31
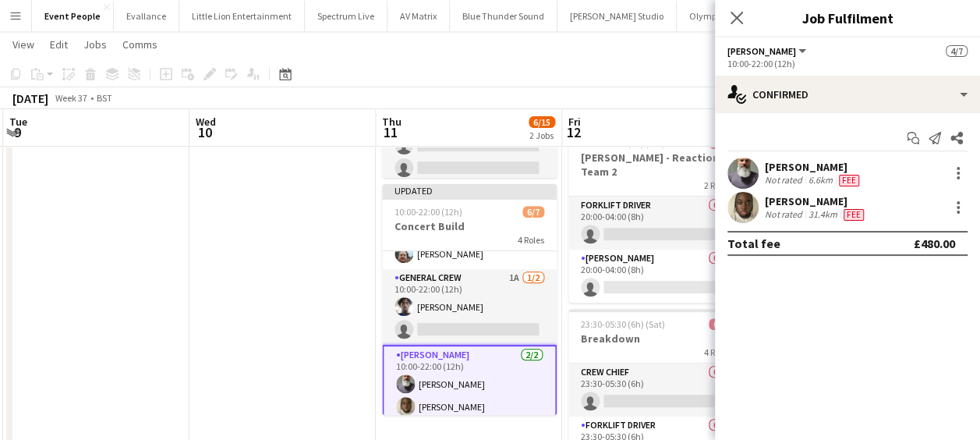
scroll to position [0, 0]
click at [737, 26] on app-icon "Close pop-in" at bounding box center [736, 18] width 19 height 19
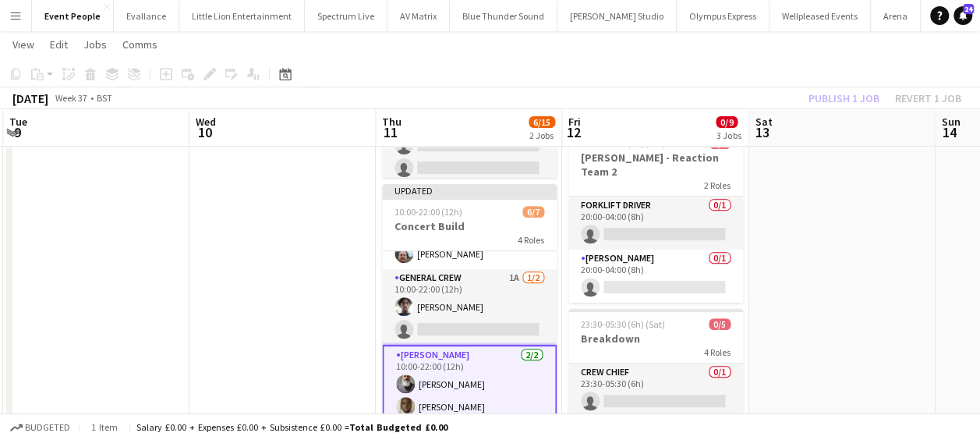
scroll to position [118, 0]
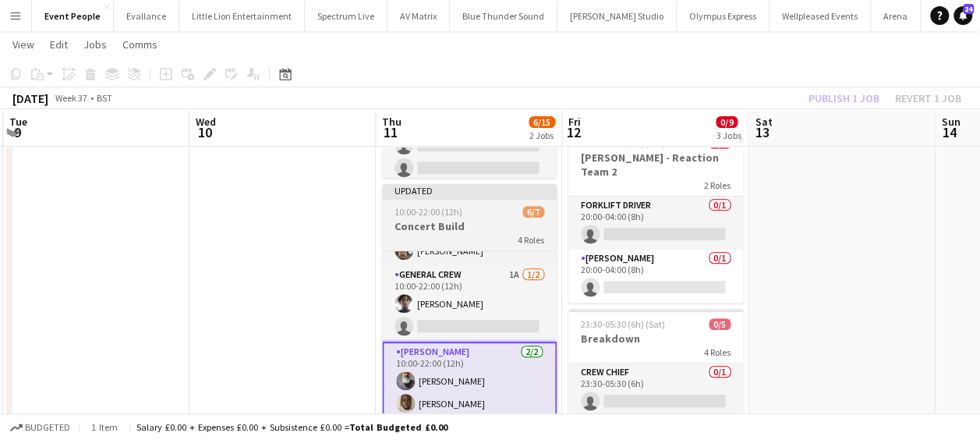
click at [461, 217] on div "10:00-22:00 (12h) 6/7" at bounding box center [469, 212] width 175 height 12
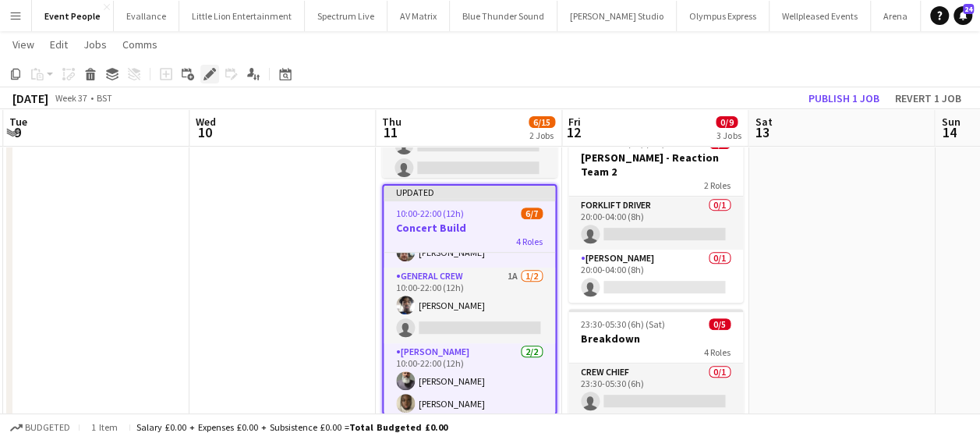
click at [214, 69] on icon at bounding box center [214, 70] width 4 height 4
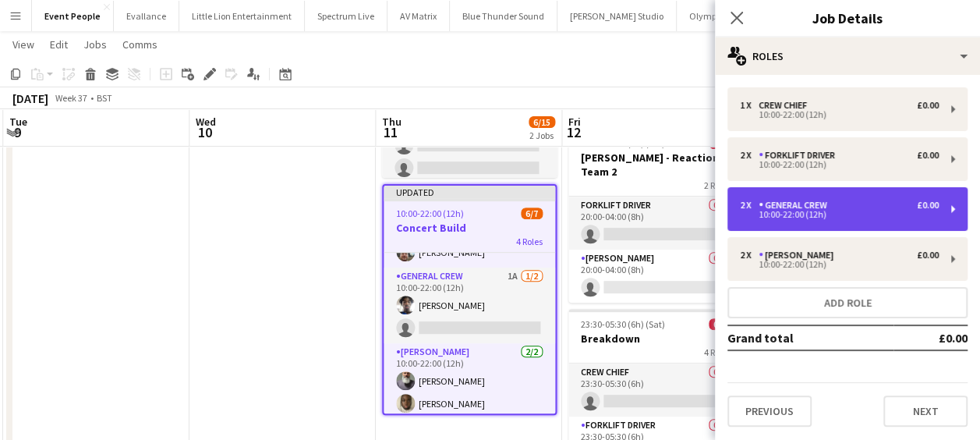
click at [829, 204] on div "General Crew" at bounding box center [795, 205] width 75 height 11
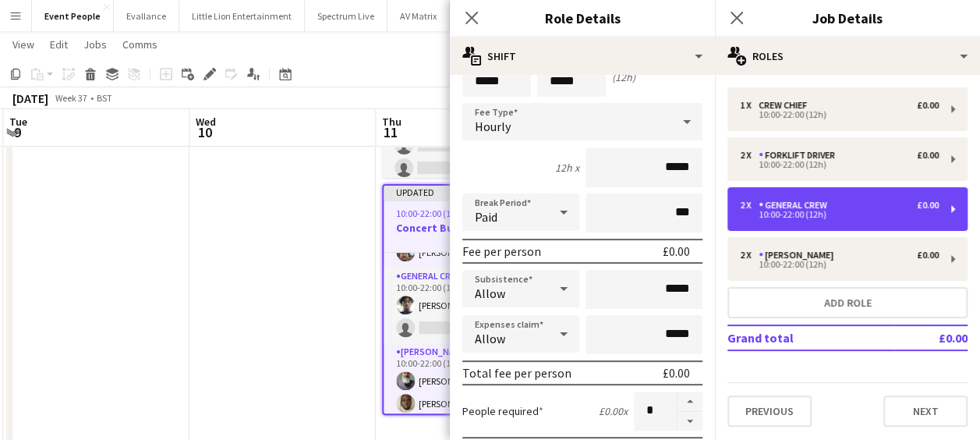
scroll to position [156, 0]
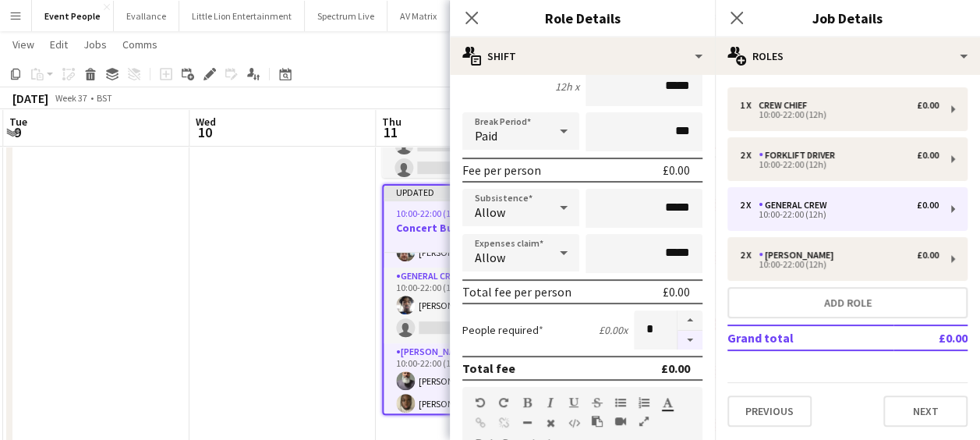
click at [678, 337] on button "button" at bounding box center [689, 339] width 25 height 19
type input "*"
click at [474, 21] on icon at bounding box center [471, 17] width 15 height 15
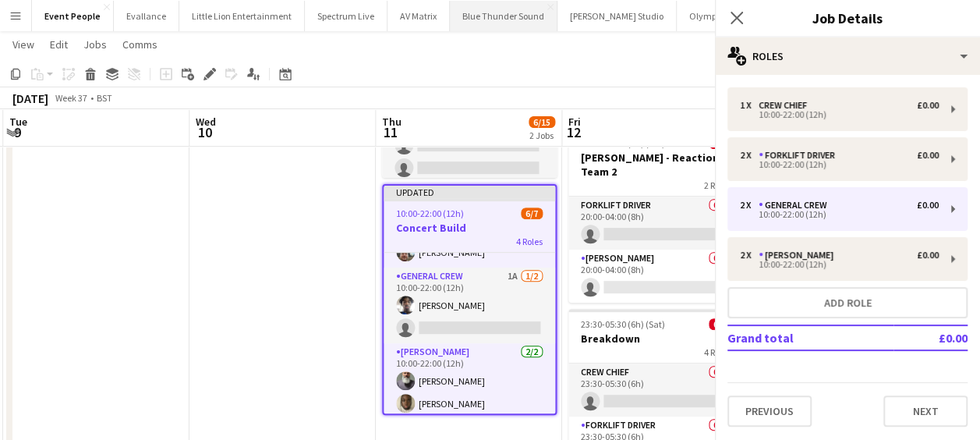
scroll to position [96, 0]
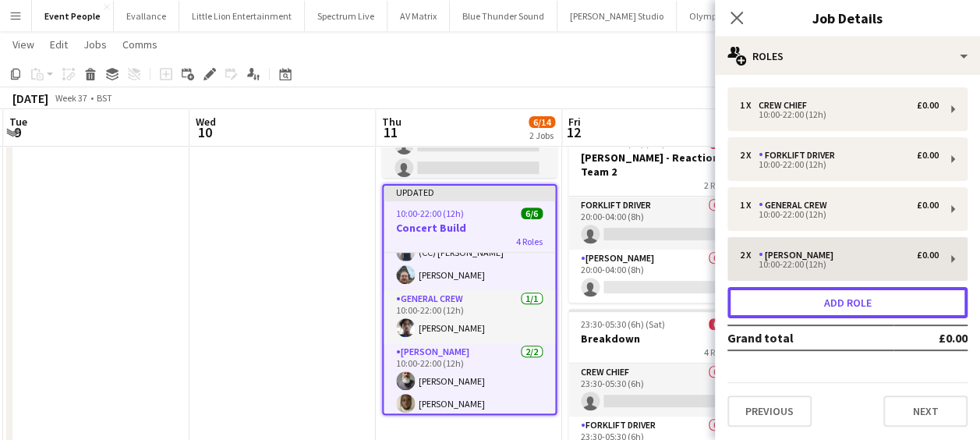
click at [839, 306] on button "Add role" at bounding box center [847, 302] width 240 height 31
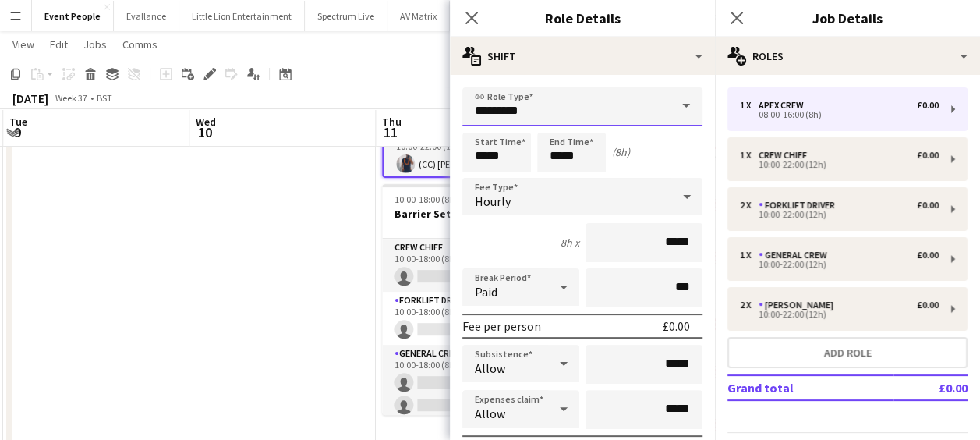
click at [530, 100] on input "*********" at bounding box center [582, 106] width 240 height 39
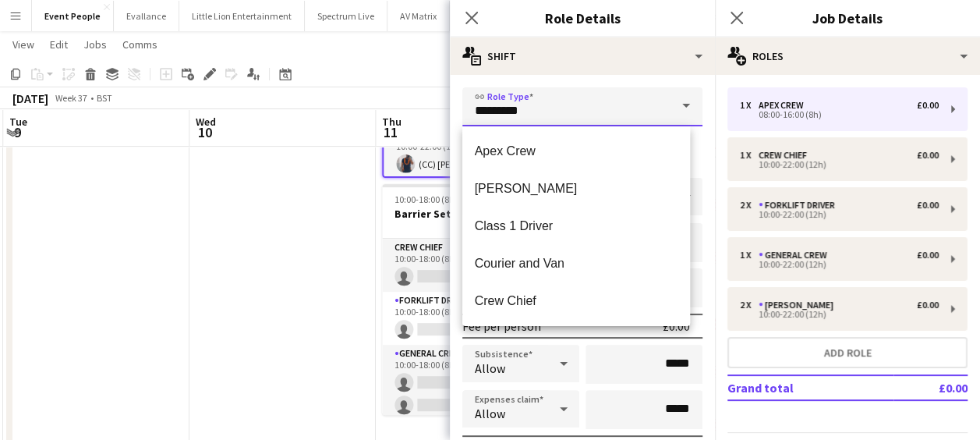
drag, startPoint x: 533, startPoint y: 108, endPoint x: 369, endPoint y: 140, distance: 166.8
click at [369, 140] on body "Menu Boards Boards Boards All jobs Status Workforce Workforce My Workforce Recr…" at bounding box center [490, 266] width 980 height 1001
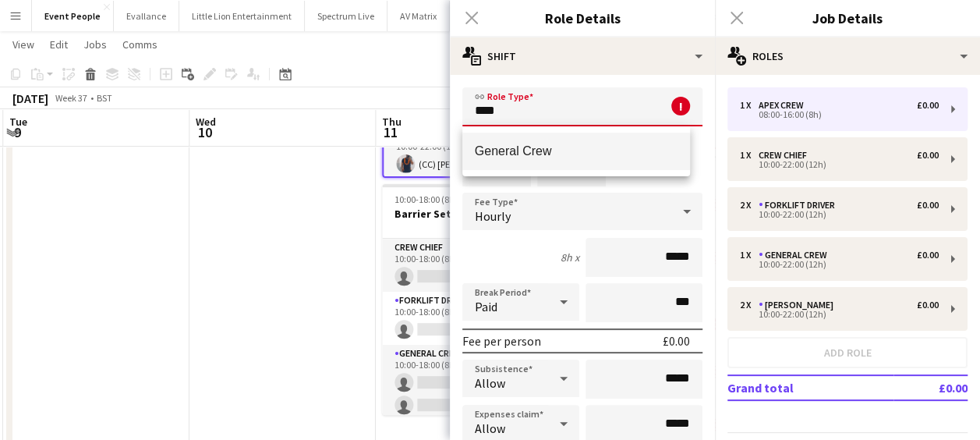
click at [533, 163] on mat-option "General Crew" at bounding box center [576, 150] width 228 height 37
type input "**********"
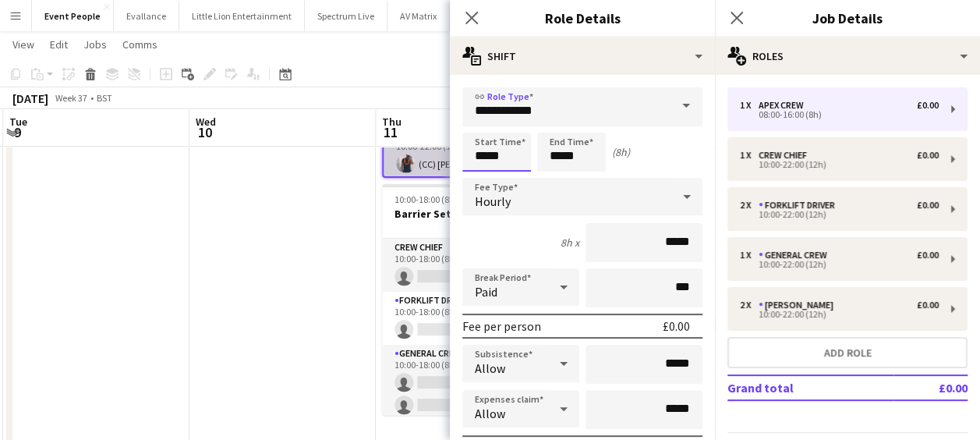
drag, startPoint x: 507, startPoint y: 154, endPoint x: 410, endPoint y: 155, distance: 96.7
click at [409, 156] on body "Menu Boards Boards Boards All jobs Status Workforce Workforce My Workforce Recr…" at bounding box center [490, 266] width 980 height 1001
drag, startPoint x: 510, startPoint y: 159, endPoint x: 447, endPoint y: 165, distance: 63.4
click at [446, 166] on body "Menu Boards Boards Boards All jobs Status Workforce Workforce My Workforce Recr…" at bounding box center [490, 266] width 980 height 1001
type input "*****"
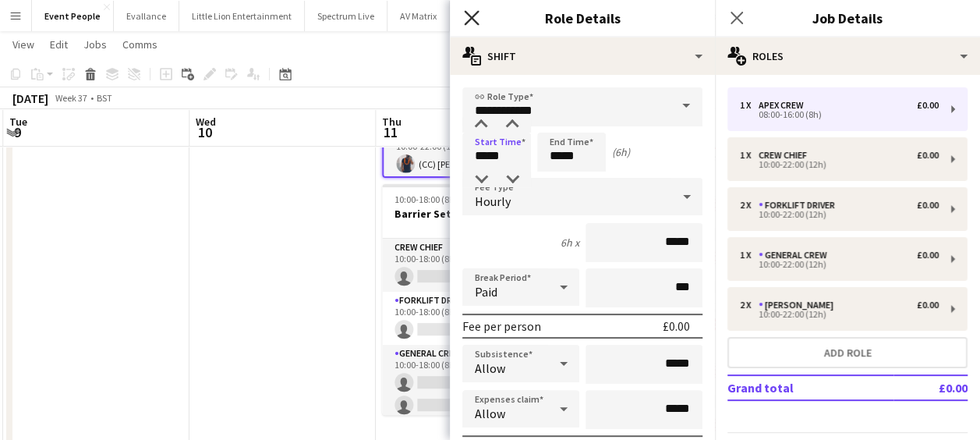
click at [475, 19] on icon "Close pop-in" at bounding box center [471, 17] width 15 height 15
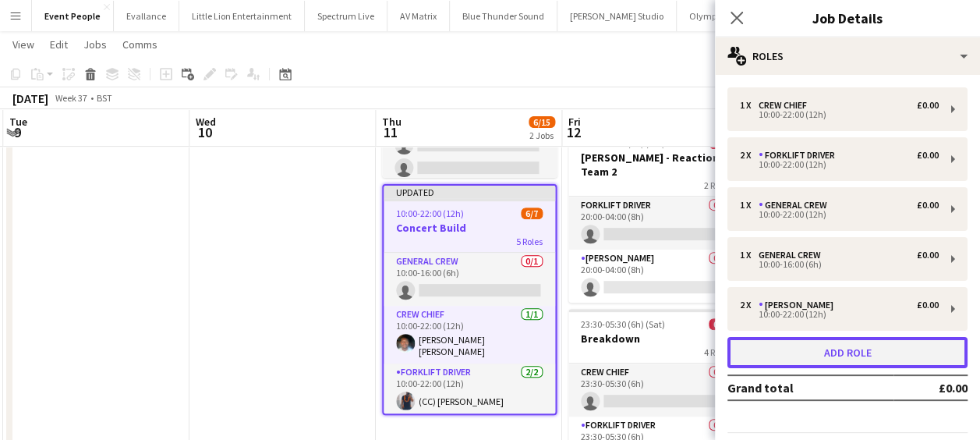
click at [833, 348] on button "Add role" at bounding box center [847, 352] width 240 height 31
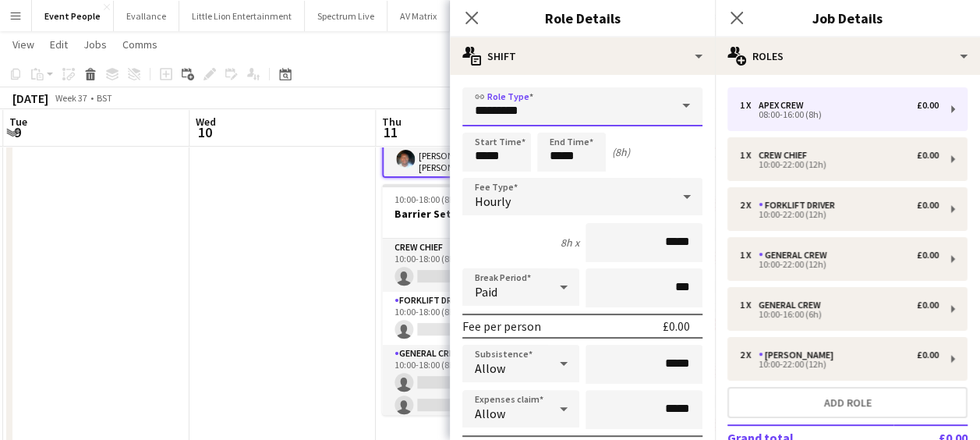
drag, startPoint x: 471, startPoint y: 107, endPoint x: 440, endPoint y: 104, distance: 30.5
click at [438, 108] on body "Menu Boards Boards Boards All jobs Status Workforce Workforce My Workforce Recr…" at bounding box center [490, 266] width 980 height 1001
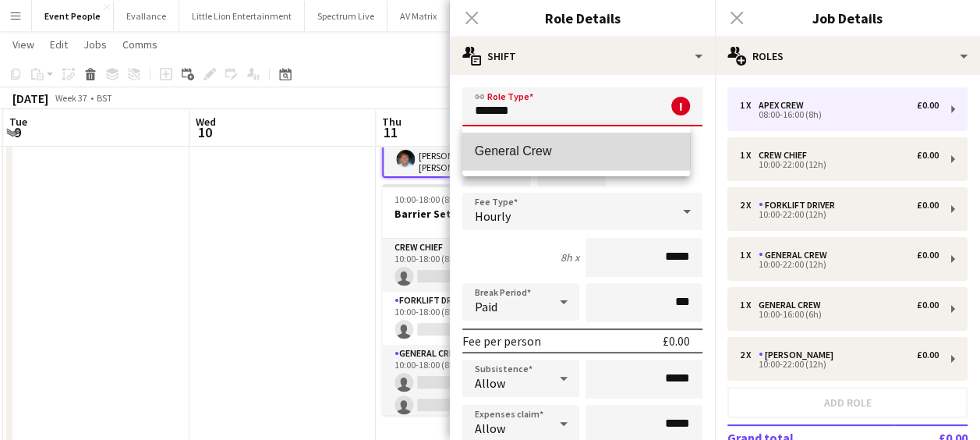
click at [553, 138] on mat-option "General Crew" at bounding box center [576, 150] width 228 height 37
type input "**********"
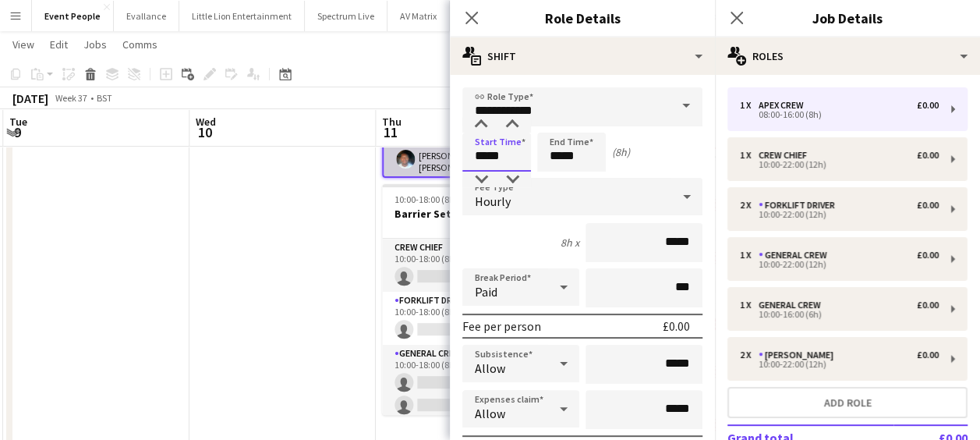
drag, startPoint x: 490, startPoint y: 160, endPoint x: 398, endPoint y: 164, distance: 92.1
click at [398, 164] on body "Menu Boards Boards Boards All jobs Status Workforce Workforce My Workforce Recr…" at bounding box center [490, 266] width 980 height 1001
type input "*****"
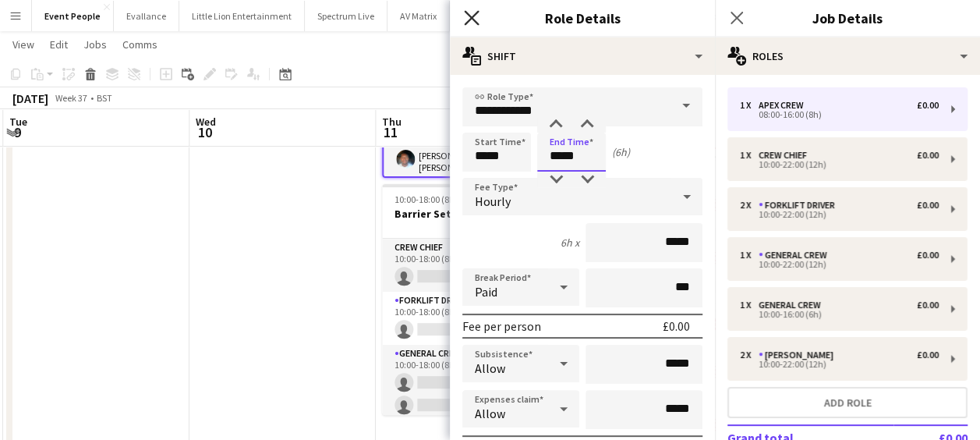
type input "*****"
click at [469, 16] on icon at bounding box center [471, 17] width 15 height 15
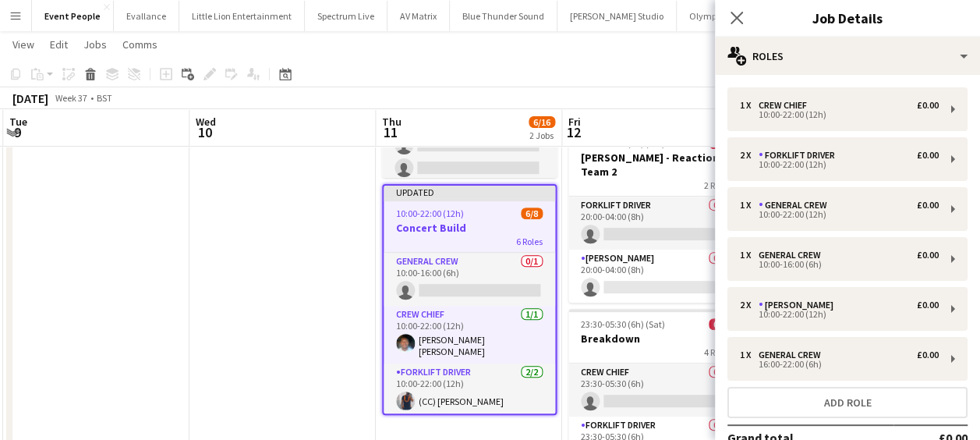
click at [725, 19] on div "Close pop-in" at bounding box center [737, 18] width 44 height 36
click at [741, 31] on div "Close pop-in" at bounding box center [737, 18] width 44 height 36
click at [736, 22] on icon "Close pop-in" at bounding box center [736, 17] width 15 height 15
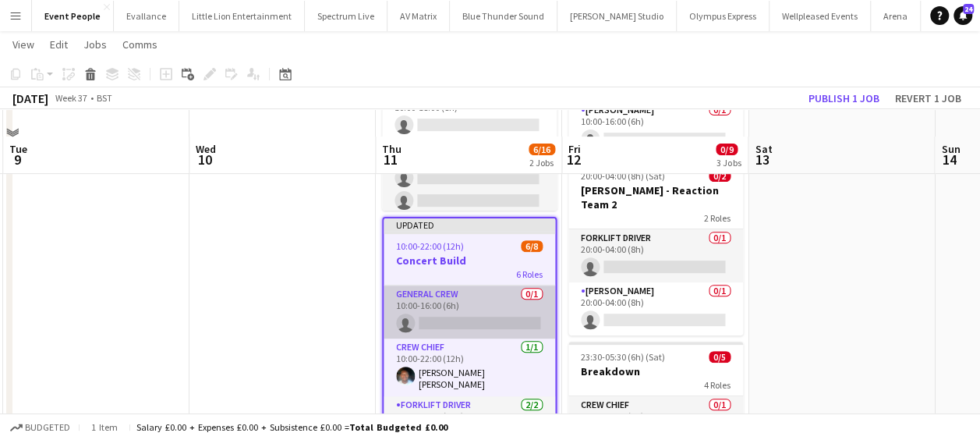
scroll to position [156, 0]
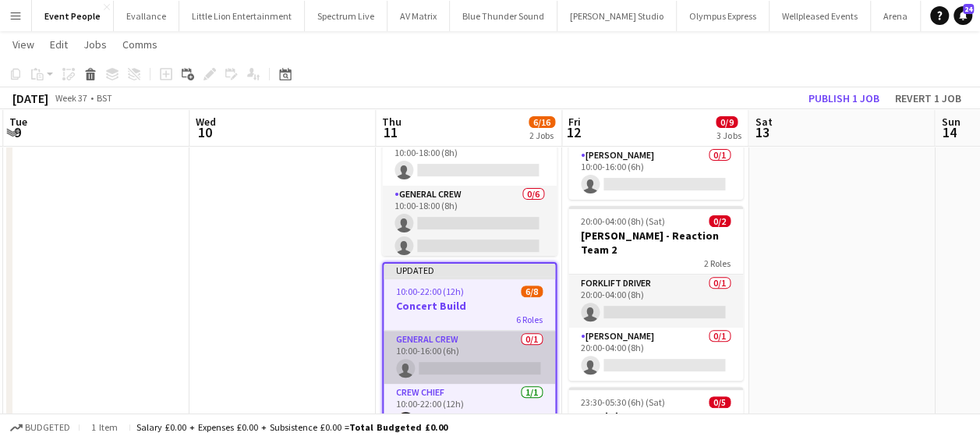
click at [461, 366] on app-card-role "General Crew 0/1 10:00-16:00 (6h) single-neutral-actions" at bounding box center [468, 356] width 171 height 53
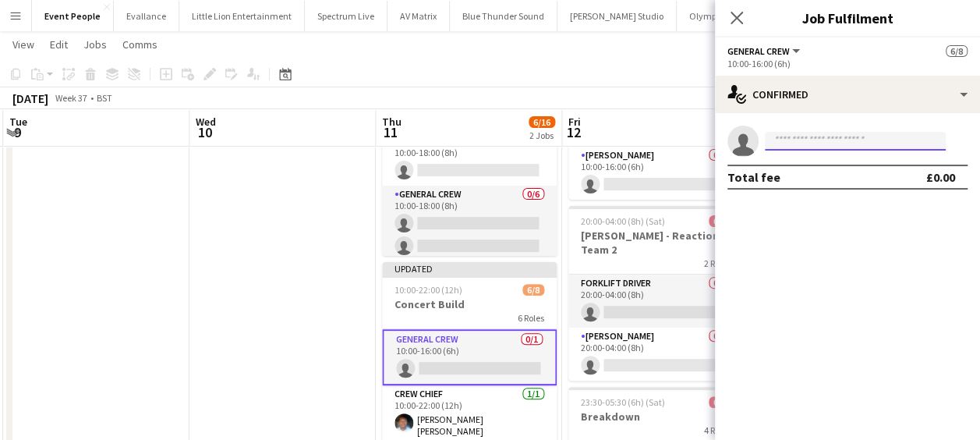
click at [832, 136] on input at bounding box center [855, 141] width 181 height 19
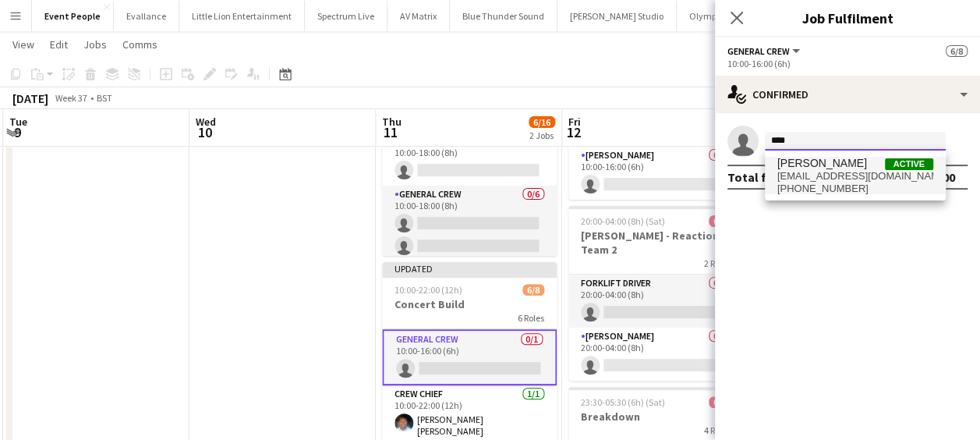
type input "****"
click at [803, 171] on span "[EMAIL_ADDRESS][DOMAIN_NAME]" at bounding box center [855, 176] width 156 height 12
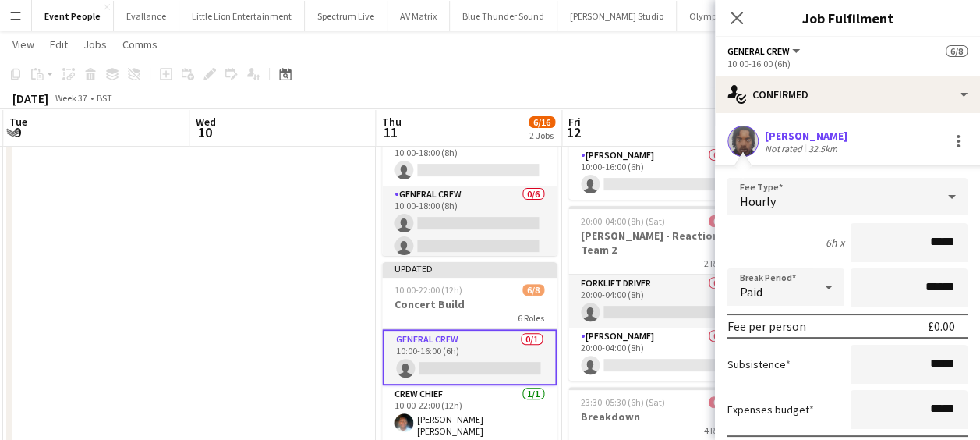
drag, startPoint x: 888, startPoint y: 243, endPoint x: 949, endPoint y: 233, distance: 61.6
click at [973, 238] on mat-expansion-panel "check Confirmed [PERSON_NAME] Not rated 32.5km Fee Type Hourly 6h x ***** Break…" at bounding box center [847, 276] width 265 height 327
type input "******"
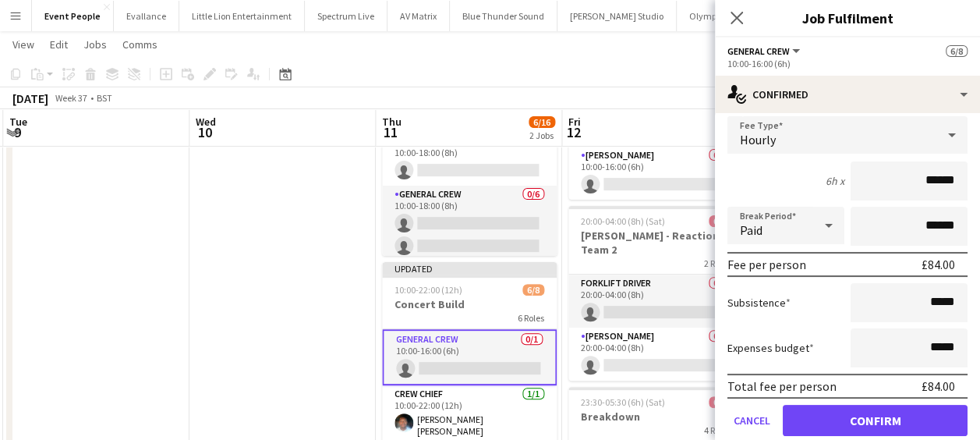
scroll to position [115, 0]
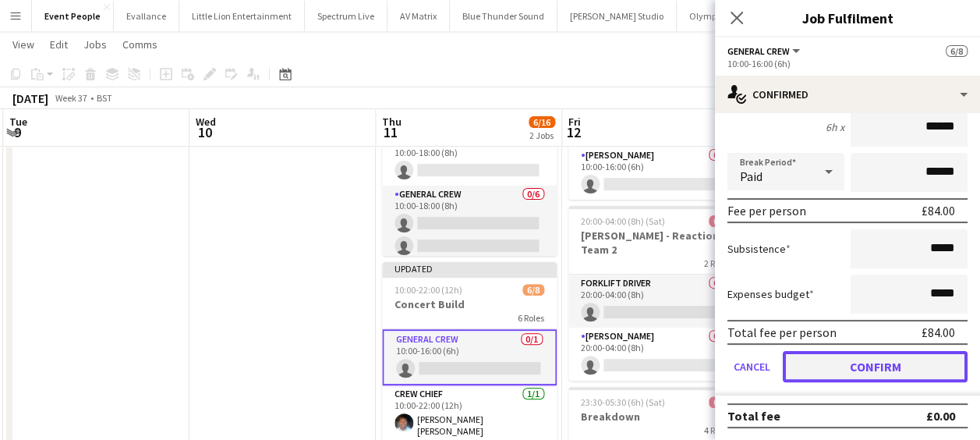
click at [848, 361] on button "Confirm" at bounding box center [874, 366] width 185 height 31
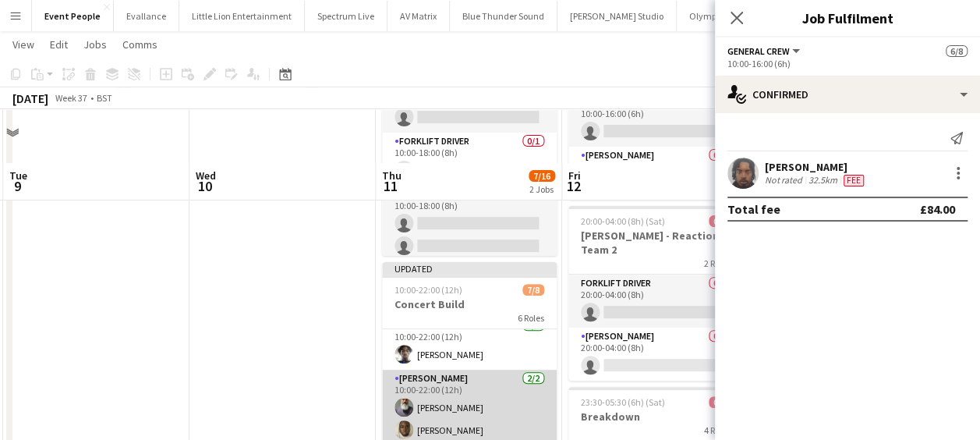
scroll to position [312, 0]
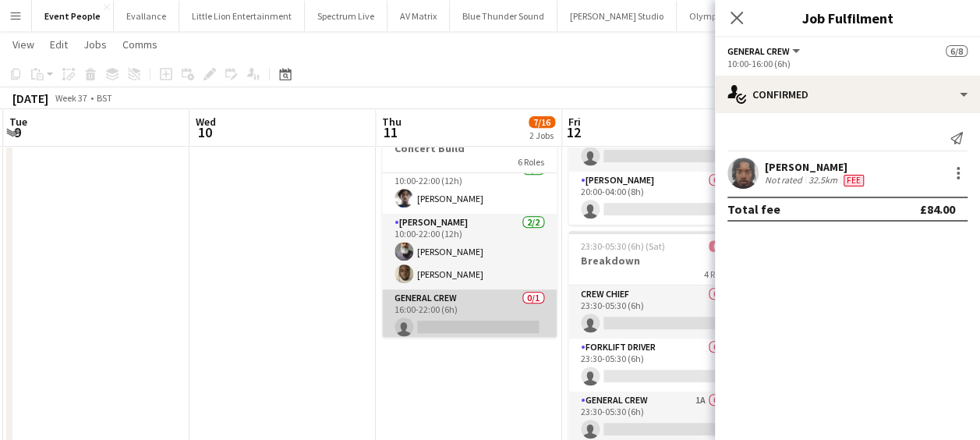
drag, startPoint x: 460, startPoint y: 325, endPoint x: 542, endPoint y: 306, distance: 84.1
click at [461, 323] on app-card-role "General Crew 0/1 16:00-22:00 (6h) single-neutral-actions" at bounding box center [469, 315] width 175 height 53
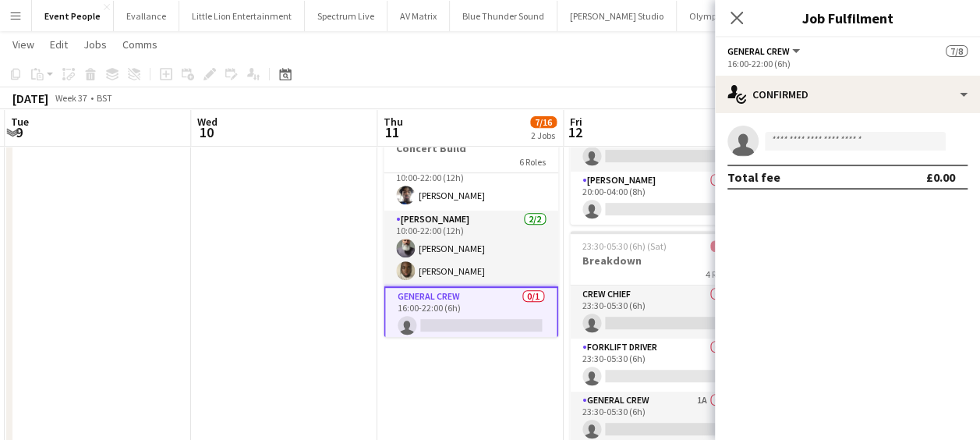
scroll to position [199, 0]
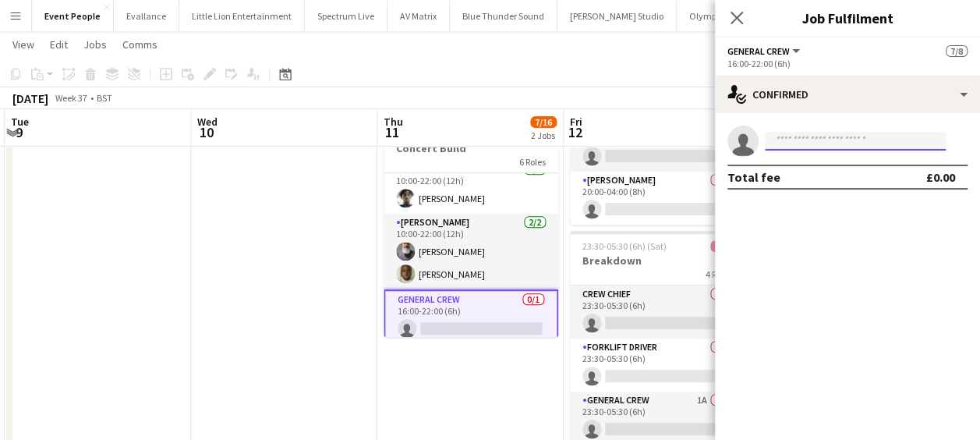
click at [834, 137] on input at bounding box center [855, 141] width 181 height 19
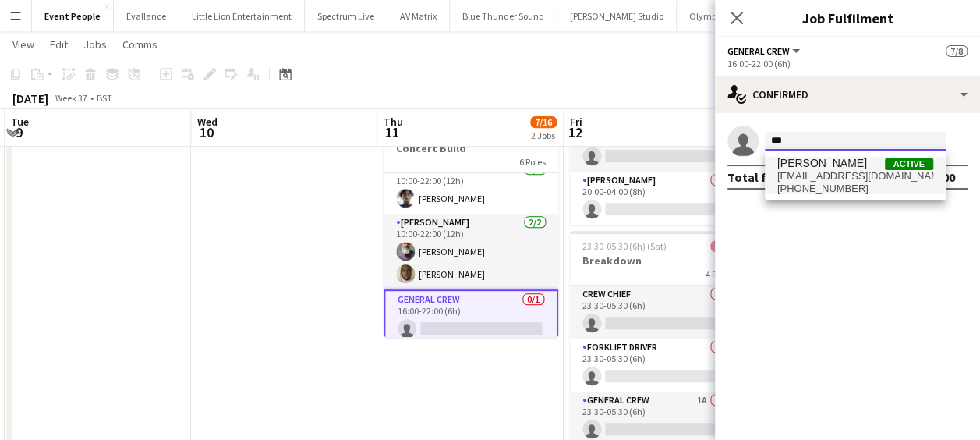
type input "***"
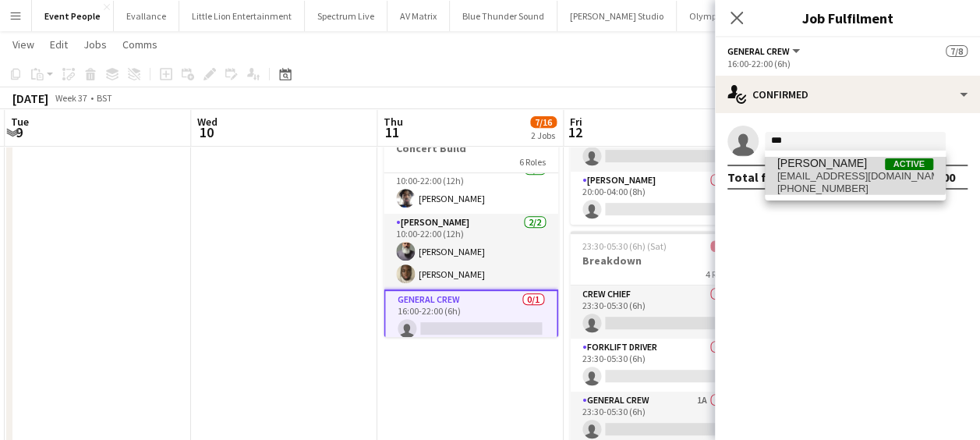
click at [814, 160] on span "[PERSON_NAME]" at bounding box center [822, 163] width 90 height 13
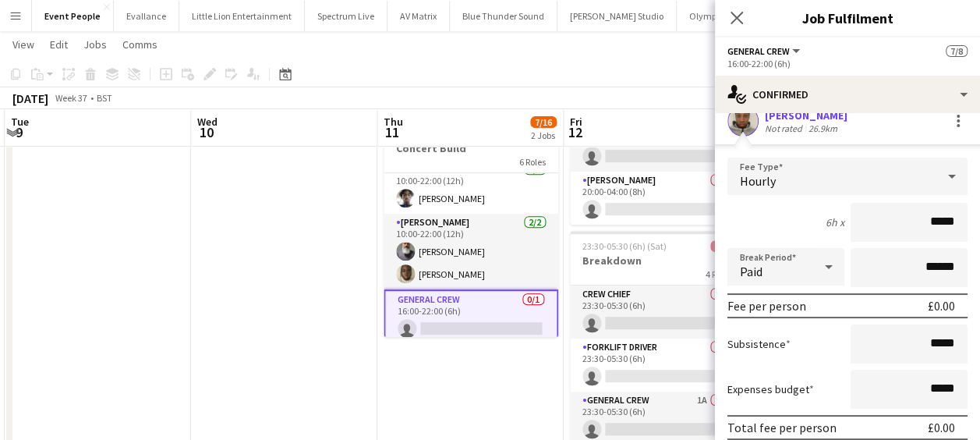
scroll to position [0, 0]
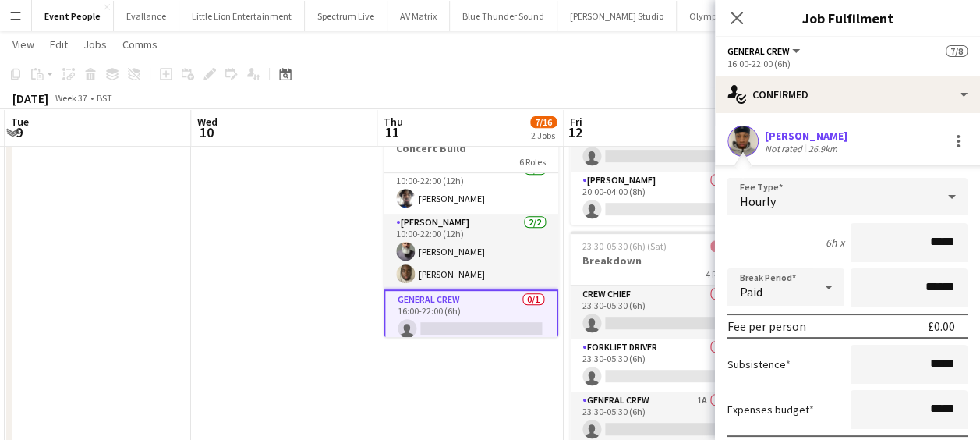
click at [967, 235] on mat-expansion-panel "check Confirmed [PERSON_NAME] Not rated 26.9km Fee Type Hourly 6h x ***** Break…" at bounding box center [847, 276] width 265 height 327
type input "***"
click at [801, 260] on div "6h x ***" at bounding box center [847, 242] width 240 height 39
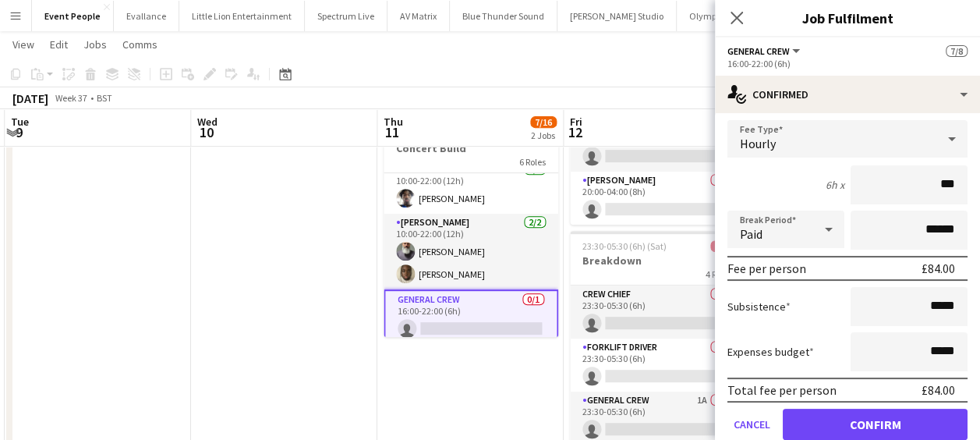
scroll to position [115, 0]
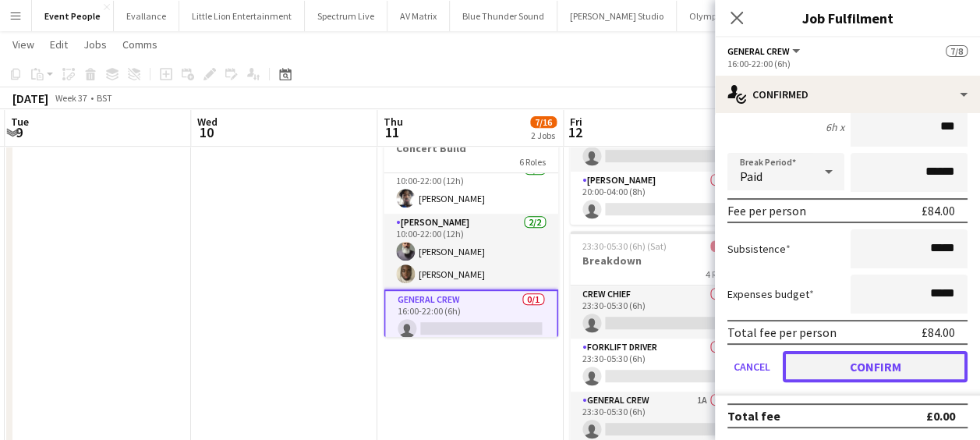
click at [881, 362] on button "Confirm" at bounding box center [874, 366] width 185 height 31
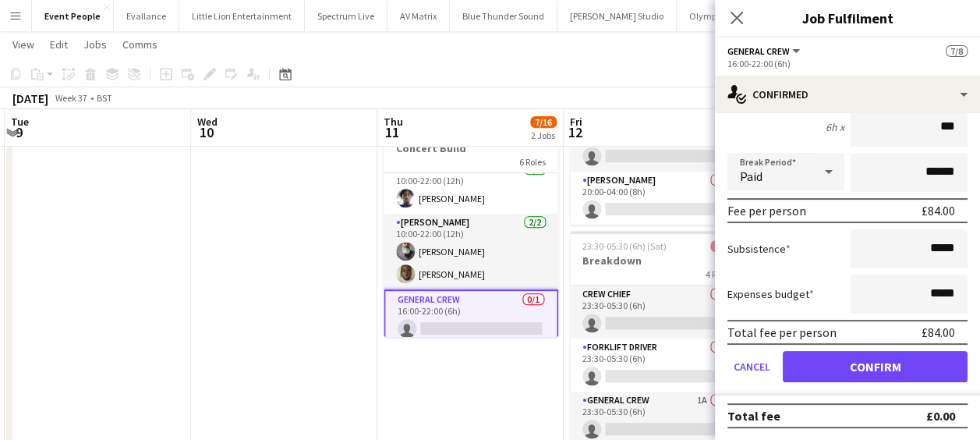
scroll to position [0, 0]
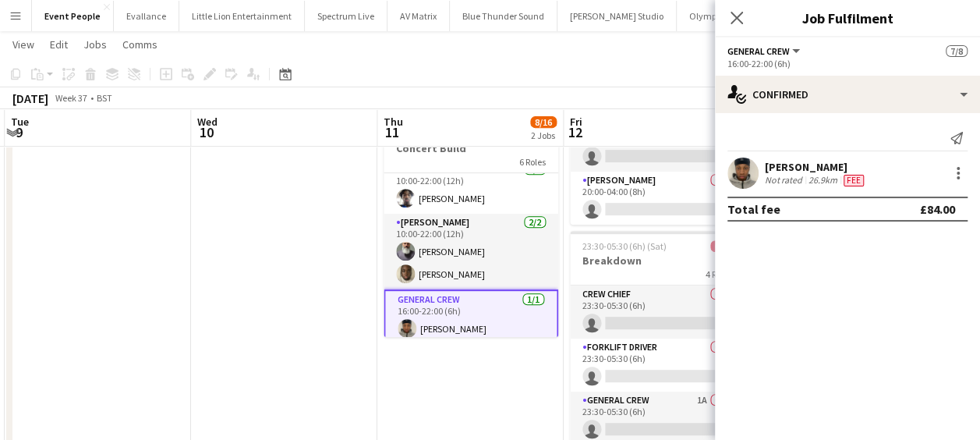
click at [323, 340] on app-date-cell at bounding box center [284, 263] width 186 height 800
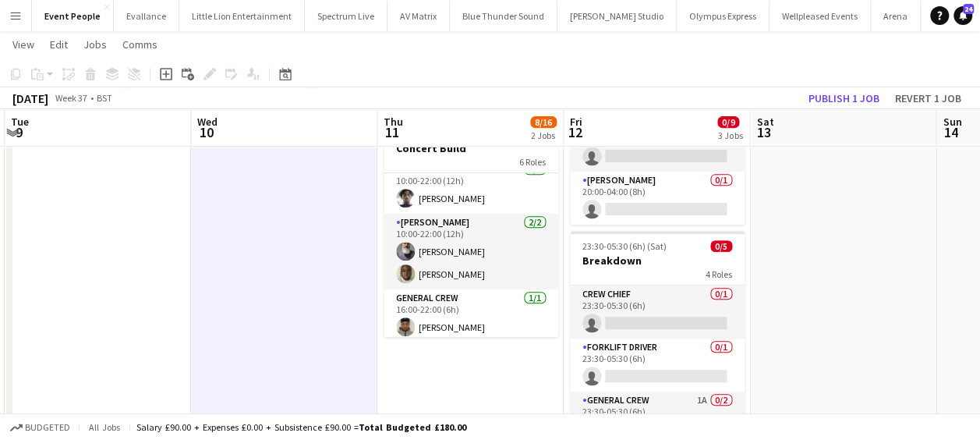
scroll to position [0, 739]
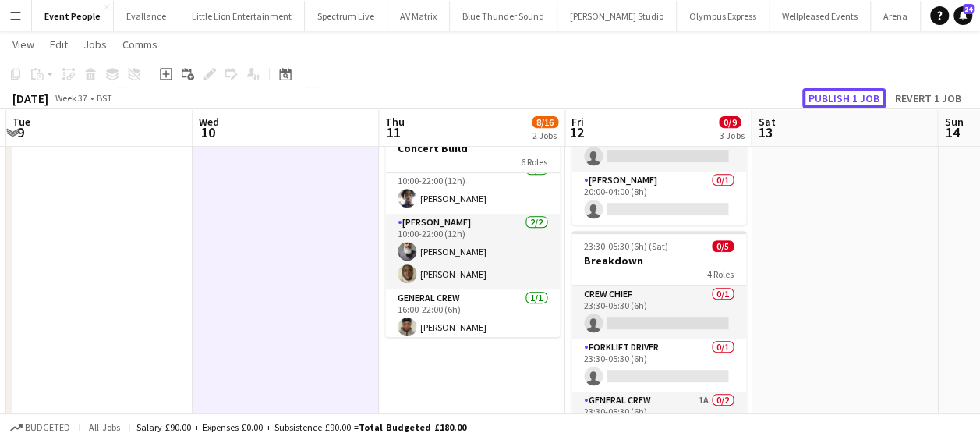
click at [828, 97] on button "Publish 1 job" at bounding box center [843, 98] width 83 height 20
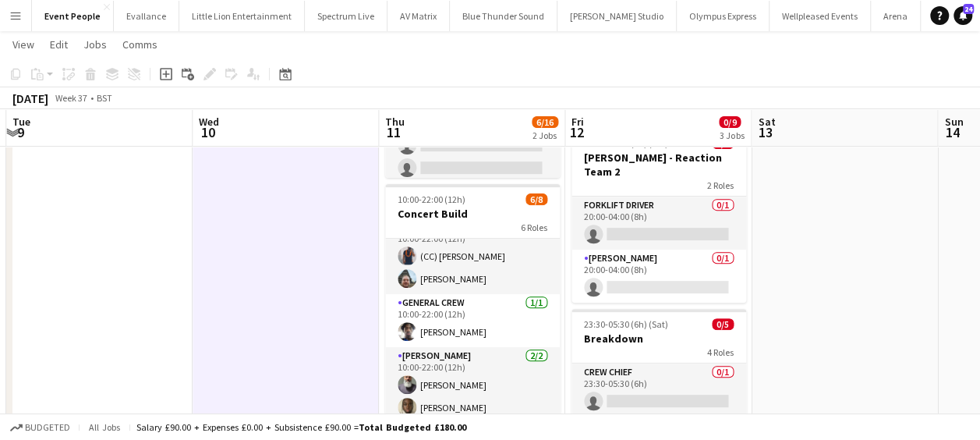
scroll to position [156, 0]
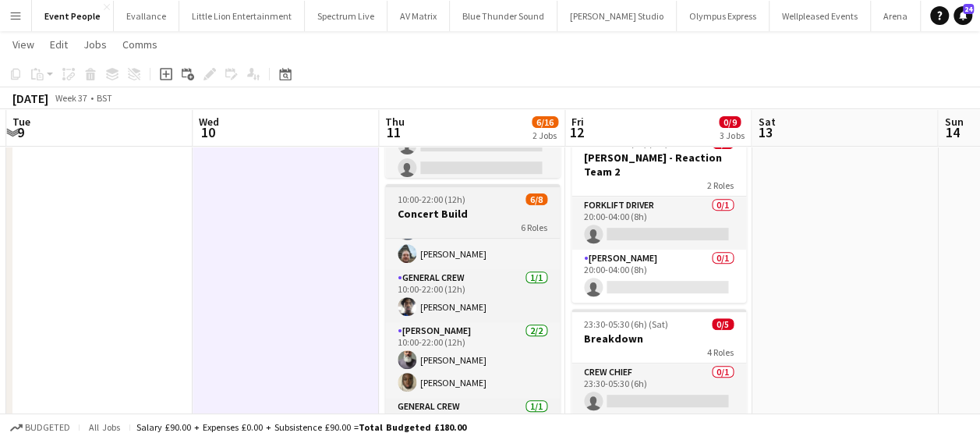
click at [497, 187] on app-job-card "10:00-22:00 (12h) 6/8 Concert Build 6 Roles General Crew [DATE] 10:00-16:00 (6h…" at bounding box center [472, 299] width 175 height 231
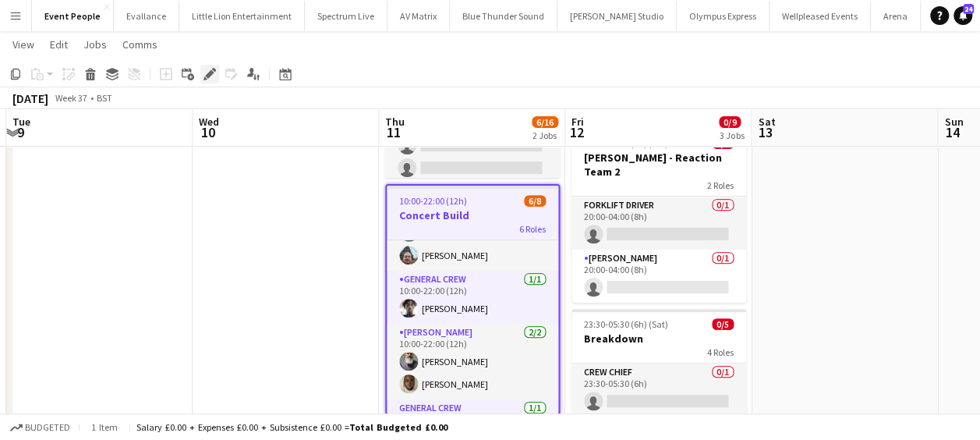
click at [208, 70] on icon "Edit" at bounding box center [209, 74] width 12 height 12
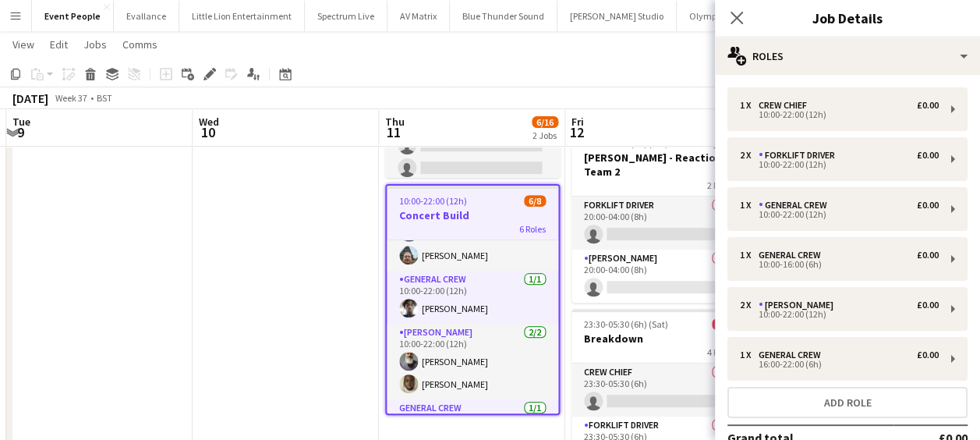
click at [353, 224] on app-date-cell at bounding box center [286, 341] width 186 height 800
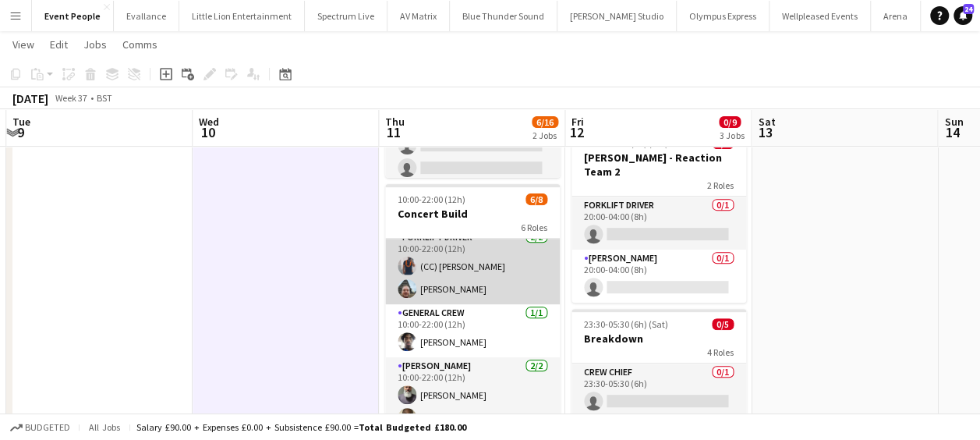
scroll to position [186, 0]
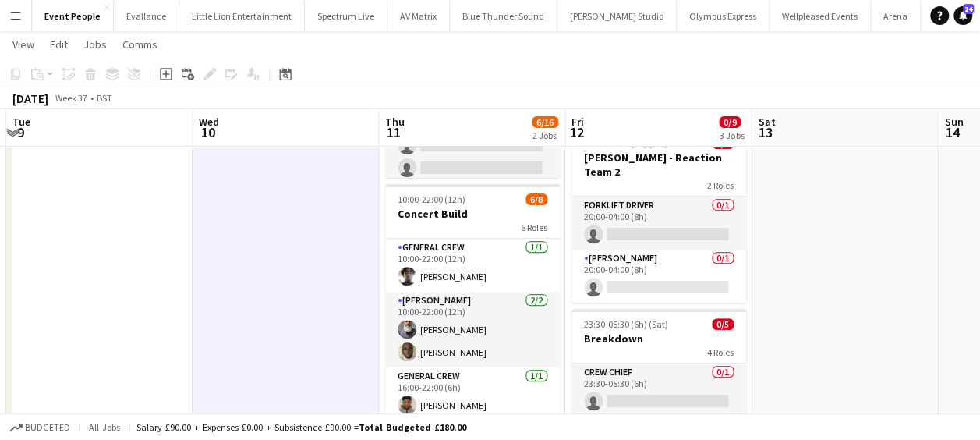
click at [337, 288] on app-date-cell at bounding box center [286, 341] width 186 height 800
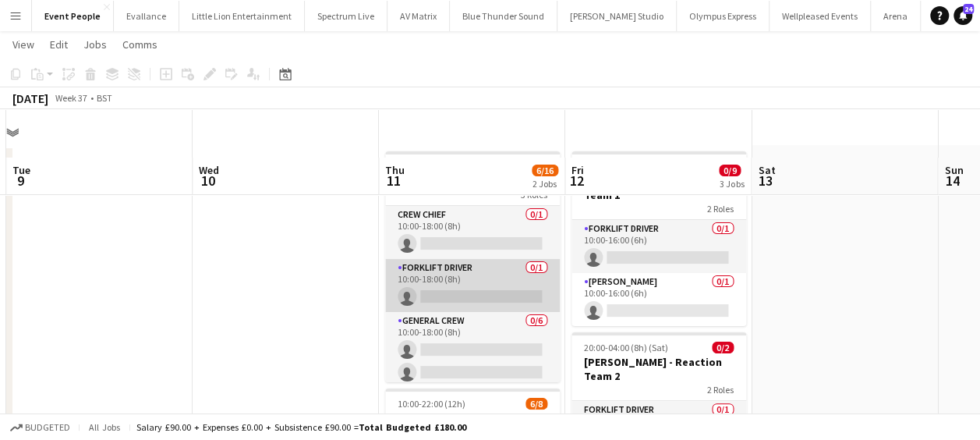
scroll to position [0, 0]
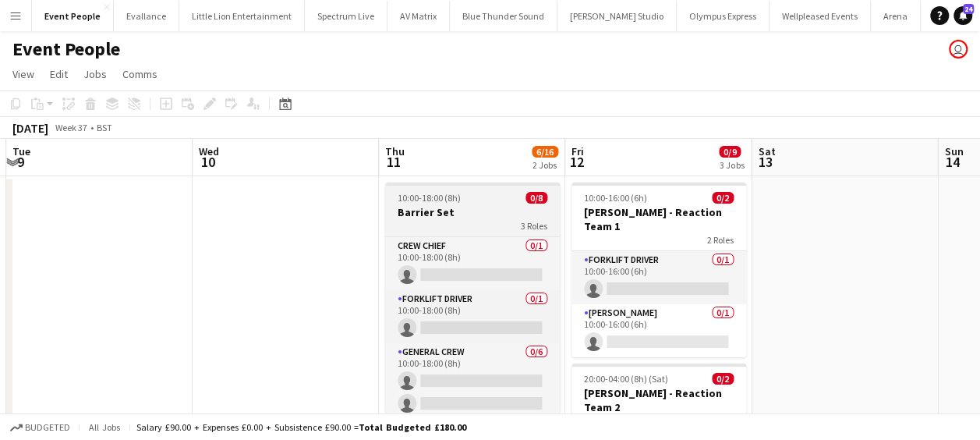
click at [459, 204] on app-job-card "10:00-18:00 (8h) 0/8 Barrier Set 3 Roles Crew Chief 0/1 10:00-18:00 (8h) single…" at bounding box center [472, 297] width 175 height 231
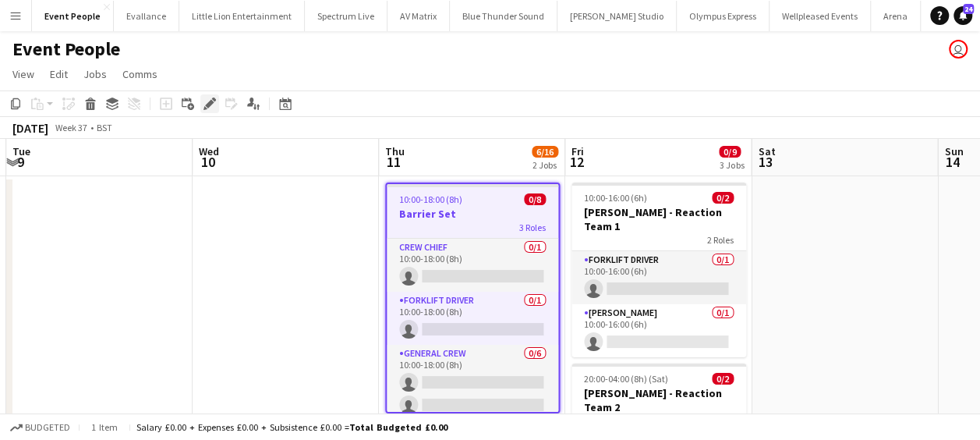
click at [205, 101] on icon "Edit" at bounding box center [209, 103] width 12 height 12
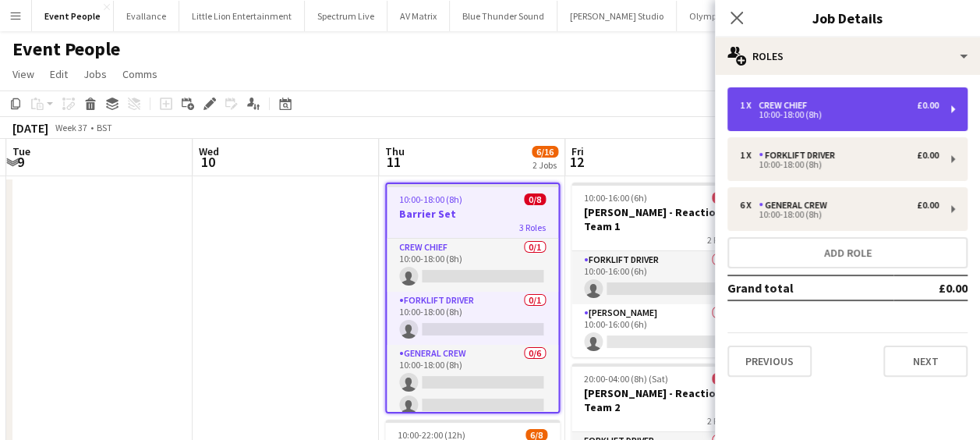
click at [840, 110] on div "1 x Crew Chief £0.00" at bounding box center [839, 105] width 199 height 11
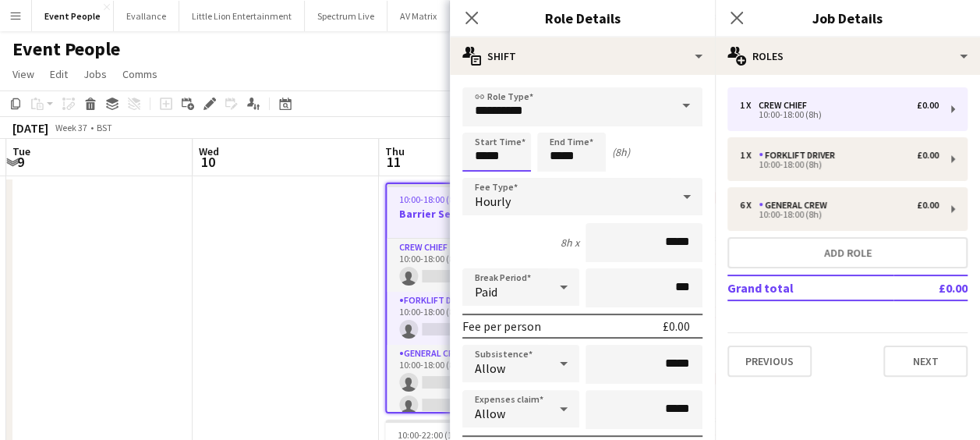
click at [497, 151] on input "*****" at bounding box center [496, 151] width 69 height 39
click at [474, 173] on div at bounding box center [480, 179] width 31 height 16
type input "*****"
click at [474, 173] on div at bounding box center [480, 179] width 31 height 16
drag, startPoint x: 546, startPoint y: 151, endPoint x: 555, endPoint y: 154, distance: 9.9
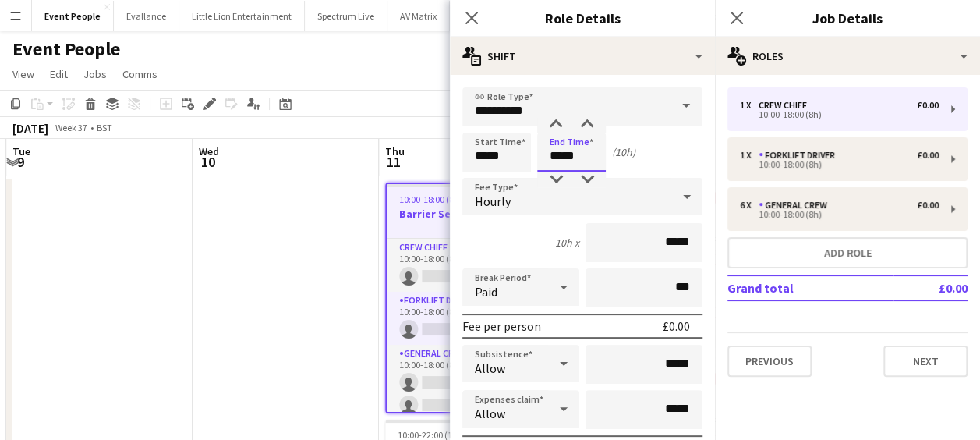
click at [547, 151] on input "*****" at bounding box center [571, 151] width 69 height 39
click at [550, 179] on div at bounding box center [555, 179] width 31 height 16
type input "*****"
click at [550, 179] on div at bounding box center [555, 179] width 31 height 16
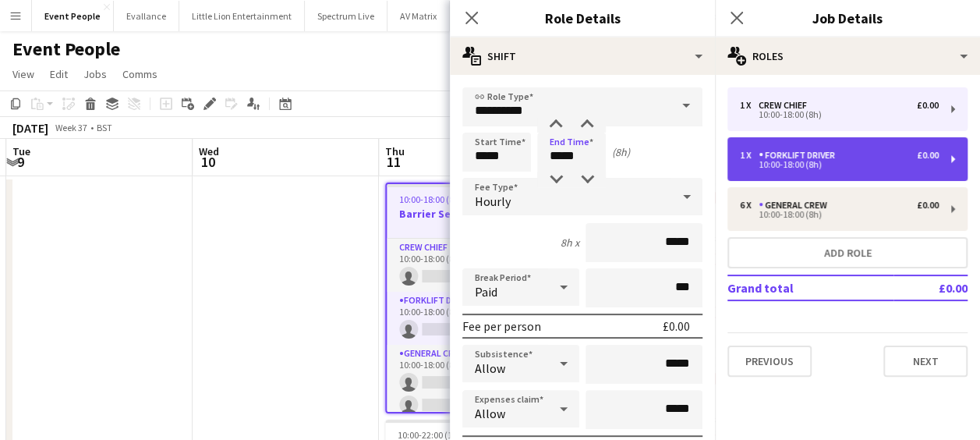
click at [778, 157] on div "Forklift Driver" at bounding box center [799, 155] width 83 height 11
type input "**********"
type input "*****"
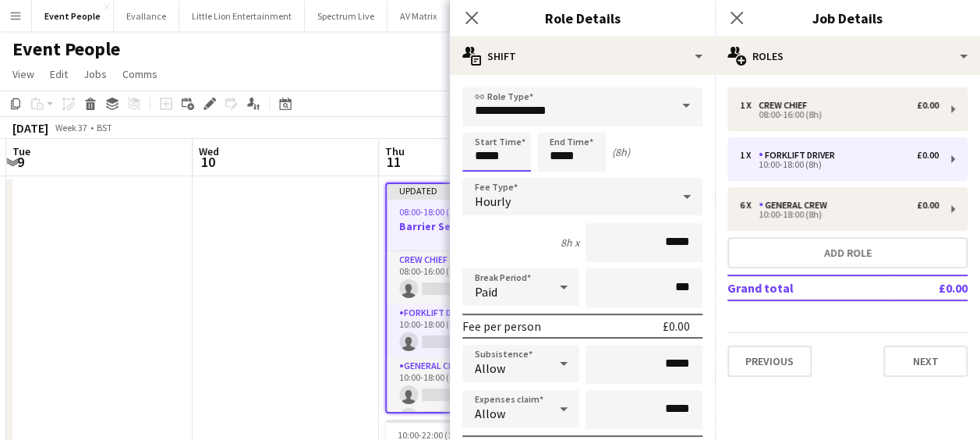
drag, startPoint x: 472, startPoint y: 148, endPoint x: 480, endPoint y: 156, distance: 11.0
click at [472, 148] on input "*****" at bounding box center [496, 151] width 69 height 39
click at [482, 161] on input "*****" at bounding box center [496, 151] width 69 height 39
click at [482, 171] on div at bounding box center [480, 179] width 31 height 16
type input "*****"
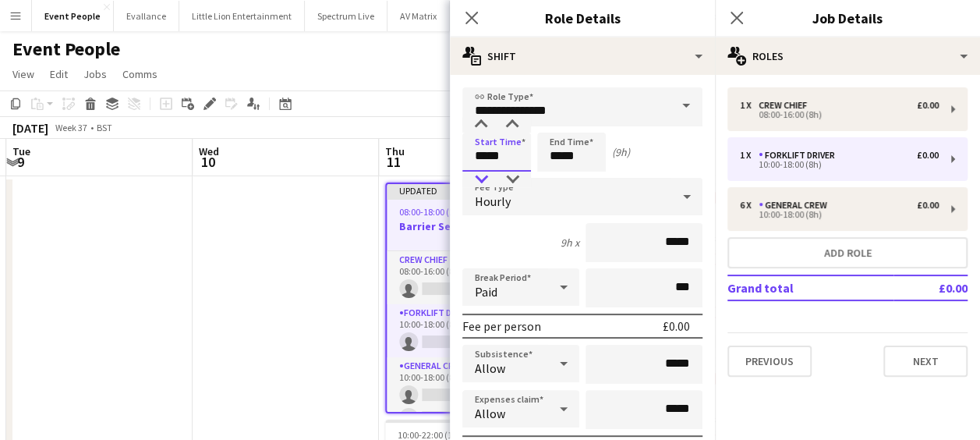
click at [482, 171] on div at bounding box center [480, 179] width 31 height 16
click at [561, 154] on input "*****" at bounding box center [571, 151] width 69 height 39
click at [551, 179] on div at bounding box center [555, 179] width 31 height 16
type input "*****"
click at [553, 179] on div at bounding box center [555, 179] width 31 height 16
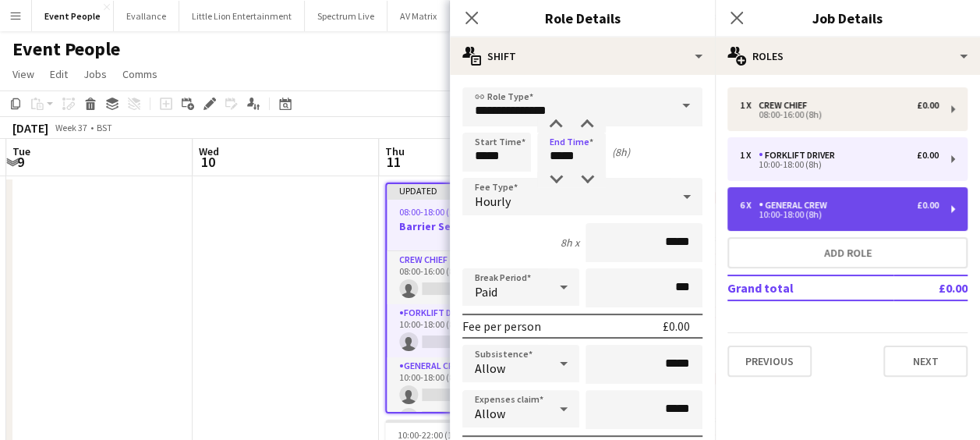
click at [767, 199] on div "6 x General Crew £0.00 10:00-18:00 (8h)" at bounding box center [847, 209] width 240 height 44
type input "**********"
type input "*****"
type input "*"
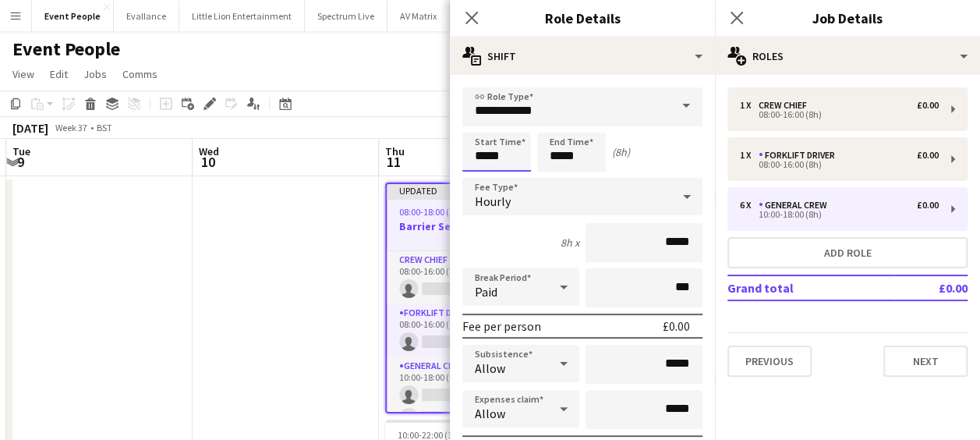
click at [502, 153] on input "*****" at bounding box center [496, 151] width 69 height 39
click at [482, 176] on div at bounding box center [480, 179] width 31 height 16
type input "*****"
click at [482, 176] on div at bounding box center [480, 179] width 31 height 16
click at [566, 154] on input "*****" at bounding box center [571, 151] width 69 height 39
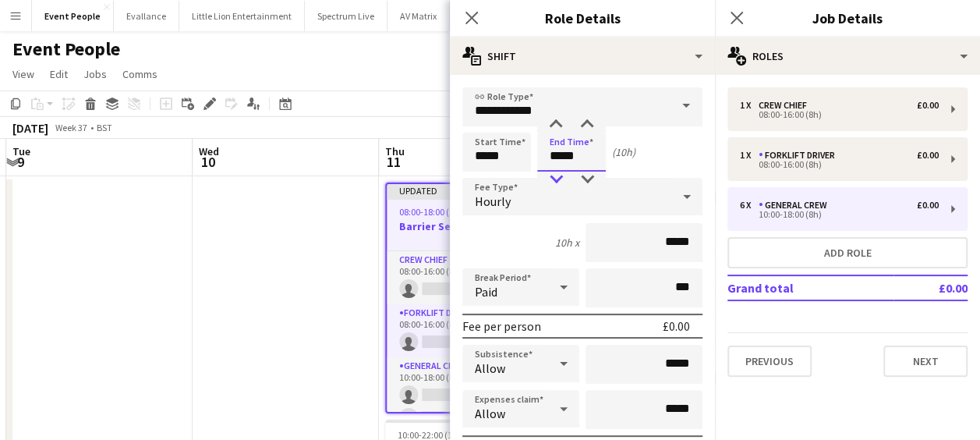
click at [556, 184] on div at bounding box center [555, 179] width 31 height 16
type input "*****"
click at [556, 184] on div at bounding box center [555, 179] width 31 height 16
click at [475, 23] on icon "Close pop-in" at bounding box center [471, 17] width 15 height 15
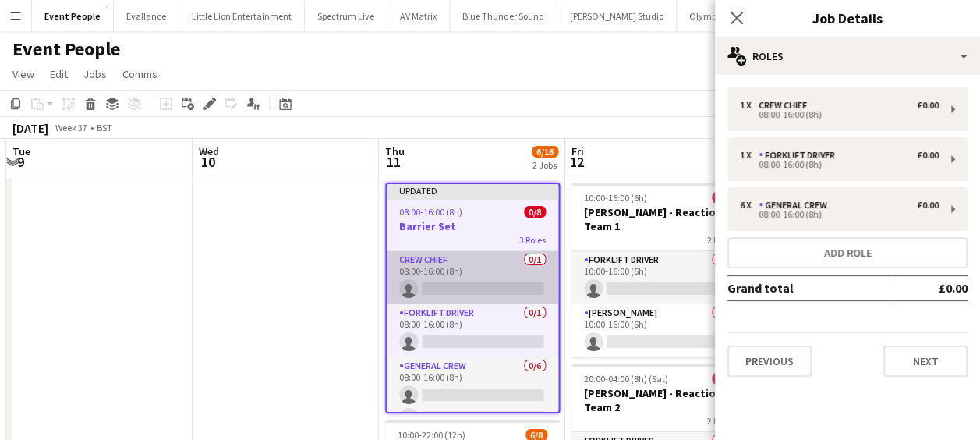
click at [469, 287] on app-card-role "Crew Chief 0/1 08:00-16:00 (8h) single-neutral-actions" at bounding box center [472, 277] width 171 height 53
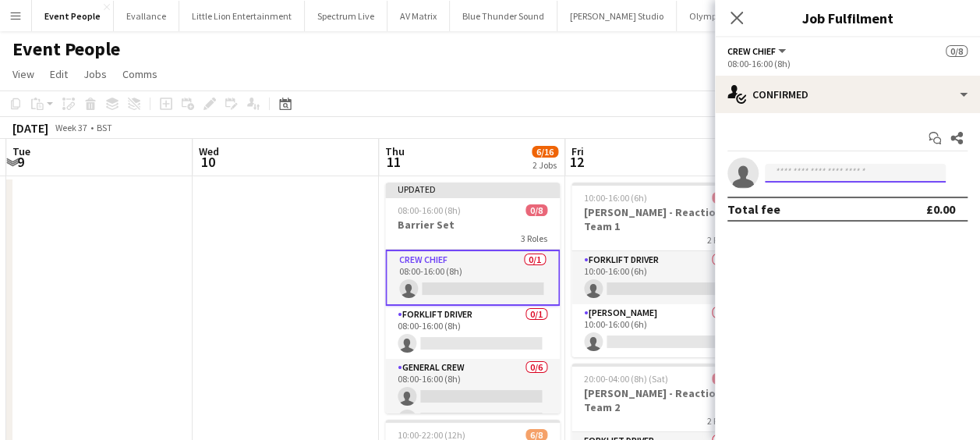
click at [843, 171] on input at bounding box center [855, 173] width 181 height 19
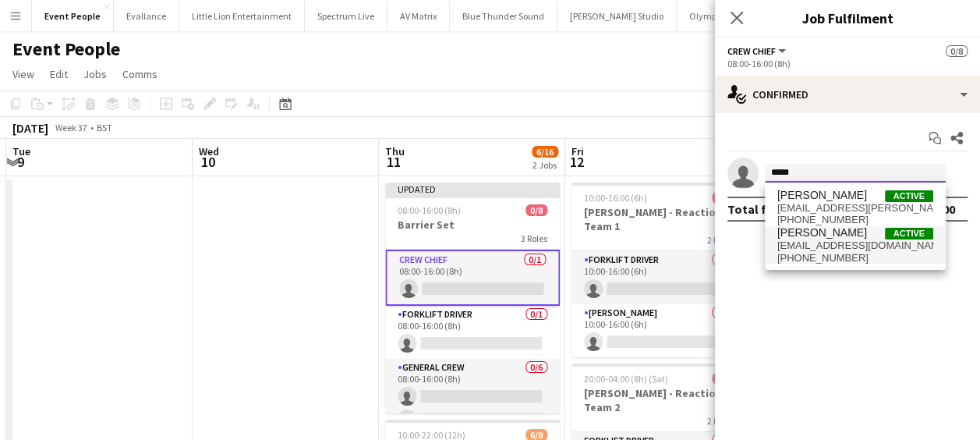
type input "*****"
click at [822, 234] on span "[PERSON_NAME]" at bounding box center [822, 232] width 90 height 13
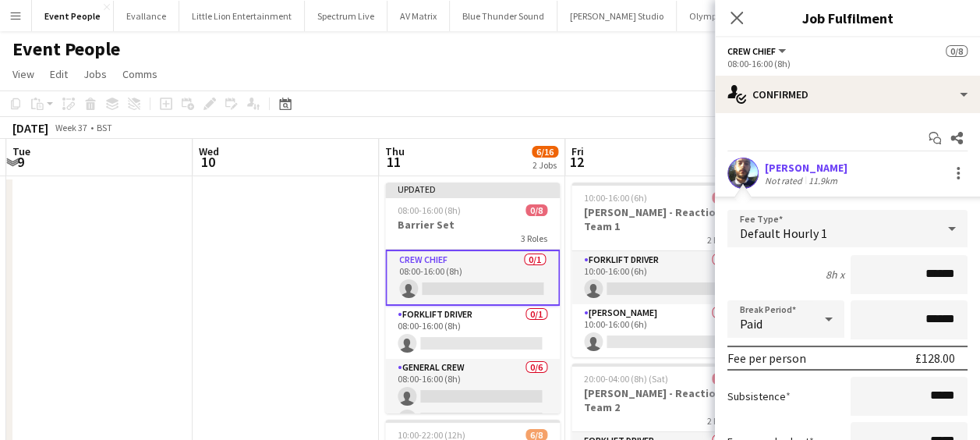
click at [965, 274] on form "Fee Type Default Hourly 1 8h x ****** Break Period Paid ****** Fee per person £…" at bounding box center [847, 376] width 265 height 333
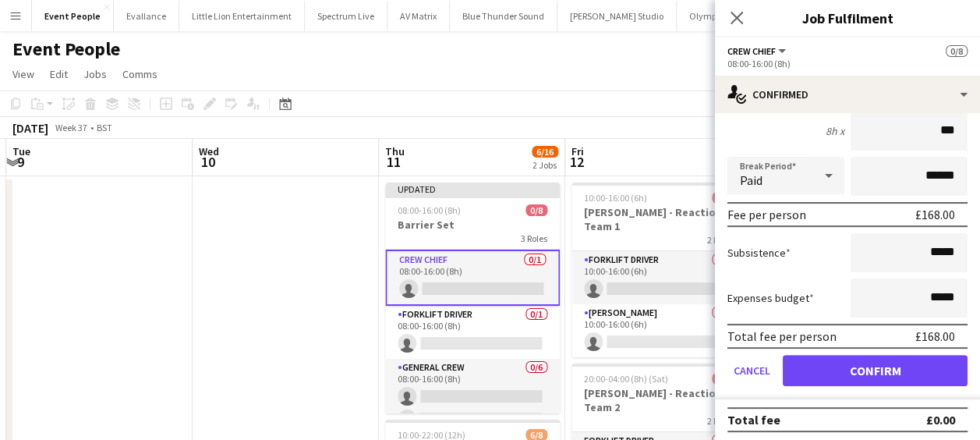
scroll to position [147, 0]
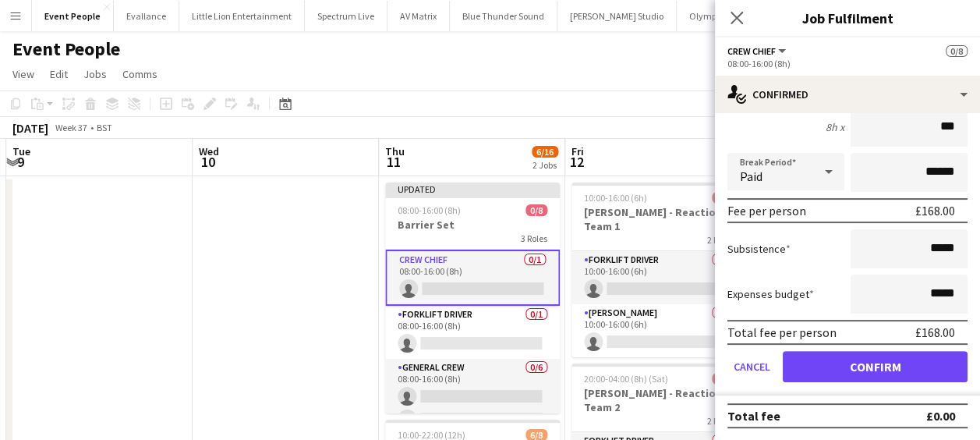
type input "***"
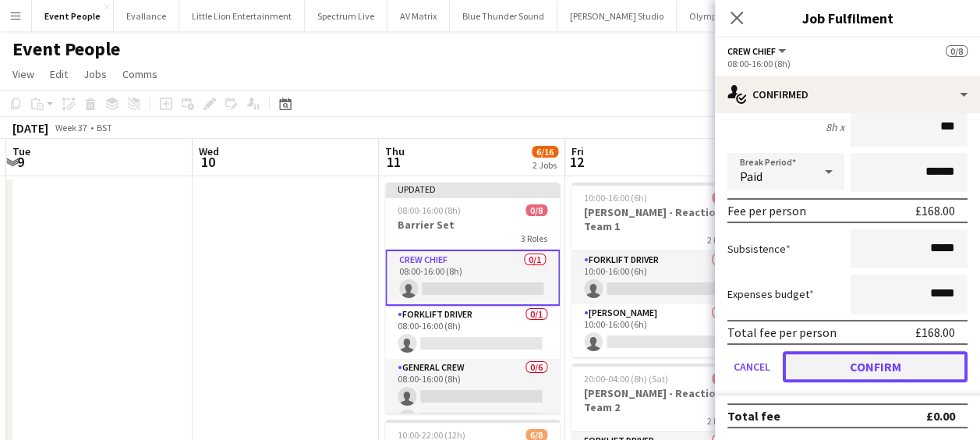
click at [893, 363] on button "Confirm" at bounding box center [874, 366] width 185 height 31
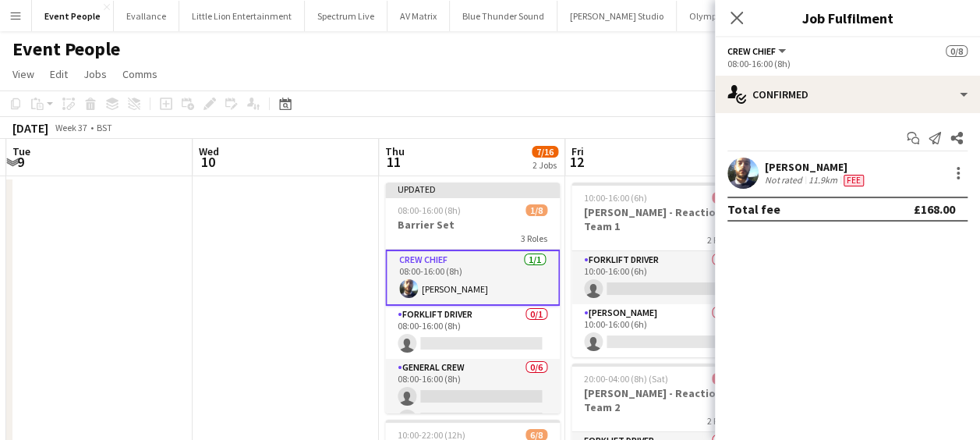
scroll to position [0, 0]
click at [748, 171] on app-user-avatar at bounding box center [742, 172] width 31 height 31
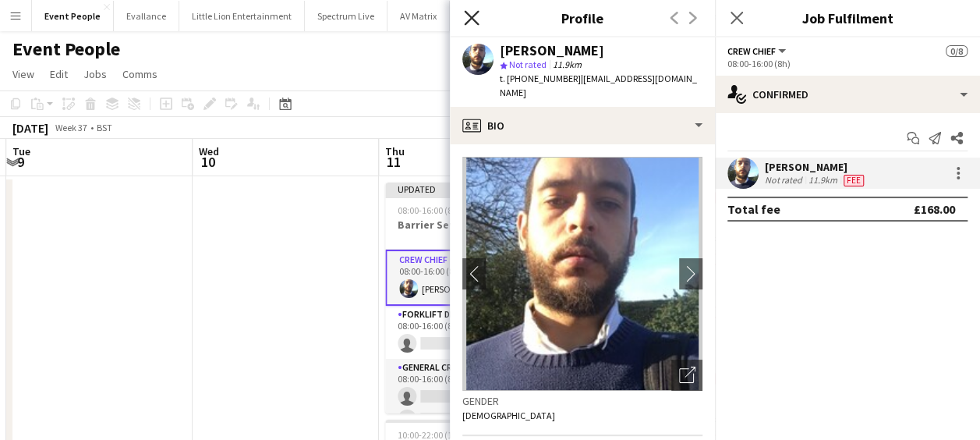
click at [470, 12] on icon "Close pop-in" at bounding box center [471, 17] width 15 height 15
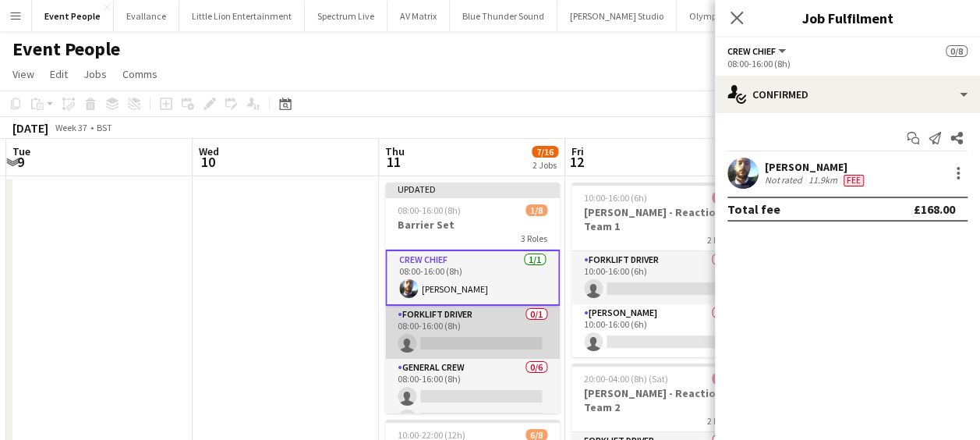
click at [494, 341] on app-card-role "Forklift Driver 0/1 08:00-16:00 (8h) single-neutral-actions" at bounding box center [472, 332] width 175 height 53
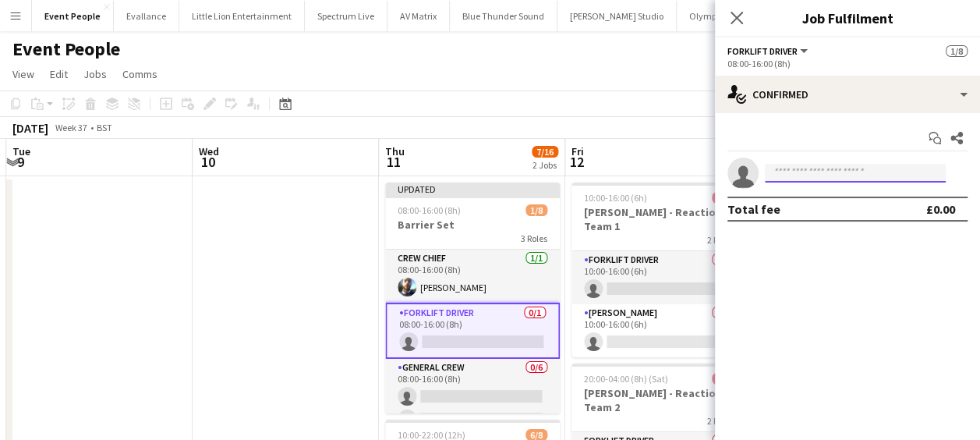
click at [840, 171] on input at bounding box center [855, 173] width 181 height 19
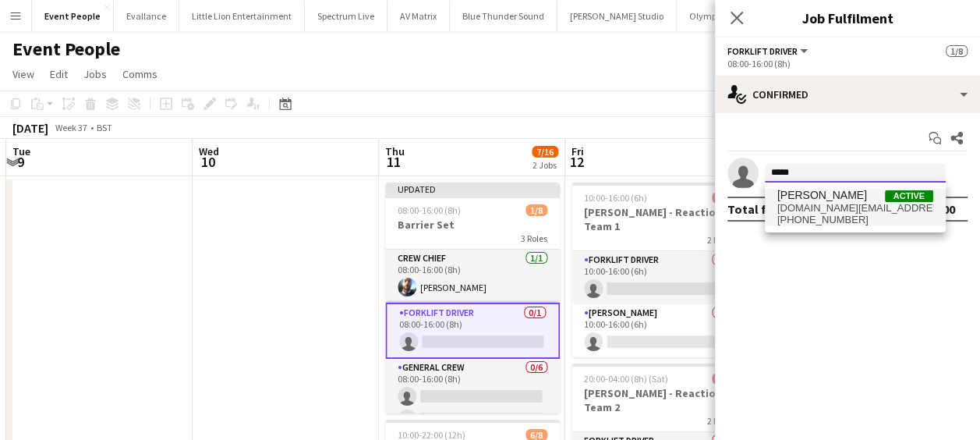
type input "*****"
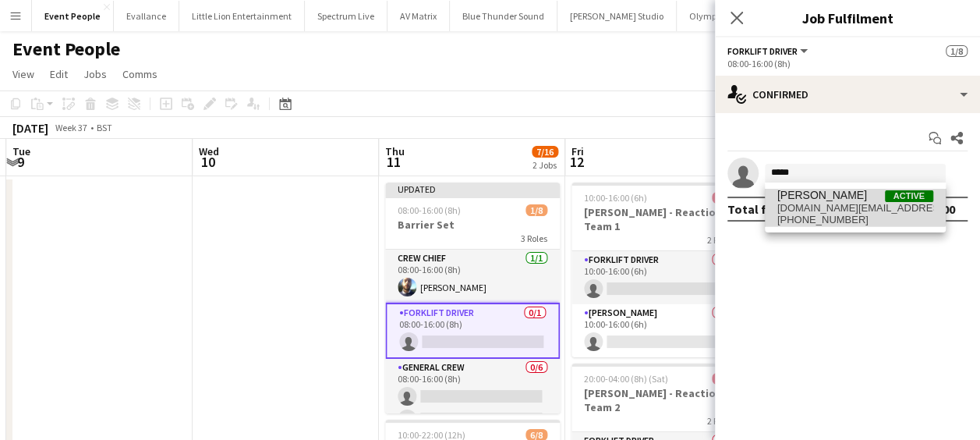
click at [839, 193] on span "[PERSON_NAME] Active" at bounding box center [855, 195] width 156 height 13
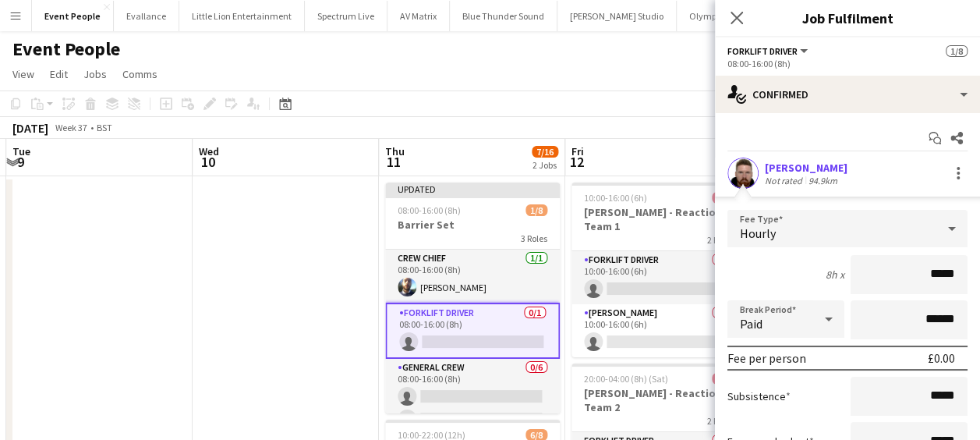
drag, startPoint x: 910, startPoint y: 268, endPoint x: 940, endPoint y: 267, distance: 29.6
type input "***"
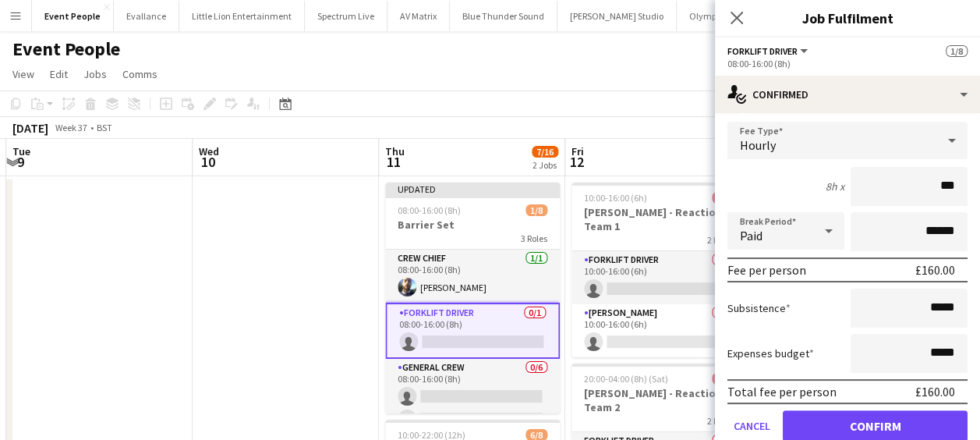
scroll to position [147, 0]
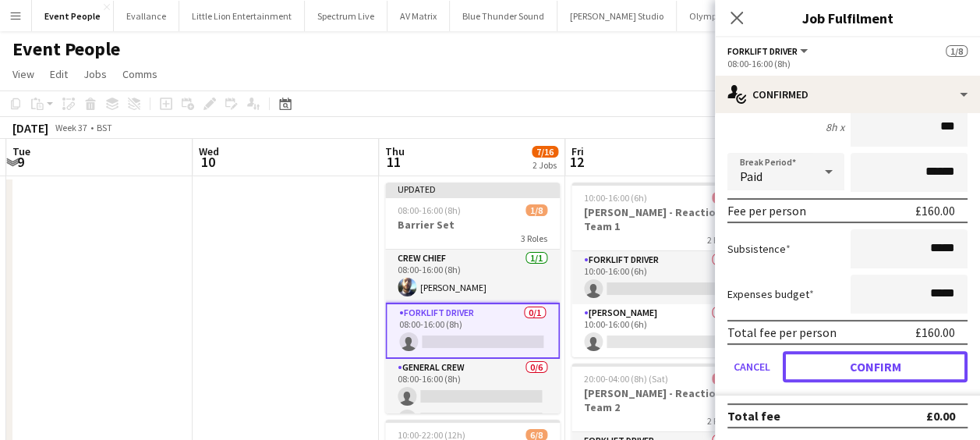
click at [904, 367] on button "Confirm" at bounding box center [874, 366] width 185 height 31
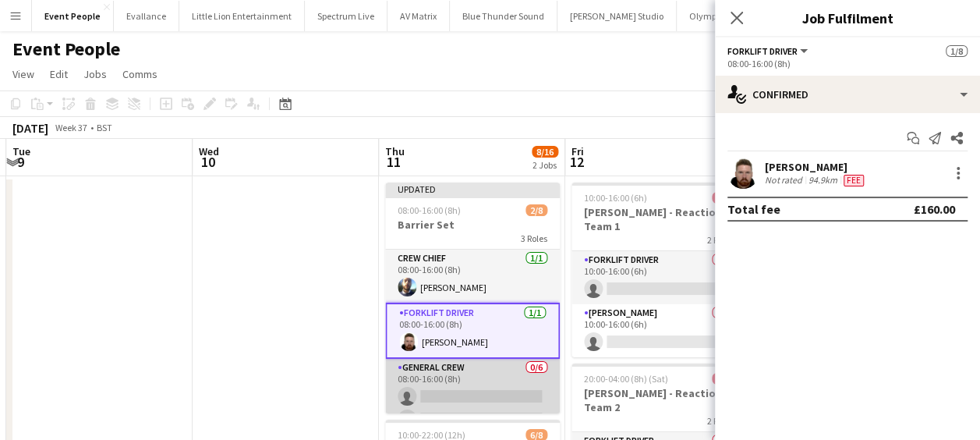
scroll to position [111, 0]
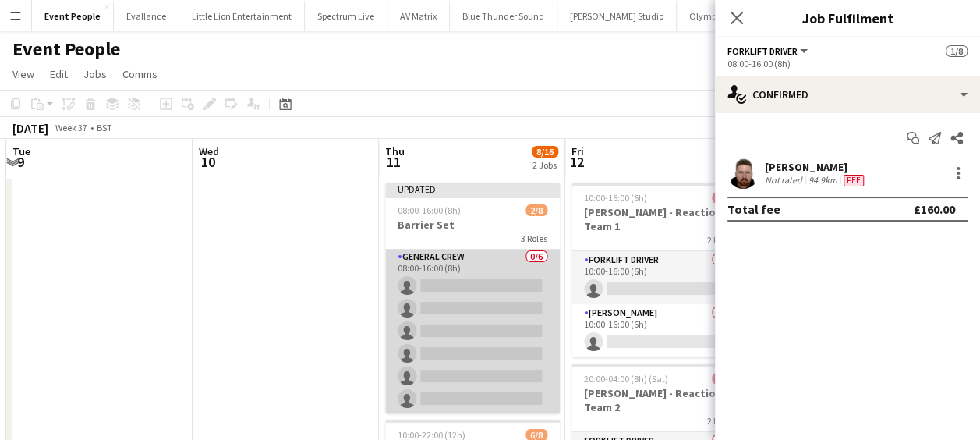
click at [532, 304] on app-card-role "General Crew 0/6 08:00-16:00 (8h) single-neutral-actions single-neutral-actions…" at bounding box center [472, 331] width 175 height 166
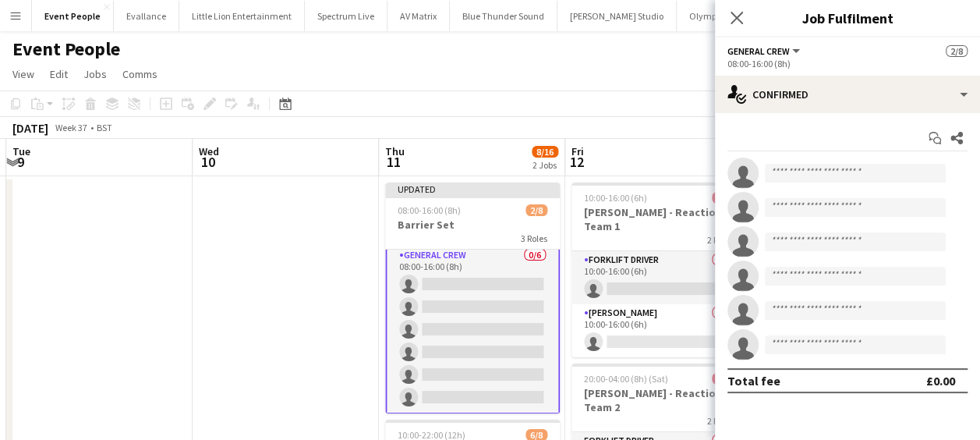
scroll to position [109, 0]
click at [832, 165] on input at bounding box center [855, 173] width 181 height 19
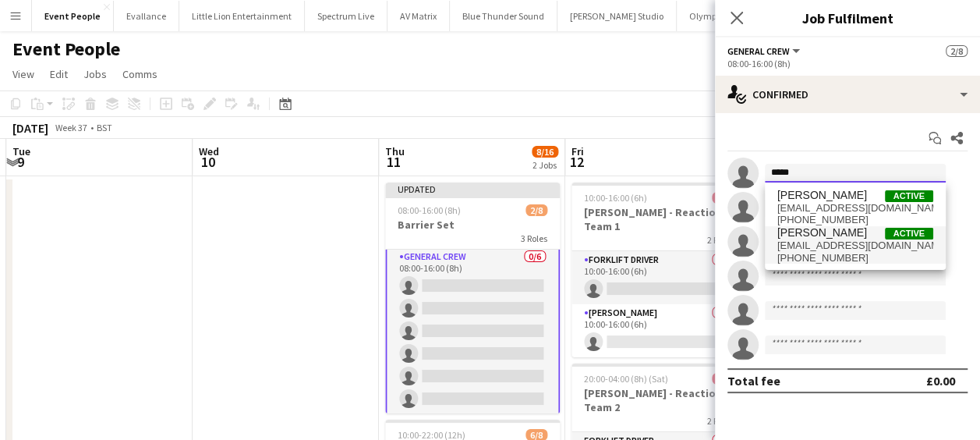
type input "*****"
click at [811, 235] on span "[PERSON_NAME]" at bounding box center [822, 232] width 90 height 13
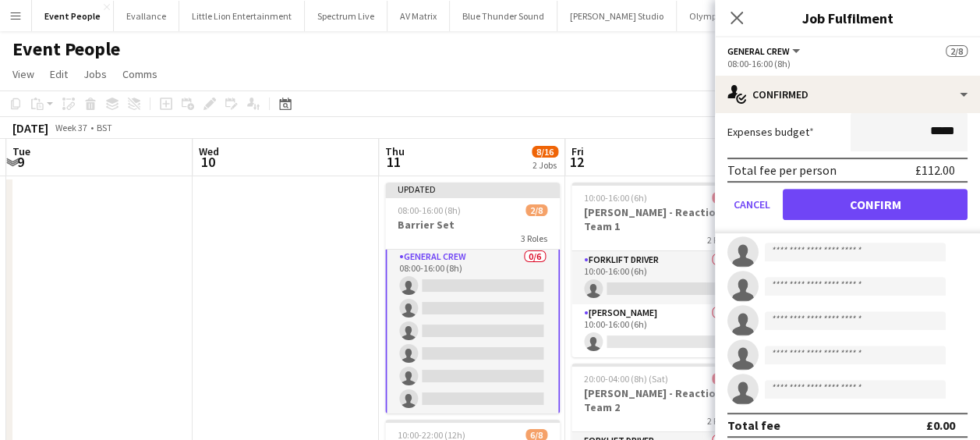
scroll to position [319, 0]
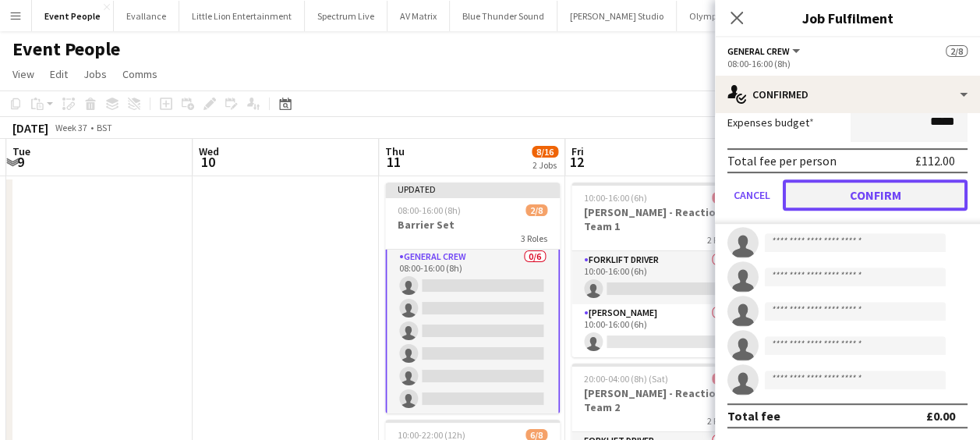
click at [860, 198] on button "Confirm" at bounding box center [874, 194] width 185 height 31
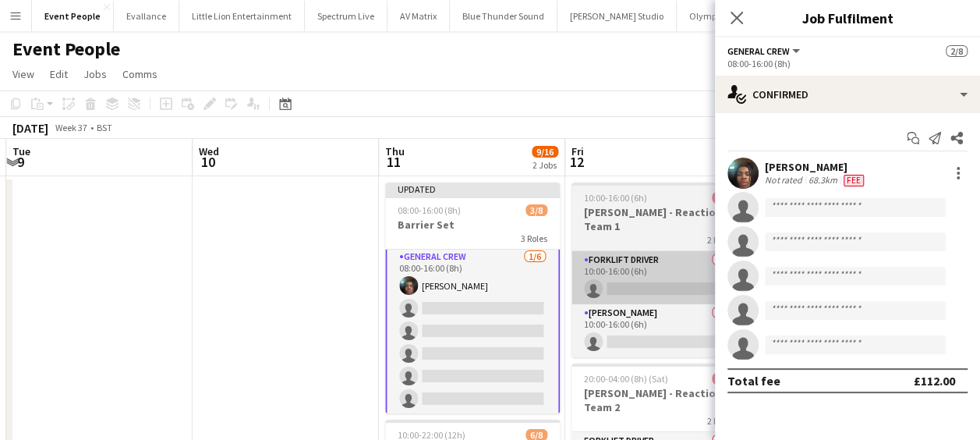
scroll to position [0, 0]
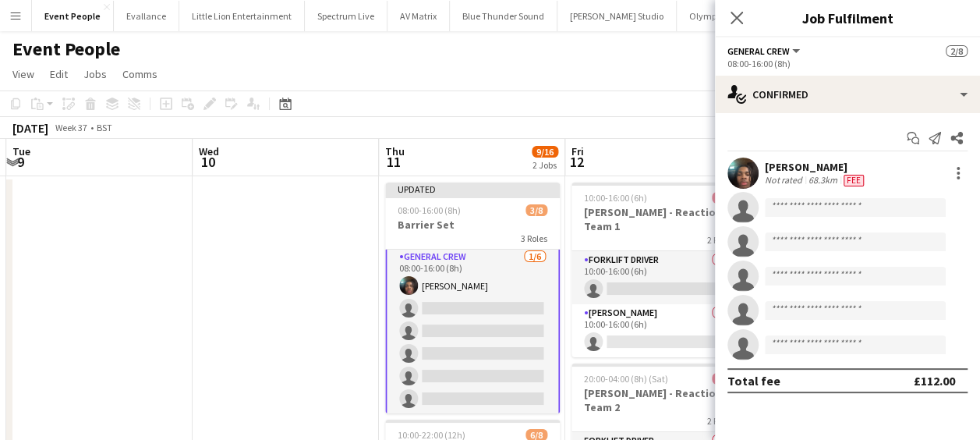
click at [842, 171] on div "[PERSON_NAME]" at bounding box center [816, 167] width 102 height 14
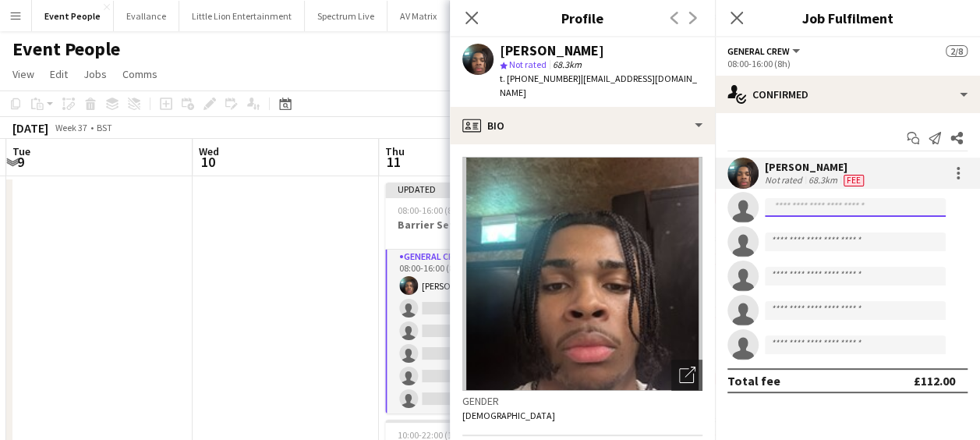
click at [813, 206] on input at bounding box center [855, 207] width 181 height 19
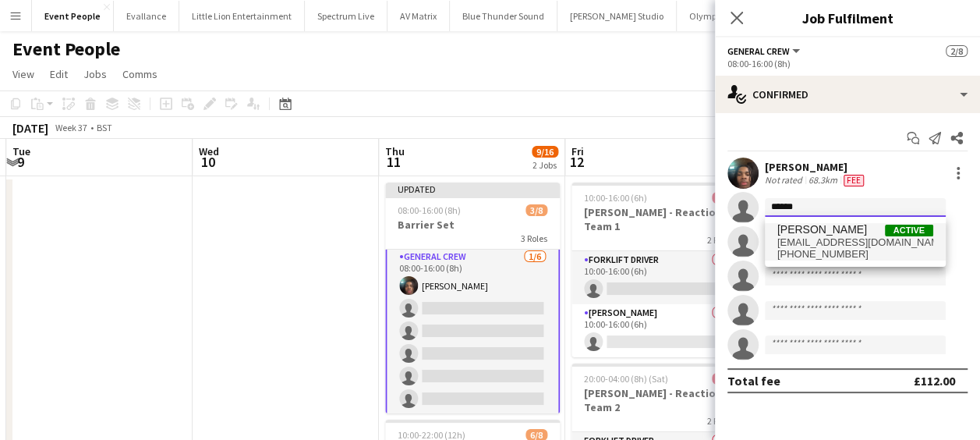
type input "******"
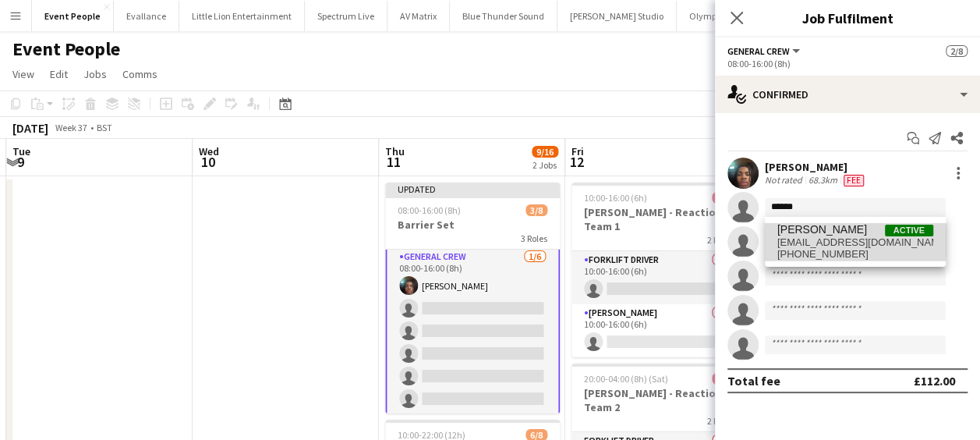
click at [820, 236] on span "[EMAIL_ADDRESS][DOMAIN_NAME]" at bounding box center [855, 242] width 156 height 12
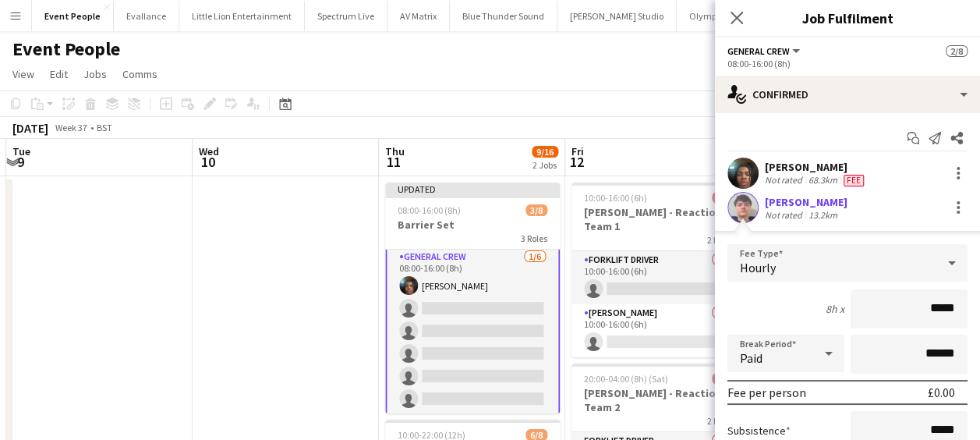
drag, startPoint x: 895, startPoint y: 325, endPoint x: 948, endPoint y: 322, distance: 53.1
click at [948, 322] on input "*****" at bounding box center [908, 308] width 117 height 39
type input "******"
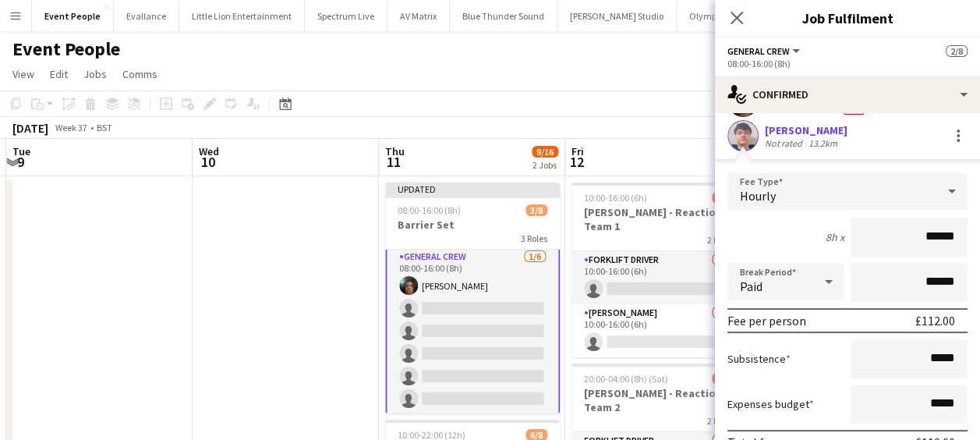
scroll to position [156, 0]
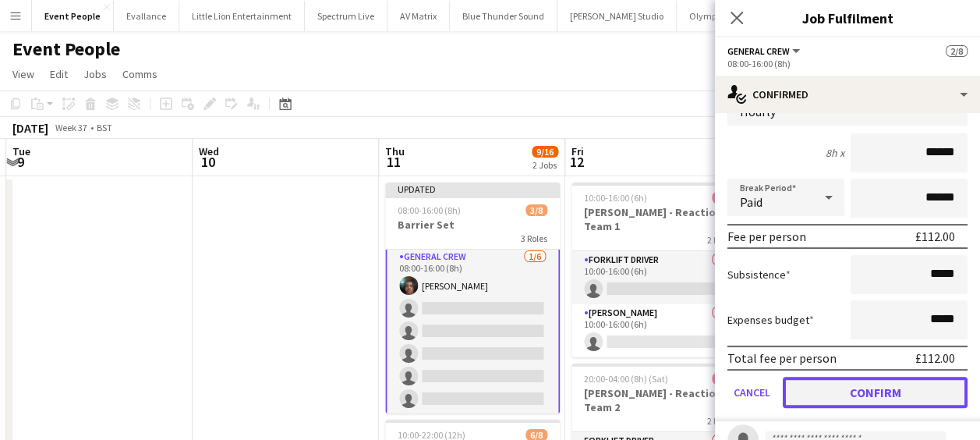
click at [888, 390] on button "Confirm" at bounding box center [874, 391] width 185 height 31
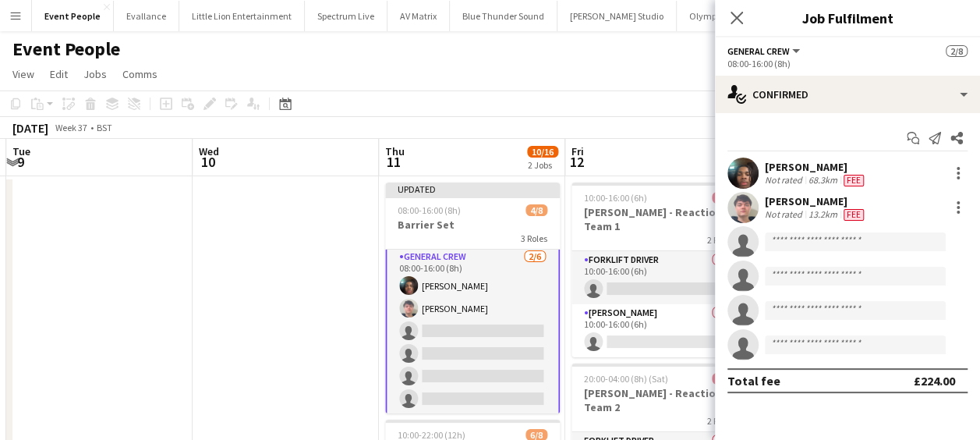
scroll to position [0, 0]
click at [737, 207] on app-user-avatar at bounding box center [742, 207] width 31 height 31
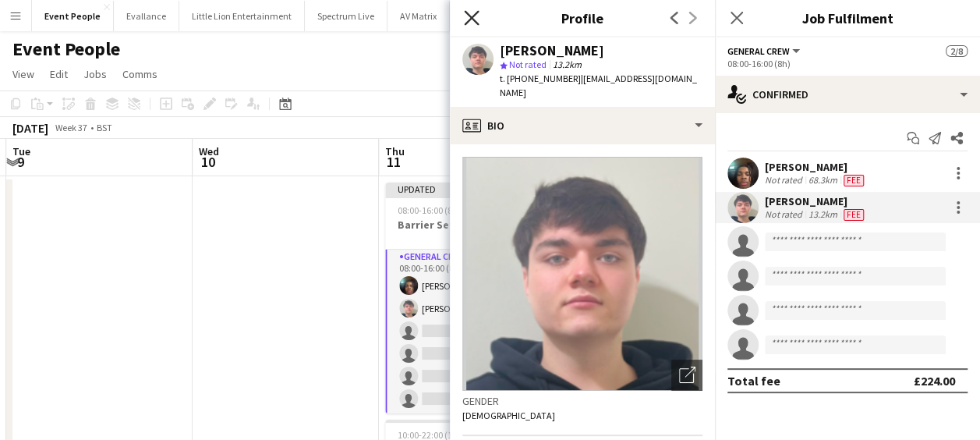
click at [466, 17] on icon "Close pop-in" at bounding box center [471, 17] width 15 height 15
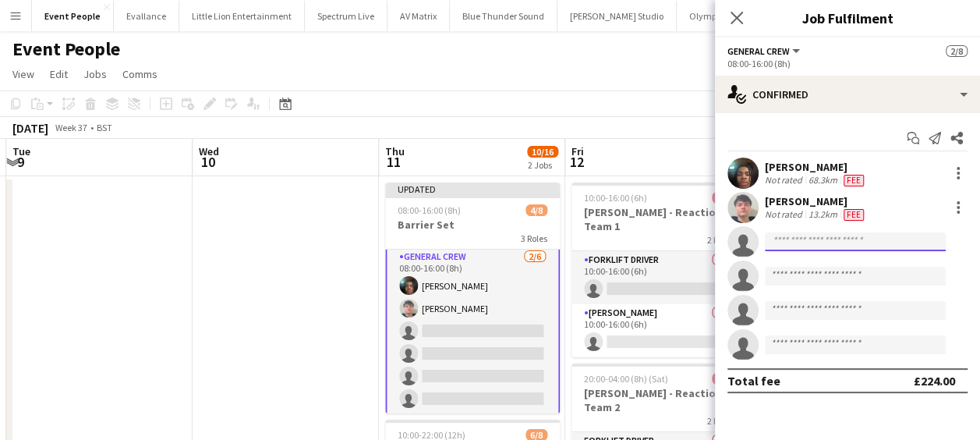
click at [830, 238] on input at bounding box center [855, 241] width 181 height 19
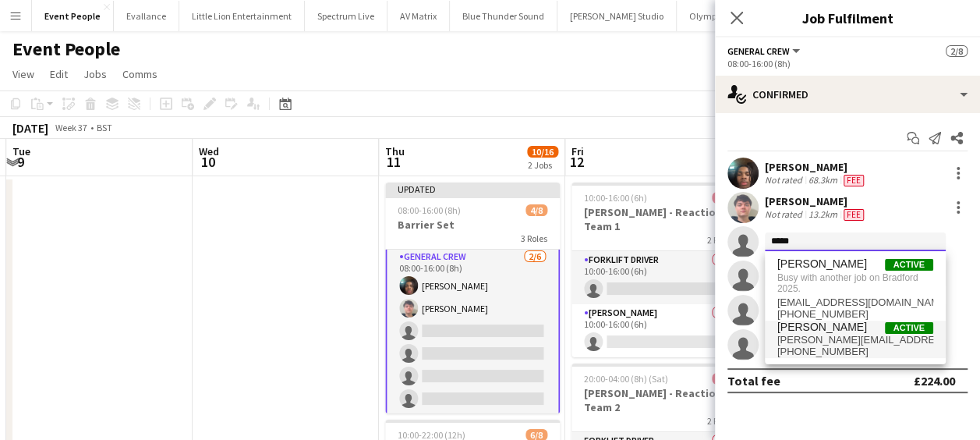
type input "*****"
click at [841, 327] on span "[PERSON_NAME]" at bounding box center [822, 326] width 90 height 13
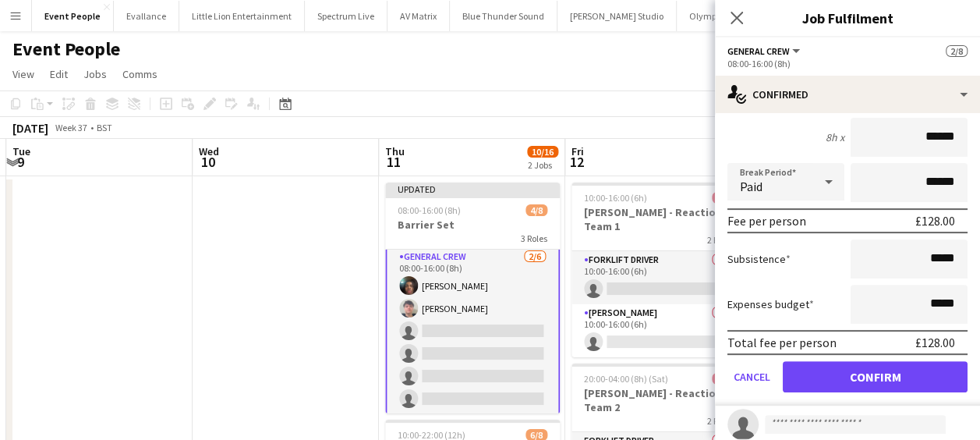
scroll to position [312, 0]
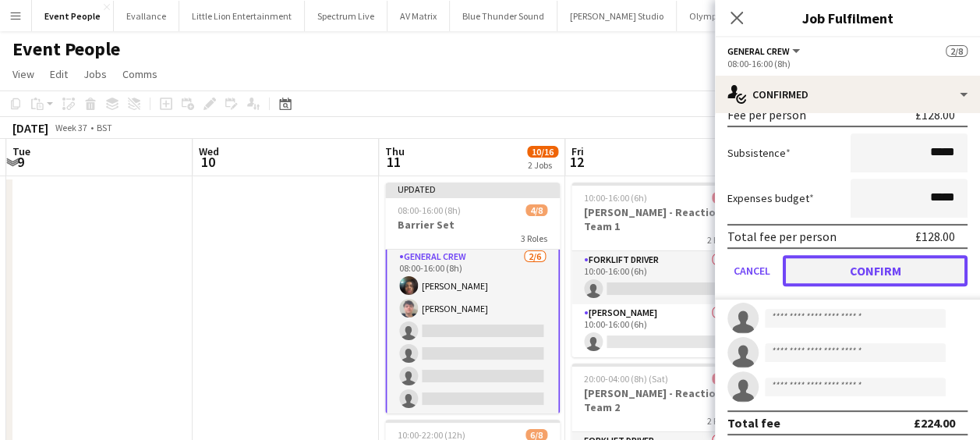
click at [885, 263] on button "Confirm" at bounding box center [874, 270] width 185 height 31
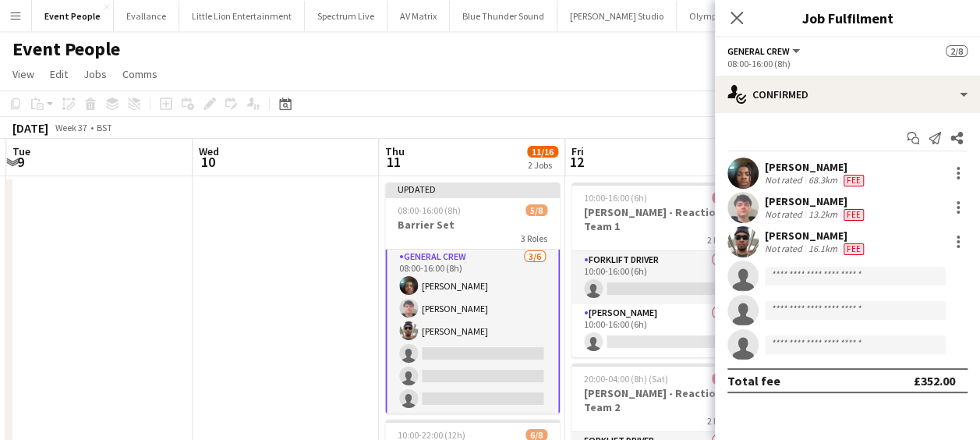
scroll to position [0, 0]
click at [809, 268] on input at bounding box center [855, 276] width 181 height 19
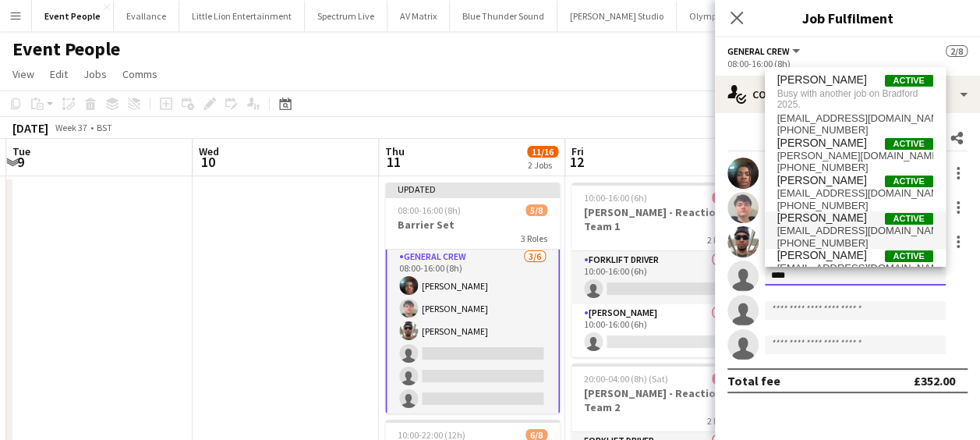
type input "****"
click at [834, 223] on span "[PERSON_NAME] Active" at bounding box center [855, 217] width 156 height 13
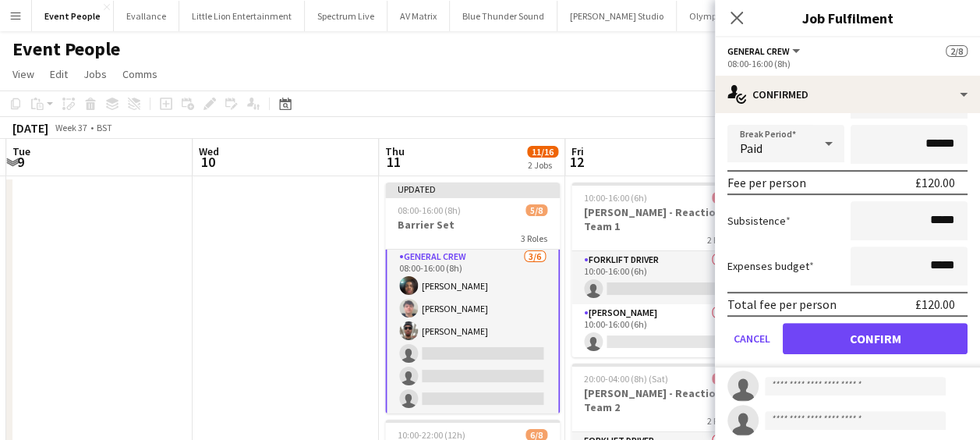
scroll to position [312, 0]
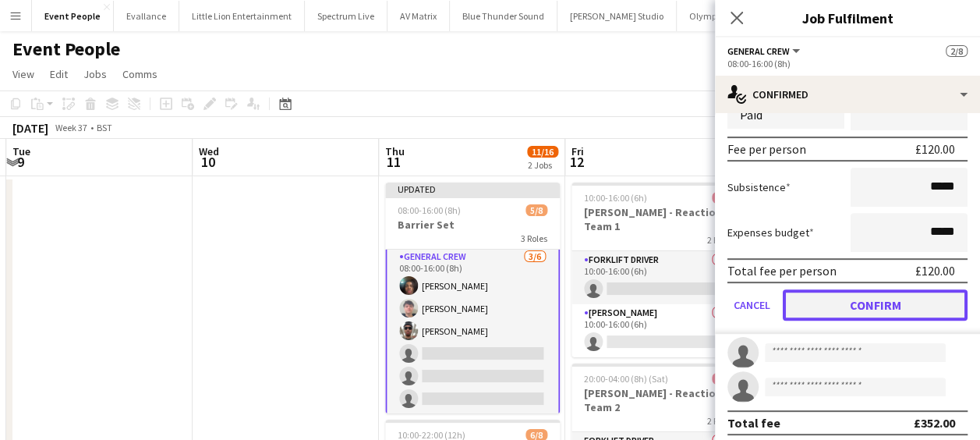
click at [911, 307] on button "Confirm" at bounding box center [874, 304] width 185 height 31
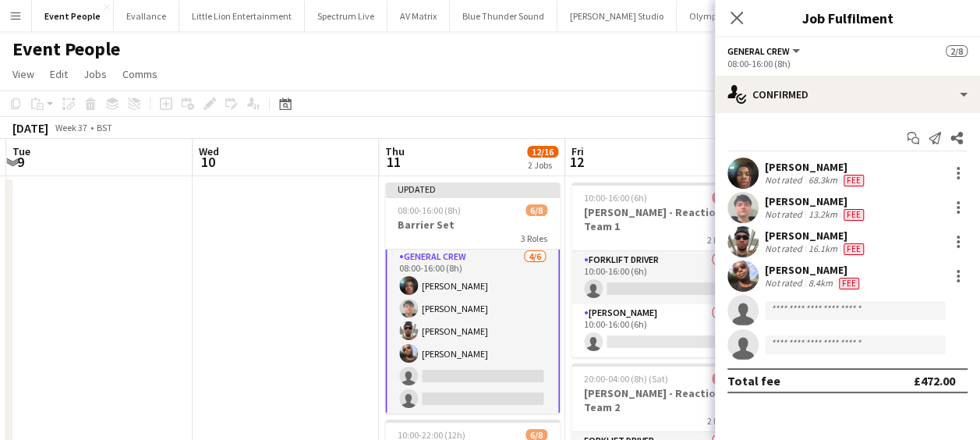
scroll to position [0, 0]
click at [741, 273] on app-user-avatar at bounding box center [742, 275] width 31 height 31
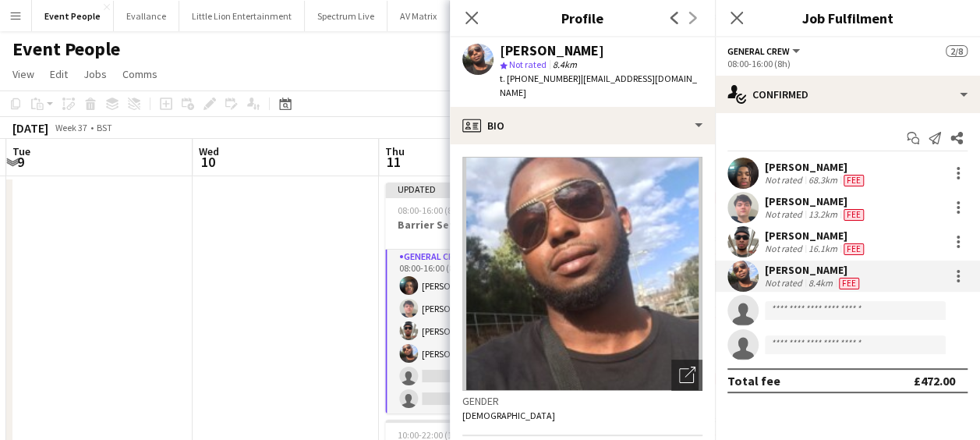
click at [469, 16] on icon "Close pop-in" at bounding box center [471, 18] width 12 height 12
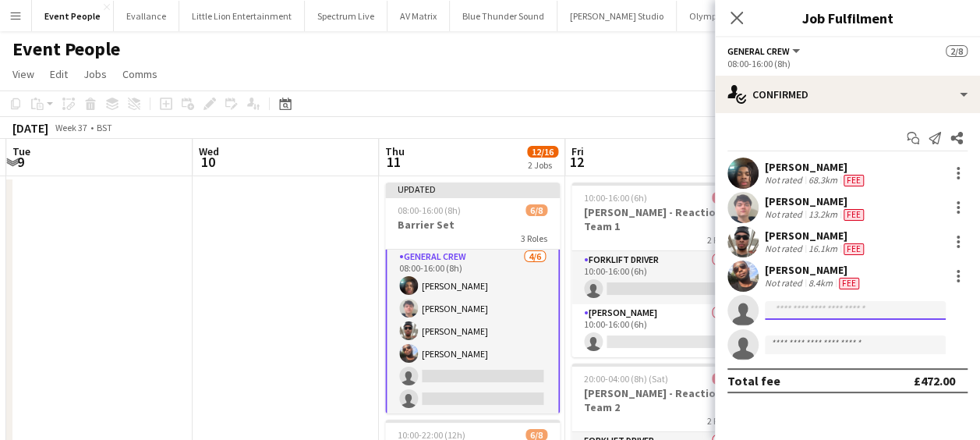
click at [815, 305] on input at bounding box center [855, 310] width 181 height 19
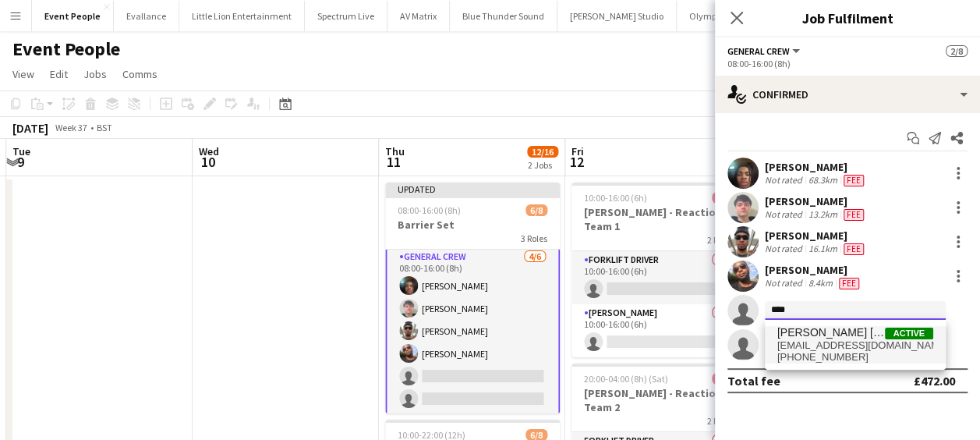
type input "****"
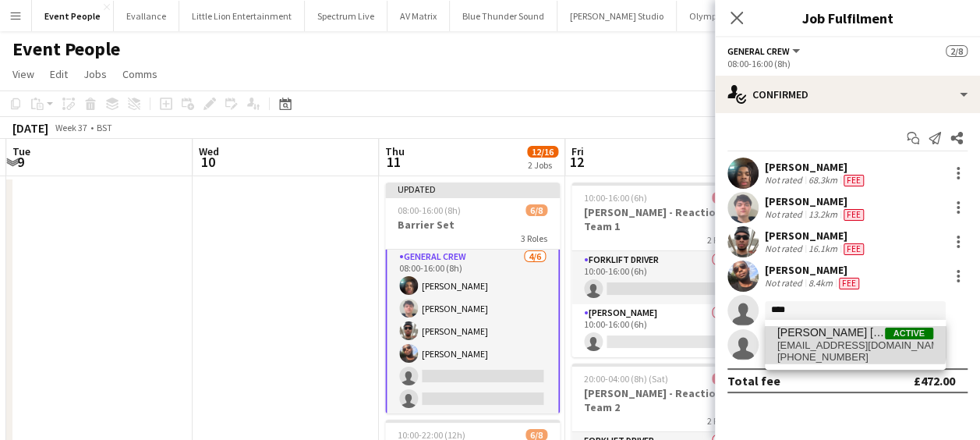
click at [822, 330] on span "[PERSON_NAME] [PERSON_NAME]" at bounding box center [831, 332] width 108 height 13
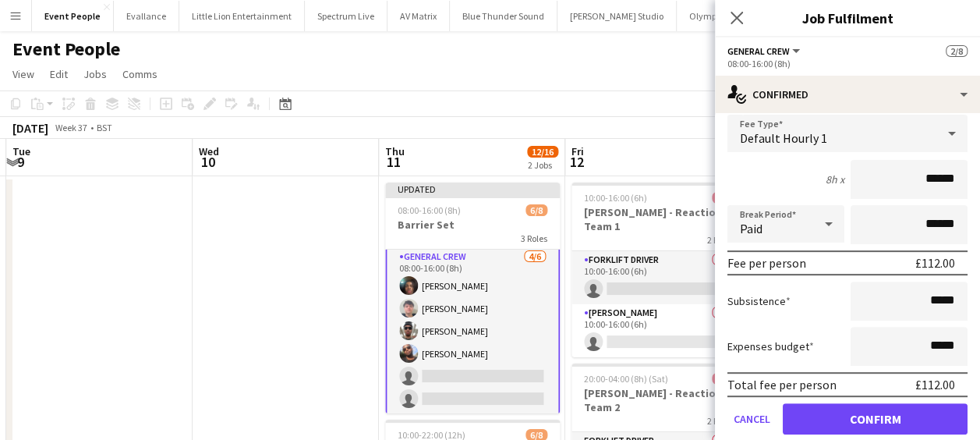
scroll to position [234, 0]
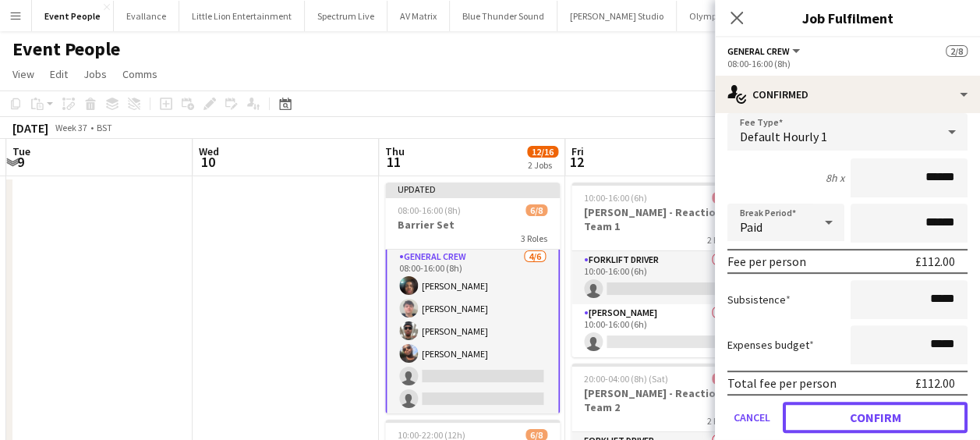
click at [863, 409] on button "Confirm" at bounding box center [874, 416] width 185 height 31
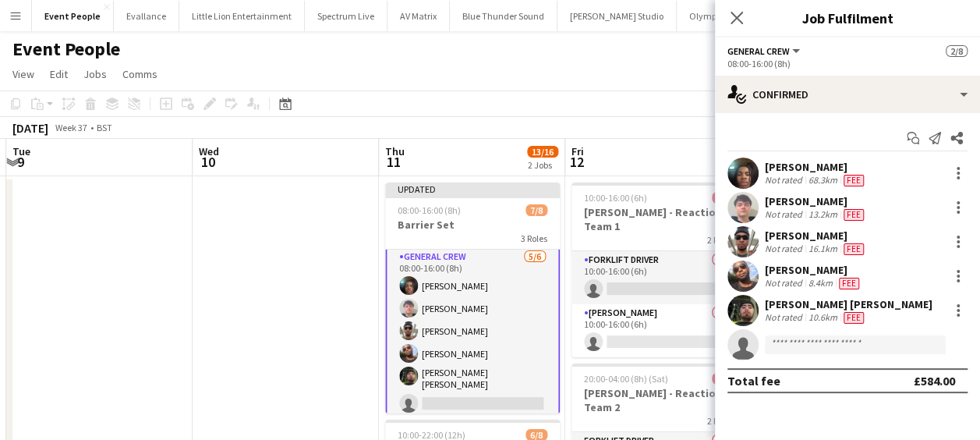
scroll to position [0, 0]
click at [789, 340] on input at bounding box center [855, 344] width 181 height 19
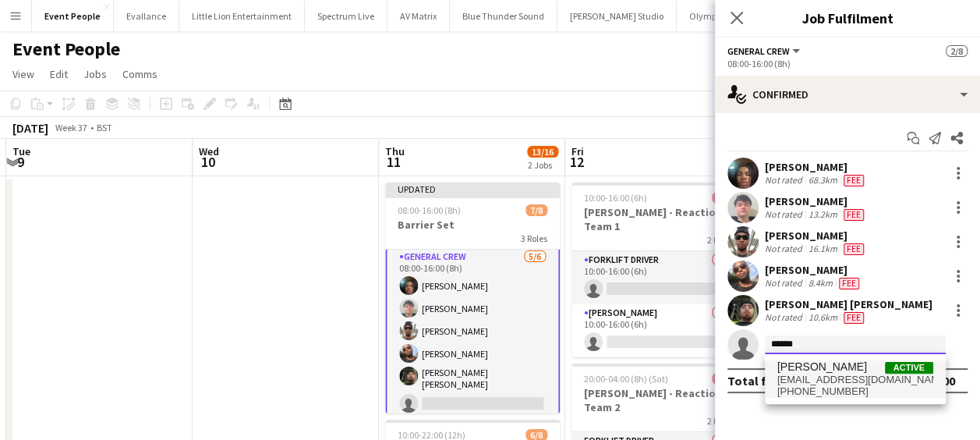
type input "******"
click at [819, 372] on span "[PERSON_NAME]" at bounding box center [822, 366] width 90 height 13
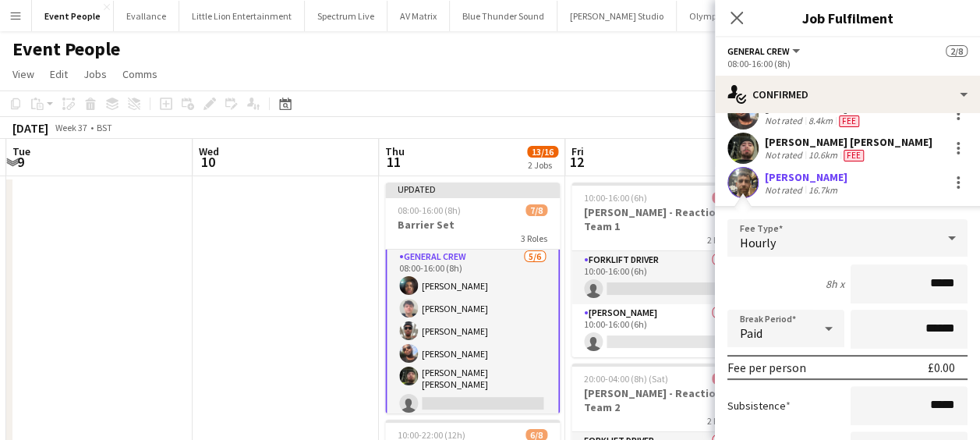
scroll to position [175, 0]
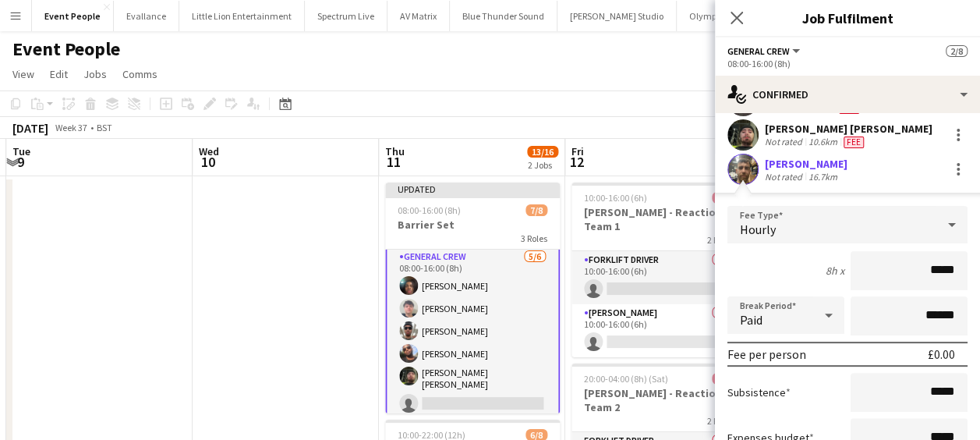
drag, startPoint x: 943, startPoint y: 268, endPoint x: 965, endPoint y: 267, distance: 21.8
click at [960, 268] on form "Fee Type Hourly 8h x ***** Break Period Paid ****** Fee per person £0.00 Subsis…" at bounding box center [847, 372] width 265 height 333
type input "***"
drag, startPoint x: 795, startPoint y: 288, endPoint x: 846, endPoint y: 306, distance: 54.7
click at [795, 287] on div "8h x ***" at bounding box center [847, 270] width 240 height 39
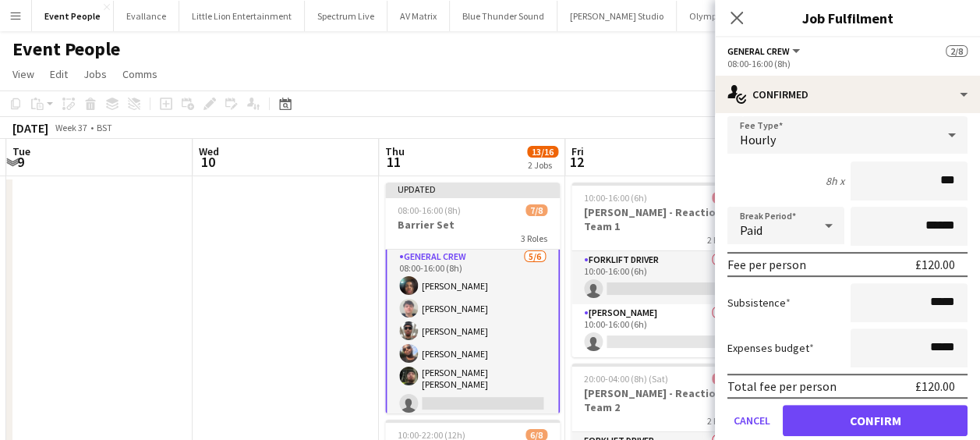
scroll to position [319, 0]
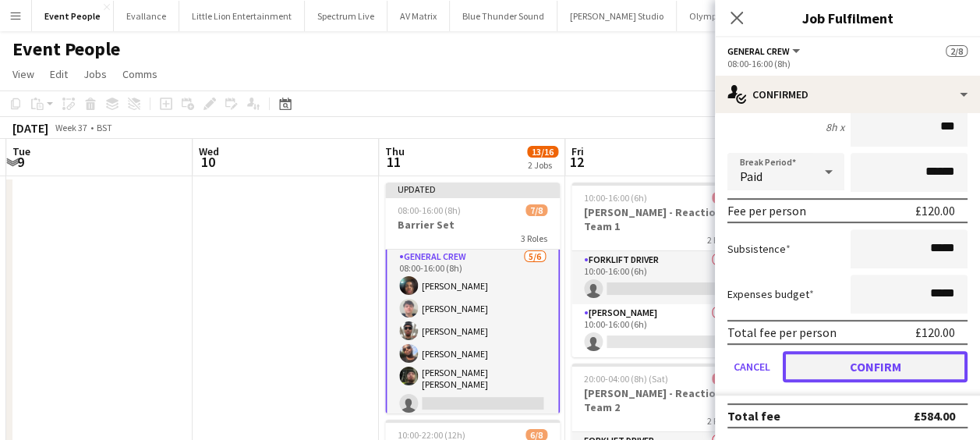
click at [892, 360] on button "Confirm" at bounding box center [874, 366] width 185 height 31
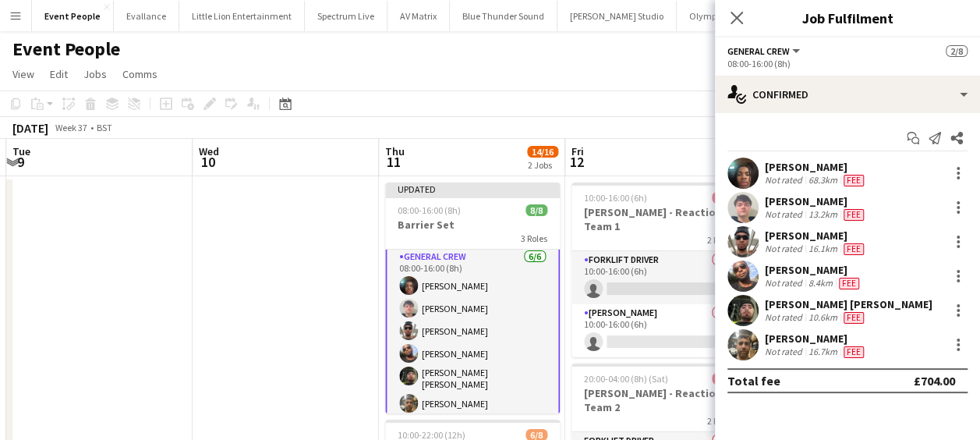
scroll to position [0, 0]
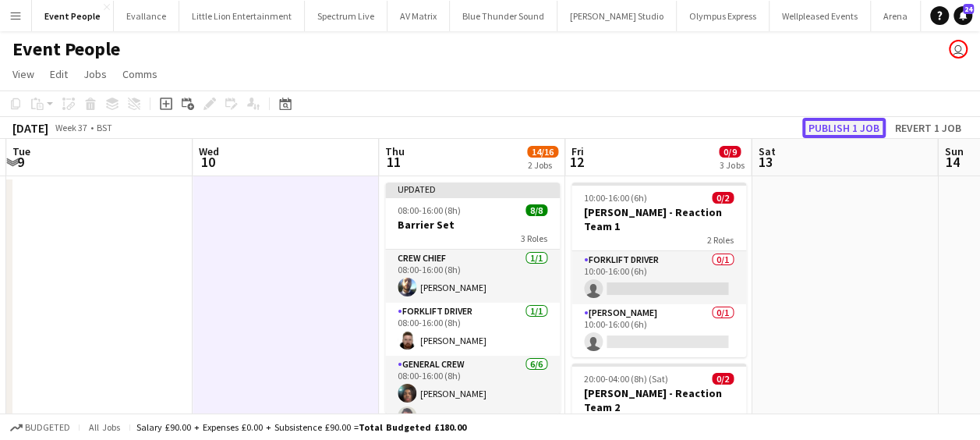
click at [837, 130] on button "Publish 1 job" at bounding box center [843, 128] width 83 height 20
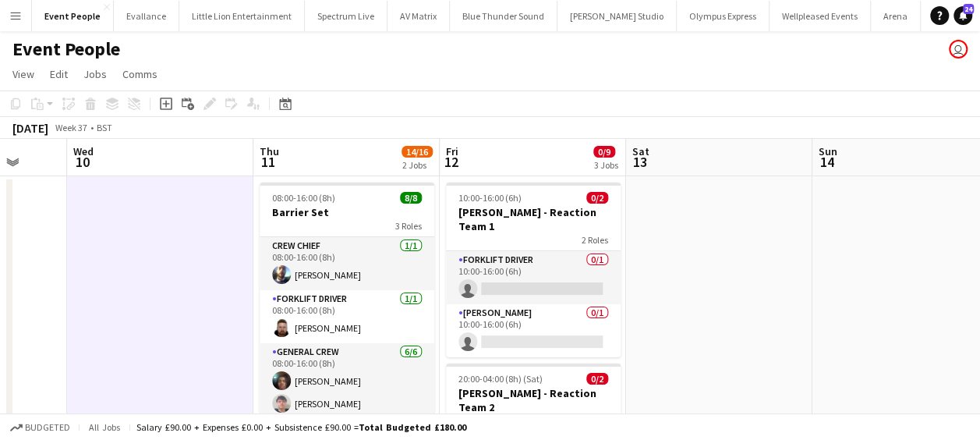
scroll to position [0, 534]
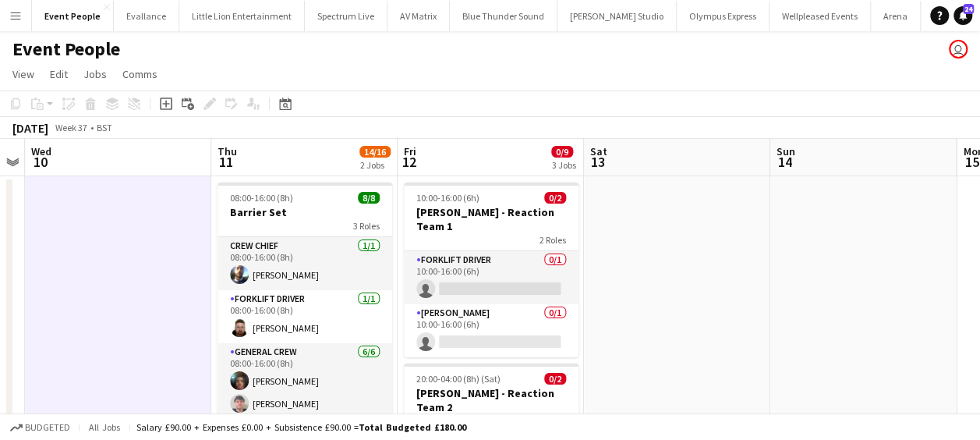
drag, startPoint x: 357, startPoint y: 263, endPoint x: 312, endPoint y: 264, distance: 45.2
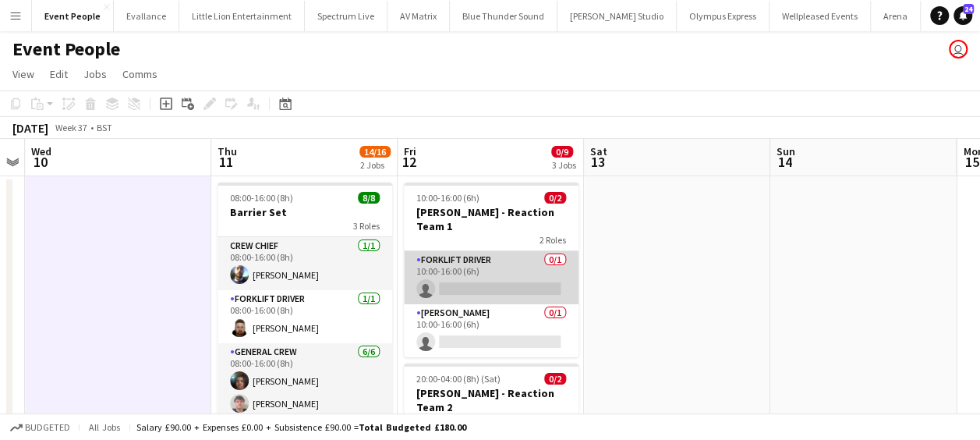
click at [474, 276] on app-card-role "Forklift Driver 0/1 10:00-16:00 (6h) single-neutral-actions" at bounding box center [491, 277] width 175 height 53
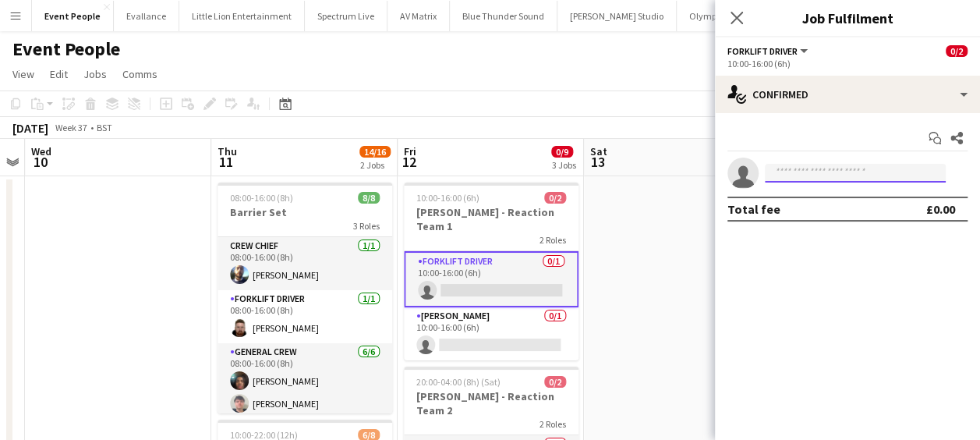
click at [815, 168] on input at bounding box center [855, 173] width 181 height 19
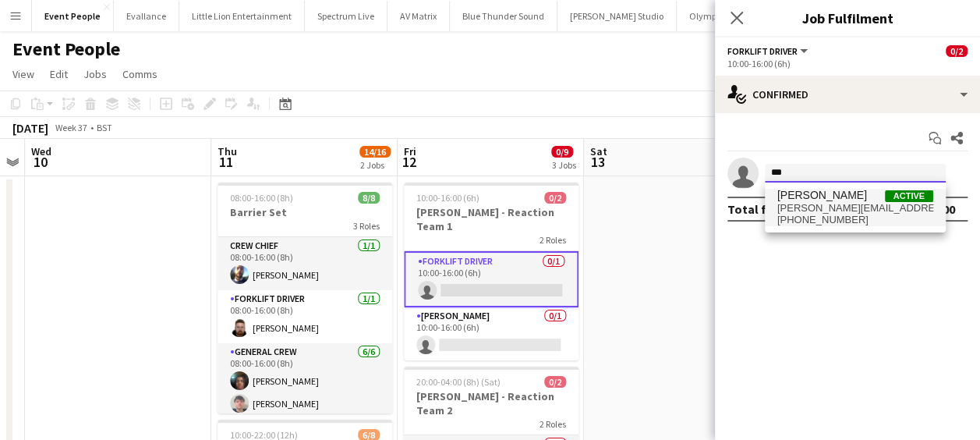
type input "***"
click at [851, 196] on span "[PERSON_NAME]" at bounding box center [822, 195] width 90 height 13
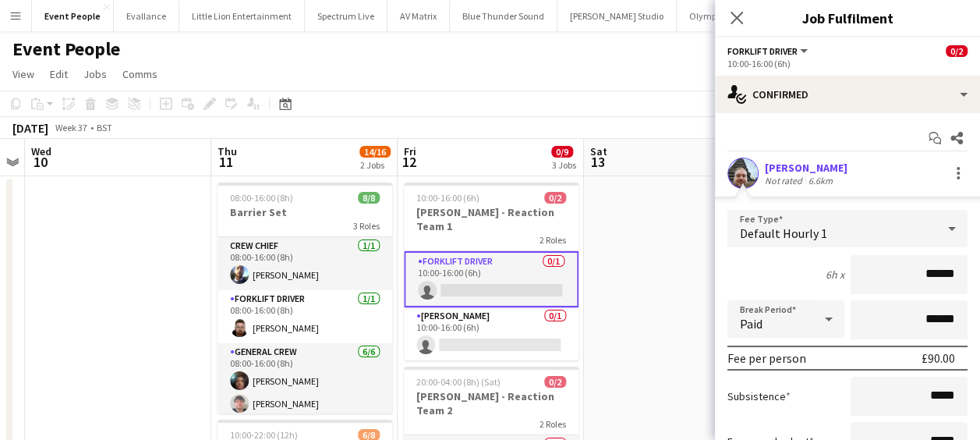
drag, startPoint x: 949, startPoint y: 283, endPoint x: 963, endPoint y: 277, distance: 15.1
click at [973, 281] on mat-expansion-panel "check Confirmed Start chat Share [PERSON_NAME] Not rated 6.6km Fee Type Default…" at bounding box center [847, 276] width 265 height 327
type input "**"
type input "***"
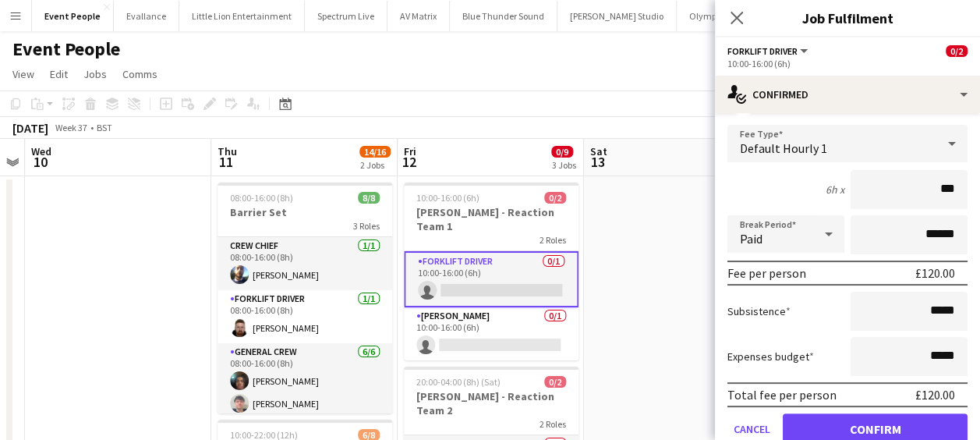
scroll to position [147, 0]
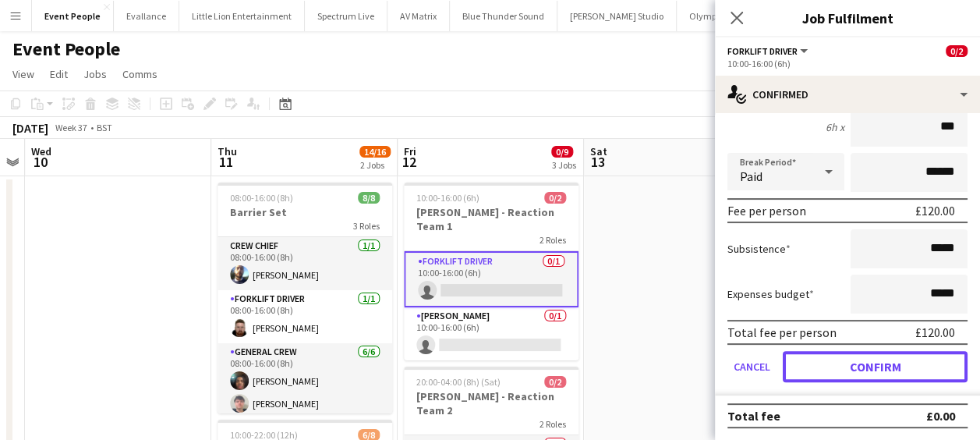
click at [856, 359] on button "Confirm" at bounding box center [874, 366] width 185 height 31
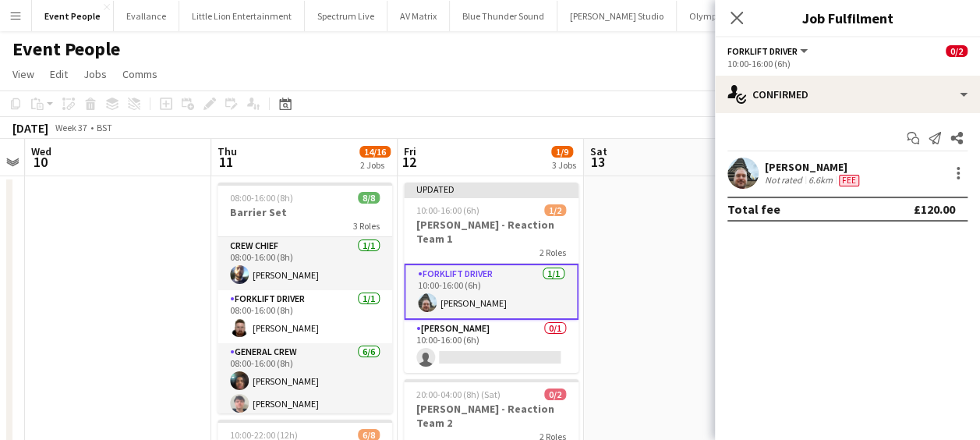
scroll to position [0, 0]
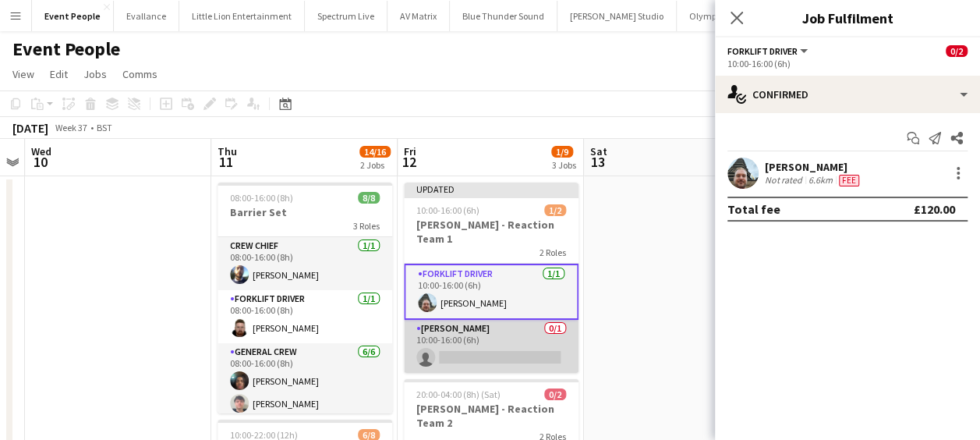
click at [528, 343] on app-card-role "Van Driver 0/1 10:00-16:00 (6h) single-neutral-actions" at bounding box center [491, 346] width 175 height 53
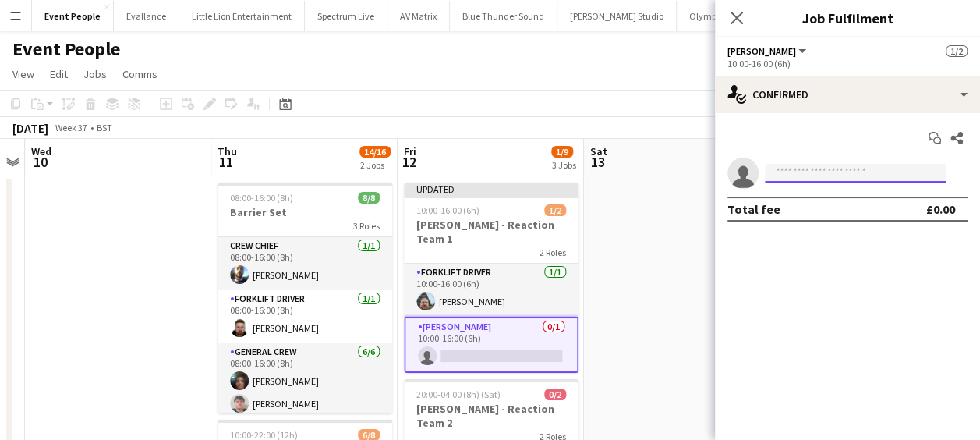
click at [851, 168] on input at bounding box center [855, 173] width 181 height 19
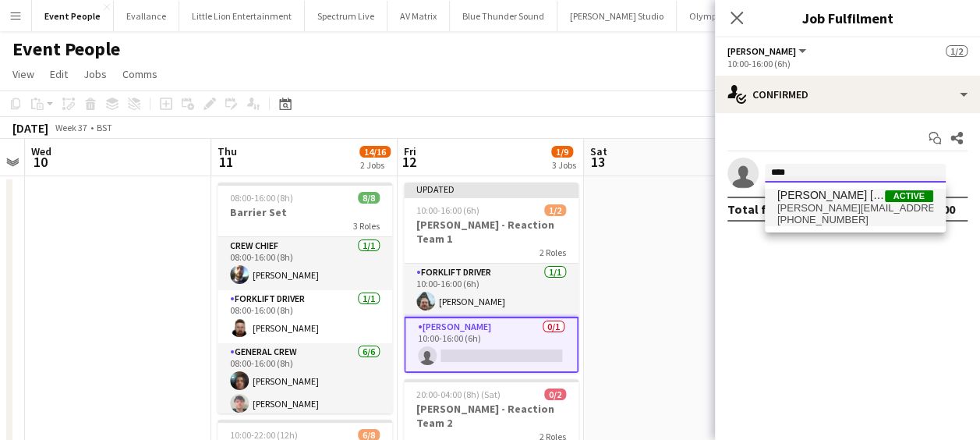
type input "****"
click at [853, 214] on span "[PHONE_NUMBER]" at bounding box center [855, 220] width 156 height 12
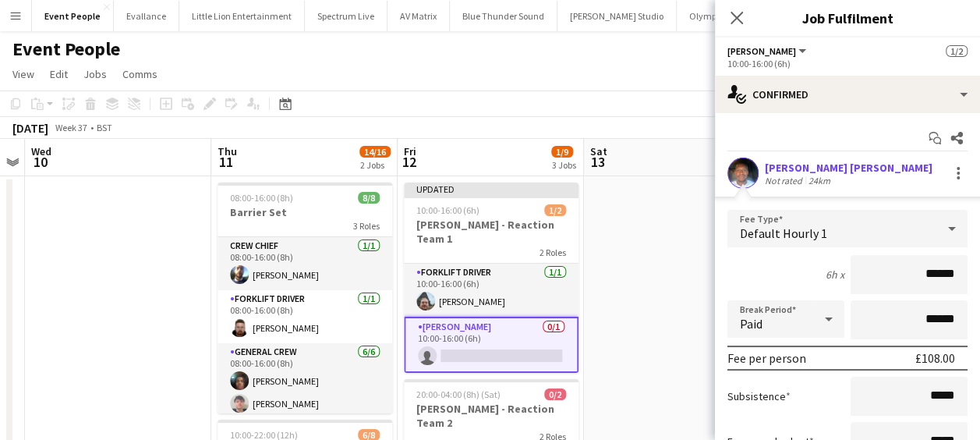
drag, startPoint x: 874, startPoint y: 257, endPoint x: 957, endPoint y: 270, distance: 83.5
click at [958, 271] on form "Fee Type Default Hourly 1 6h x ****** Break Period Paid ****** Fee per person £…" at bounding box center [847, 376] width 265 height 333
type input "******"
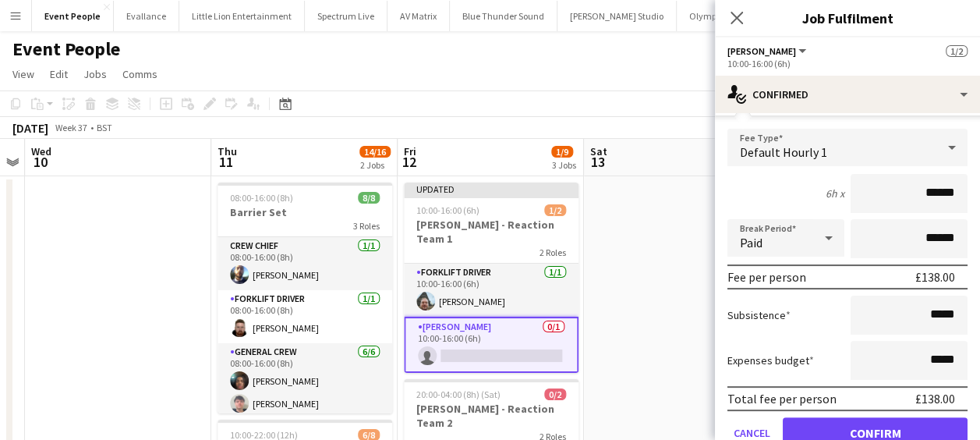
scroll to position [147, 0]
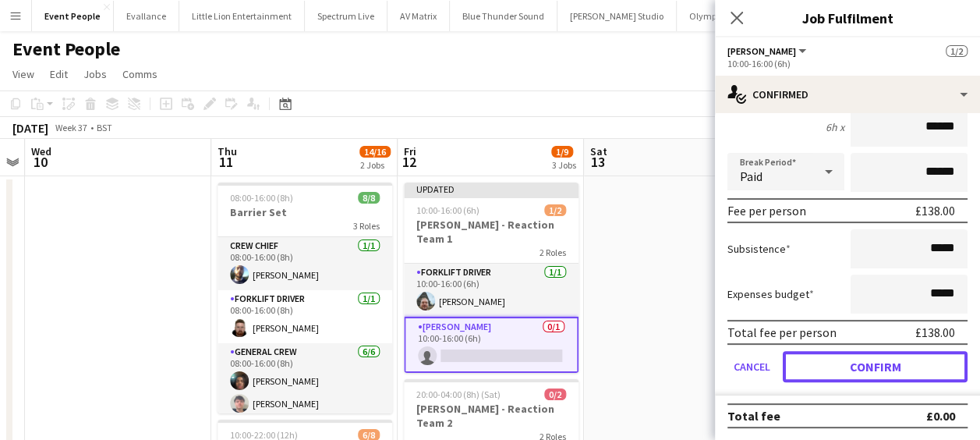
click at [861, 360] on button "Confirm" at bounding box center [874, 366] width 185 height 31
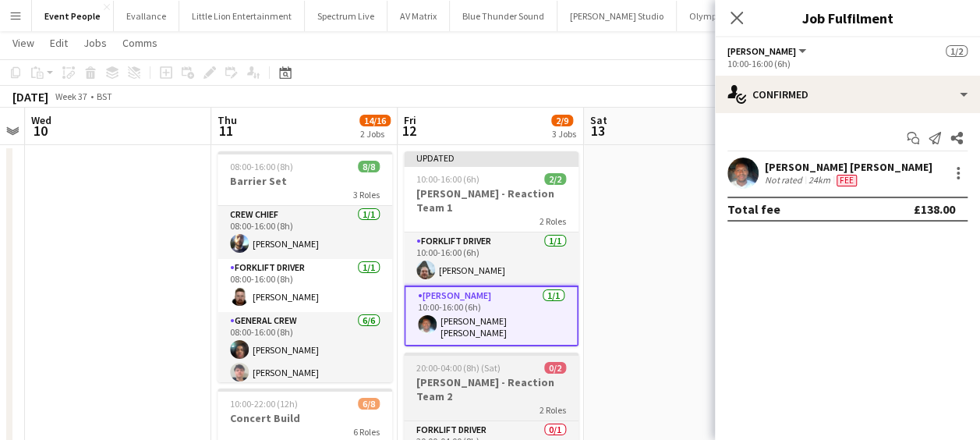
scroll to position [78, 0]
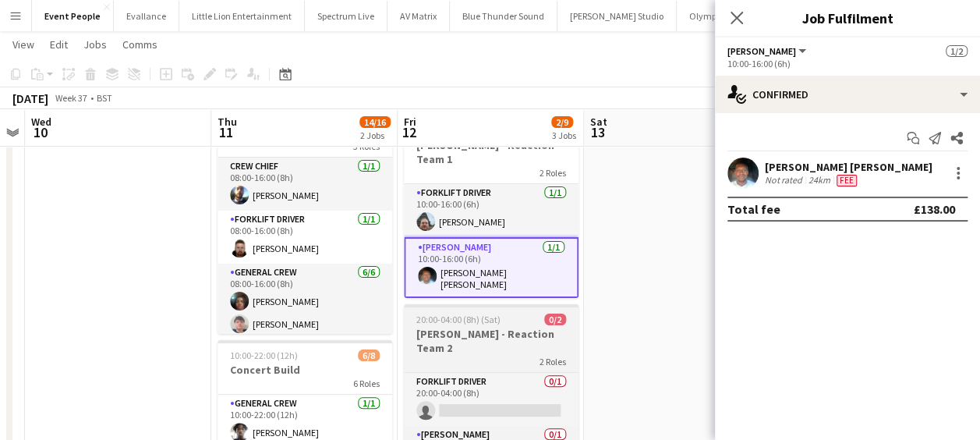
click at [499, 327] on h3 "[PERSON_NAME] - Reaction Team 2" at bounding box center [491, 341] width 175 height 28
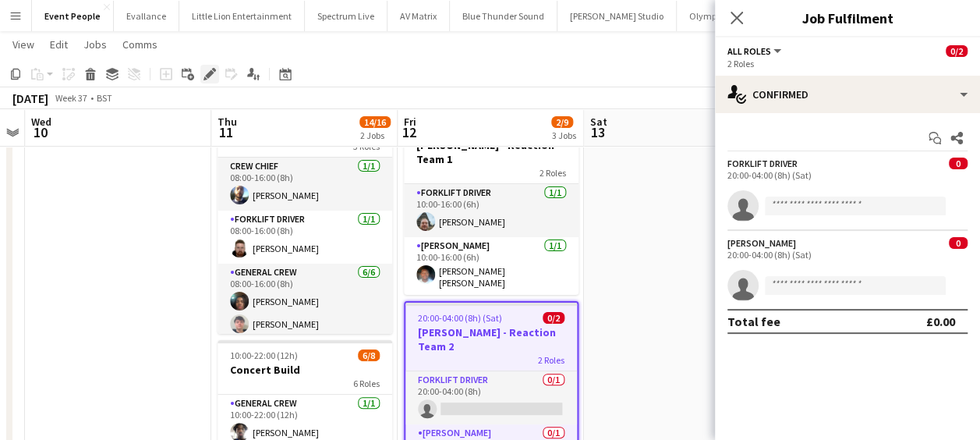
click at [212, 69] on icon at bounding box center [214, 70] width 4 height 4
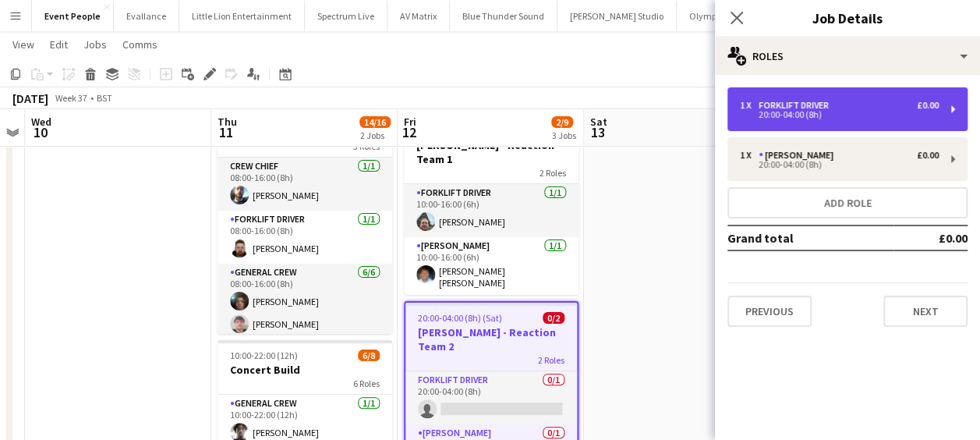
click at [834, 120] on div "1 x Forklift Driver £0.00 20:00-04:00 (8h)" at bounding box center [847, 109] width 240 height 44
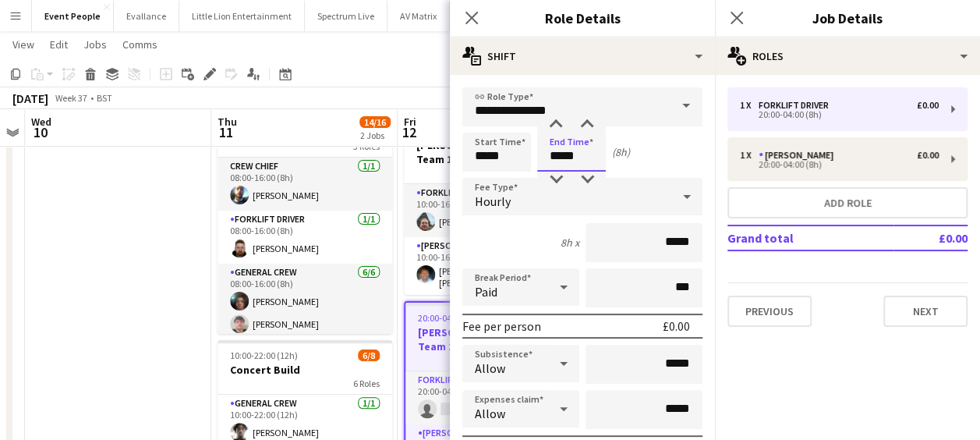
drag, startPoint x: 600, startPoint y: 156, endPoint x: 517, endPoint y: 160, distance: 82.7
click at [517, 160] on div "Start Time ***** End Time ***** (8h)" at bounding box center [582, 151] width 240 height 39
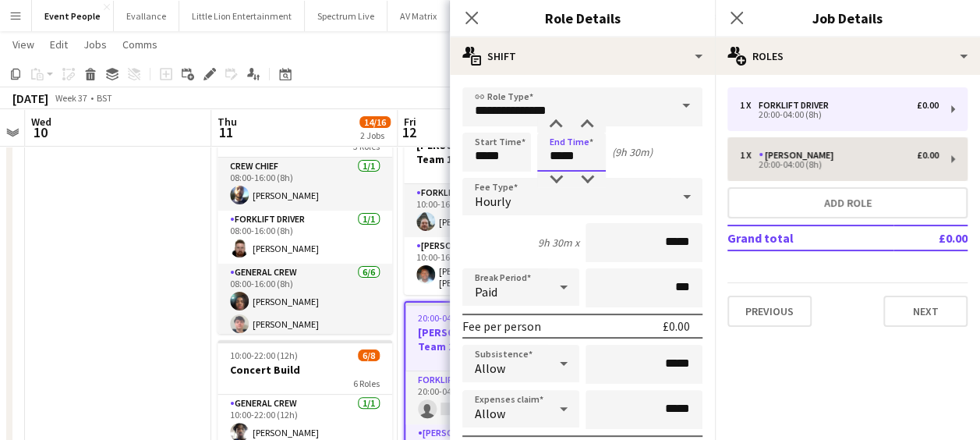
type input "*****"
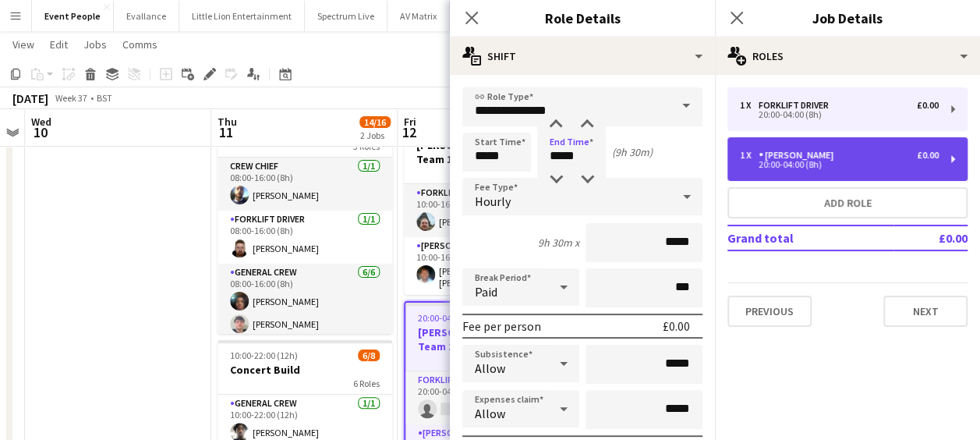
click at [797, 152] on div "[PERSON_NAME]" at bounding box center [798, 155] width 81 height 11
type input "**********"
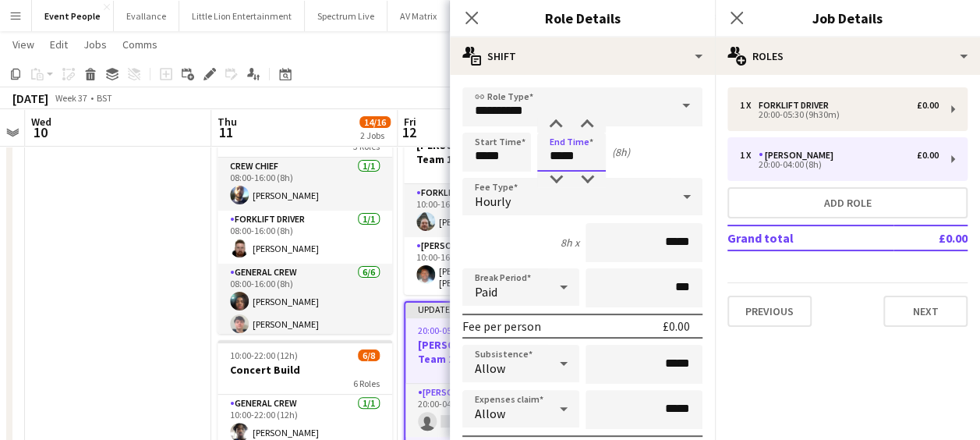
drag, startPoint x: 546, startPoint y: 157, endPoint x: 493, endPoint y: 152, distance: 53.3
click at [496, 157] on div "Start Time ***** End Time ***** (8h)" at bounding box center [582, 151] width 240 height 39
type input "*****"
click at [472, 23] on icon "Close pop-in" at bounding box center [471, 17] width 15 height 15
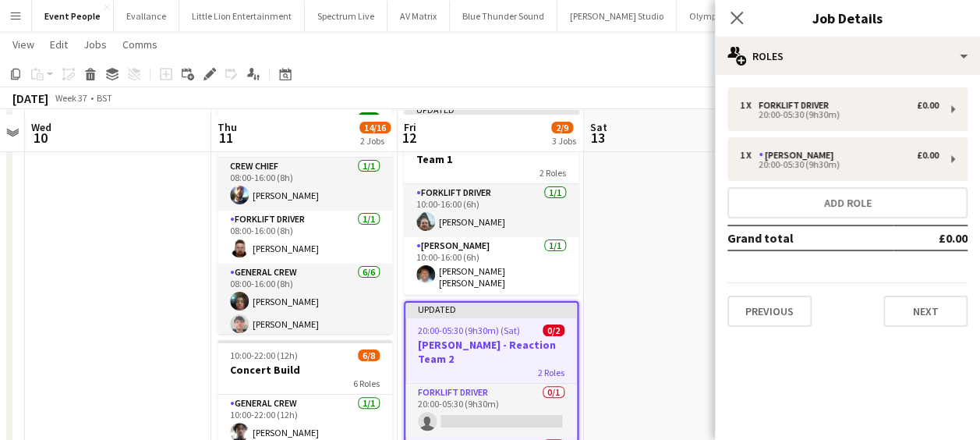
scroll to position [156, 0]
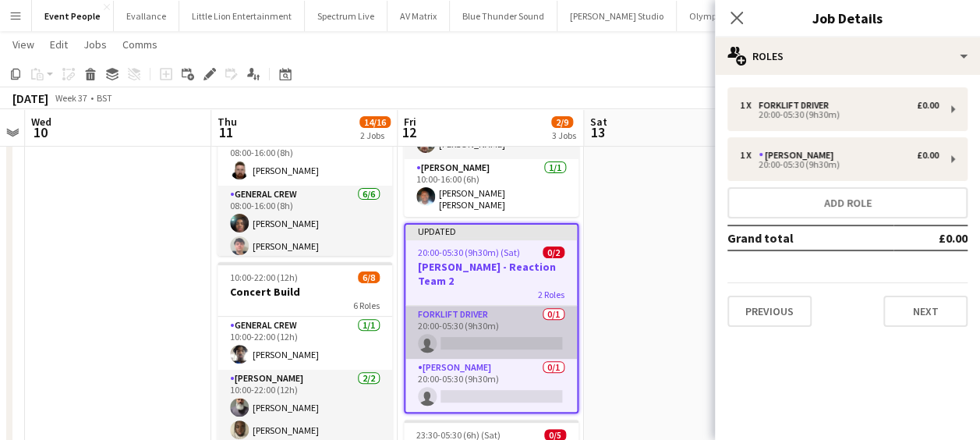
drag, startPoint x: 472, startPoint y: 311, endPoint x: 549, endPoint y: 295, distance: 78.9
click at [472, 310] on app-card-role "Forklift Driver 0/1 20:00-05:30 (9h30m) single-neutral-actions" at bounding box center [490, 332] width 171 height 53
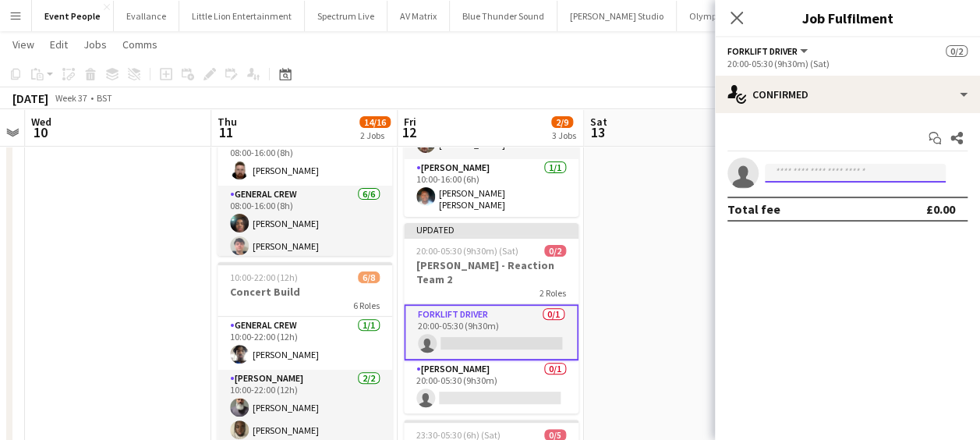
click at [797, 171] on input at bounding box center [855, 173] width 181 height 19
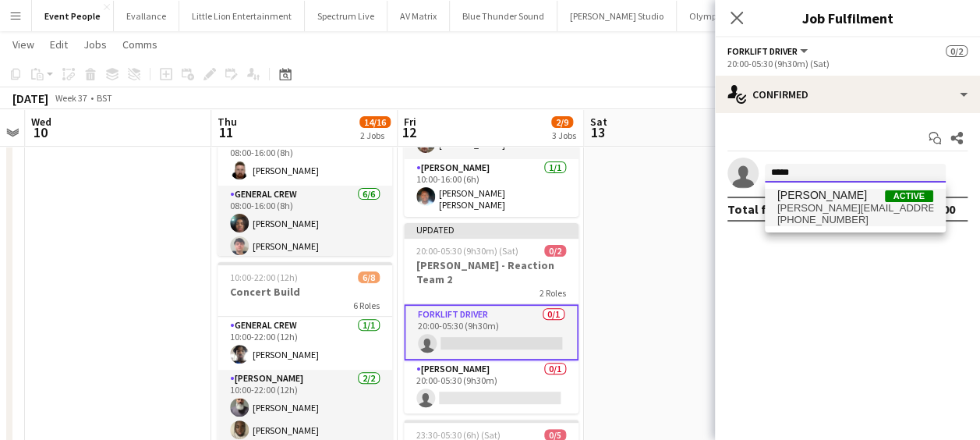
type input "*****"
click at [814, 204] on span "[PERSON_NAME][EMAIL_ADDRESS][DOMAIN_NAME]" at bounding box center [855, 208] width 156 height 12
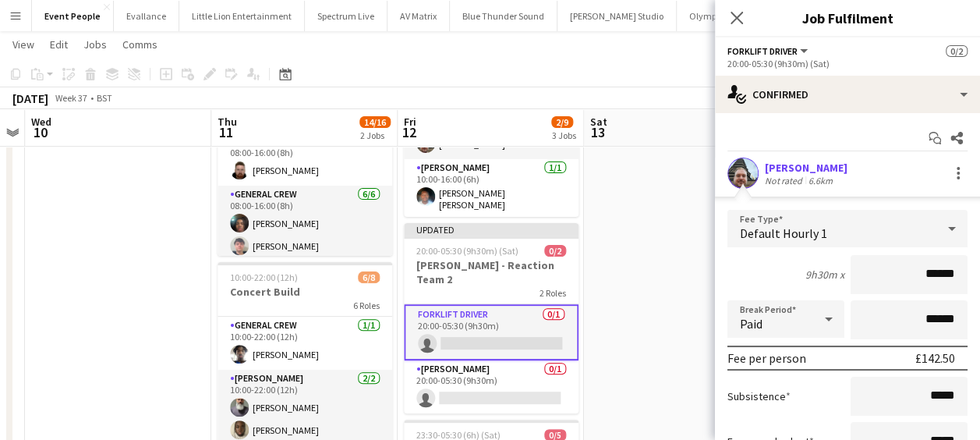
drag, startPoint x: 882, startPoint y: 273, endPoint x: 961, endPoint y: 272, distance: 78.7
click at [961, 272] on form "Fee Type Default Hourly 1 9h30m x ****** Break Period Paid ****** Fee per perso…" at bounding box center [847, 376] width 265 height 333
type input "***"
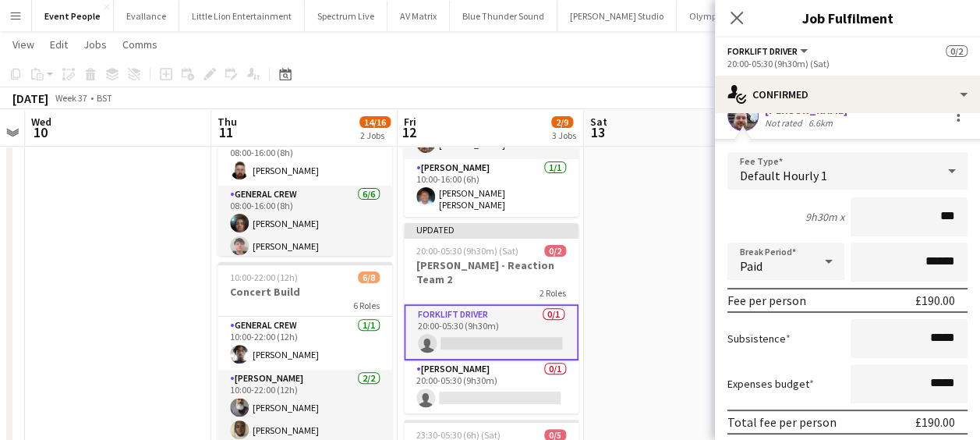
scroll to position [147, 0]
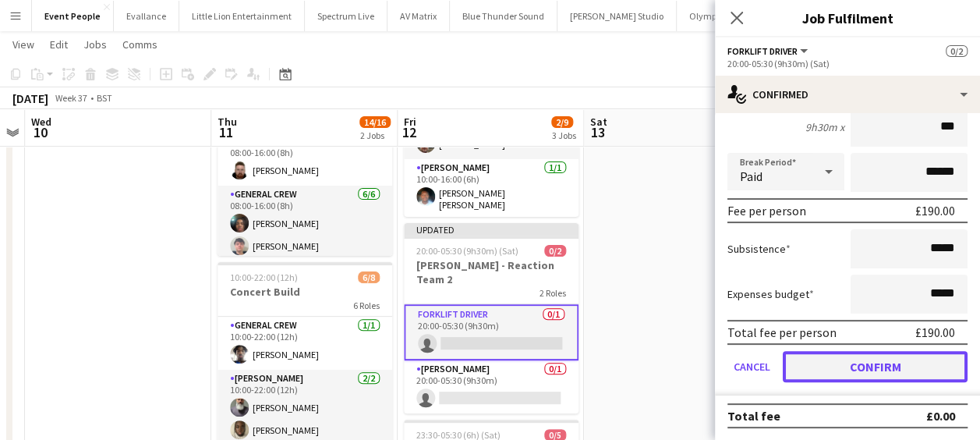
click at [870, 357] on button "Confirm" at bounding box center [874, 366] width 185 height 31
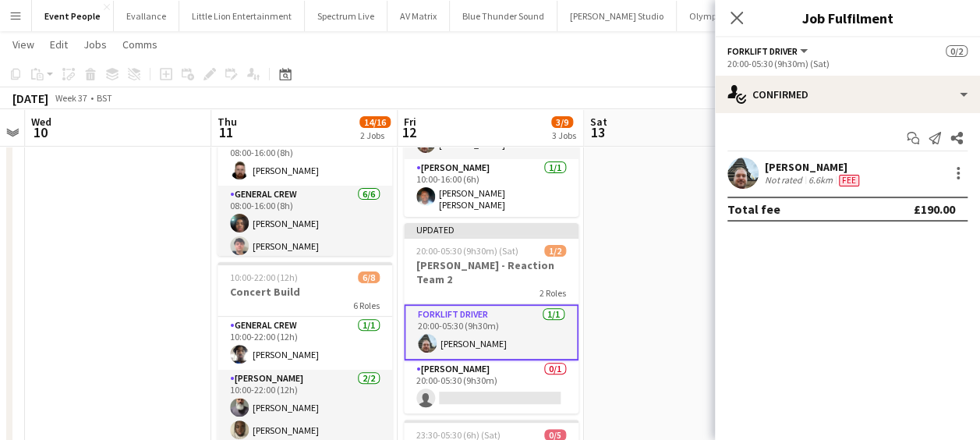
scroll to position [0, 0]
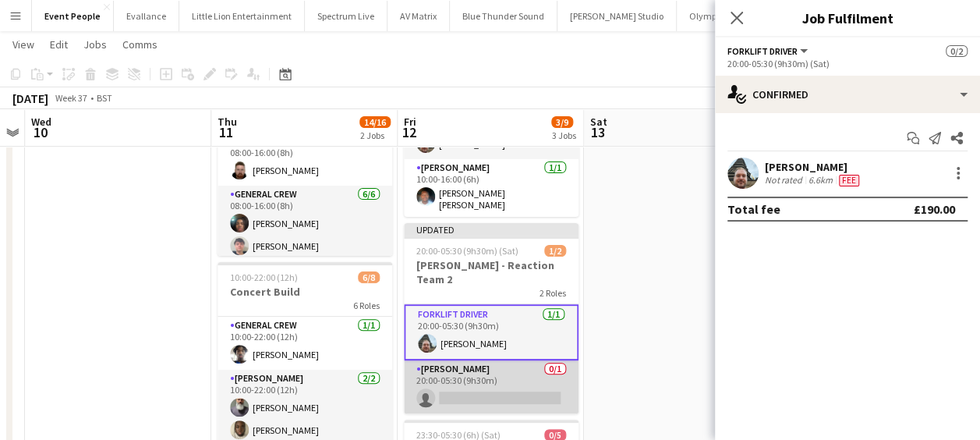
click at [517, 360] on app-card-role "Van Driver 0/1 20:00-05:30 (9h30m) single-neutral-actions" at bounding box center [491, 386] width 175 height 53
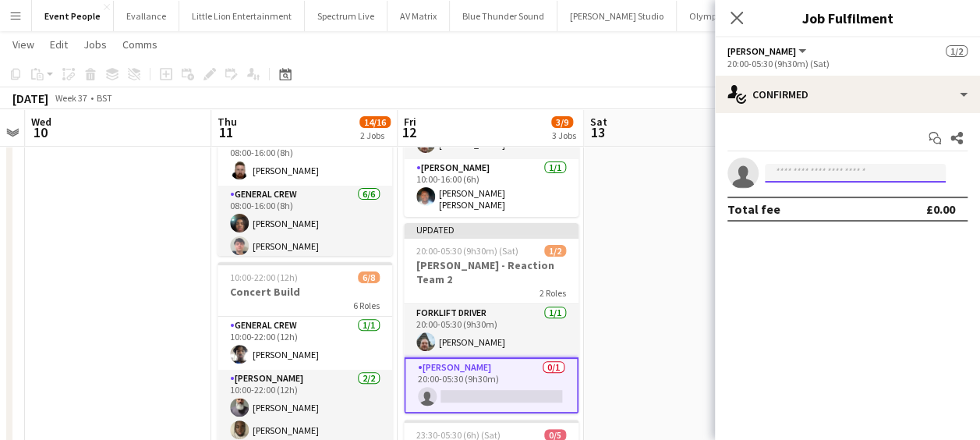
click at [819, 164] on input at bounding box center [855, 173] width 181 height 19
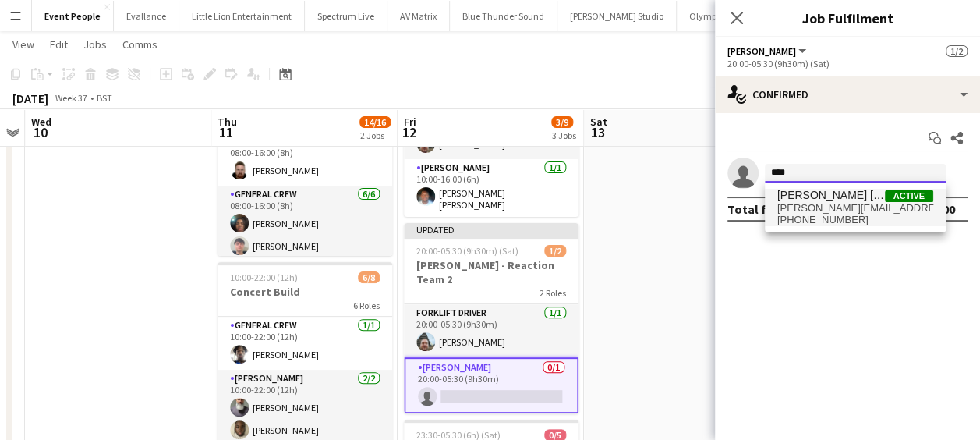
type input "****"
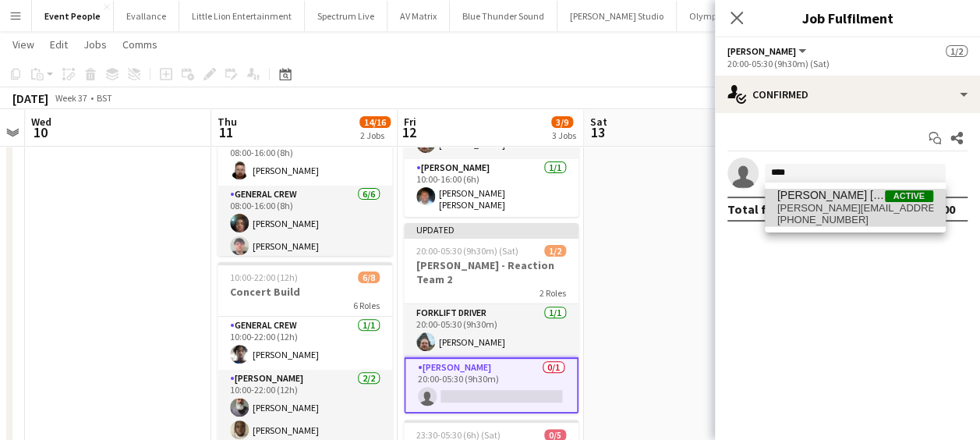
click at [853, 207] on span "[PERSON_NAME][EMAIL_ADDRESS][PERSON_NAME][PERSON_NAME][DOMAIN_NAME]" at bounding box center [855, 208] width 156 height 12
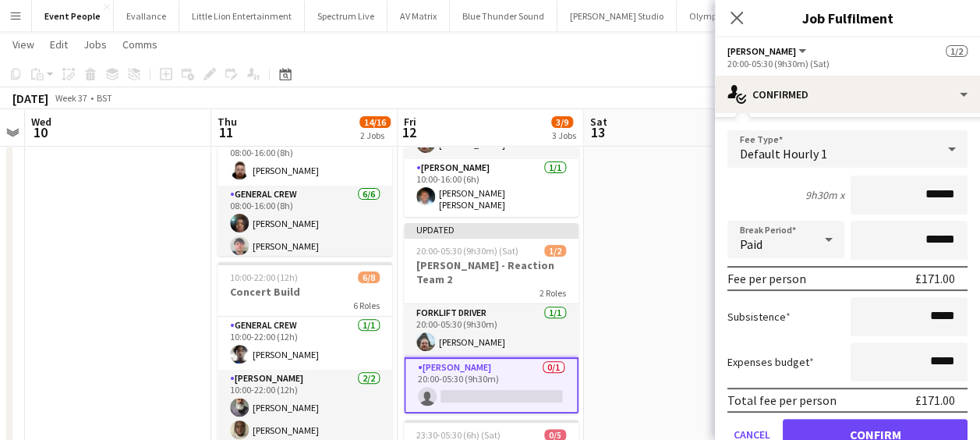
scroll to position [147, 0]
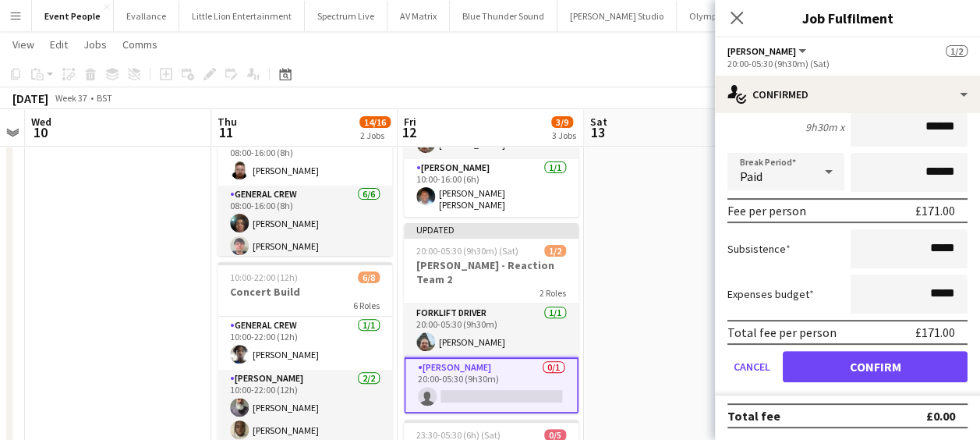
drag, startPoint x: 904, startPoint y: 132, endPoint x: 937, endPoint y: 131, distance: 32.7
click at [937, 131] on input "******" at bounding box center [908, 127] width 117 height 39
drag, startPoint x: 946, startPoint y: 126, endPoint x: 888, endPoint y: 131, distance: 57.9
click at [888, 131] on input "******" at bounding box center [908, 127] width 117 height 39
type input "******"
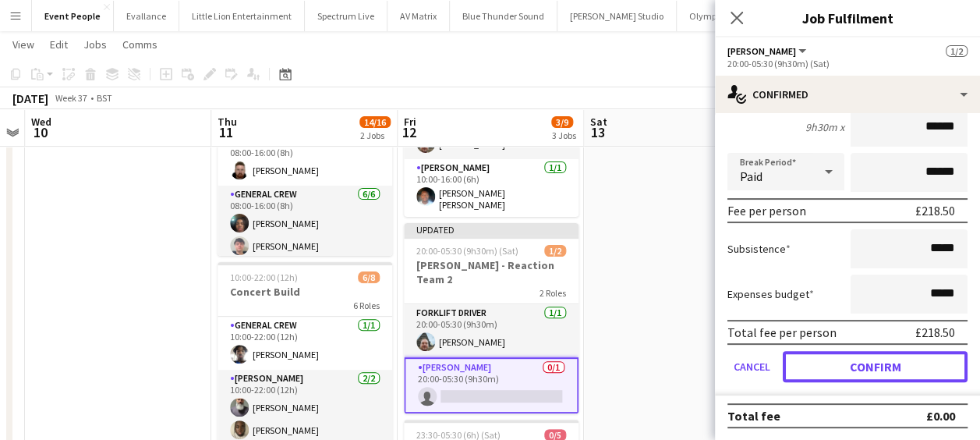
click at [873, 364] on button "Confirm" at bounding box center [874, 366] width 185 height 31
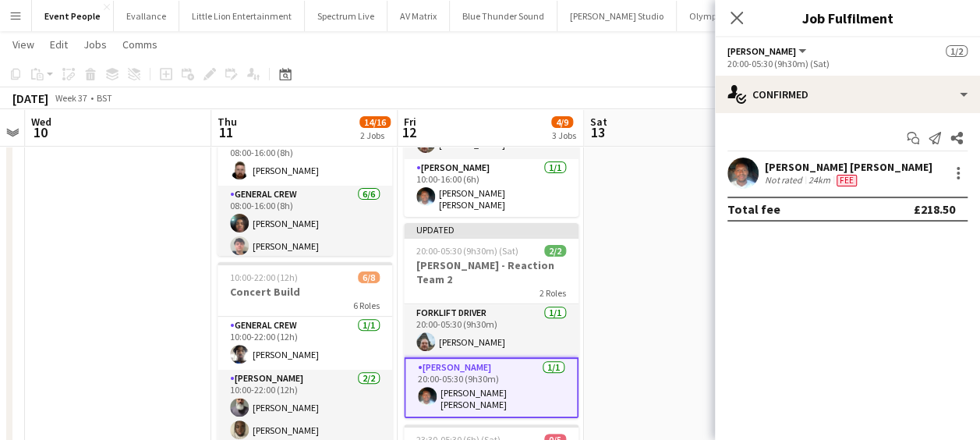
scroll to position [0, 0]
click at [617, 273] on app-date-cell at bounding box center [677, 419] width 186 height 800
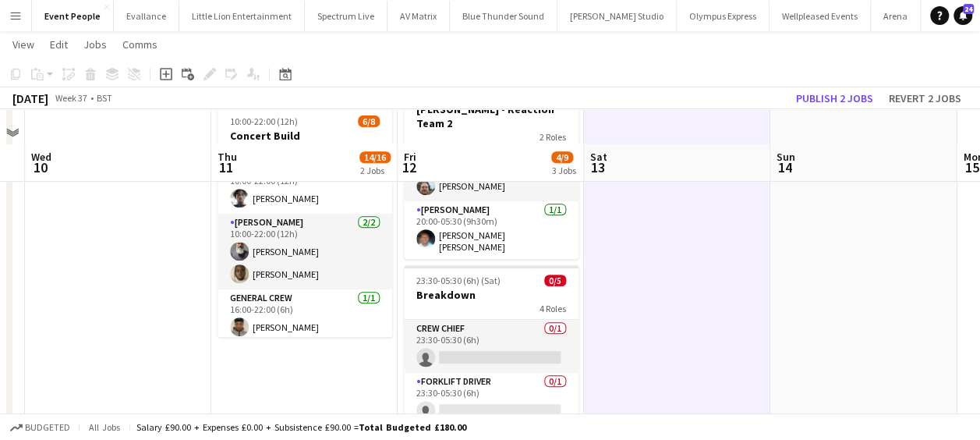
scroll to position [390, 0]
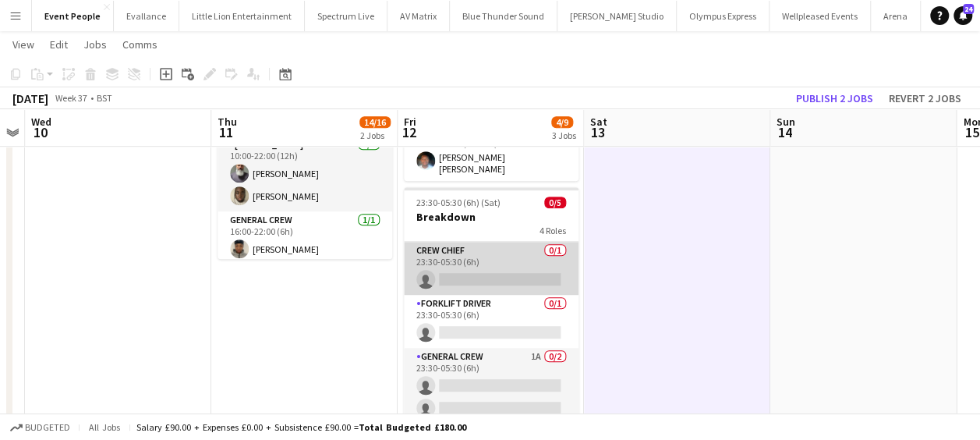
click at [500, 242] on app-card-role "Crew Chief 0/1 23:30-05:30 (6h) single-neutral-actions" at bounding box center [491, 268] width 175 height 53
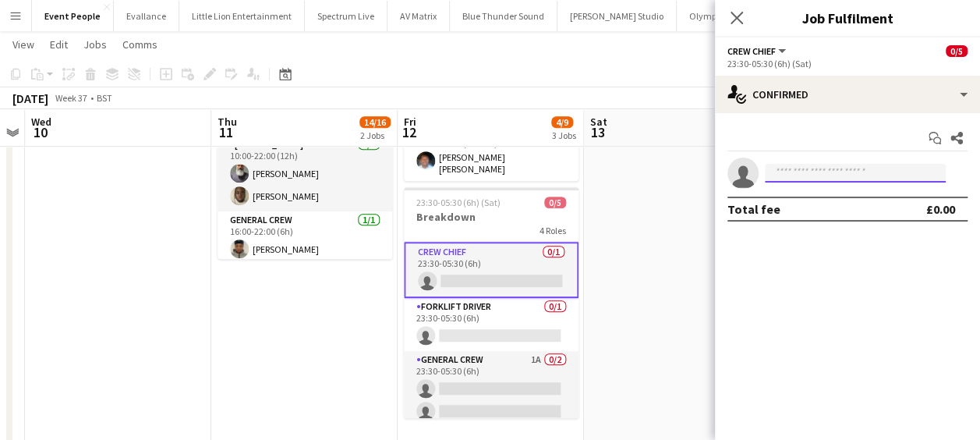
click at [824, 171] on input at bounding box center [855, 173] width 181 height 19
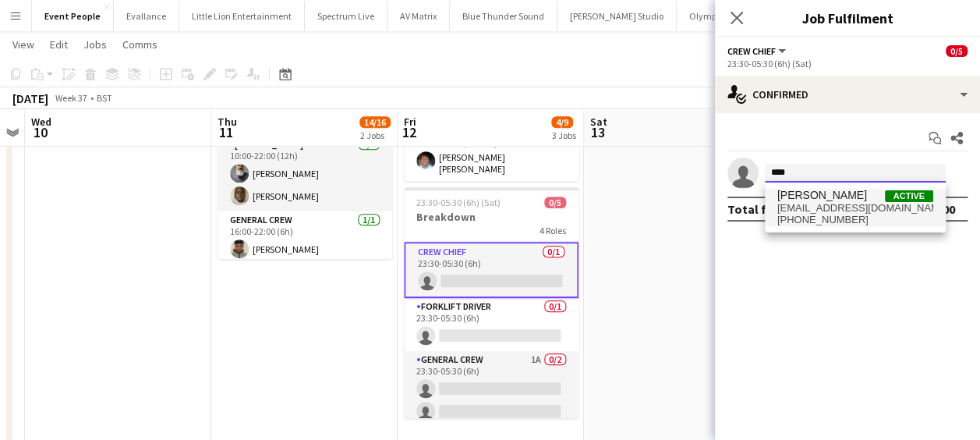
type input "****"
click at [844, 210] on span "[EMAIL_ADDRESS][DOMAIN_NAME]" at bounding box center [855, 208] width 156 height 12
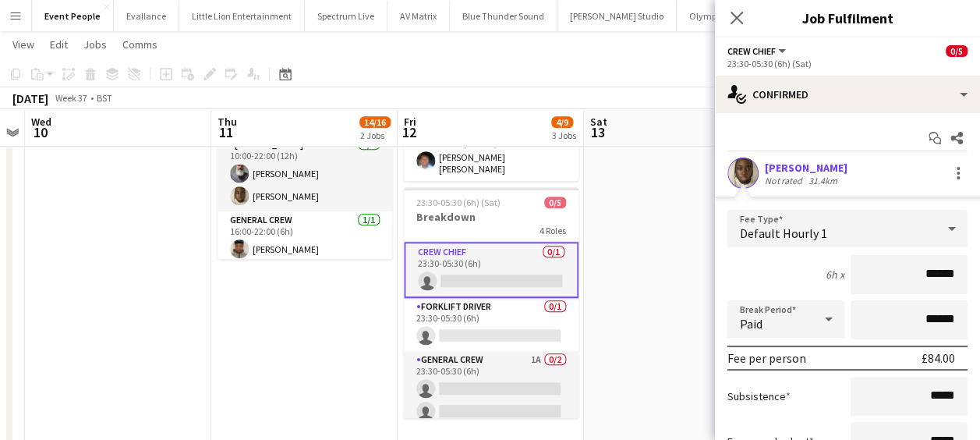
drag, startPoint x: 908, startPoint y: 282, endPoint x: 991, endPoint y: 281, distance: 82.6
click at [980, 282] on html "Menu Boards Boards Boards All jobs Status Workforce Workforce My Workforce Recr…" at bounding box center [490, 110] width 980 height 1001
type input "***"
drag, startPoint x: 814, startPoint y: 291, endPoint x: 818, endPoint y: 300, distance: 10.1
click at [814, 291] on div "6h x ***" at bounding box center [847, 274] width 240 height 39
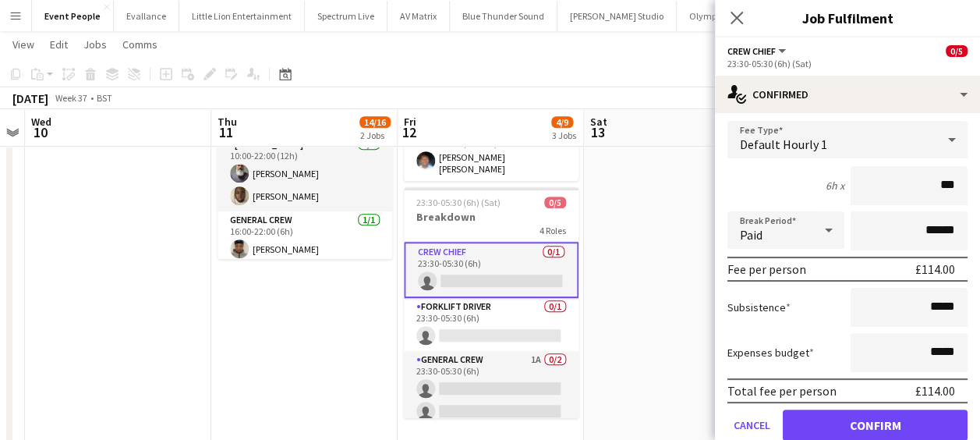
scroll to position [147, 0]
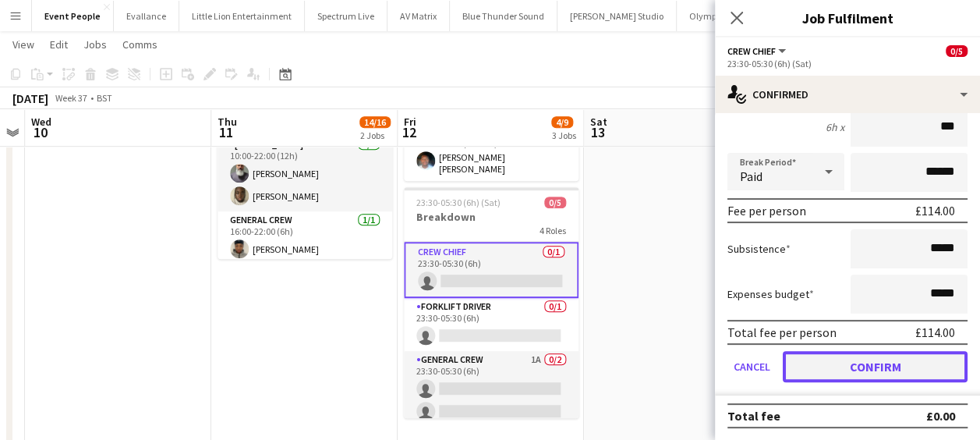
click at [871, 357] on button "Confirm" at bounding box center [874, 366] width 185 height 31
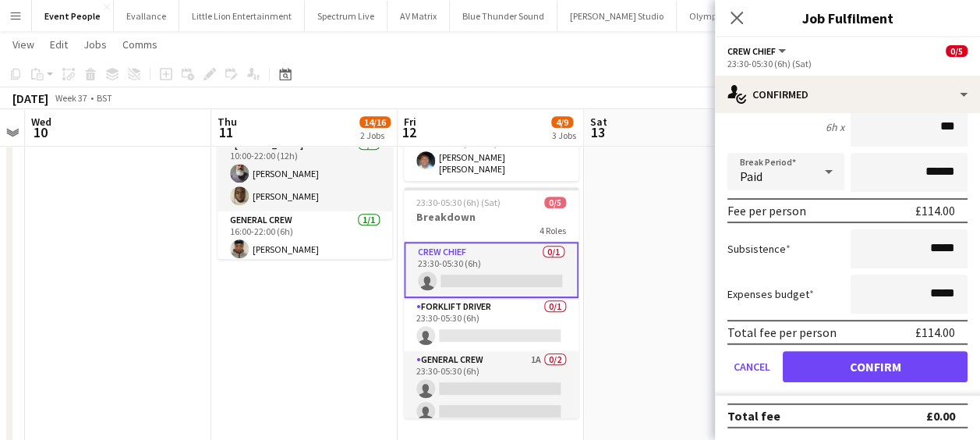
scroll to position [0, 0]
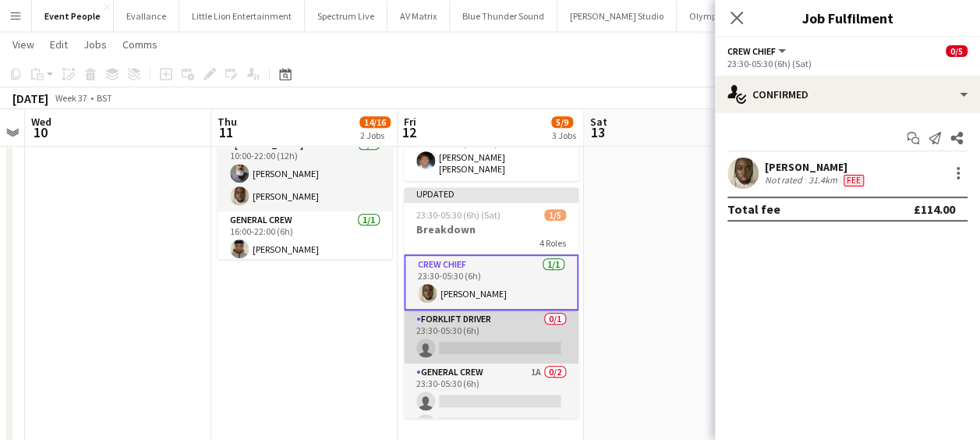
click at [503, 310] on app-card-role "Forklift Driver 0/1 23:30-05:30 (6h) single-neutral-actions" at bounding box center [491, 336] width 175 height 53
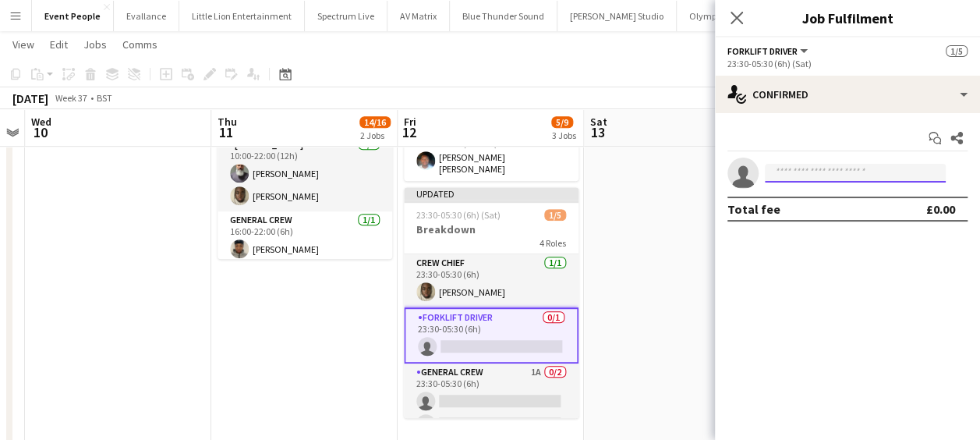
click at [842, 175] on input at bounding box center [855, 173] width 181 height 19
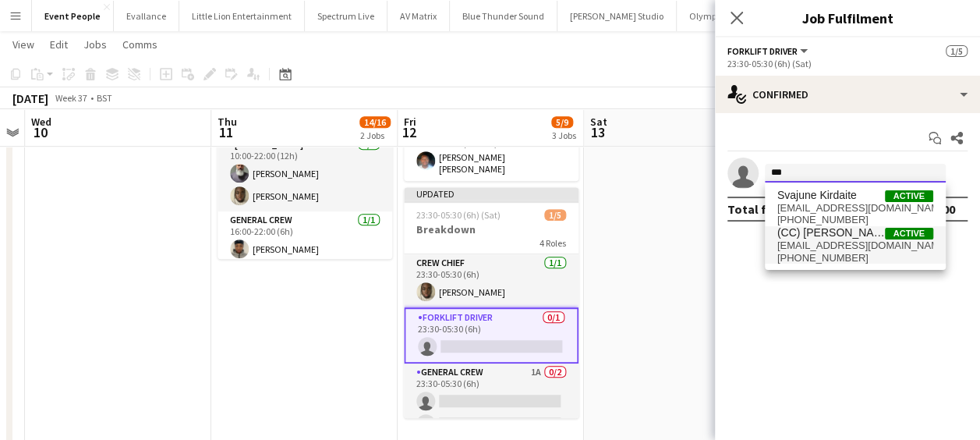
type input "***"
click at [860, 231] on span "(CC) [PERSON_NAME]" at bounding box center [831, 232] width 108 height 13
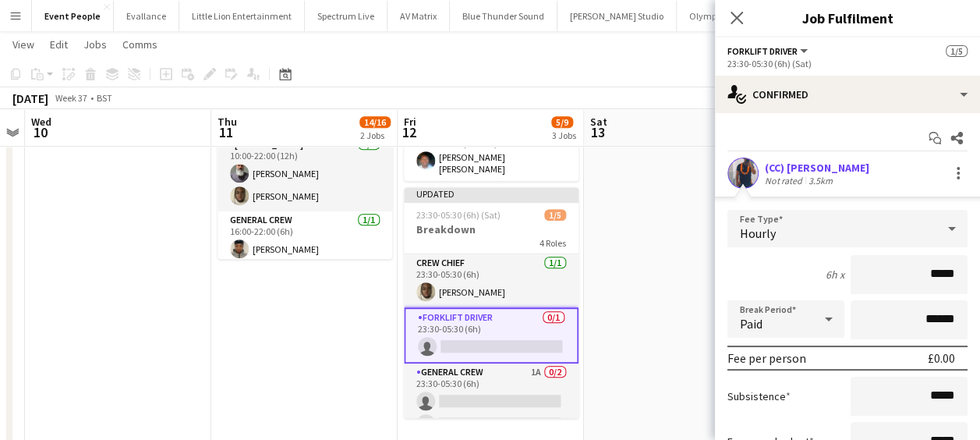
drag, startPoint x: 884, startPoint y: 267, endPoint x: 991, endPoint y: 266, distance: 107.6
click at [980, 266] on html "Menu Boards Boards Boards All jobs Status Workforce Workforce My Workforce Recr…" at bounding box center [490, 110] width 980 height 1001
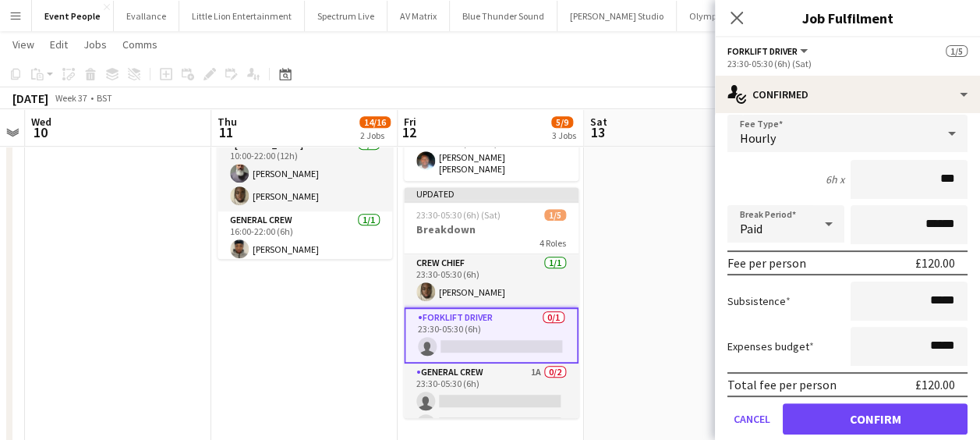
scroll to position [147, 0]
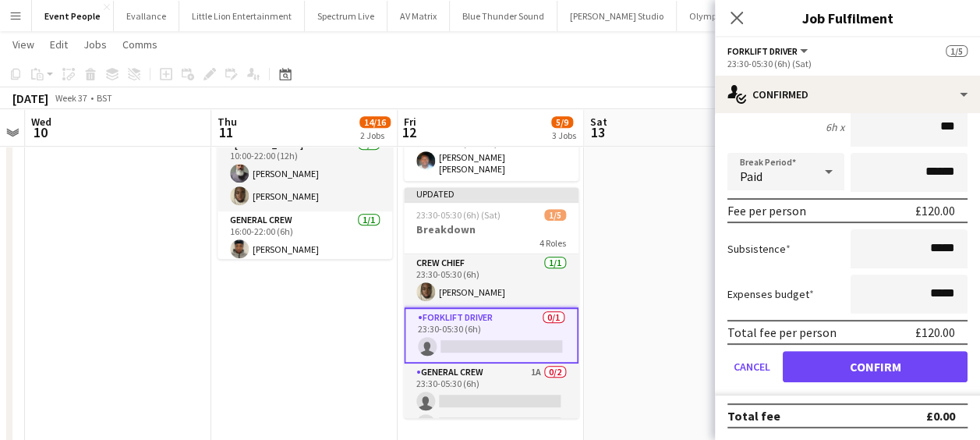
type input "***"
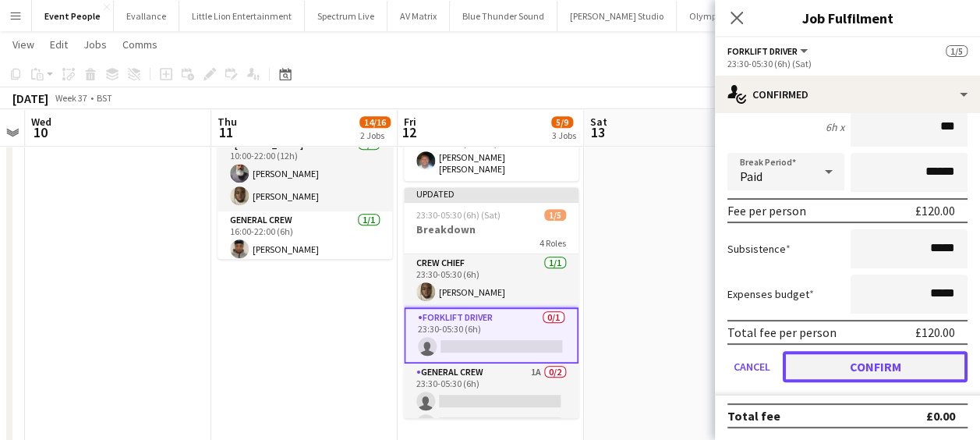
click at [878, 369] on button "Confirm" at bounding box center [874, 366] width 185 height 31
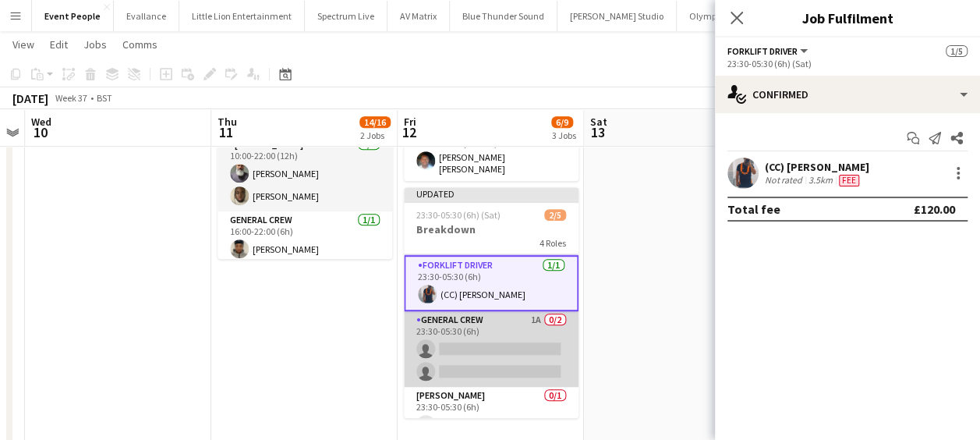
scroll to position [73, 0]
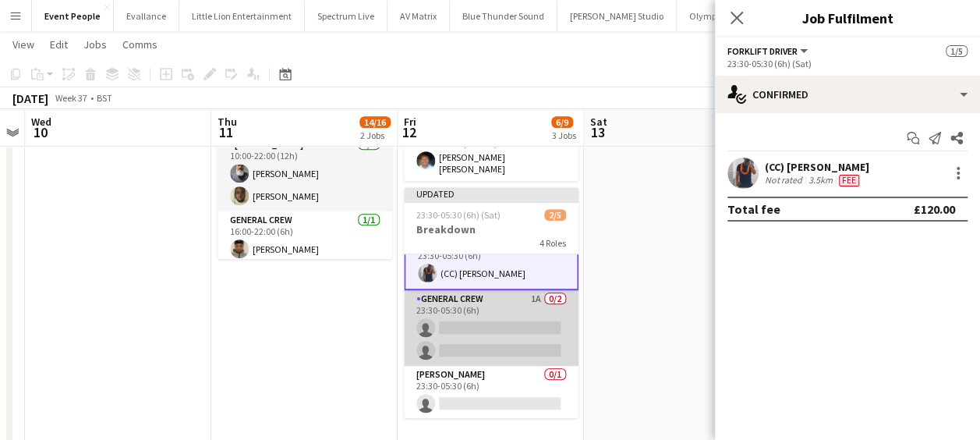
click at [510, 298] on app-card-role "General Crew 1A 0/2 23:30-05:30 (6h) single-neutral-actions single-neutral-acti…" at bounding box center [491, 328] width 175 height 76
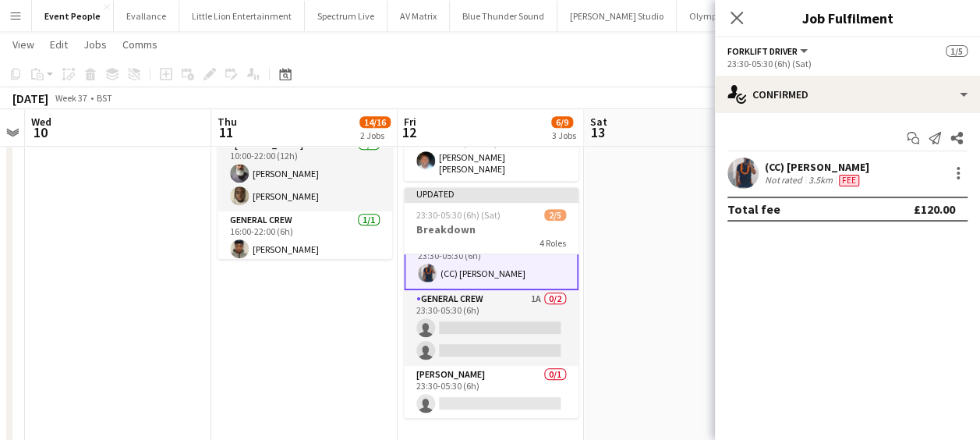
scroll to position [72, 0]
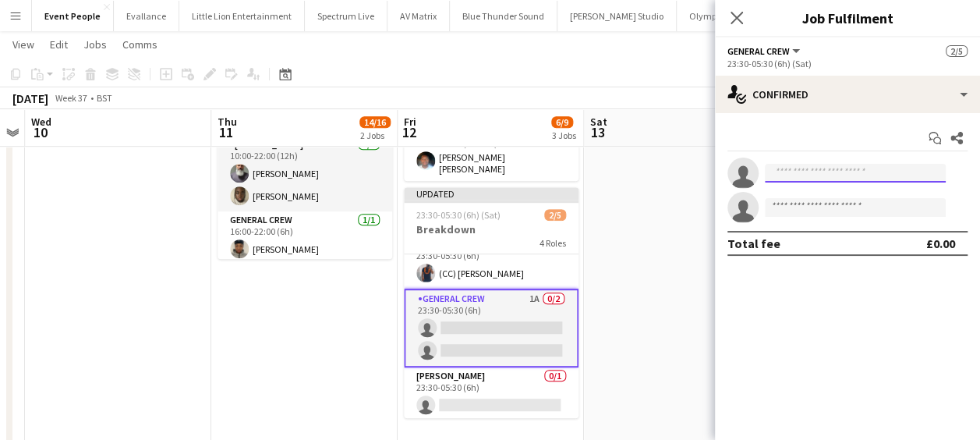
click at [823, 168] on input at bounding box center [855, 173] width 181 height 19
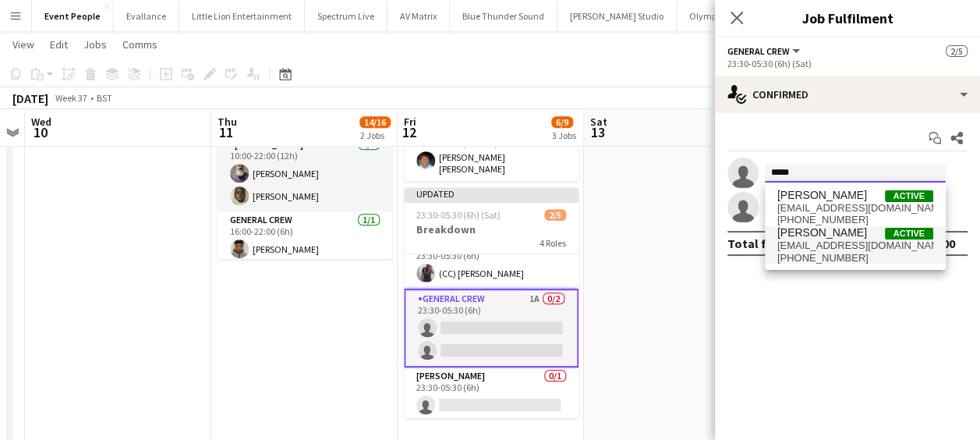
type input "*****"
click at [820, 231] on span "[PERSON_NAME]" at bounding box center [822, 232] width 90 height 13
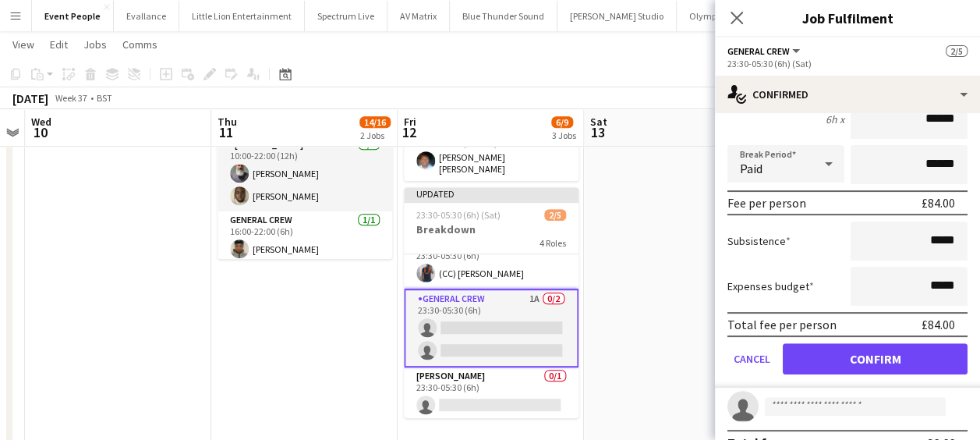
scroll to position [156, 0]
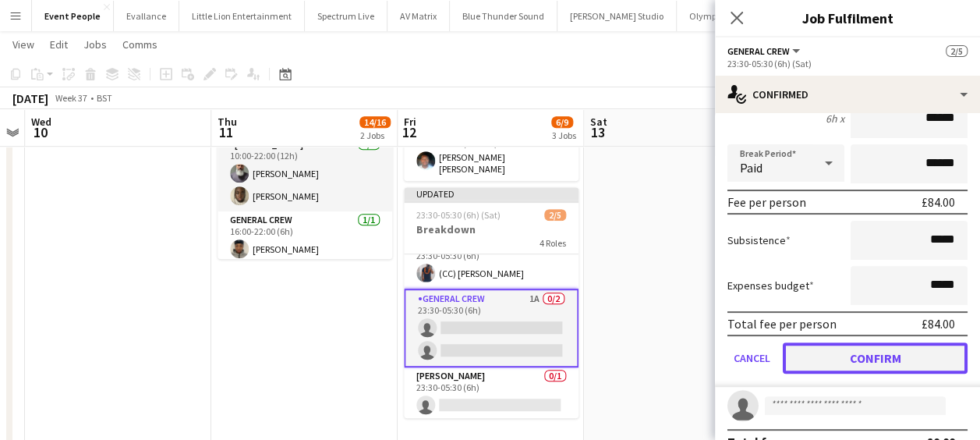
click at [893, 350] on button "Confirm" at bounding box center [874, 357] width 185 height 31
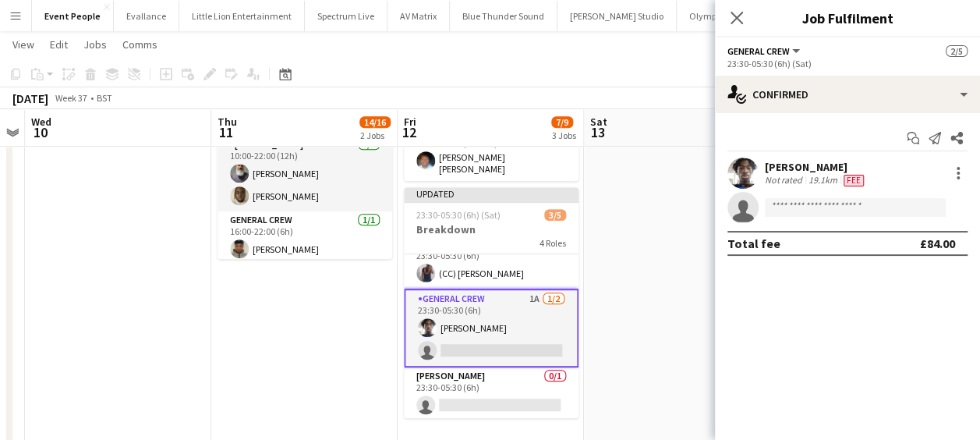
scroll to position [0, 0]
click at [802, 203] on input at bounding box center [855, 207] width 181 height 19
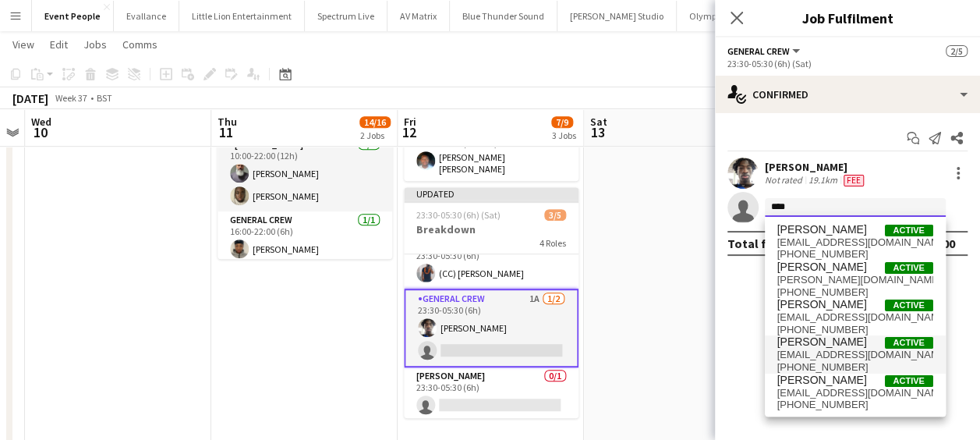
type input "****"
click at [811, 344] on span "[PERSON_NAME]" at bounding box center [822, 341] width 90 height 13
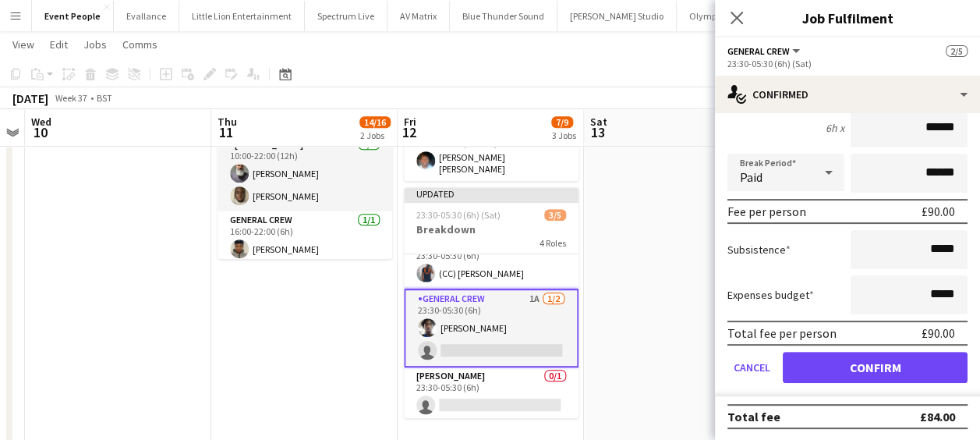
scroll to position [182, 0]
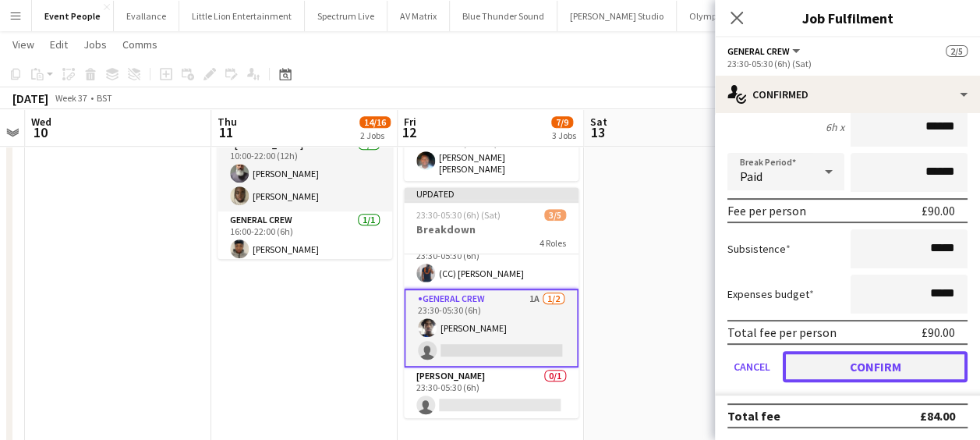
click at [860, 360] on button "Confirm" at bounding box center [874, 366] width 185 height 31
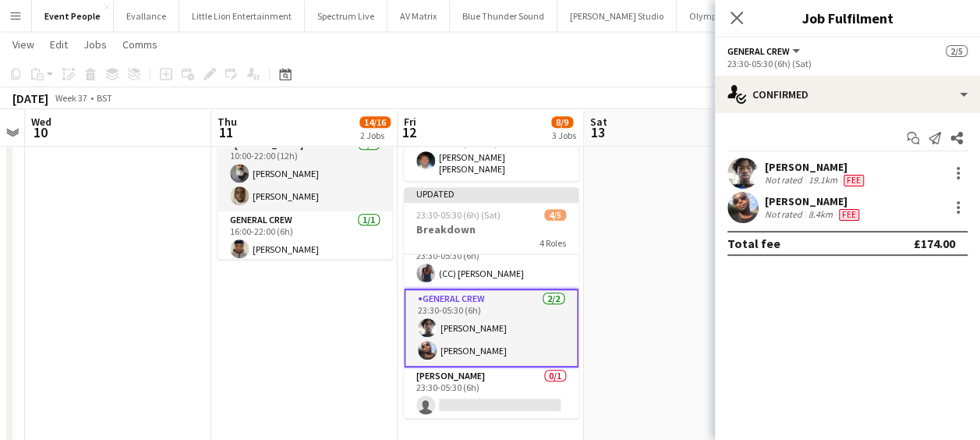
scroll to position [0, 0]
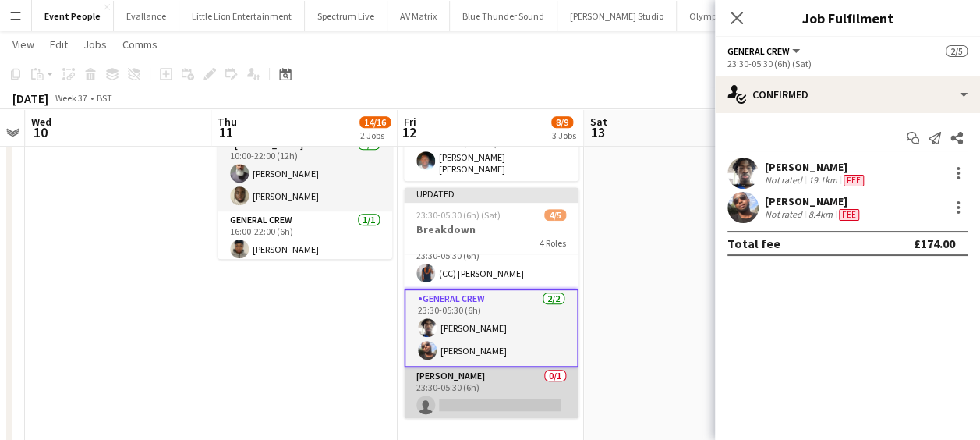
click at [472, 367] on app-card-role "Van Driver 0/1 23:30-05:30 (6h) single-neutral-actions" at bounding box center [491, 393] width 175 height 53
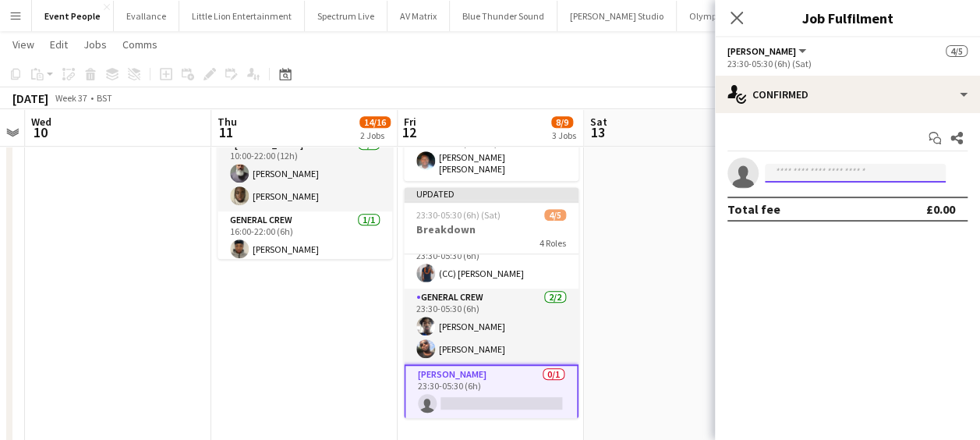
click at [793, 170] on input at bounding box center [855, 173] width 181 height 19
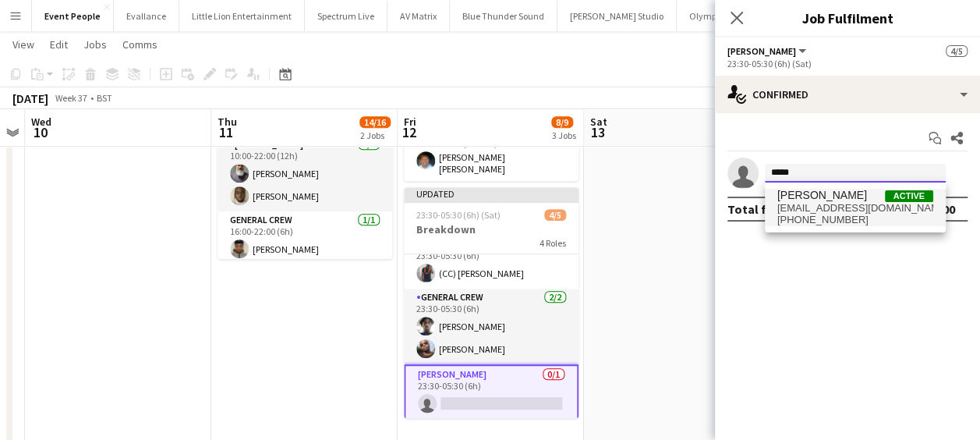
type input "*****"
click at [822, 210] on span "[EMAIL_ADDRESS][DOMAIN_NAME]" at bounding box center [855, 208] width 156 height 12
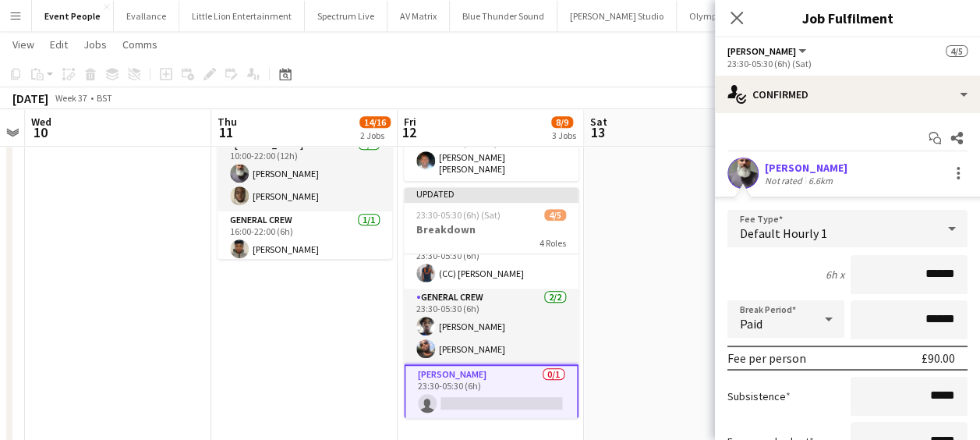
drag, startPoint x: 871, startPoint y: 273, endPoint x: 963, endPoint y: 271, distance: 92.8
click at [963, 271] on form "Fee Type Default Hourly 1 6h x ****** Break Period Paid ****** Fee per person £…" at bounding box center [847, 376] width 265 height 333
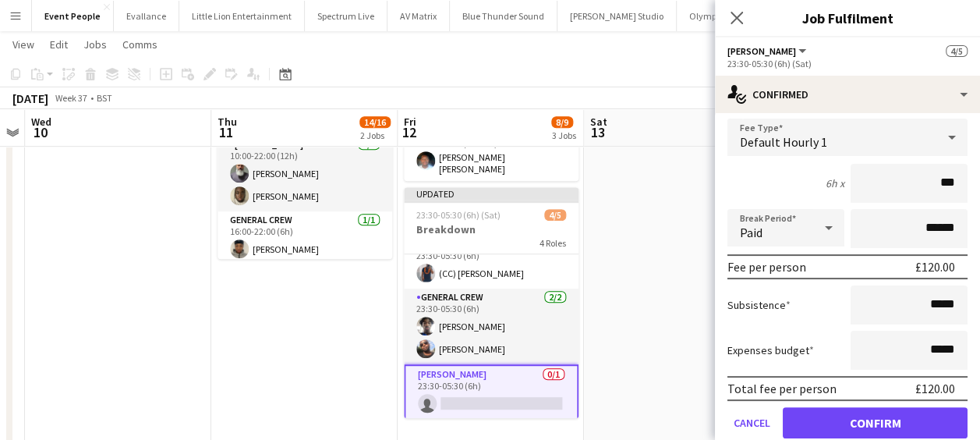
scroll to position [147, 0]
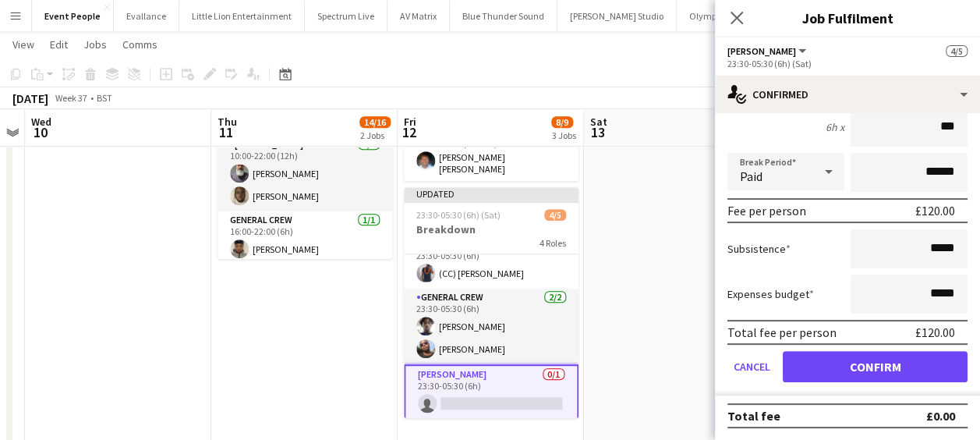
type input "***"
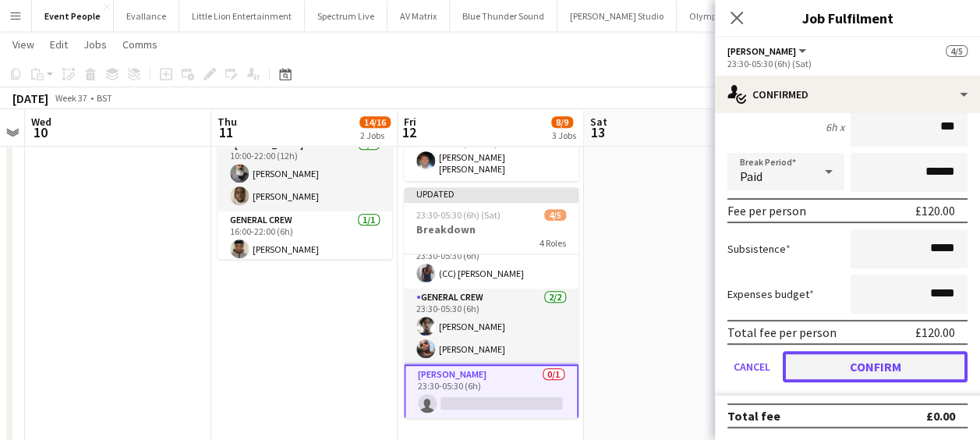
click at [881, 376] on button "Confirm" at bounding box center [874, 366] width 185 height 31
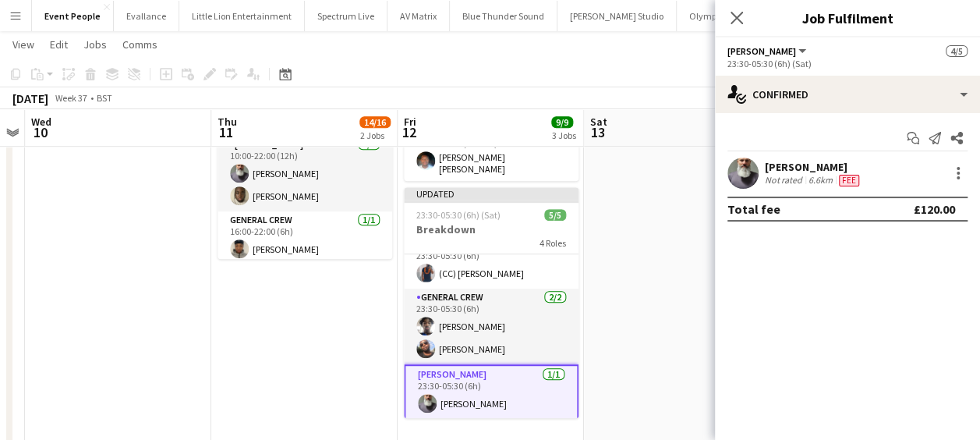
scroll to position [0, 0]
click at [749, 179] on app-user-avatar at bounding box center [742, 172] width 31 height 31
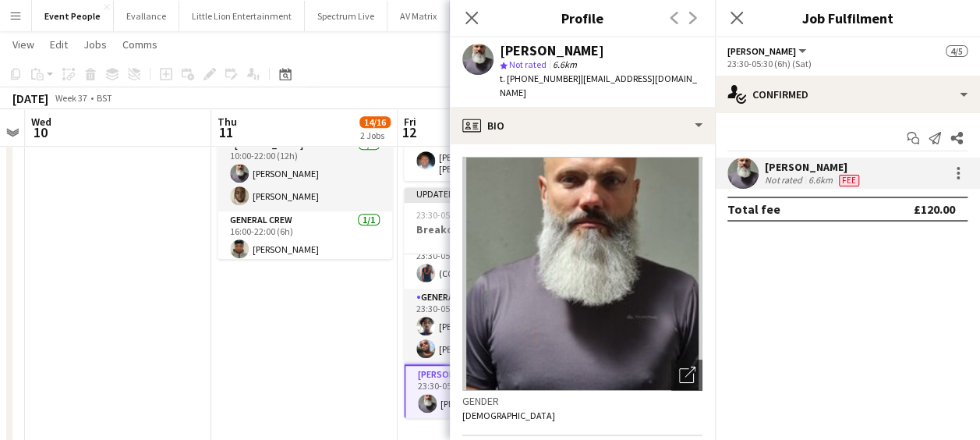
click at [585, 228] on img at bounding box center [582, 274] width 240 height 234
click at [475, 8] on div "Close pop-in" at bounding box center [472, 18] width 44 height 36
click at [471, 13] on icon "Close pop-in" at bounding box center [471, 17] width 15 height 15
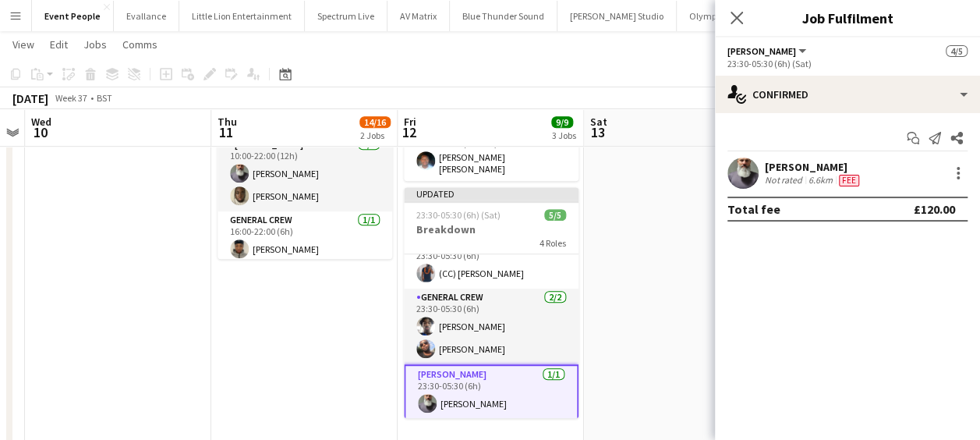
click at [643, 210] on app-date-cell at bounding box center [677, 185] width 186 height 800
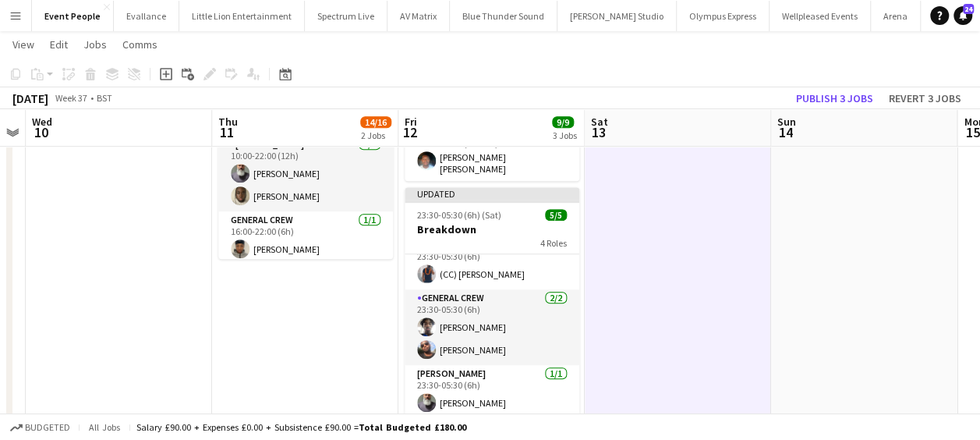
scroll to position [70, 0]
click at [819, 100] on button "Publish 3 jobs" at bounding box center [834, 98] width 90 height 20
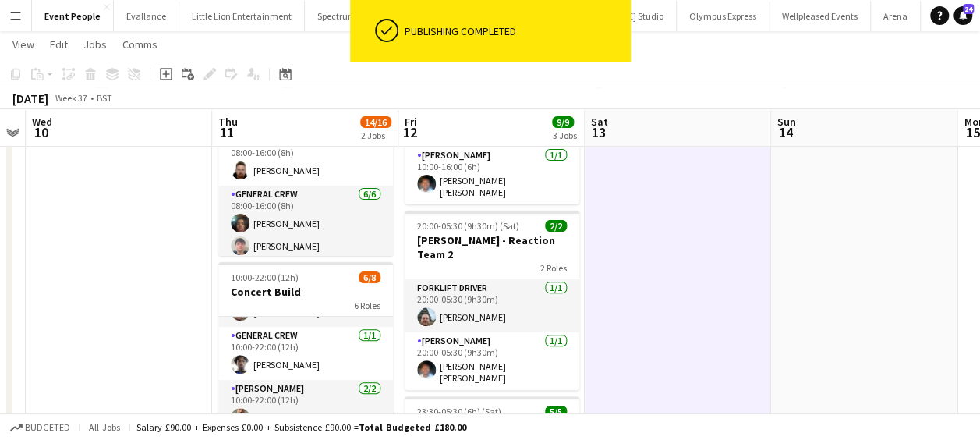
scroll to position [186, 0]
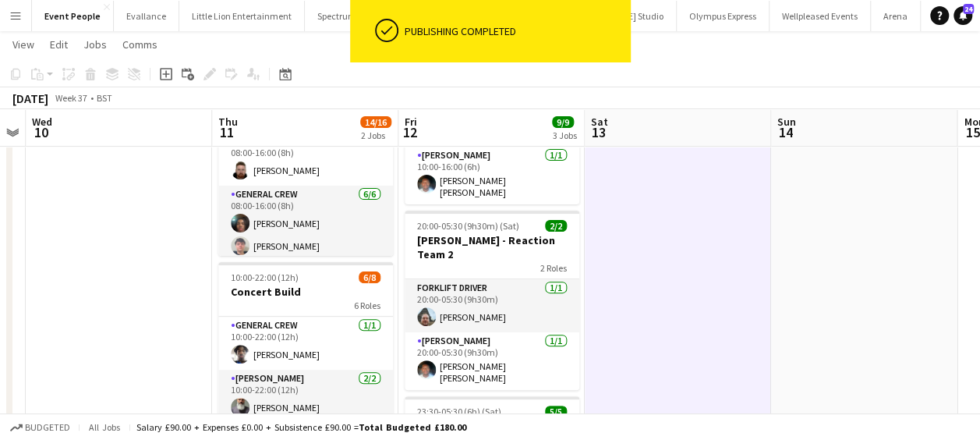
click at [179, 344] on app-date-cell at bounding box center [119, 419] width 186 height 800
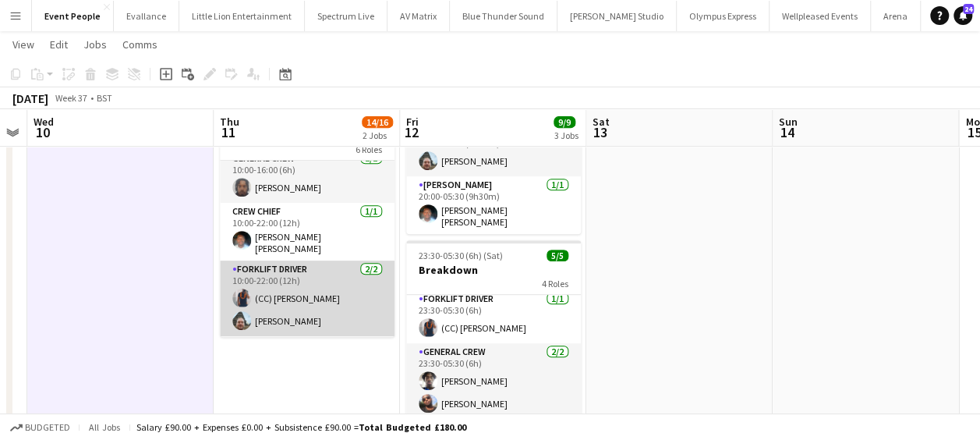
scroll to position [0, 0]
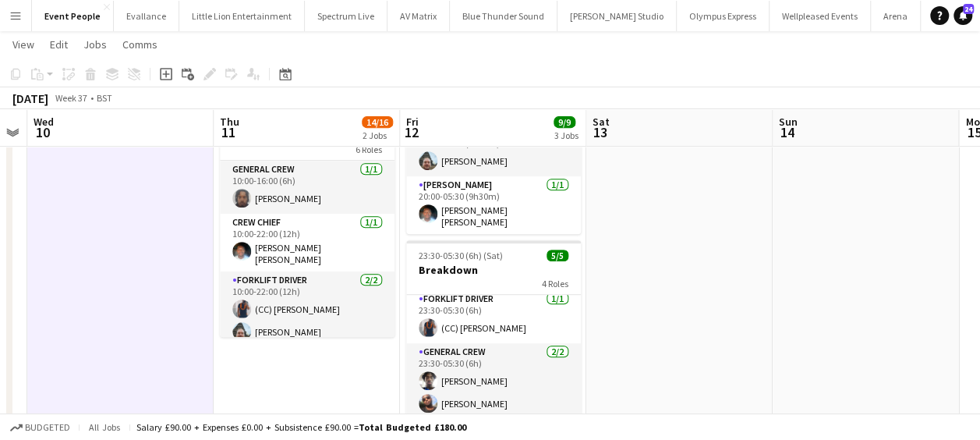
click at [196, 274] on app-date-cell at bounding box center [120, 263] width 186 height 800
